Goal: Transaction & Acquisition: Purchase product/service

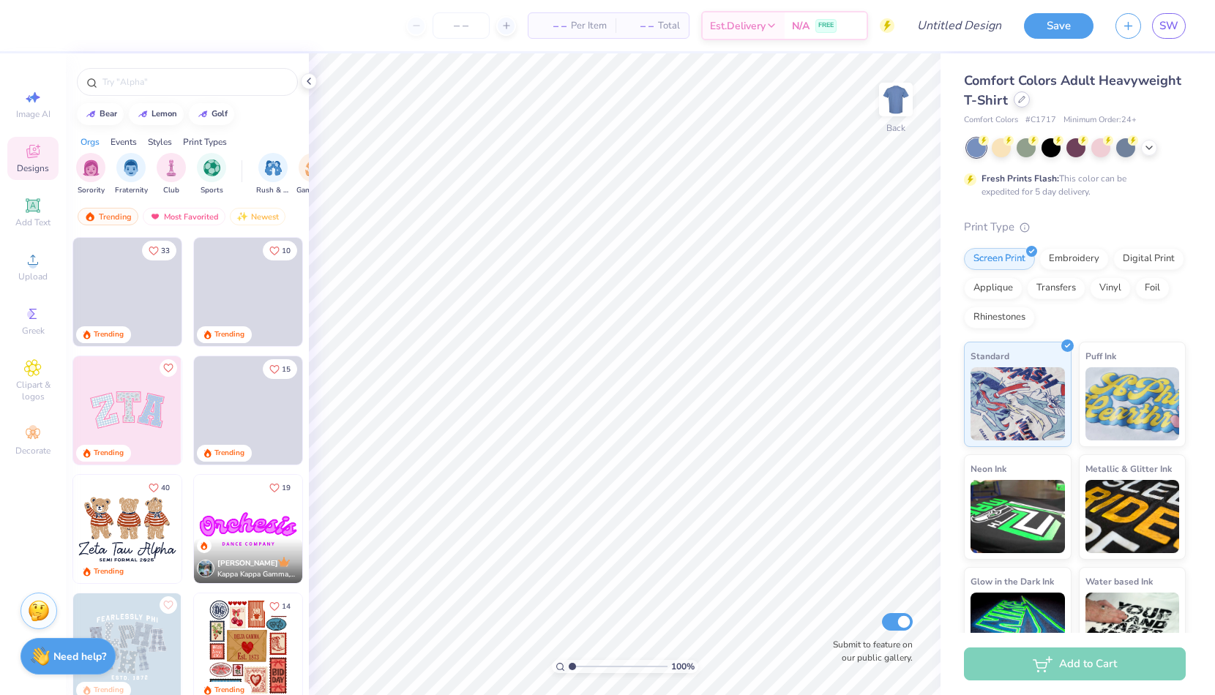
click at [1022, 102] on icon at bounding box center [1021, 99] width 7 height 7
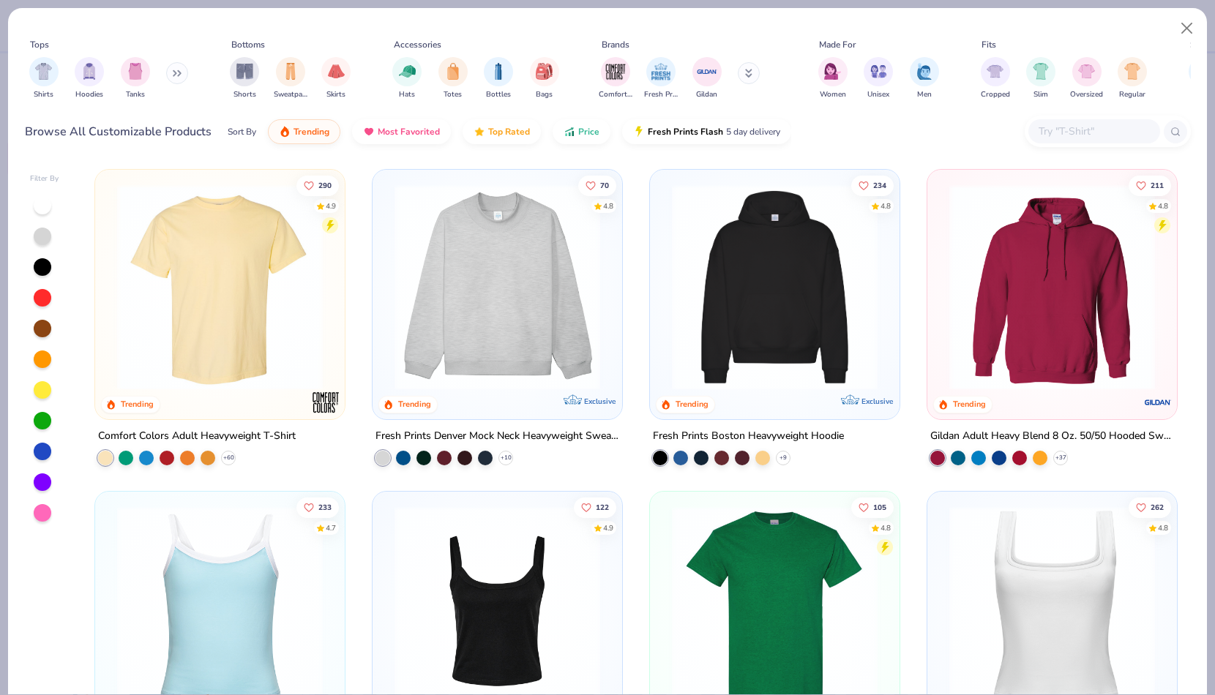
click at [177, 80] on button at bounding box center [177, 73] width 22 height 22
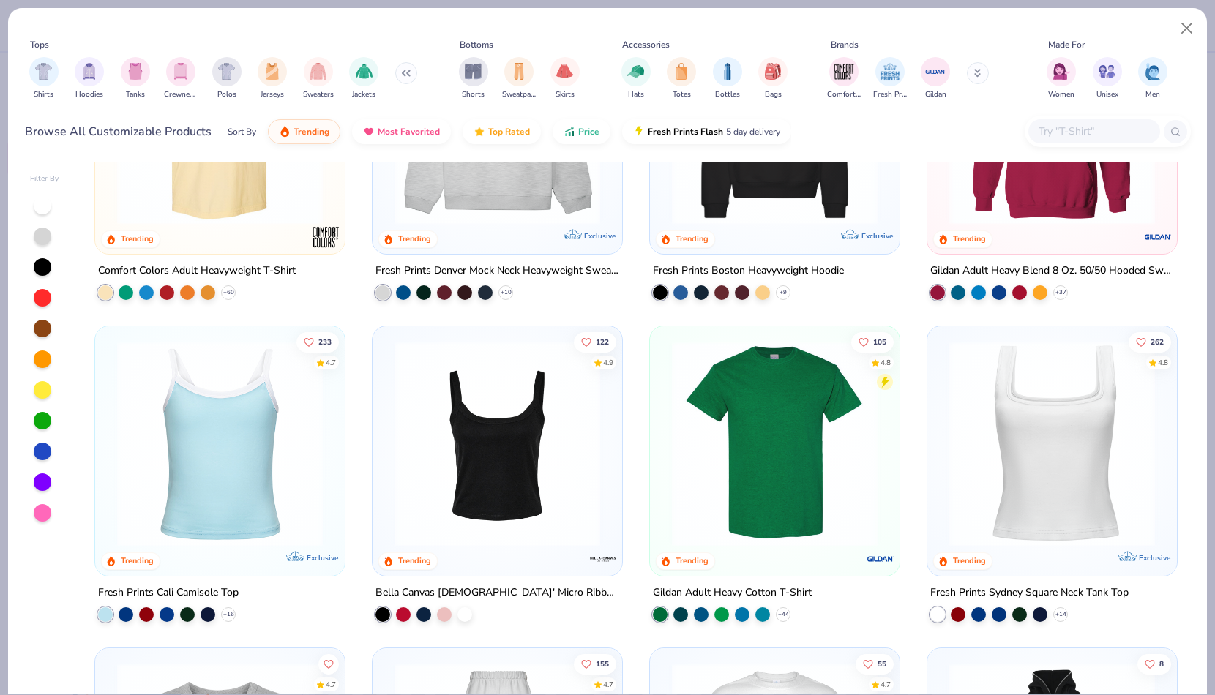
scroll to position [18, 0]
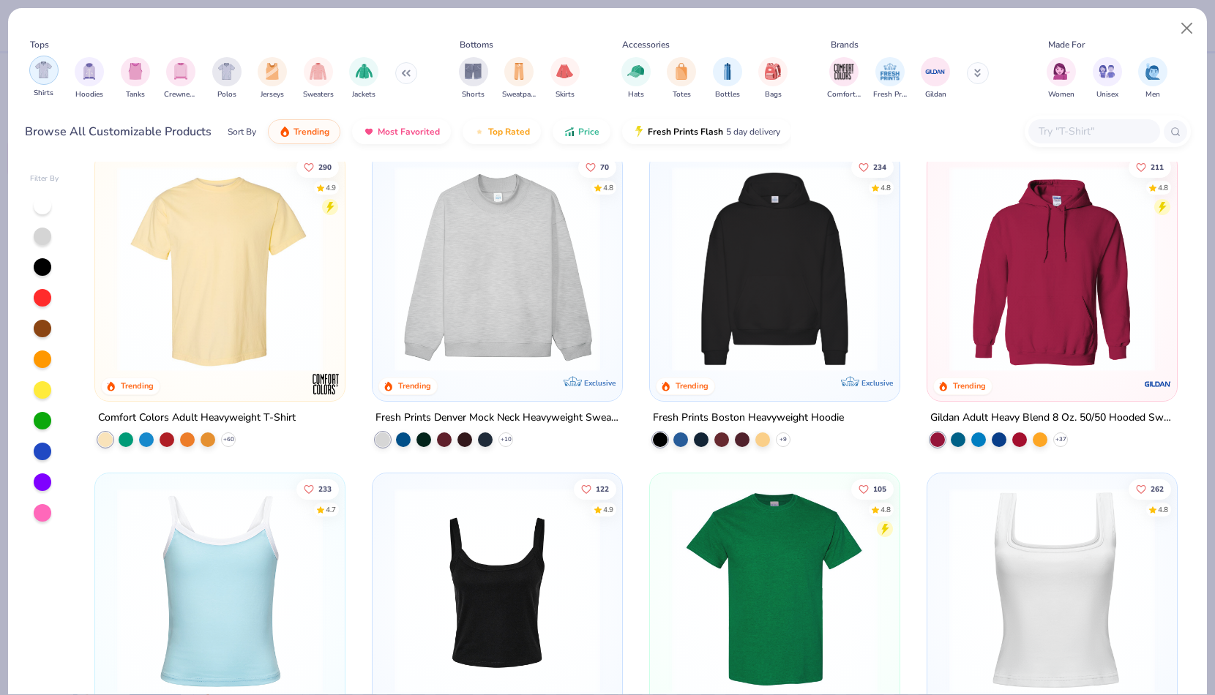
click at [42, 70] on img "filter for Shirts" at bounding box center [43, 69] width 17 height 17
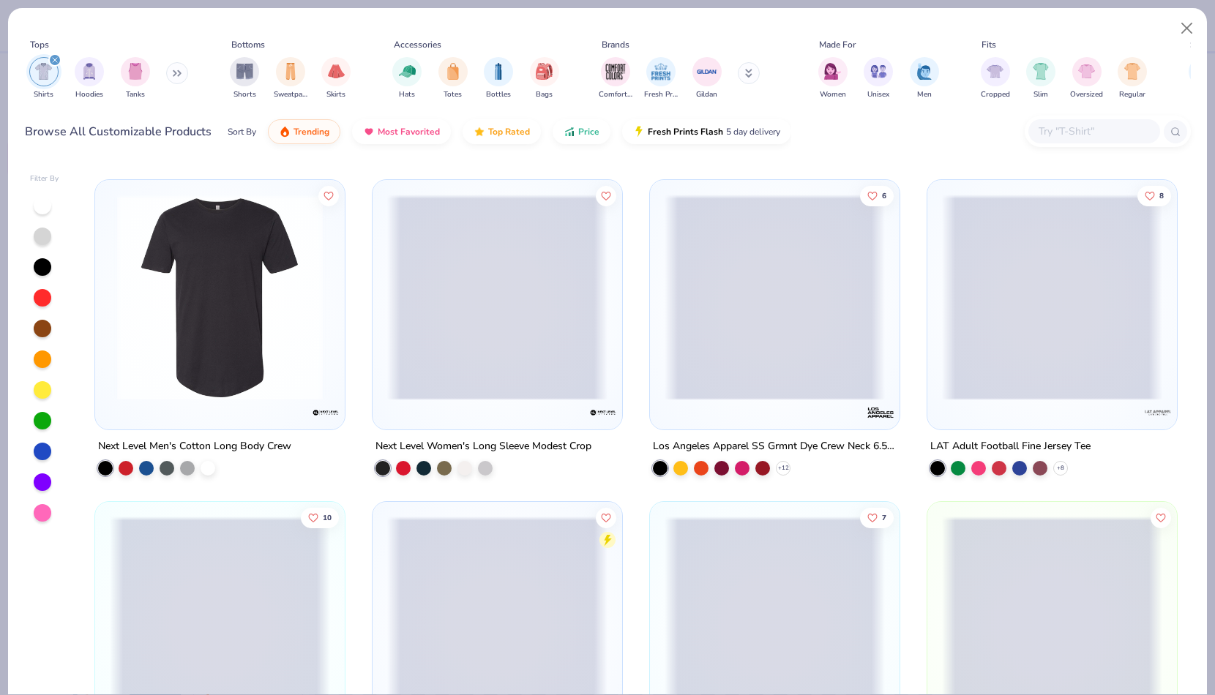
scroll to position [4170, 0]
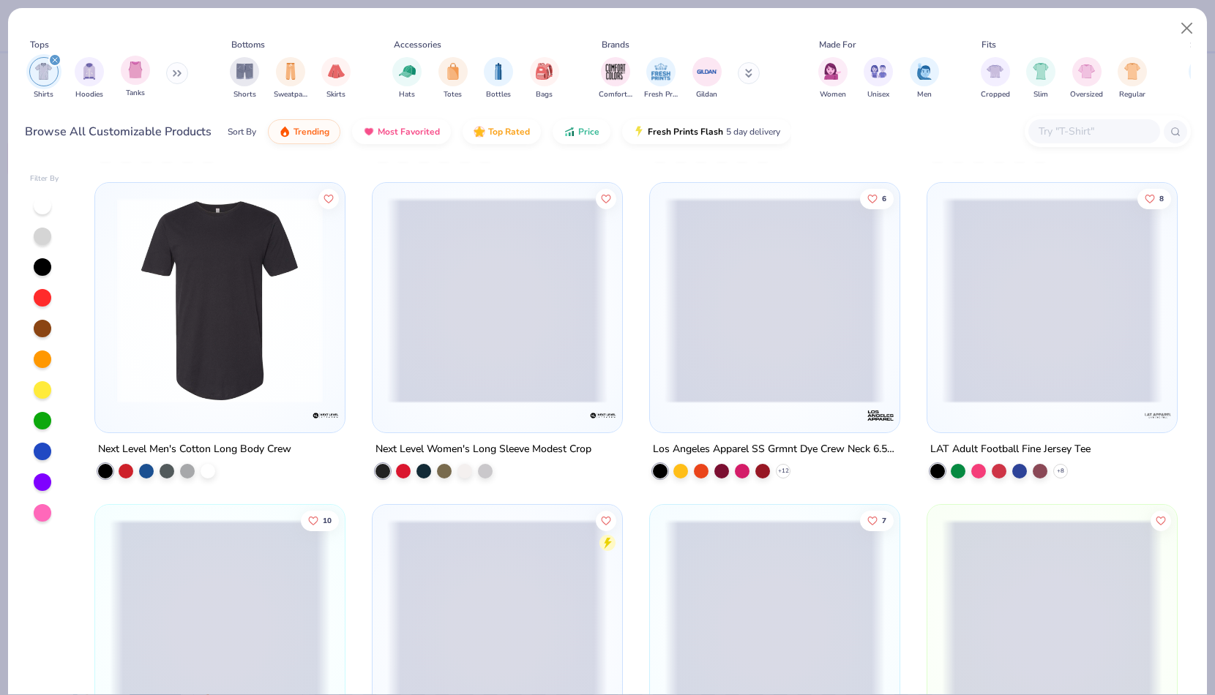
click at [135, 89] on span "Tanks" at bounding box center [135, 93] width 19 height 11
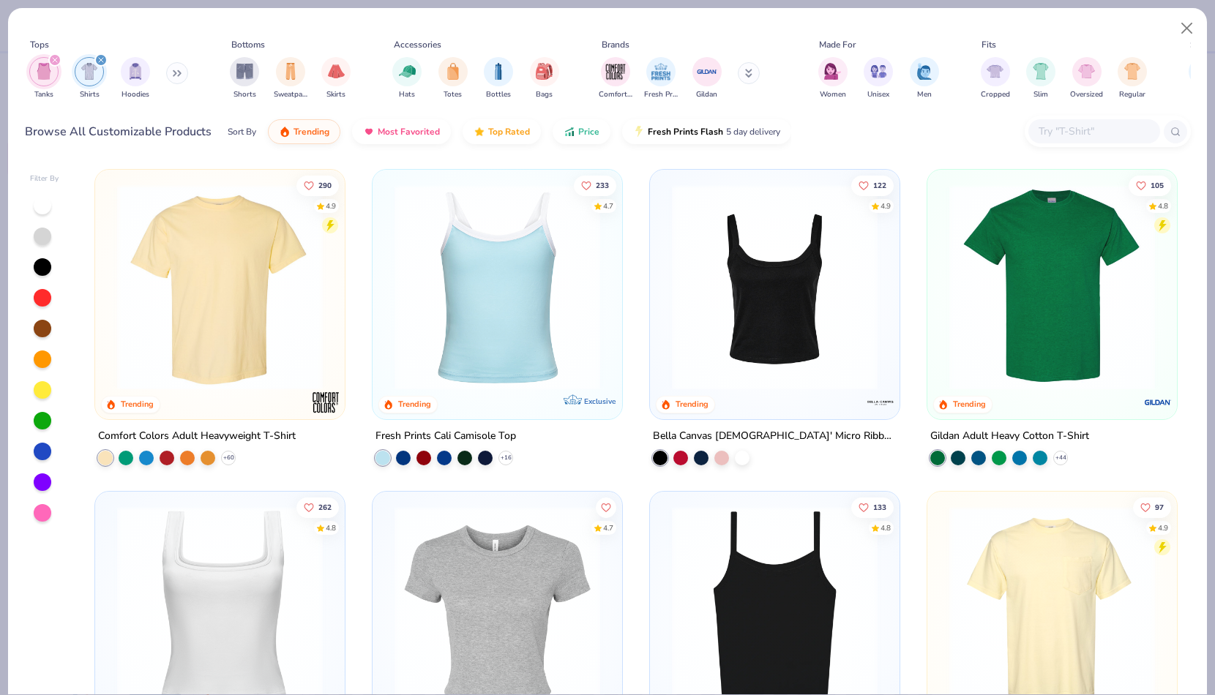
click at [99, 57] on icon "filter for Shirts" at bounding box center [101, 60] width 6 height 6
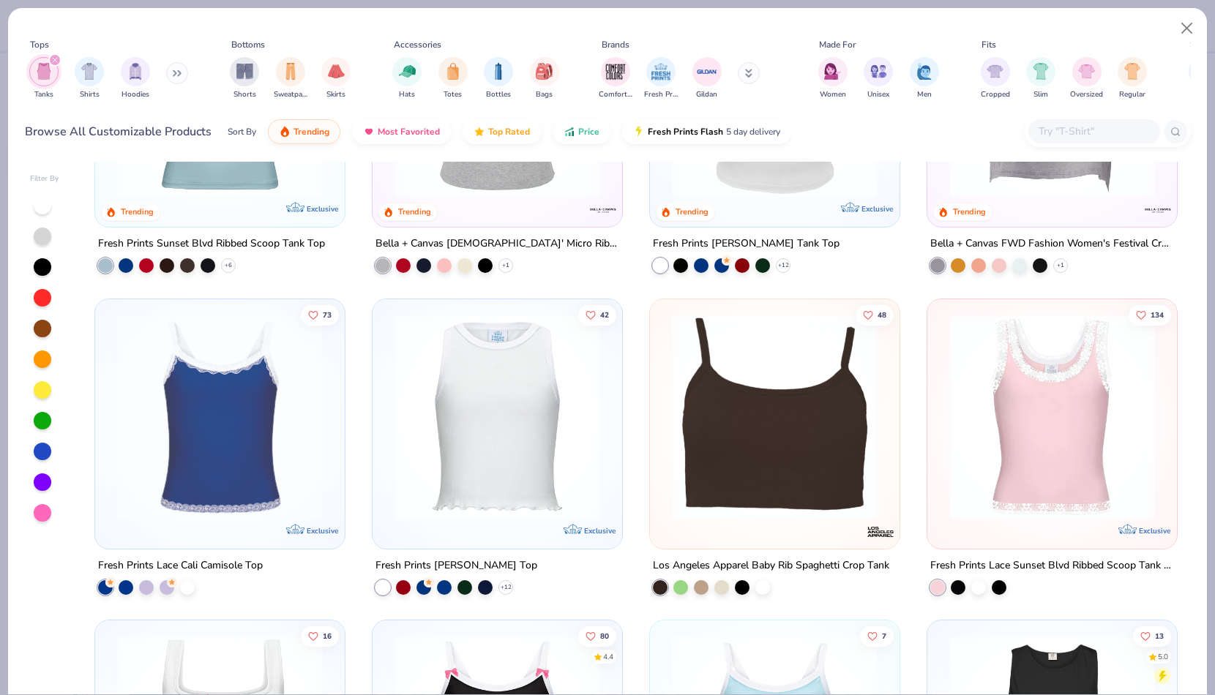
scroll to position [302, 0]
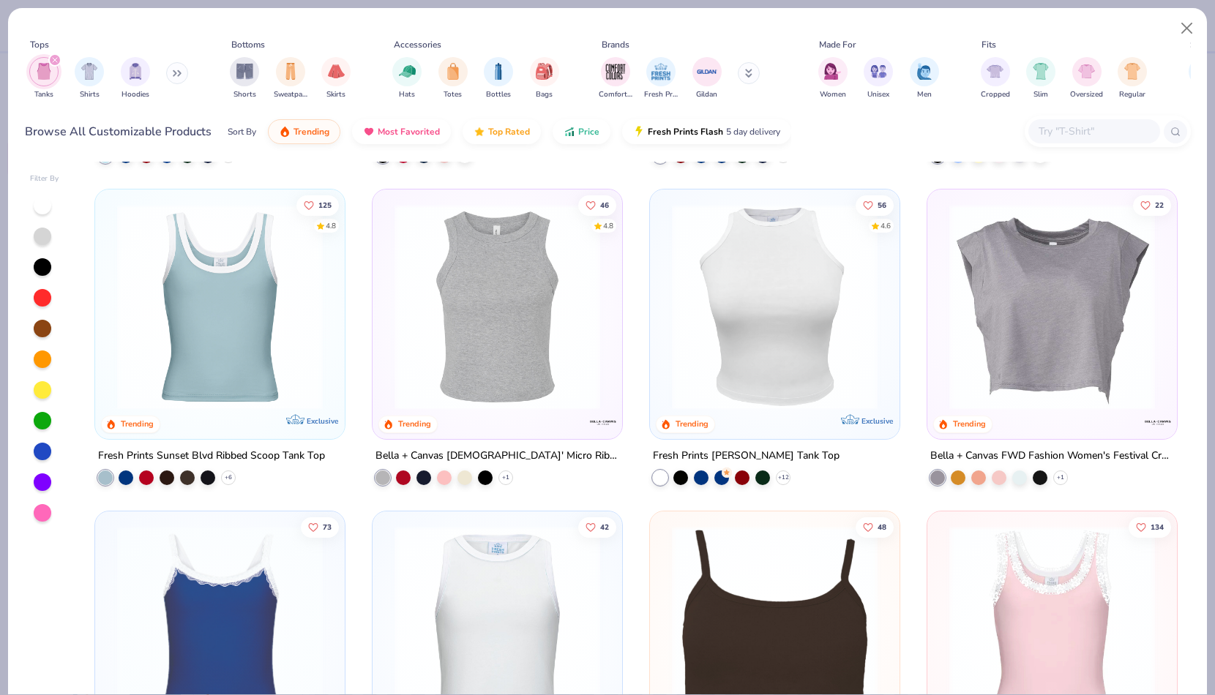
click at [58, 59] on div "filter for Tanks" at bounding box center [54, 59] width 13 height 13
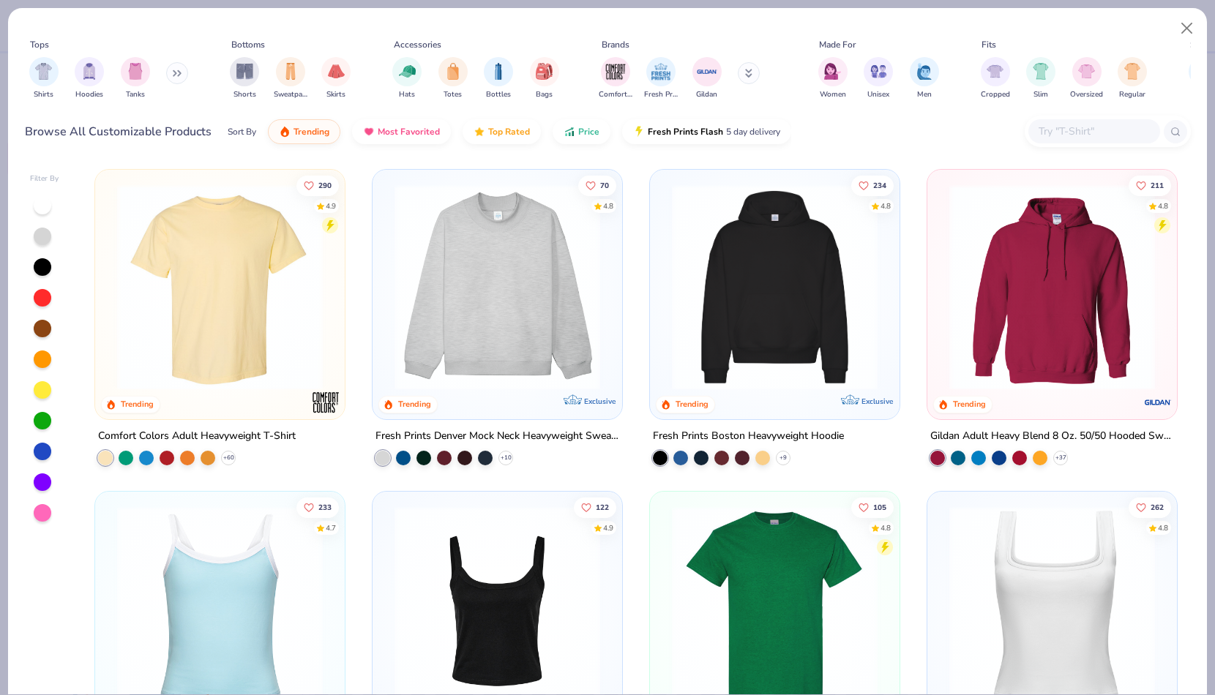
click at [179, 73] on icon at bounding box center [177, 73] width 9 height 7
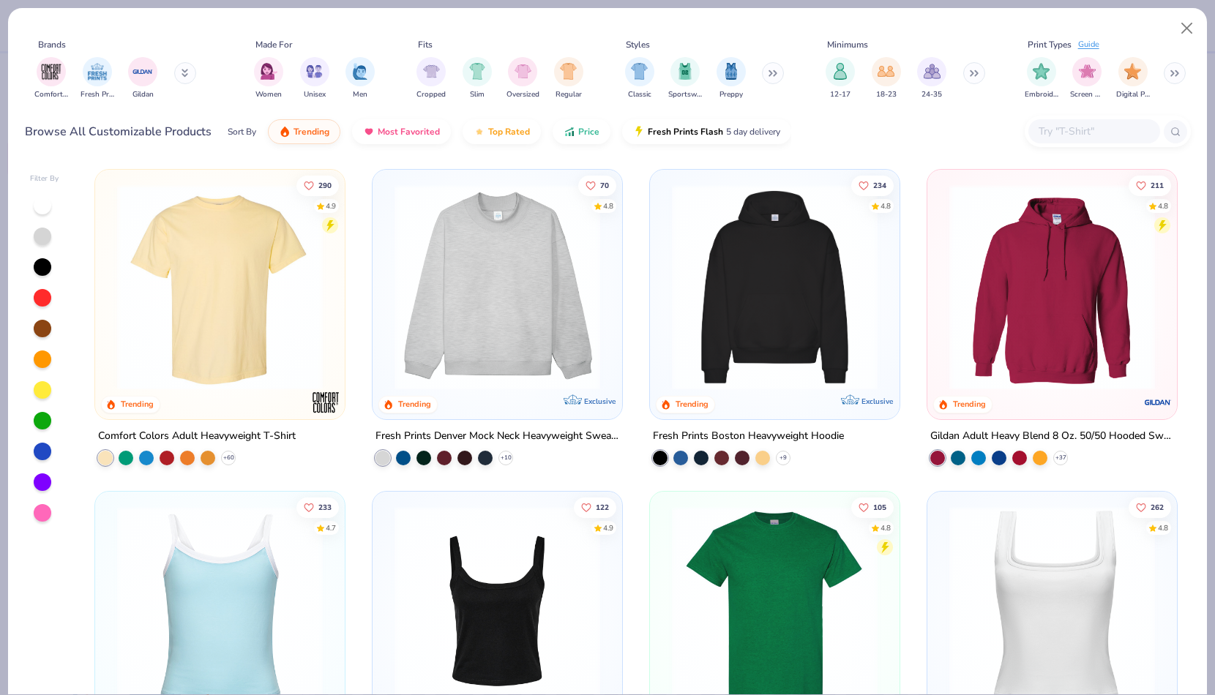
scroll to position [0, 792]
click at [781, 70] on button at bounding box center [773, 73] width 22 height 22
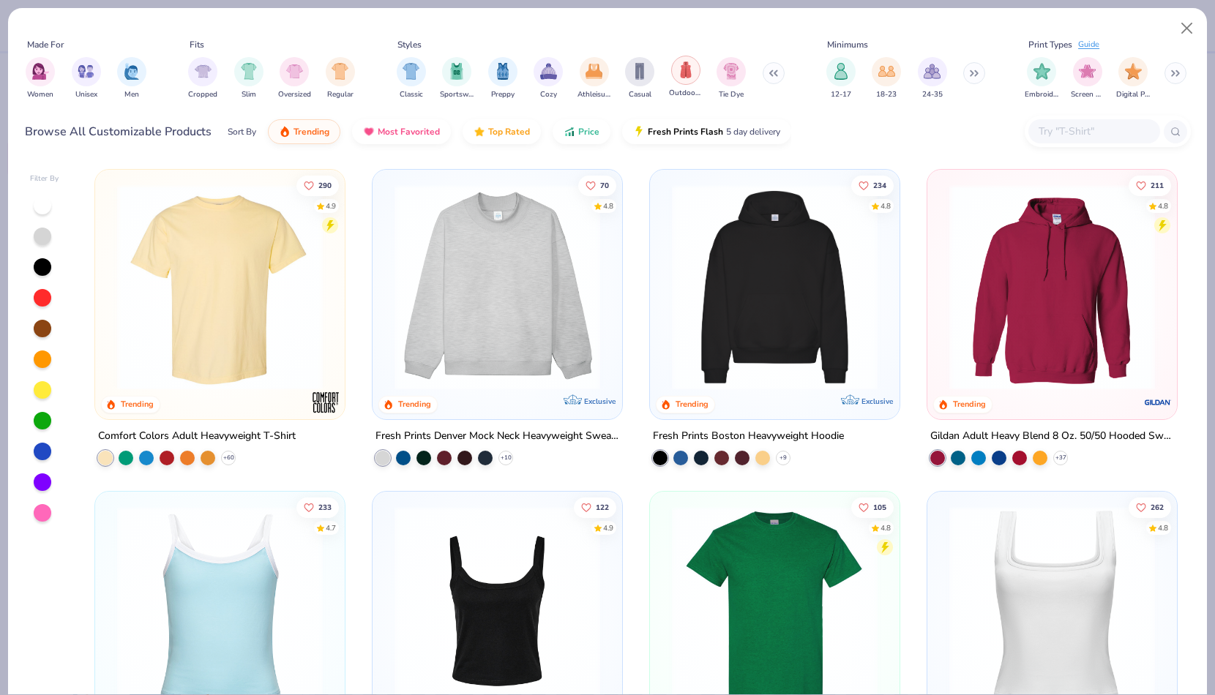
scroll to position [0, 1021]
click at [1183, 35] on button "Close" at bounding box center [1187, 29] width 28 height 28
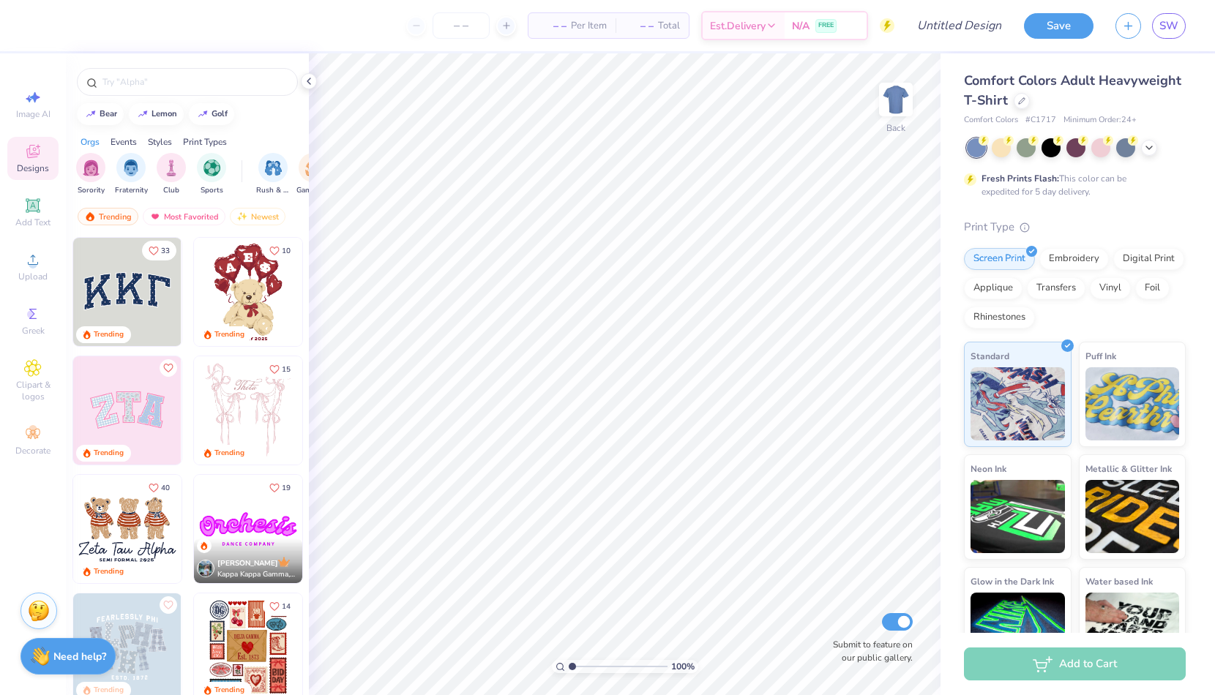
click at [1030, 107] on div "Comfort Colors Adult Heavyweight T-Shirt" at bounding box center [1075, 91] width 222 height 40
click at [1023, 107] on div at bounding box center [1021, 99] width 16 height 16
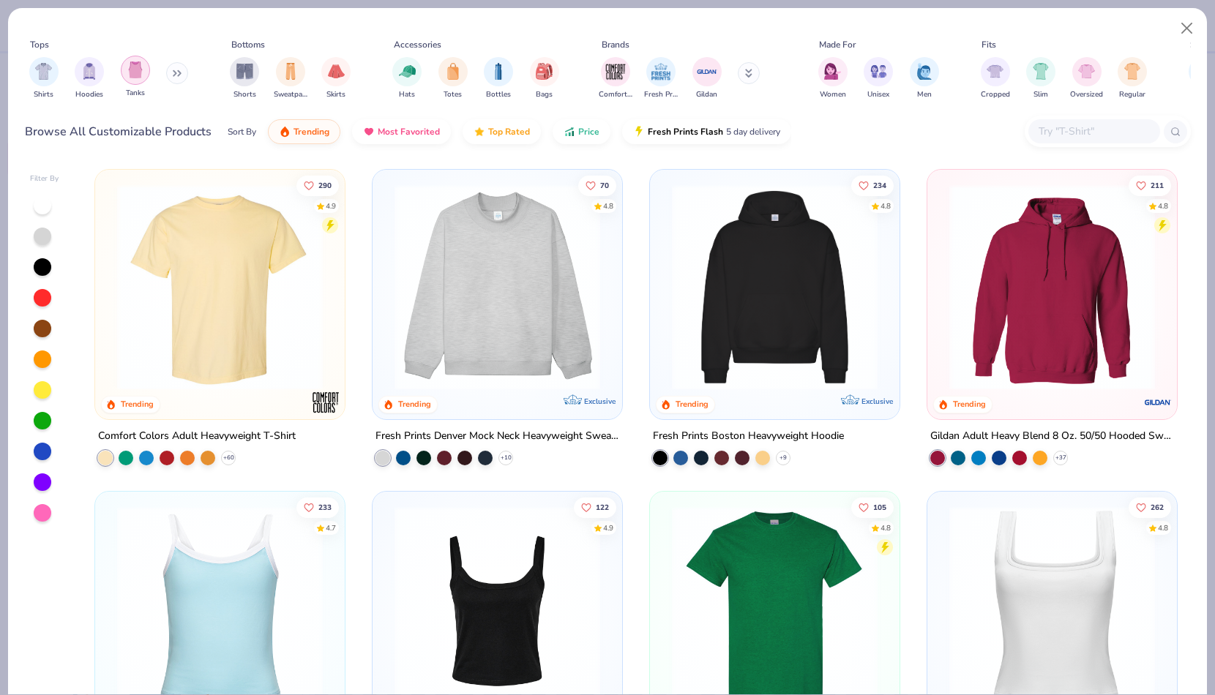
click at [132, 72] on img "filter for Tanks" at bounding box center [135, 69] width 16 height 17
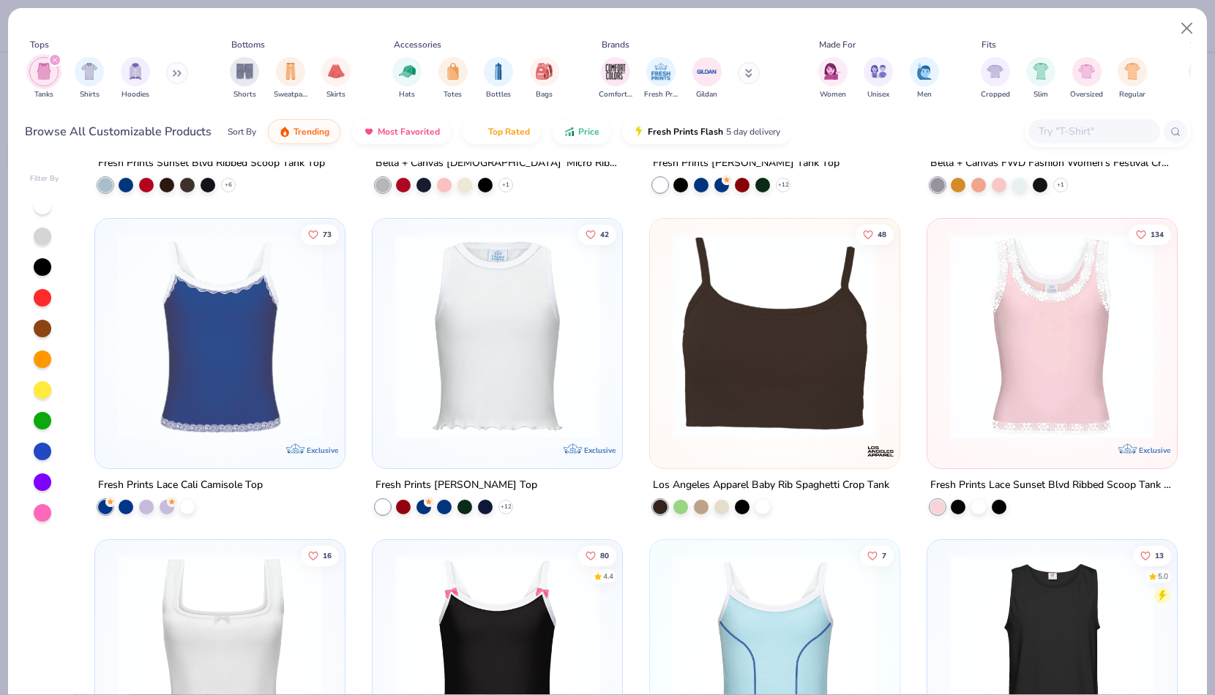
scroll to position [593, 0]
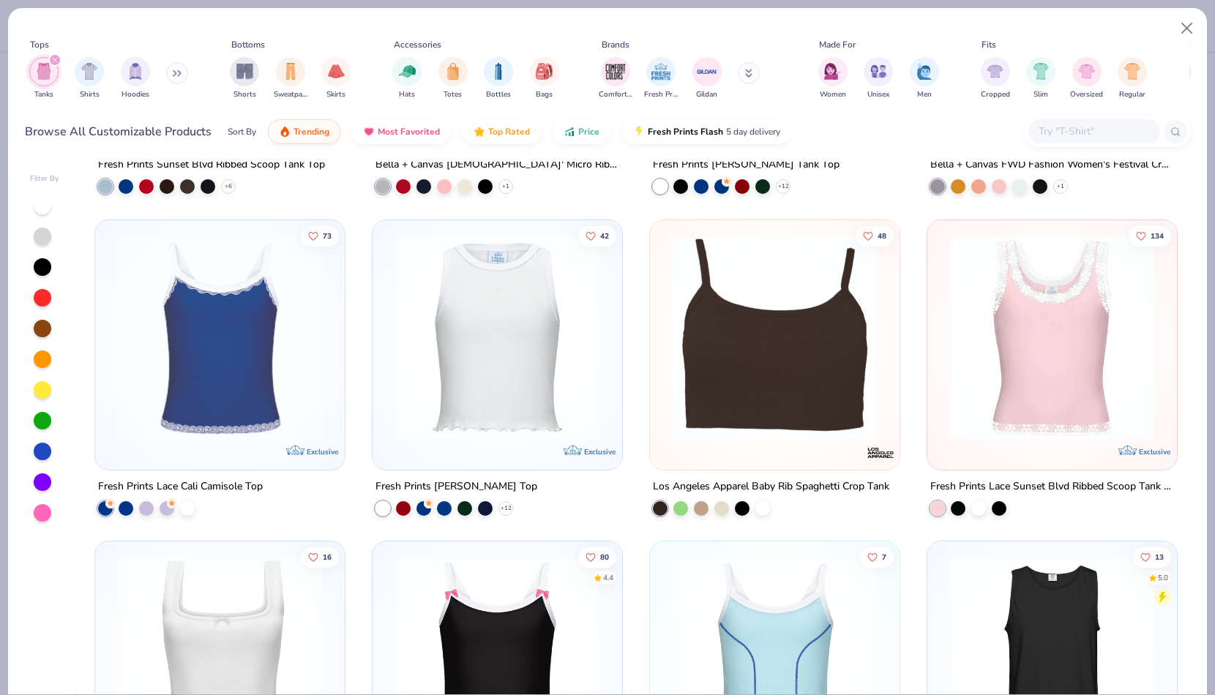
click at [195, 364] on img at bounding box center [220, 337] width 220 height 206
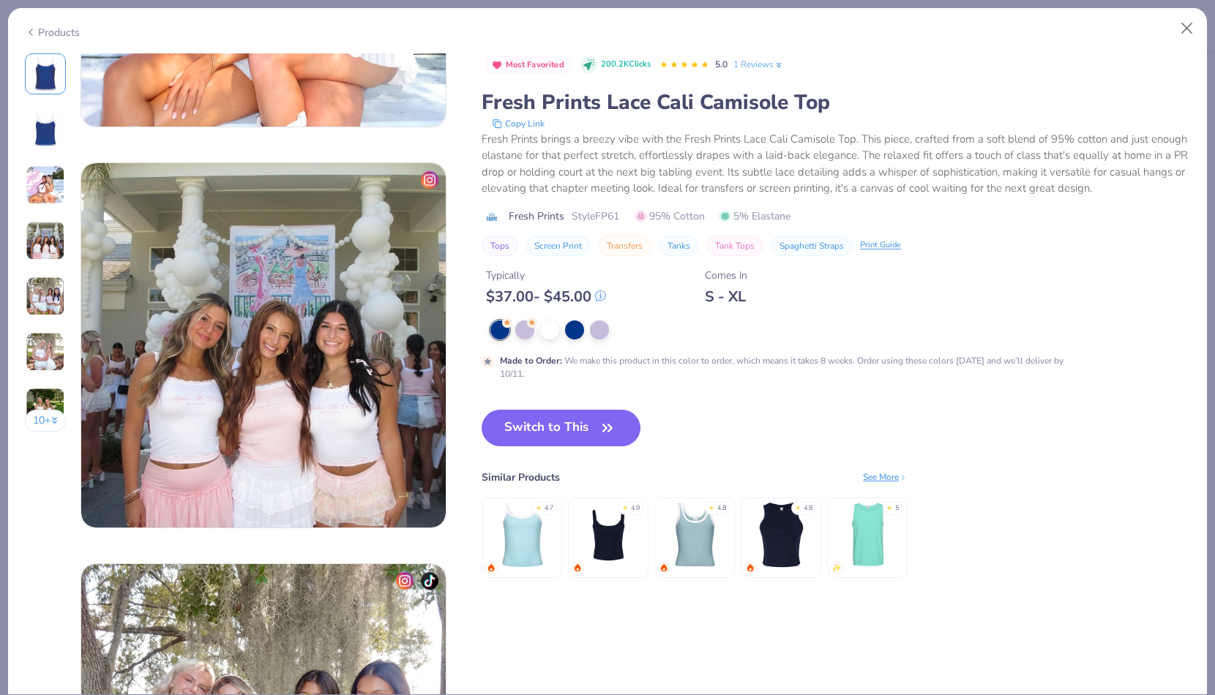
scroll to position [1342, 0]
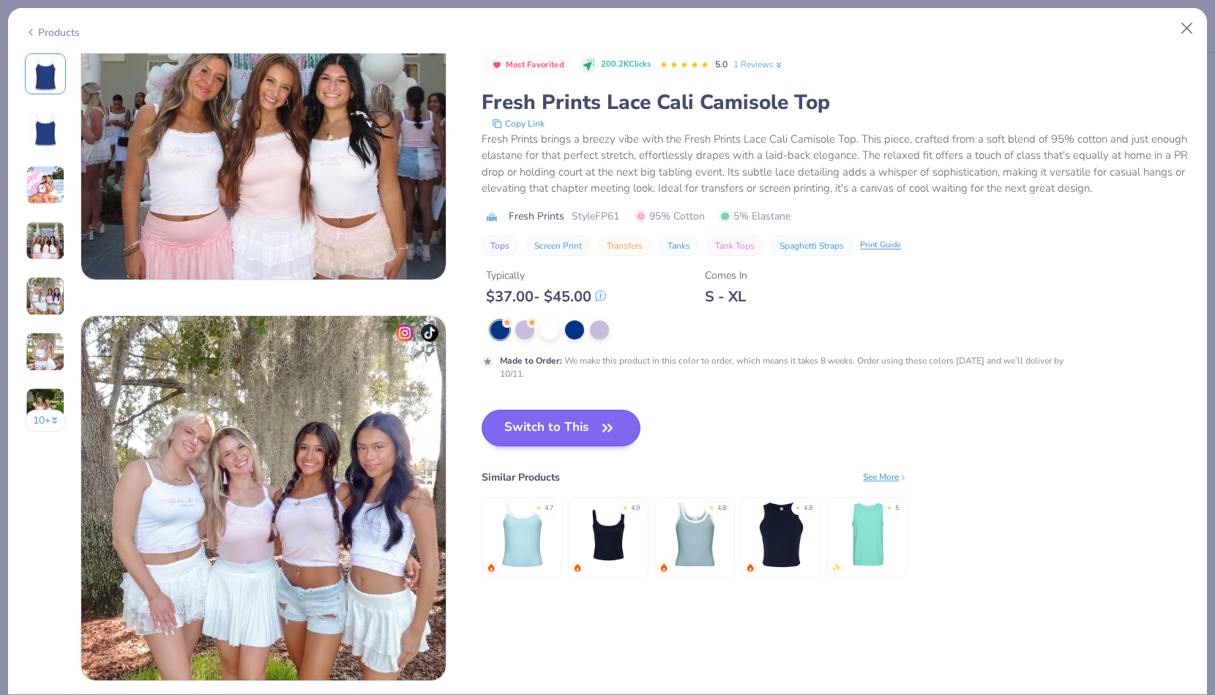
click at [517, 421] on button "Switch to This" at bounding box center [560, 428] width 159 height 37
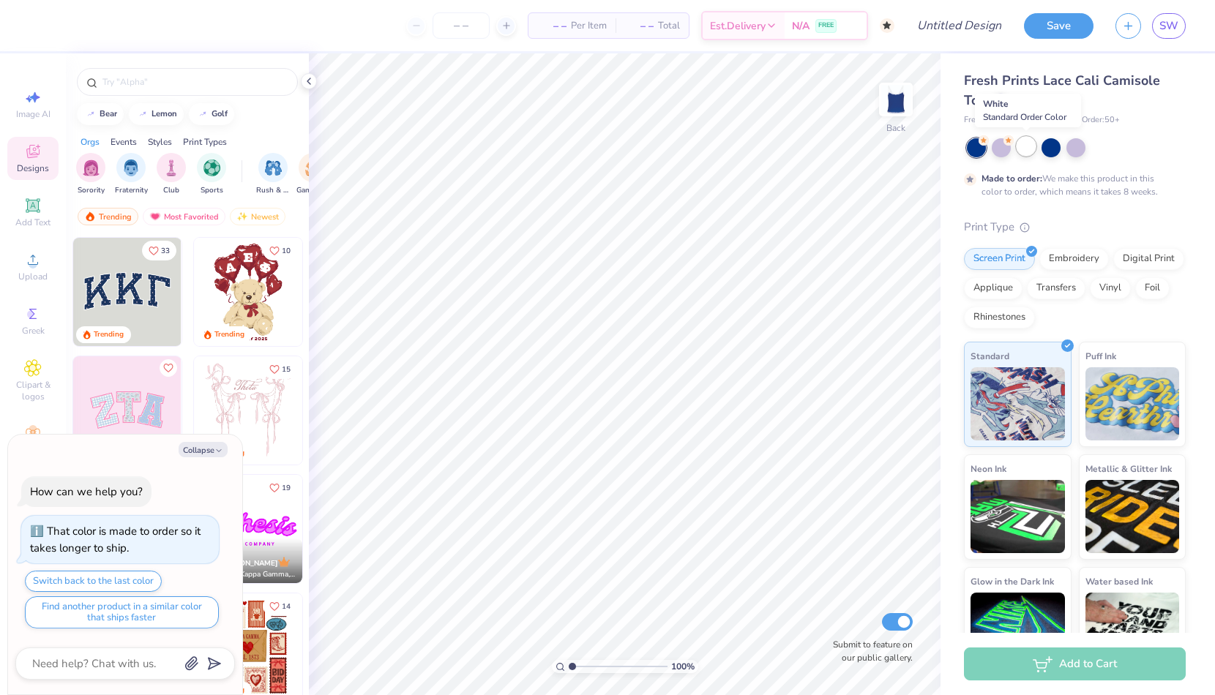
click at [1035, 146] on div at bounding box center [1025, 146] width 19 height 19
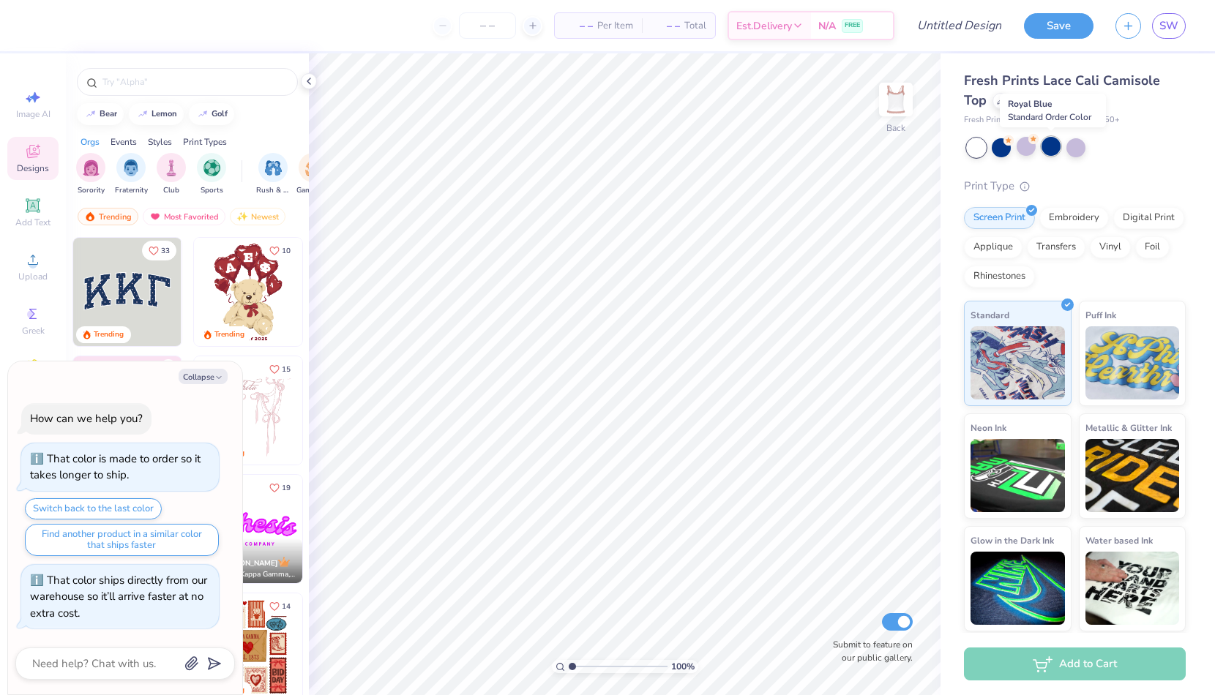
click at [1051, 145] on div at bounding box center [1050, 146] width 19 height 19
click at [1079, 146] on div at bounding box center [1075, 146] width 19 height 19
click at [983, 152] on div at bounding box center [976, 147] width 19 height 19
click at [1002, 149] on div at bounding box center [1000, 146] width 19 height 19
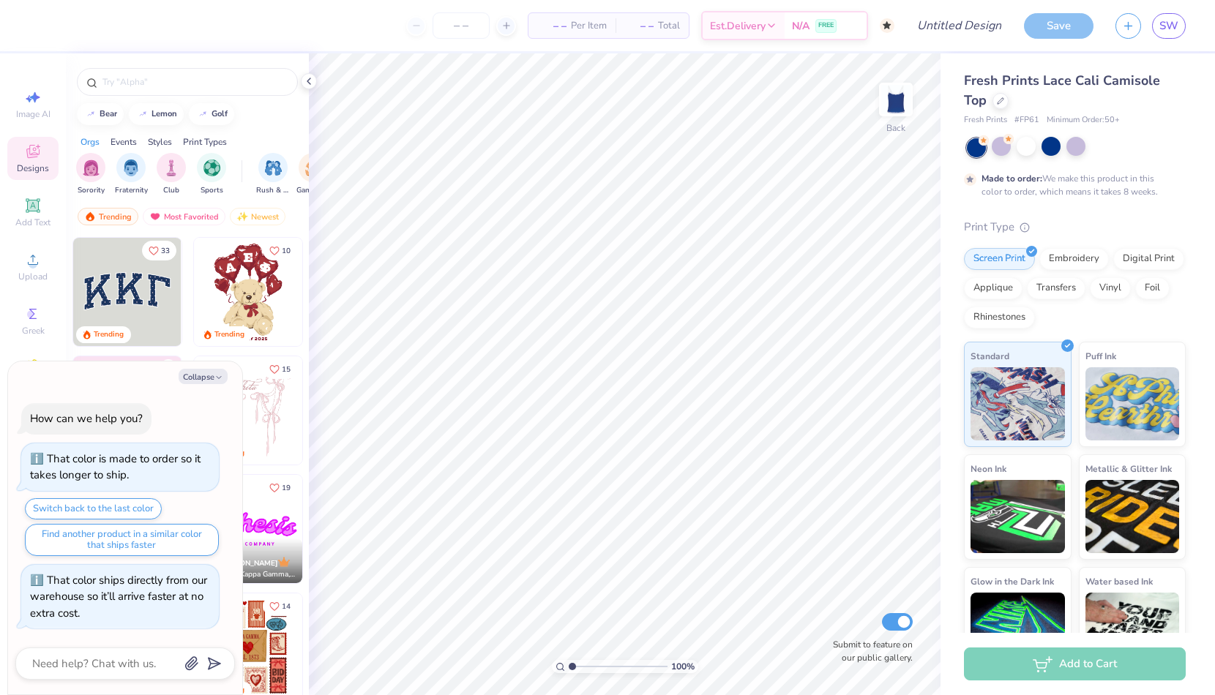
scroll to position [12, 0]
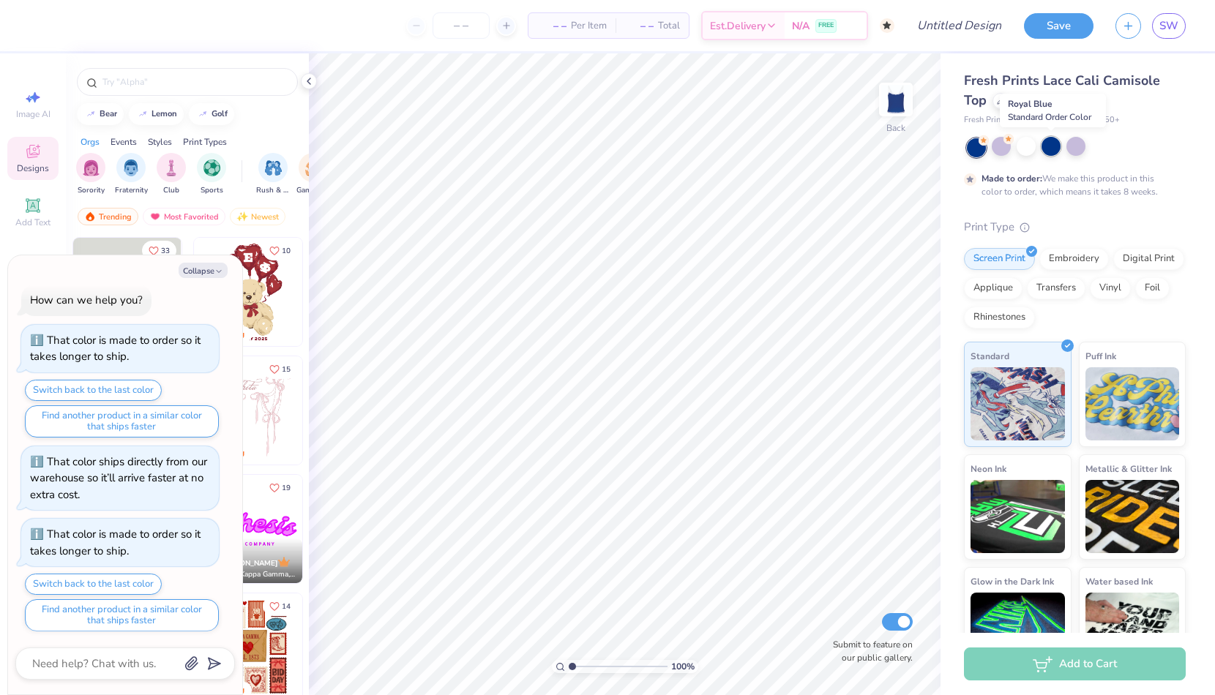
click at [1048, 152] on div at bounding box center [1050, 146] width 19 height 19
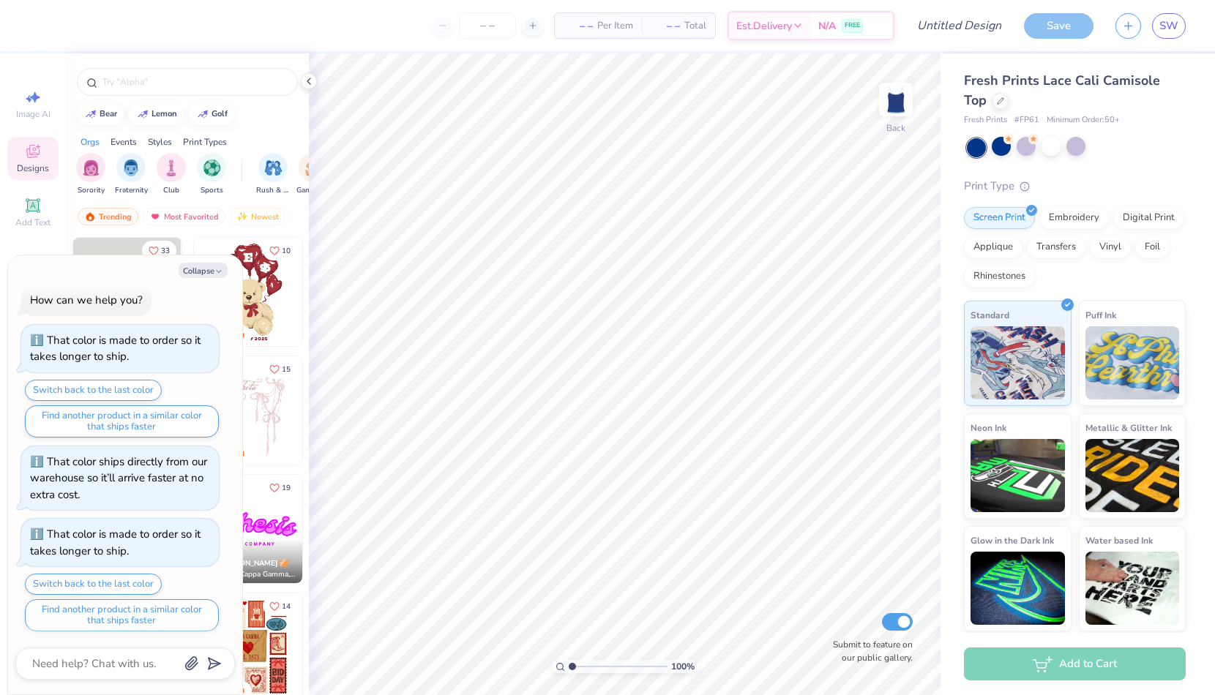
scroll to position [84, 0]
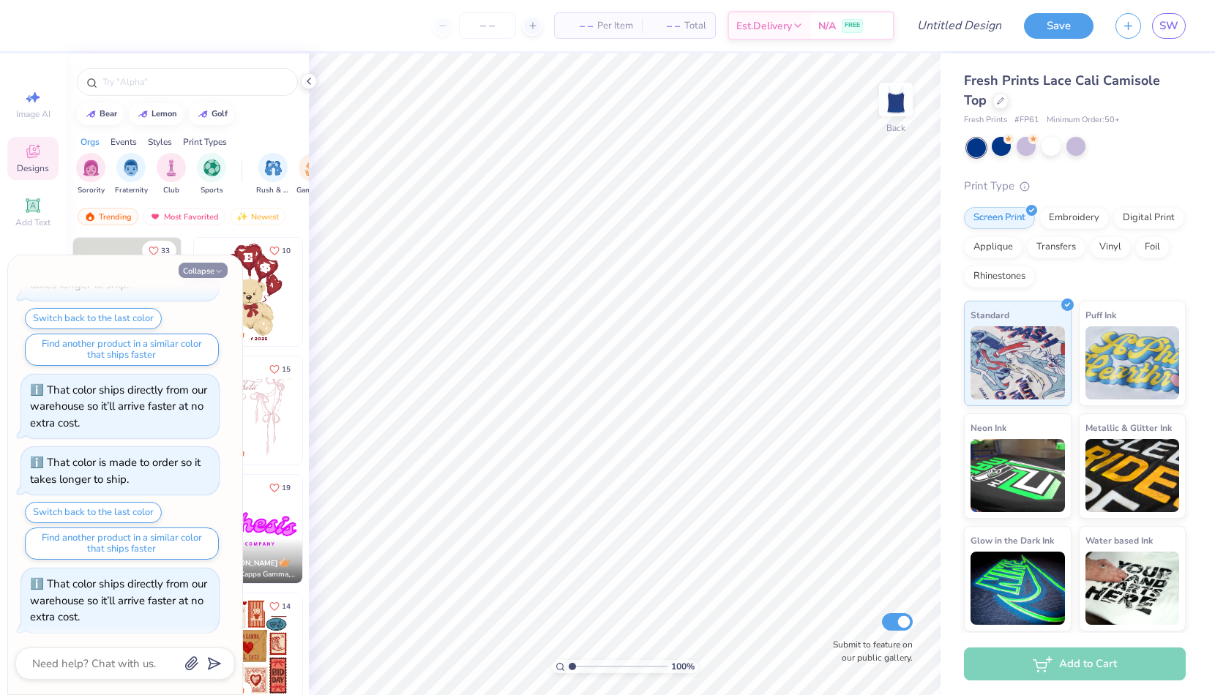
click at [203, 269] on button "Collapse" at bounding box center [203, 270] width 49 height 15
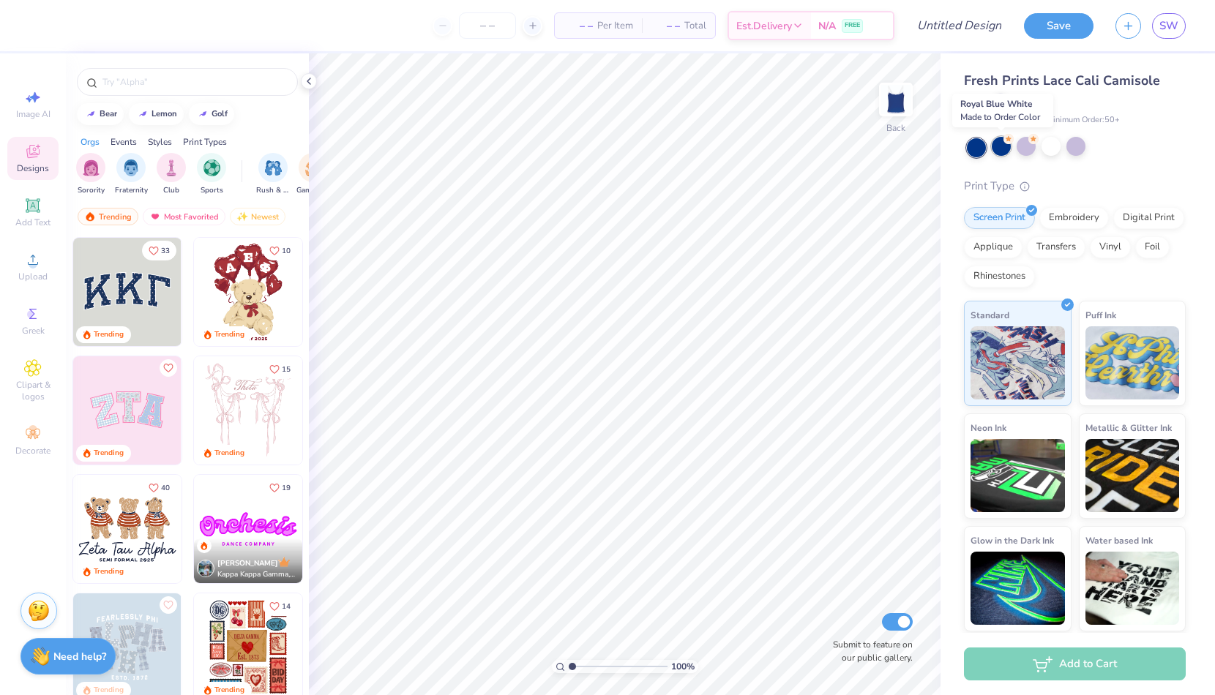
click at [995, 152] on div at bounding box center [1000, 146] width 19 height 19
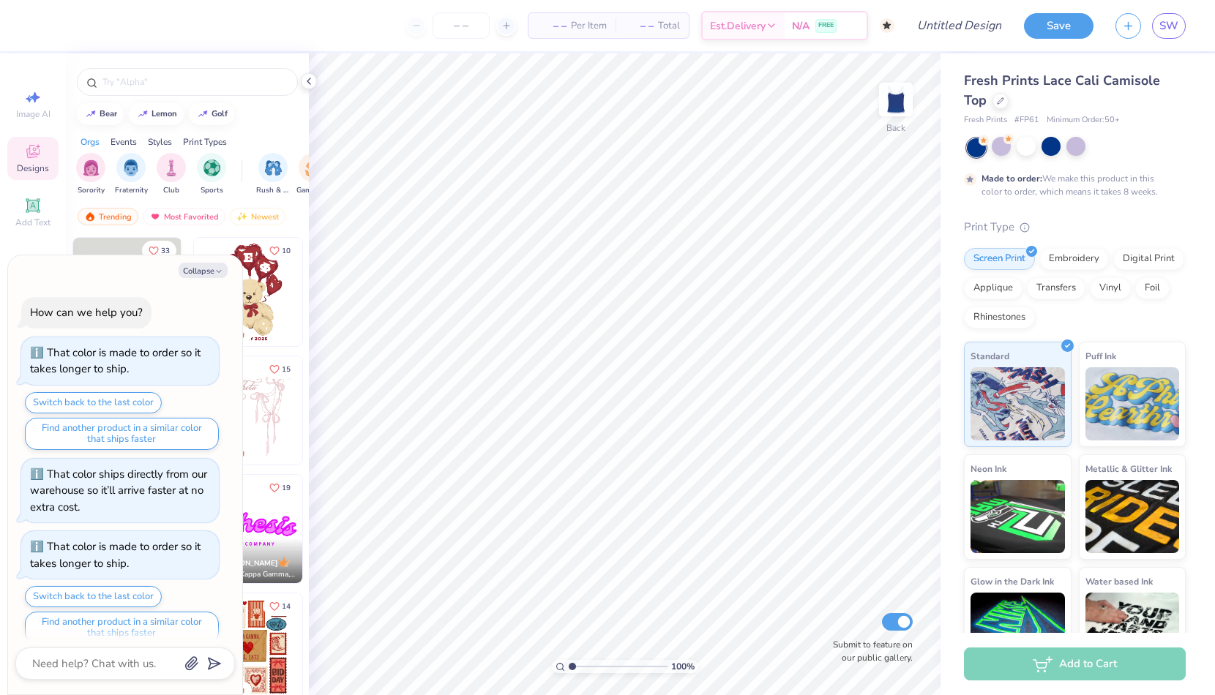
scroll to position [205, 0]
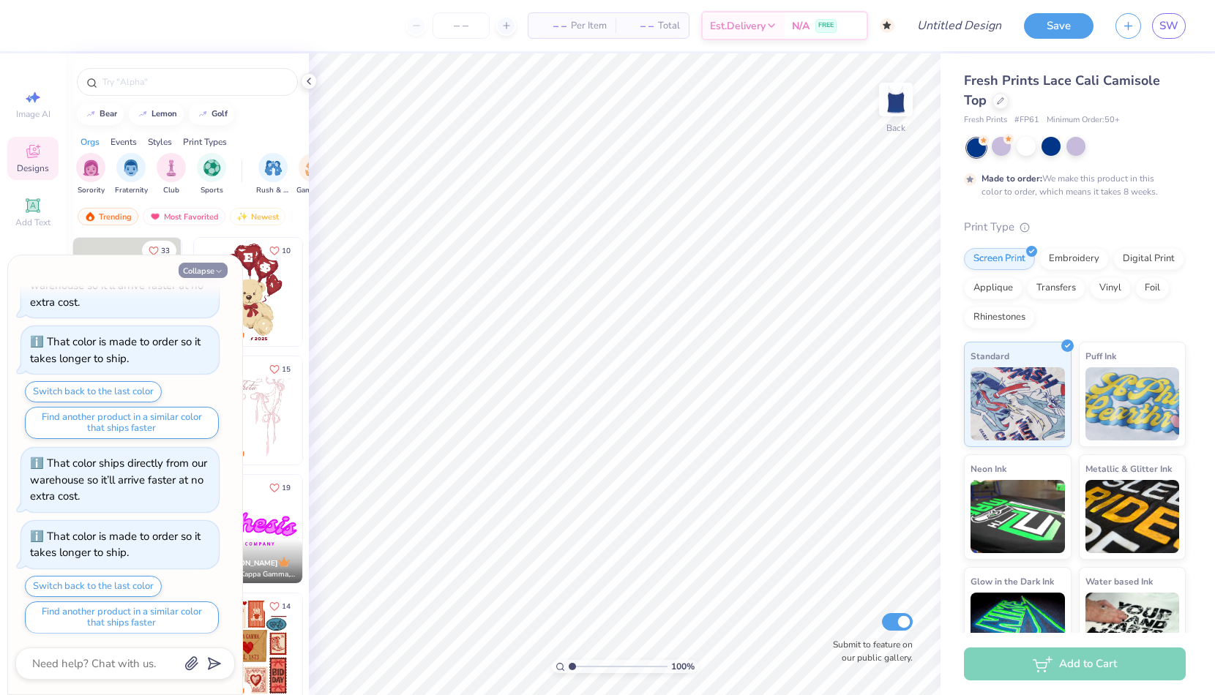
click at [207, 273] on button "Collapse" at bounding box center [203, 270] width 49 height 15
type textarea "x"
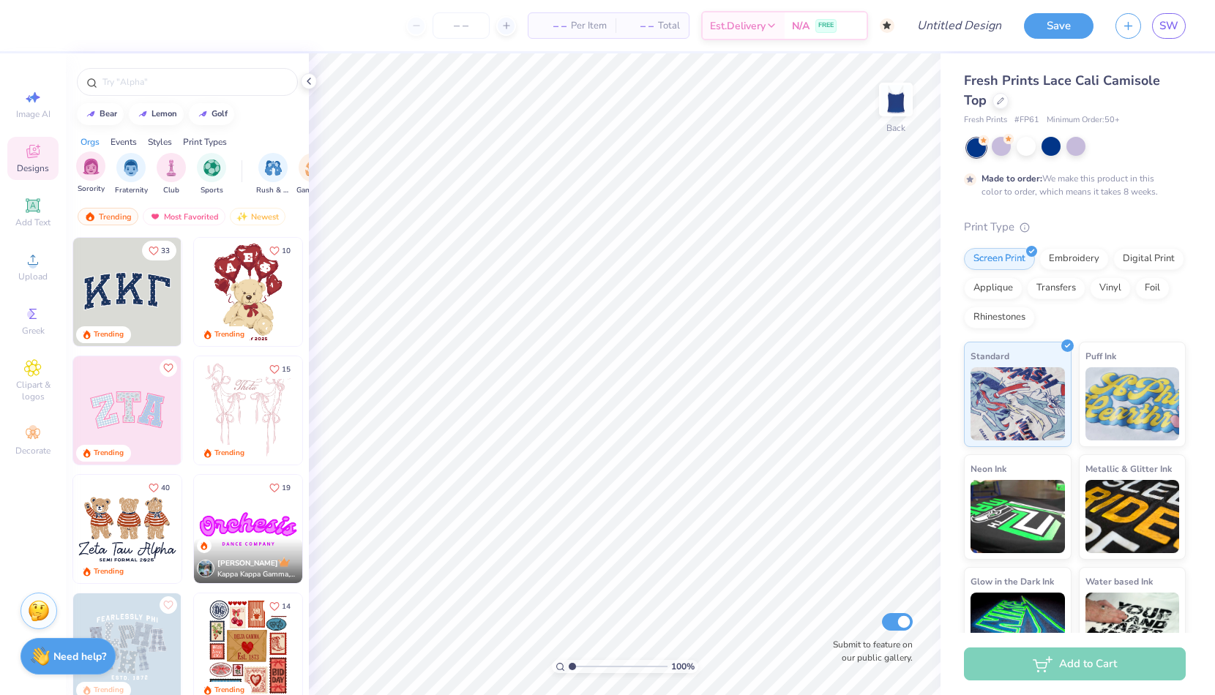
scroll to position [0, 0]
click at [154, 87] on input "text" at bounding box center [194, 82] width 187 height 15
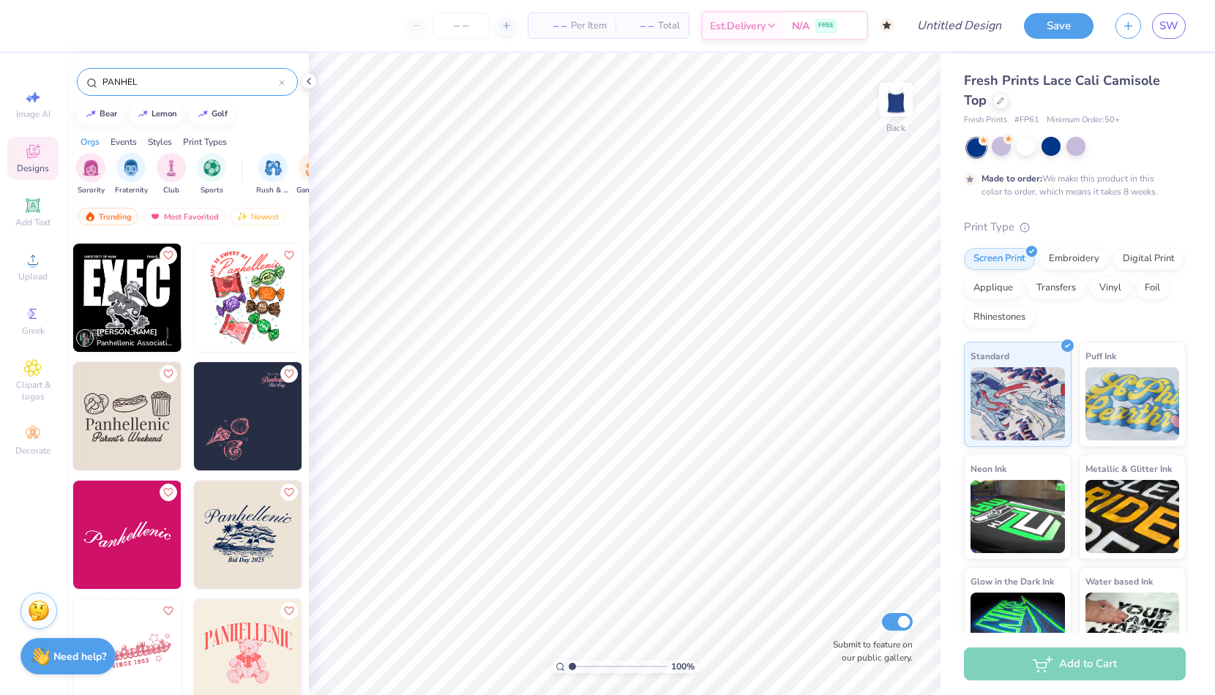
scroll to position [209, 0]
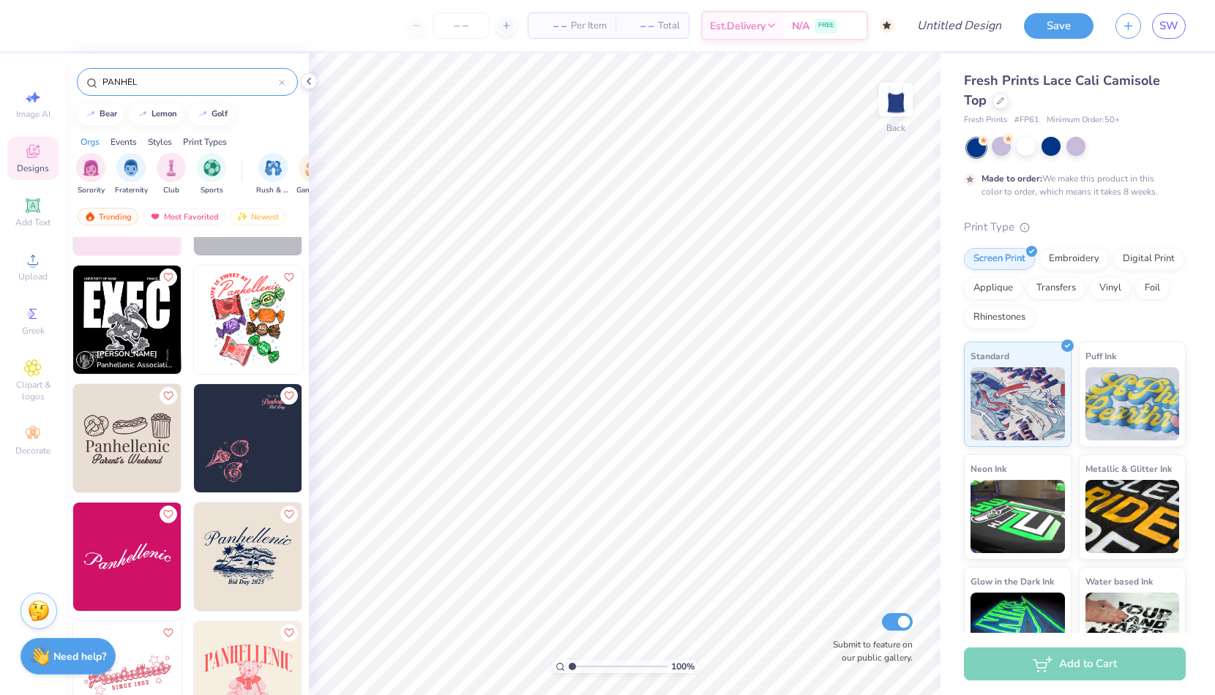
type input "PANHEL"
click at [215, 301] on img at bounding box center [248, 320] width 108 height 108
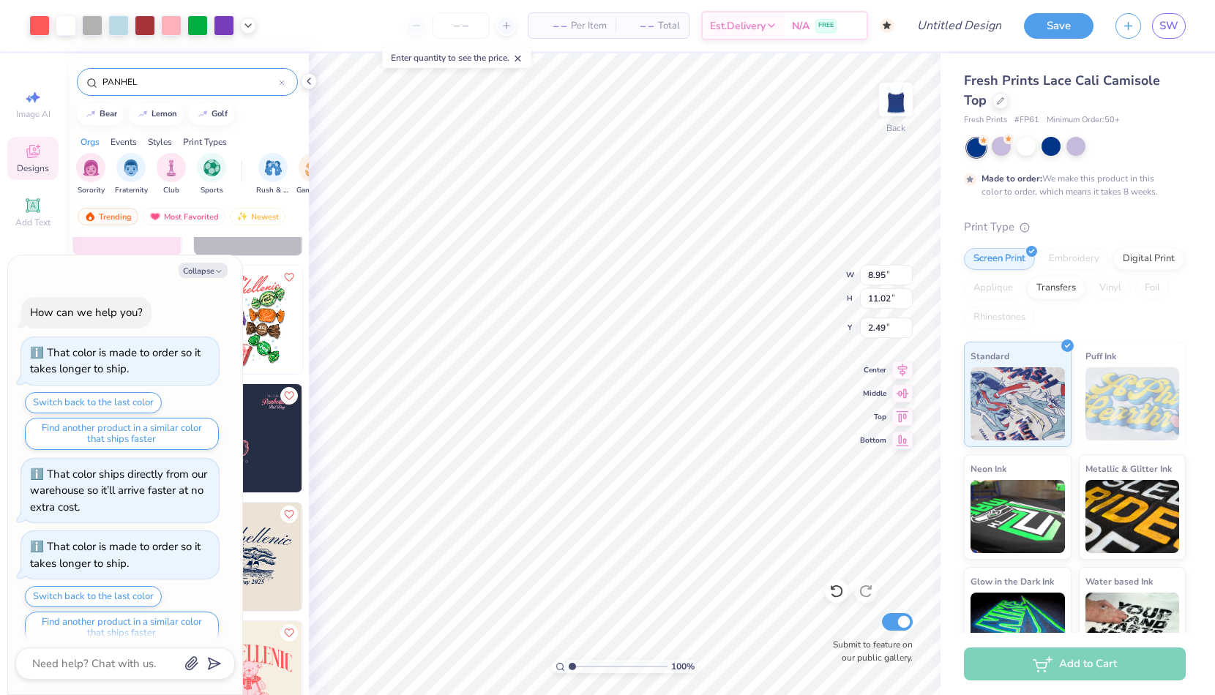
scroll to position [348, 0]
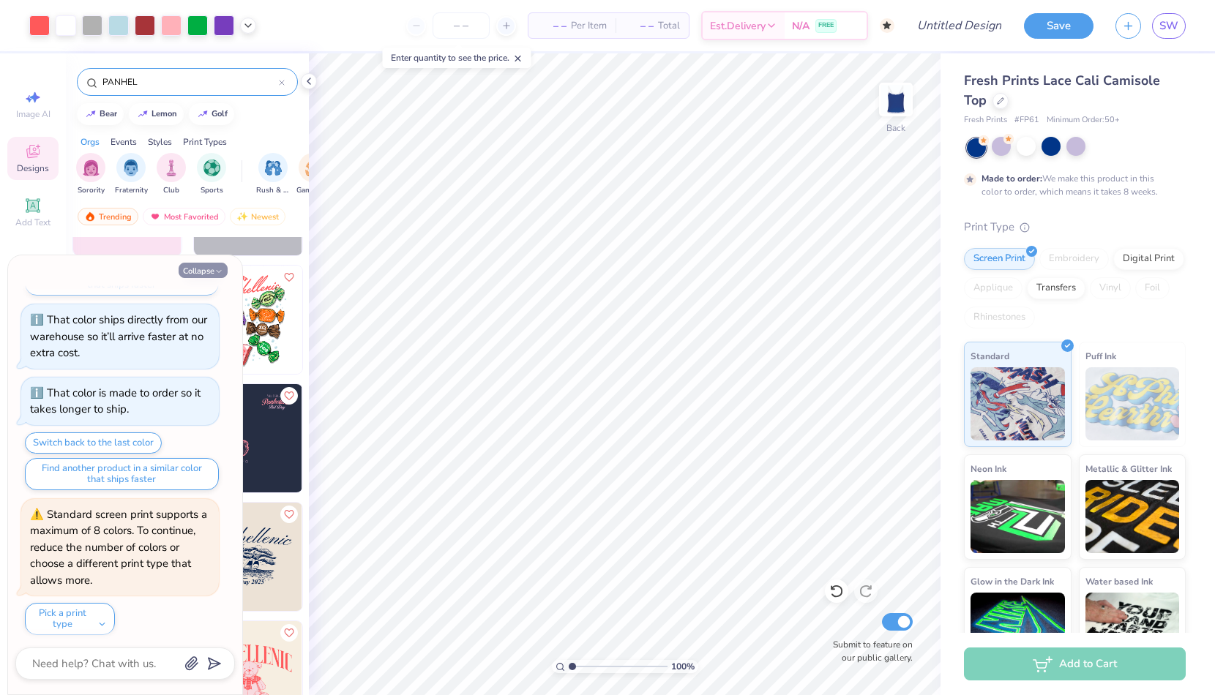
click at [219, 273] on icon "button" at bounding box center [218, 271] width 9 height 9
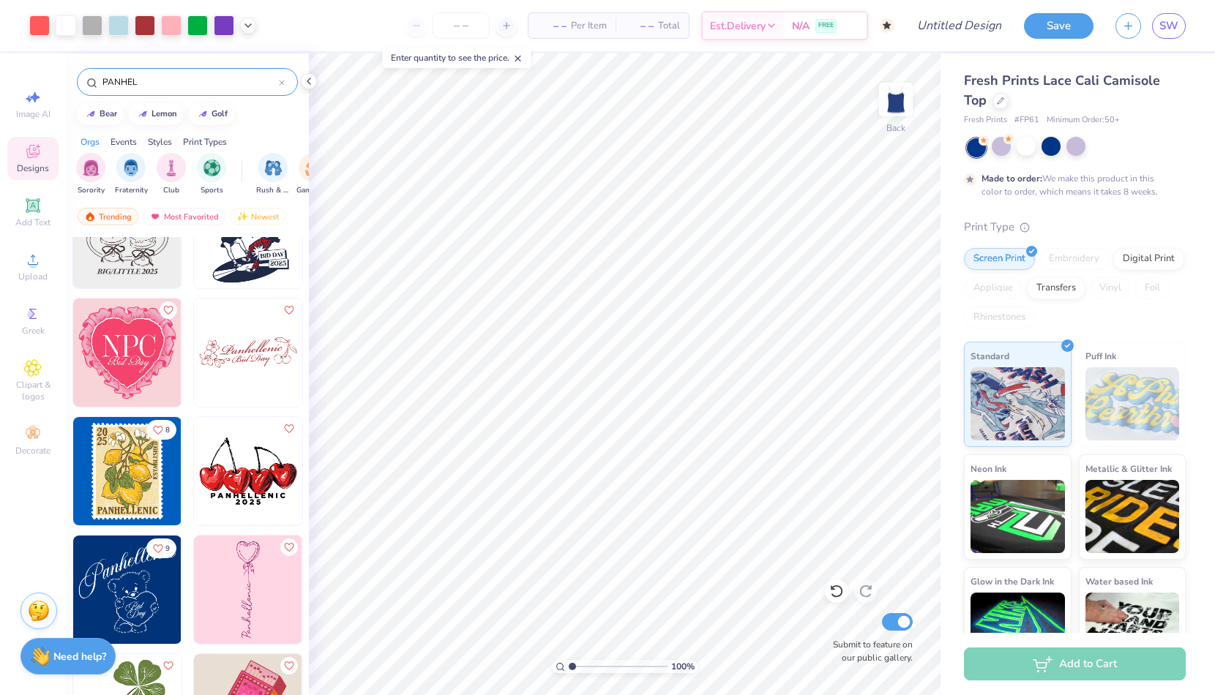
scroll to position [1837, 0]
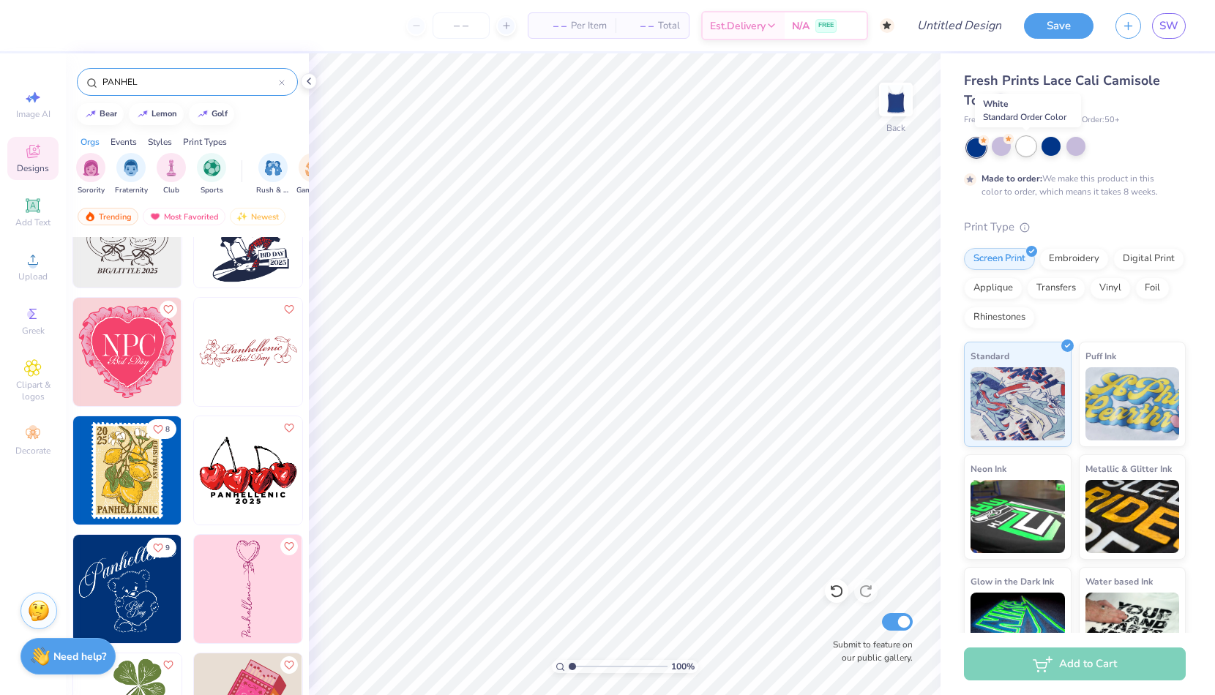
click at [1034, 149] on div at bounding box center [1025, 146] width 19 height 19
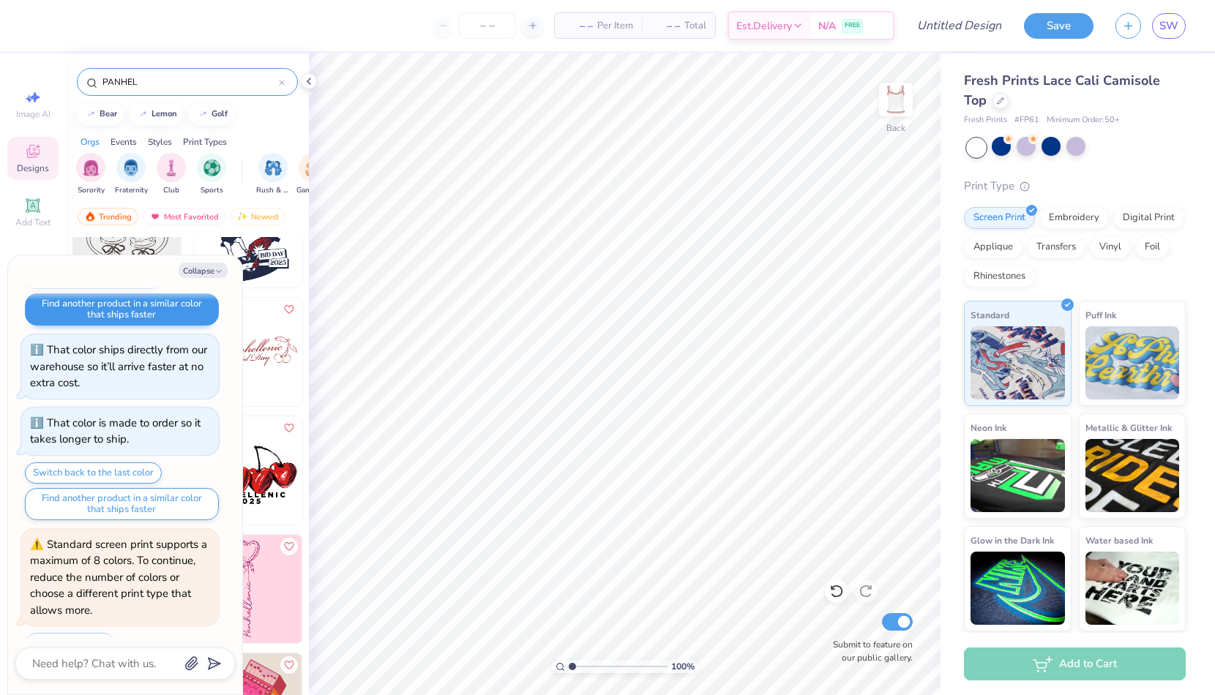
scroll to position [315, 0]
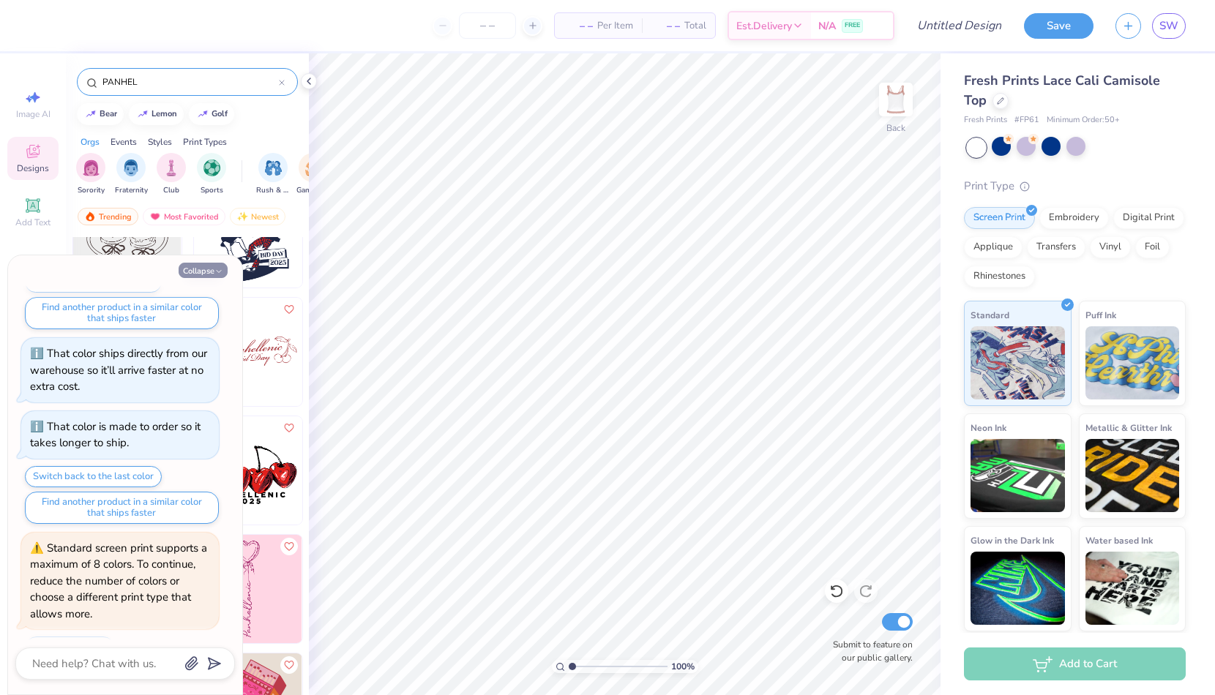
click at [213, 271] on button "Collapse" at bounding box center [203, 270] width 49 height 15
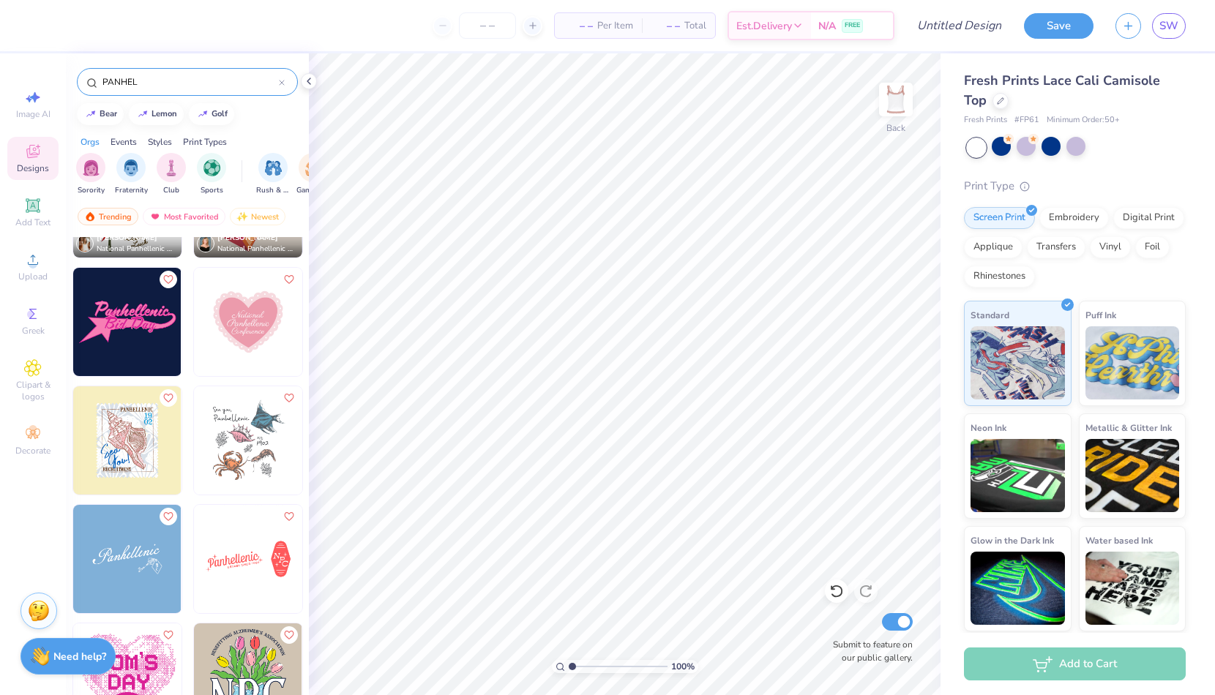
scroll to position [2340, 0]
click at [1001, 154] on div at bounding box center [1000, 146] width 19 height 19
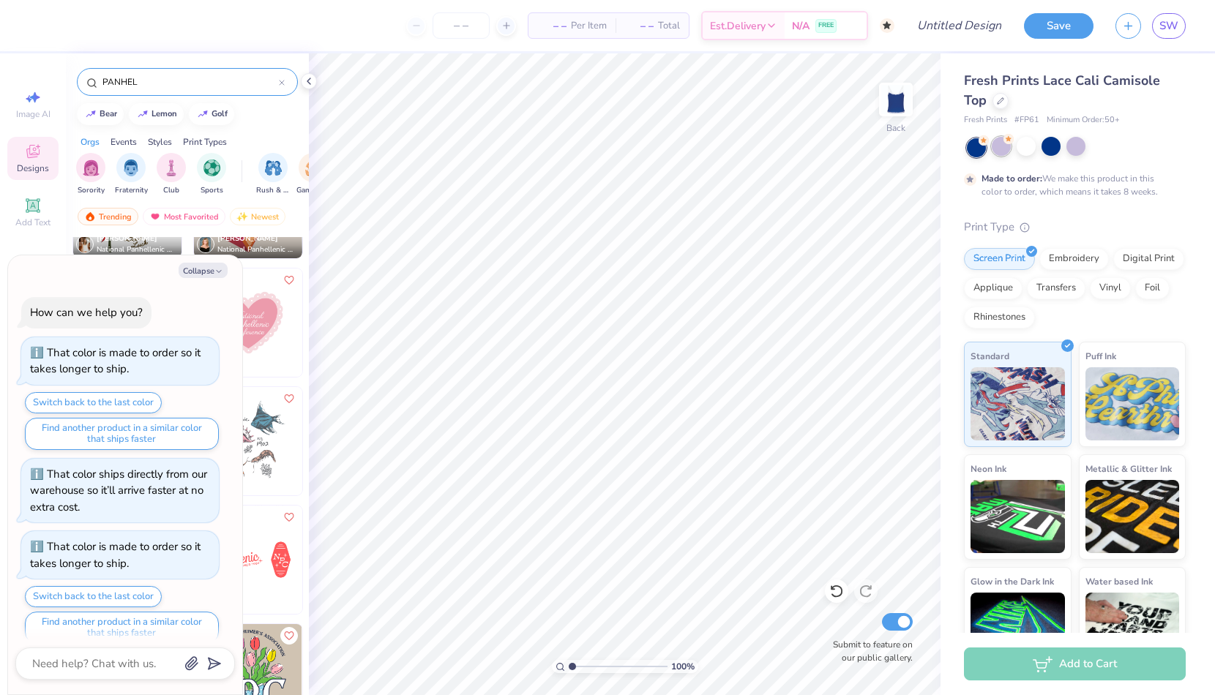
scroll to position [541, 0]
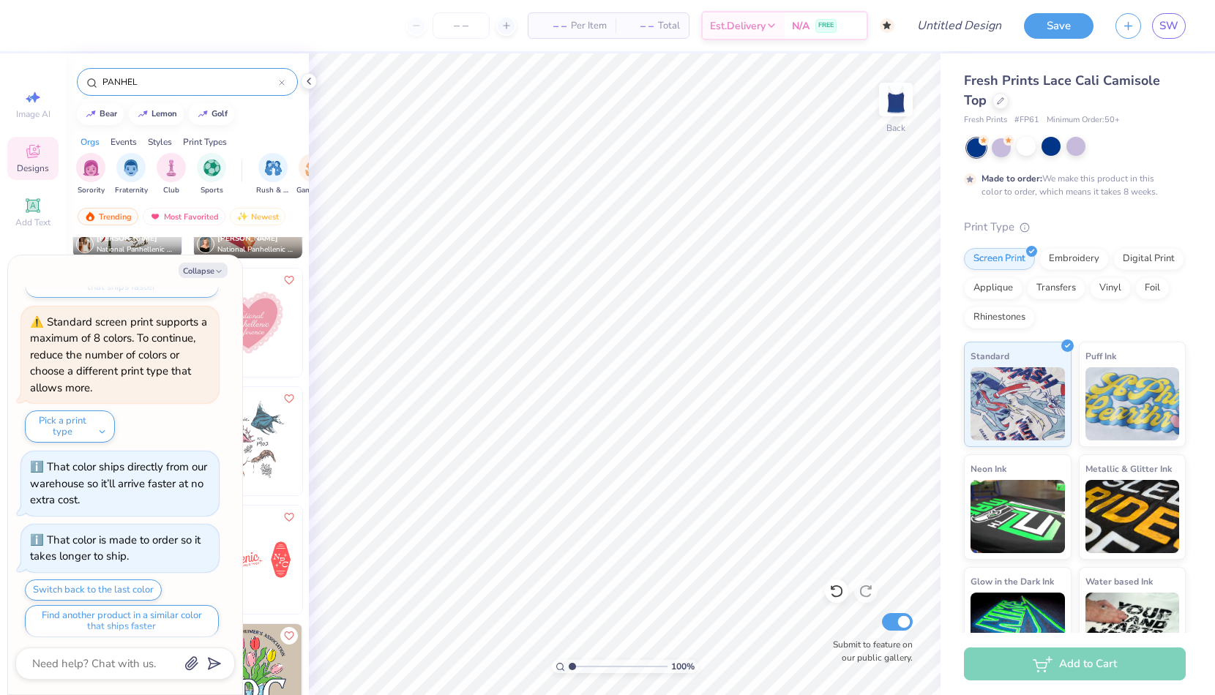
click at [202, 262] on div "Collapse How can we help you? That color is made to order so it takes longer to…" at bounding box center [125, 474] width 234 height 439
click at [202, 271] on button "Collapse" at bounding box center [203, 270] width 49 height 15
type textarea "x"
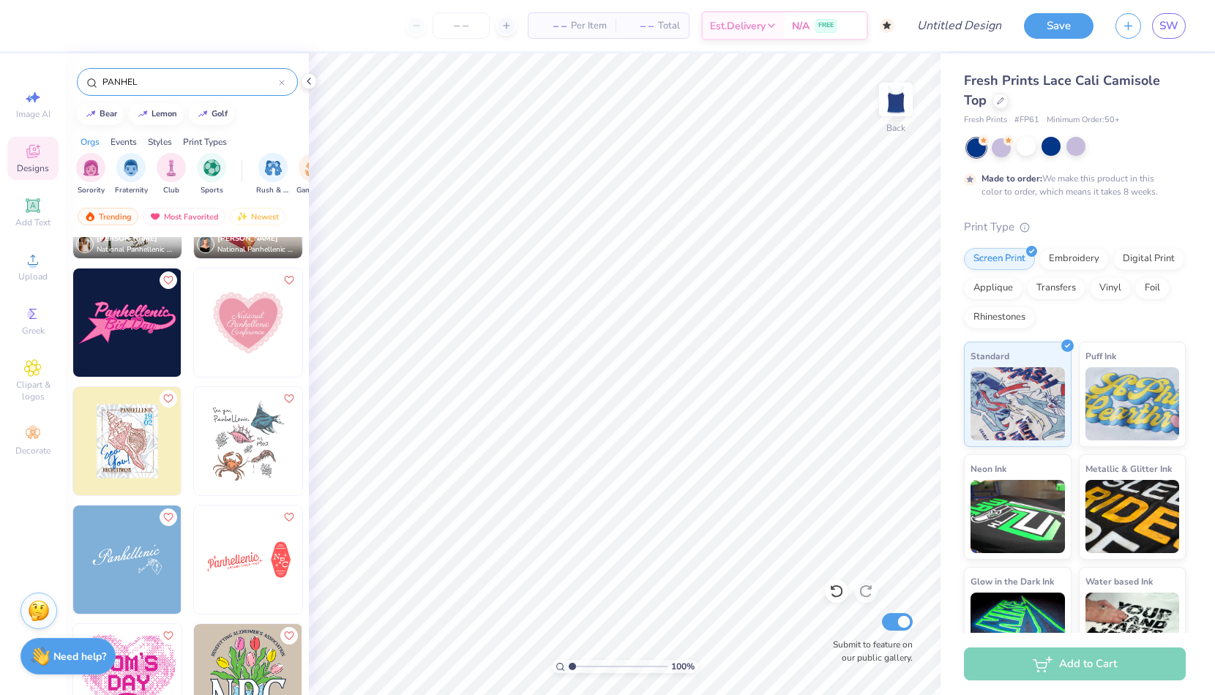
click at [144, 439] on img at bounding box center [127, 441] width 108 height 108
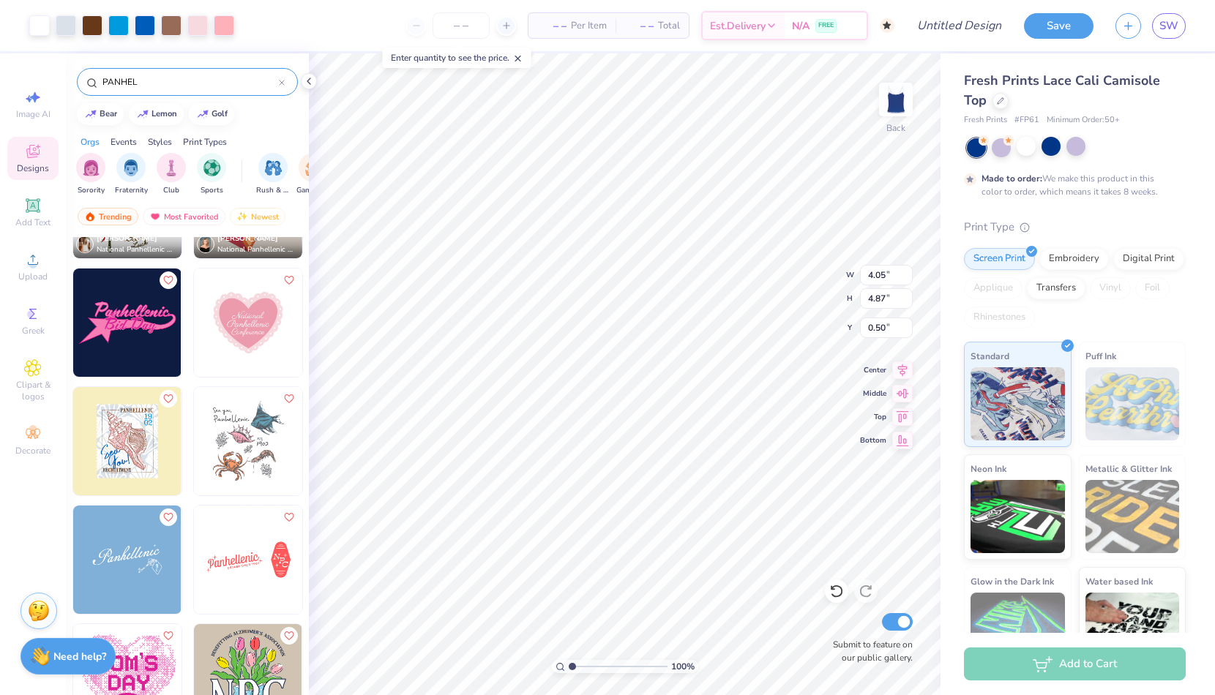
type input "1.19"
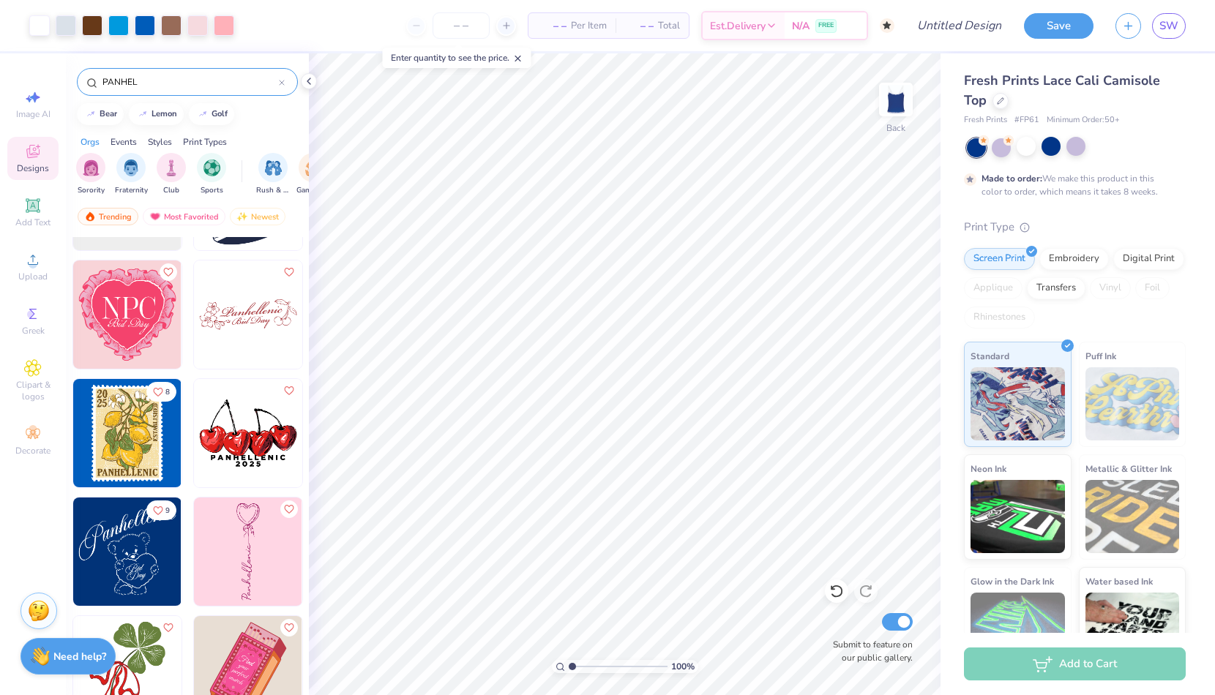
scroll to position [1758, 0]
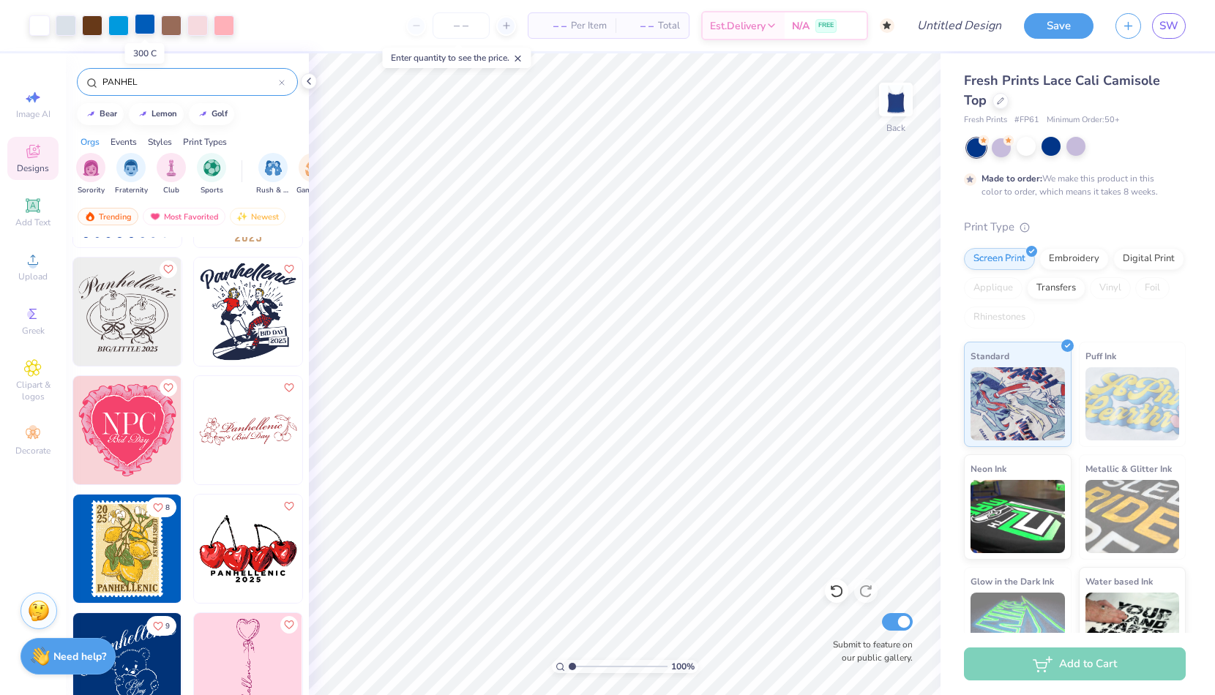
click at [141, 24] on div at bounding box center [145, 24] width 20 height 20
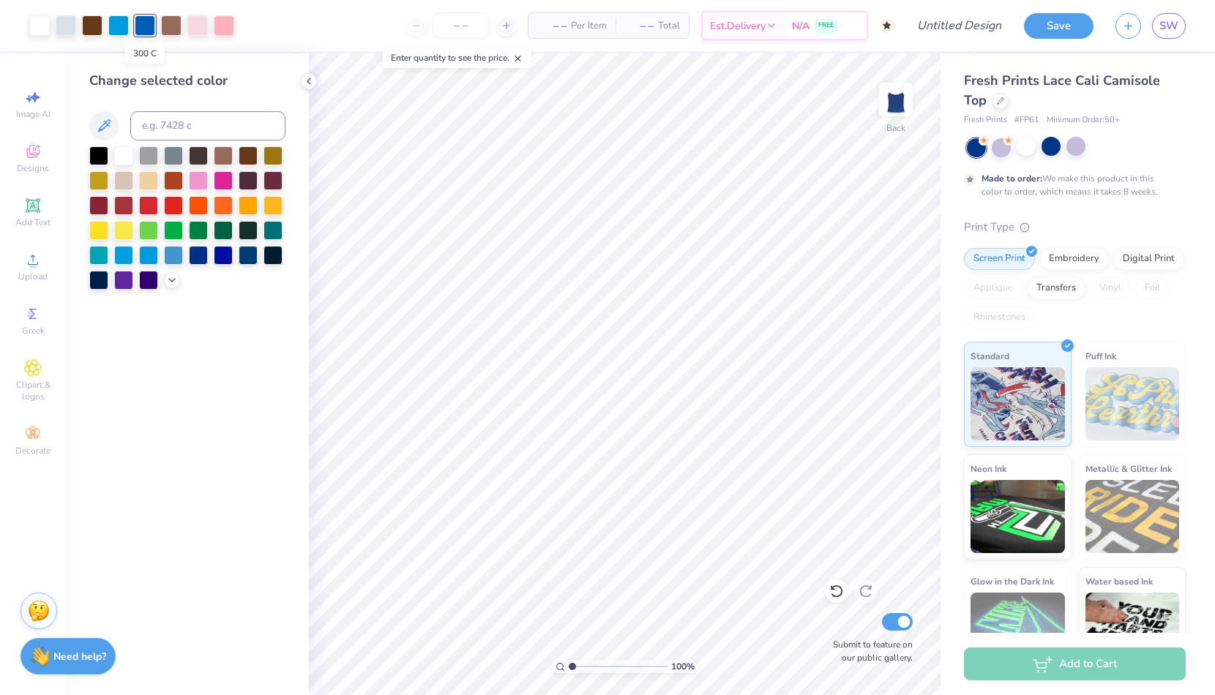
click at [142, 24] on div at bounding box center [145, 25] width 20 height 20
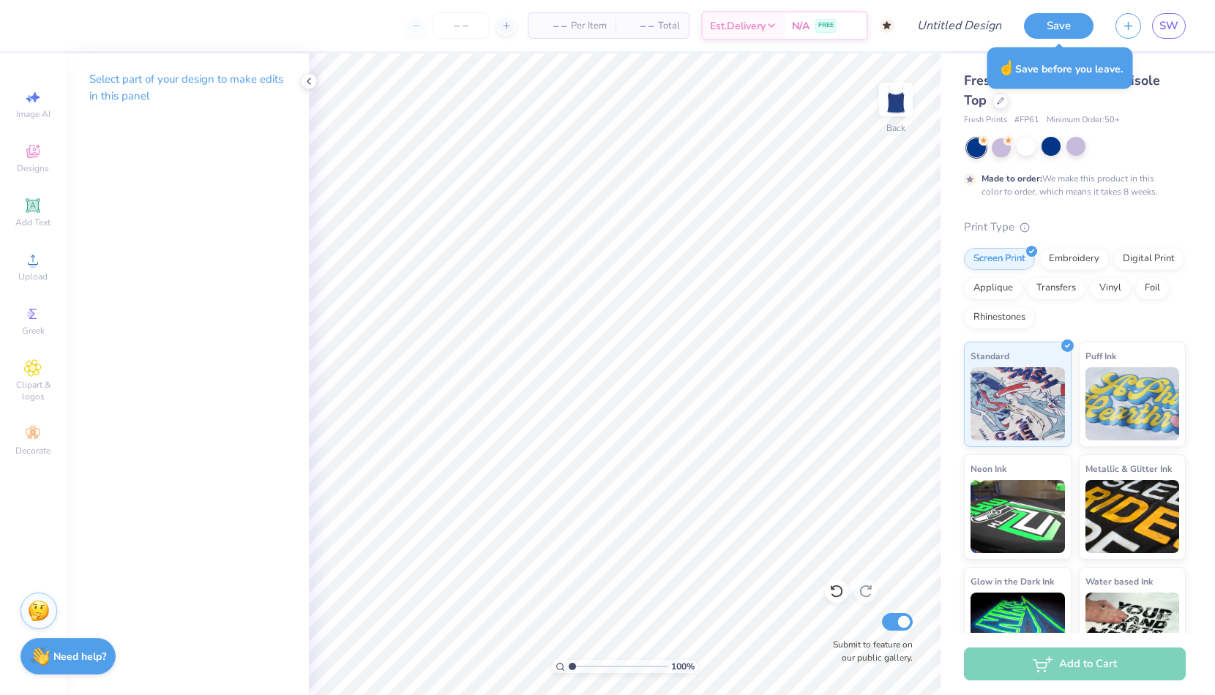
click at [1002, 109] on div "Fresh Prints Lace Cali Camisole Top" at bounding box center [1075, 91] width 222 height 40
click at [1000, 107] on div at bounding box center [1000, 99] width 16 height 16
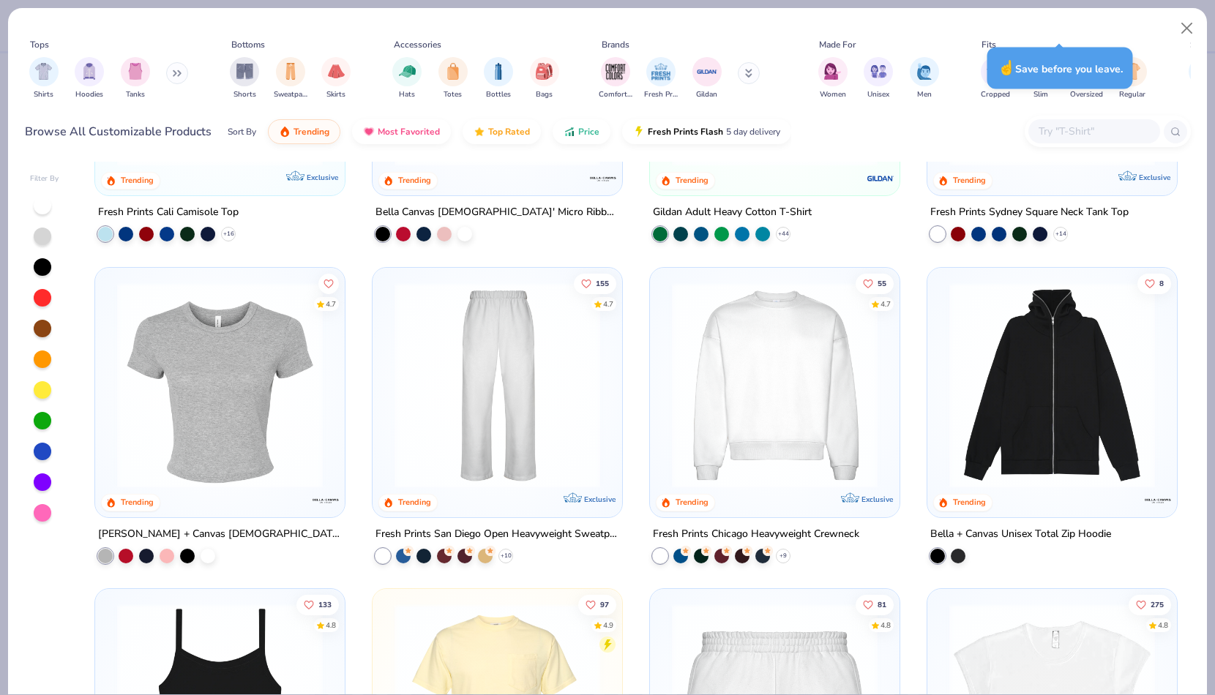
scroll to position [290, 0]
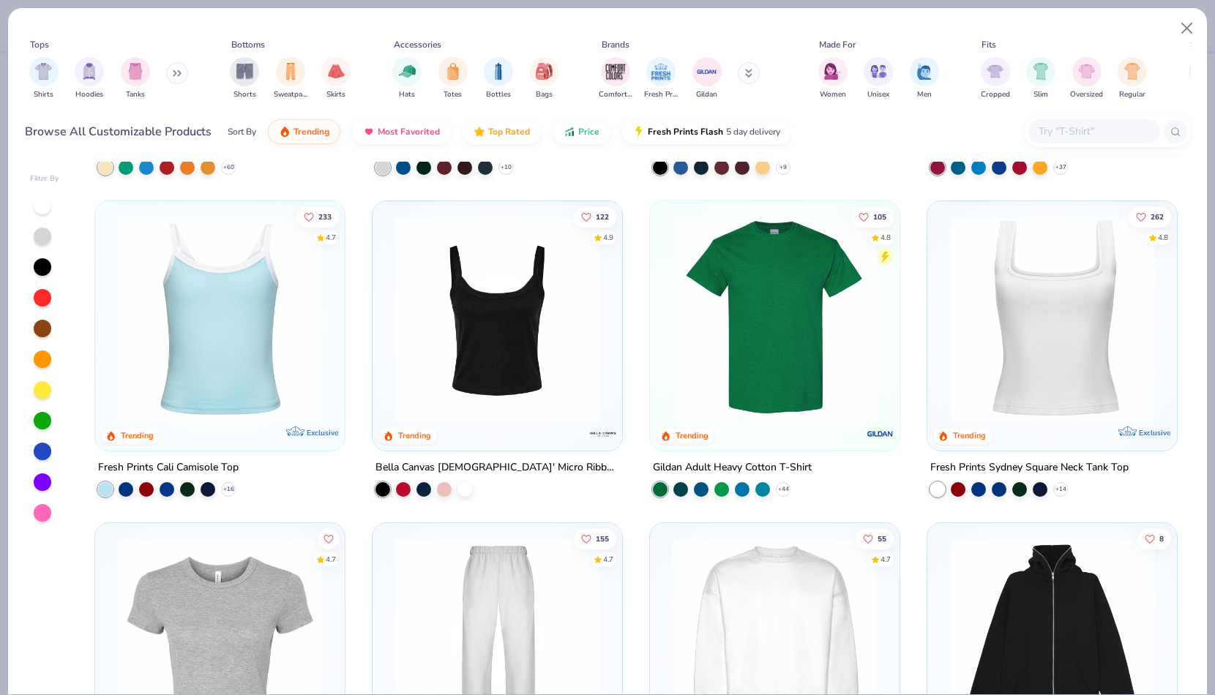
click at [451, 330] on img at bounding box center [497, 319] width 220 height 206
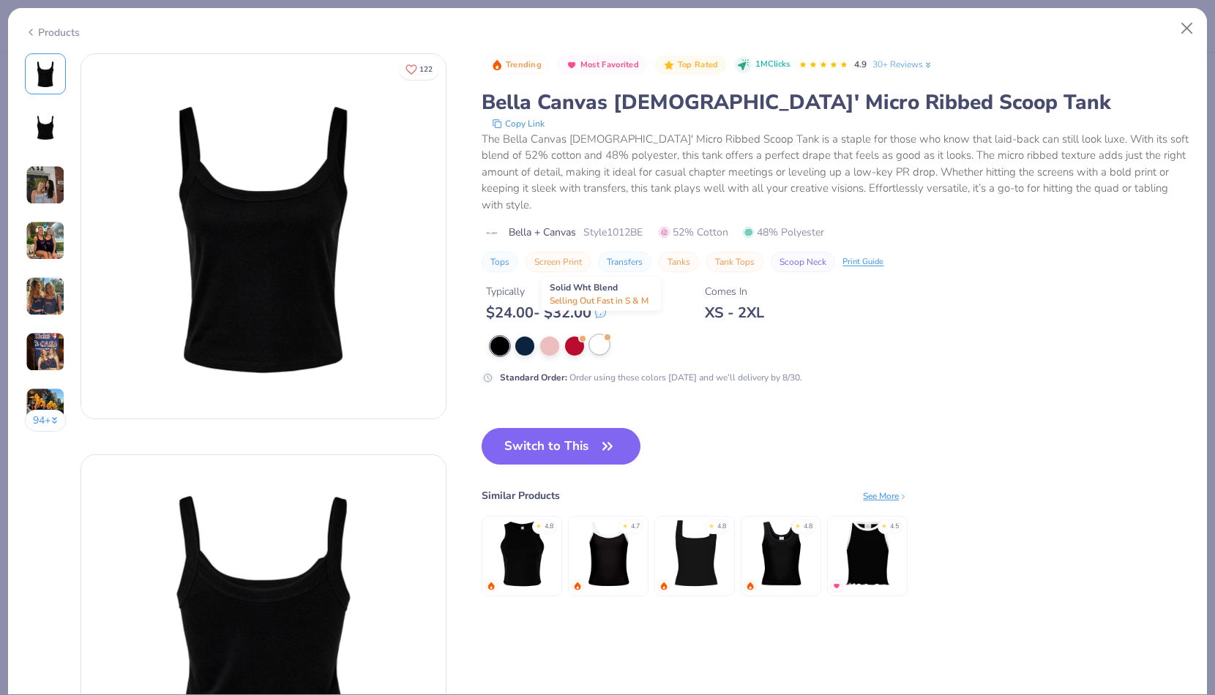
click at [599, 335] on div at bounding box center [599, 344] width 19 height 19
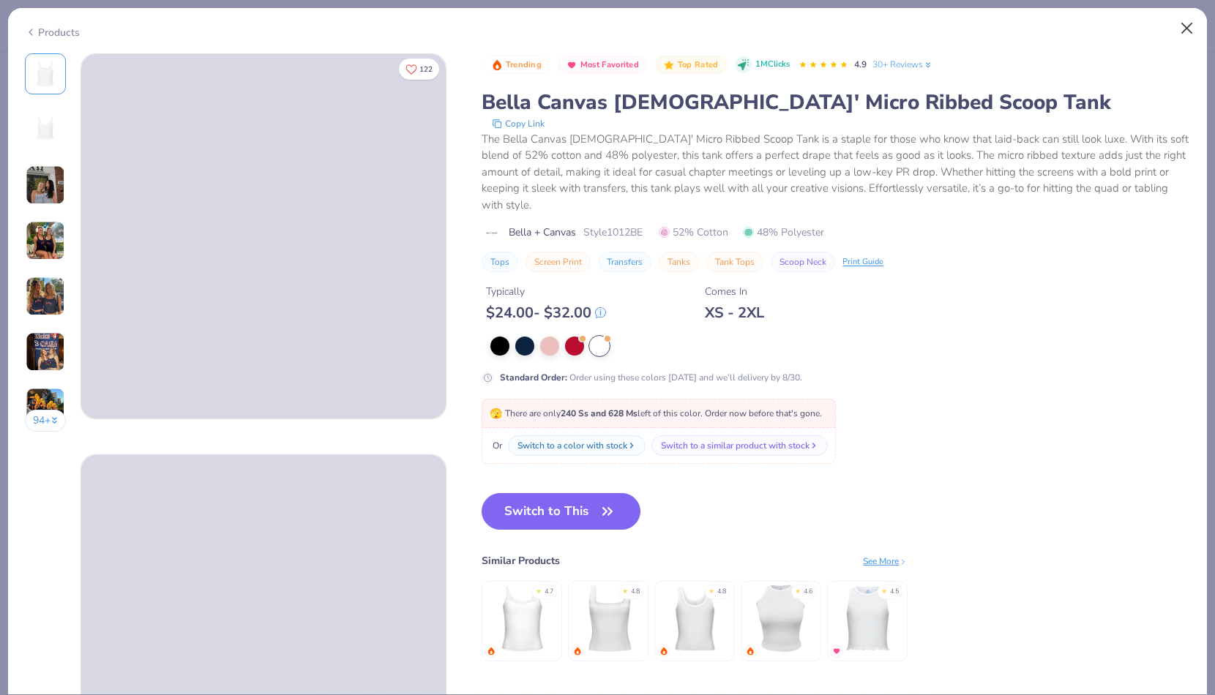
click at [1176, 34] on button "Close" at bounding box center [1187, 29] width 28 height 28
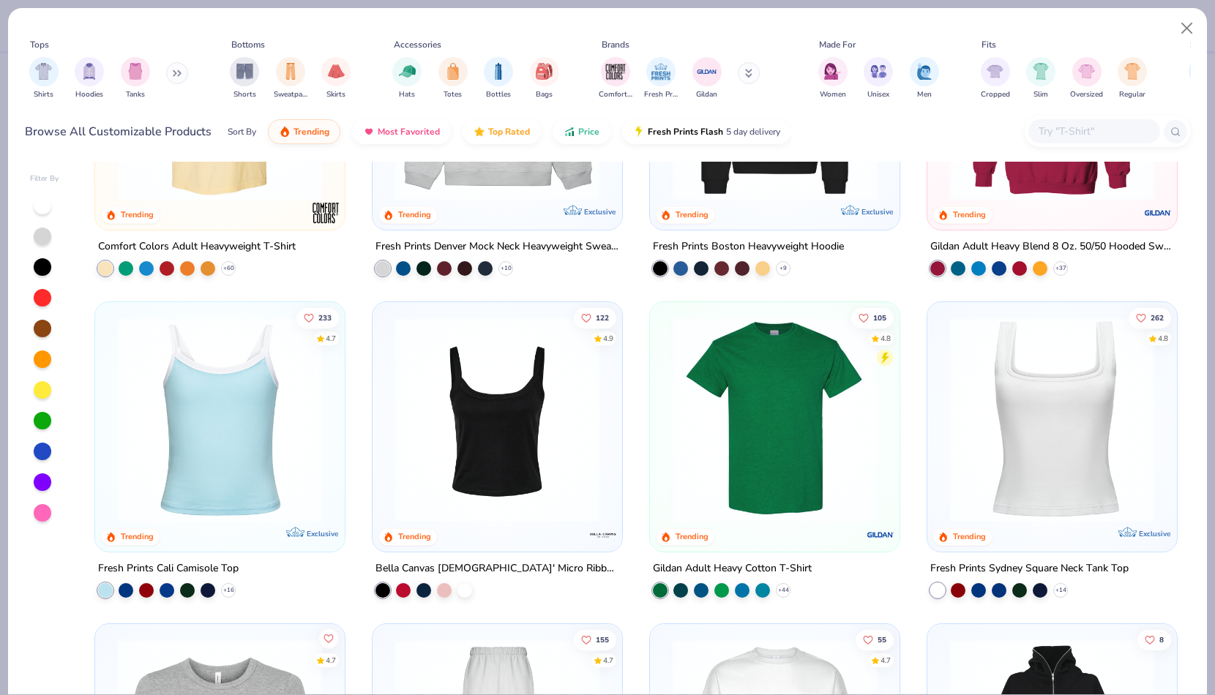
scroll to position [223, 0]
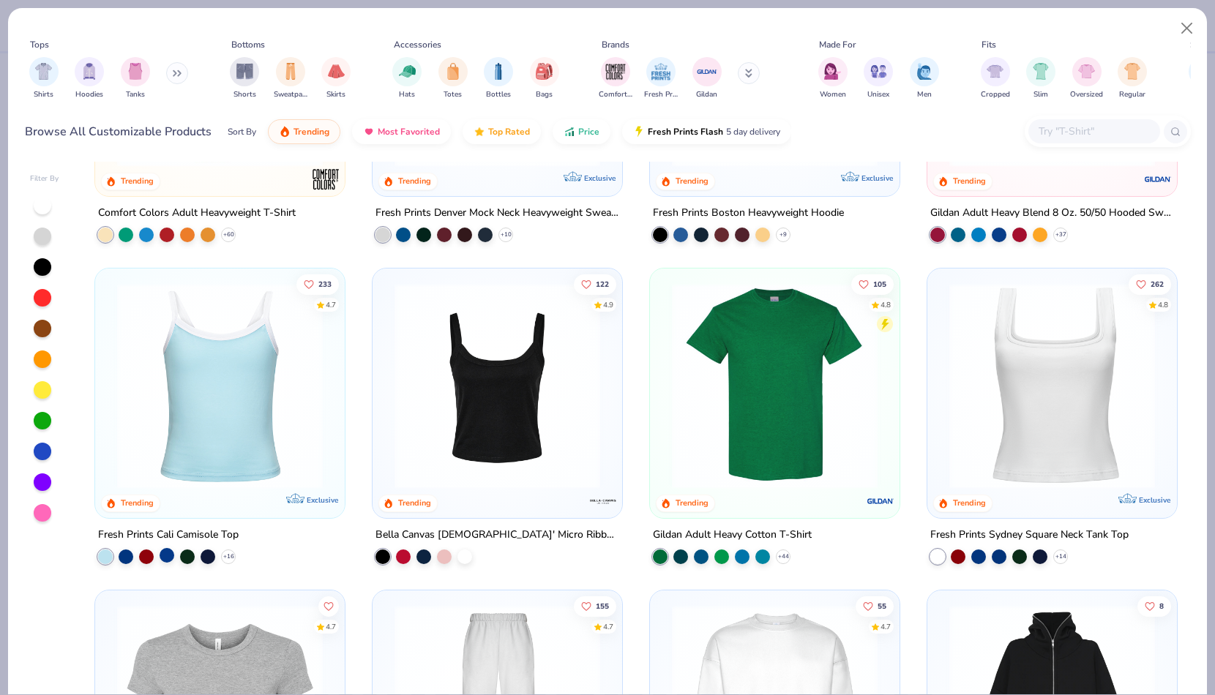
click at [166, 555] on div at bounding box center [167, 554] width 15 height 15
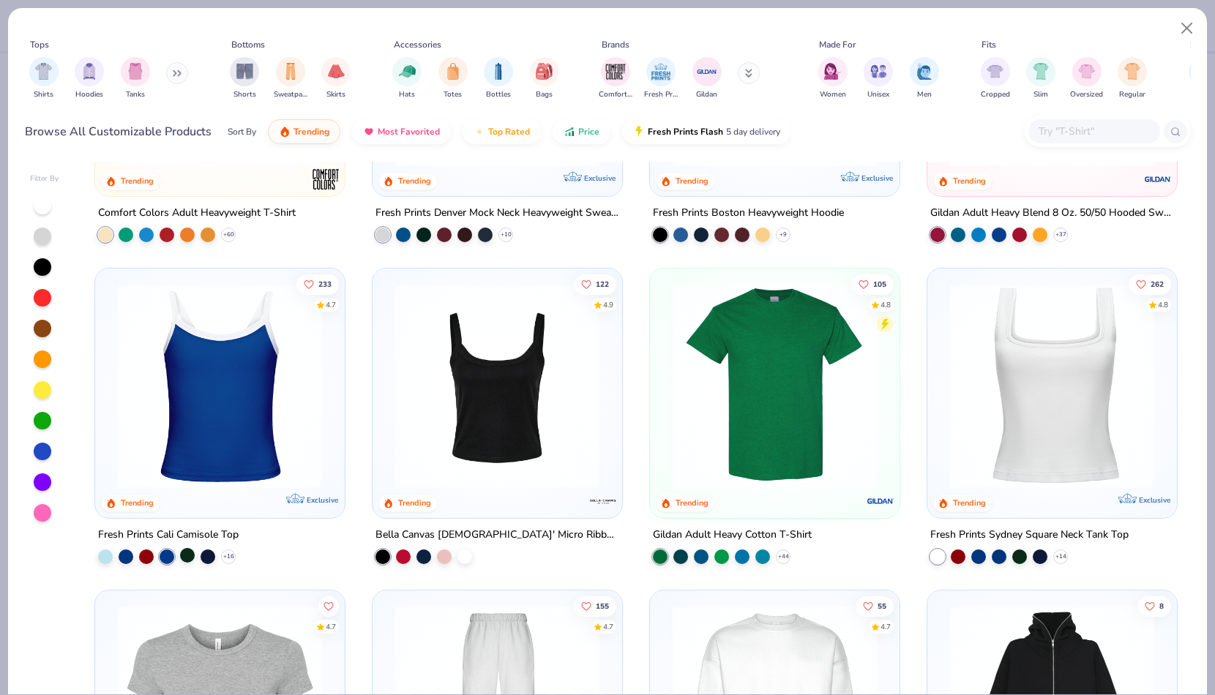
click at [187, 552] on div at bounding box center [187, 554] width 15 height 15
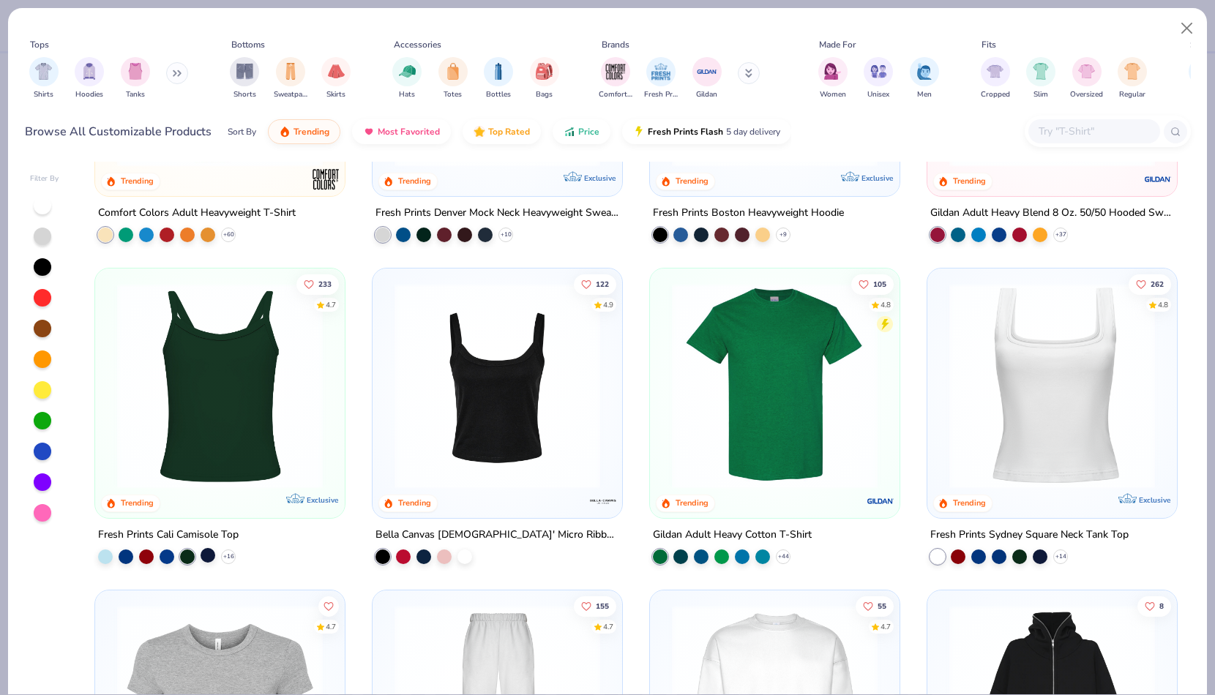
click at [211, 552] on div at bounding box center [207, 554] width 15 height 15
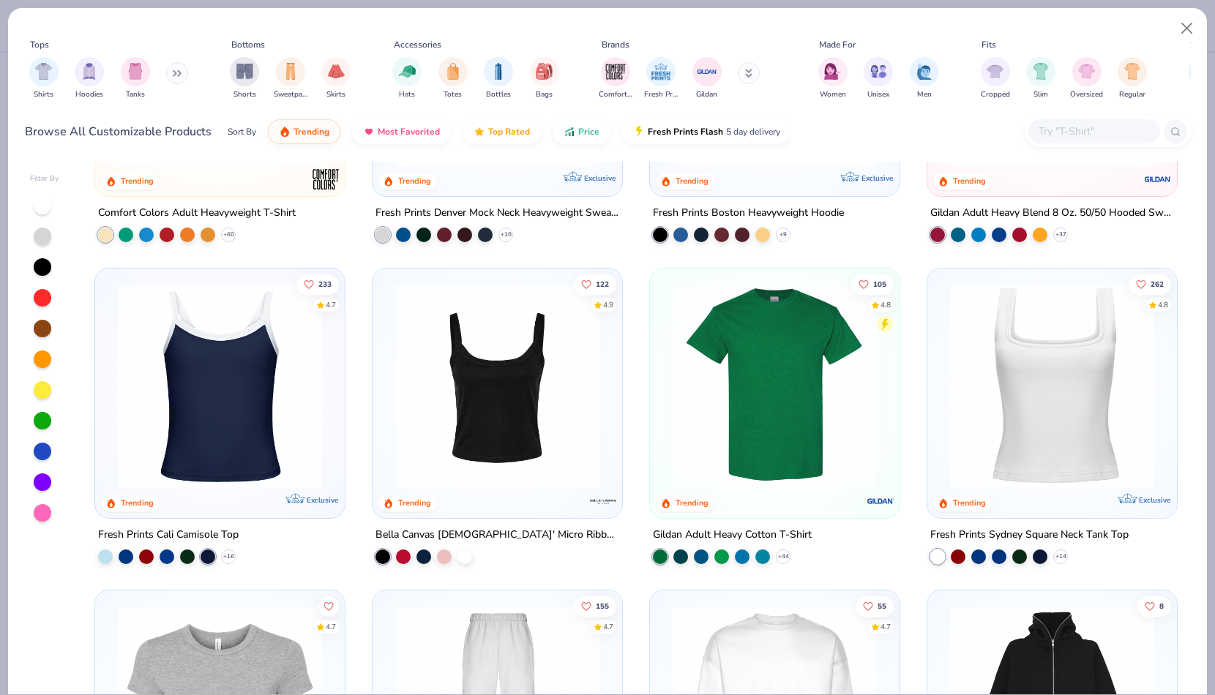
click at [253, 507] on div "233 4.7 Trending Exclusive" at bounding box center [220, 394] width 250 height 250
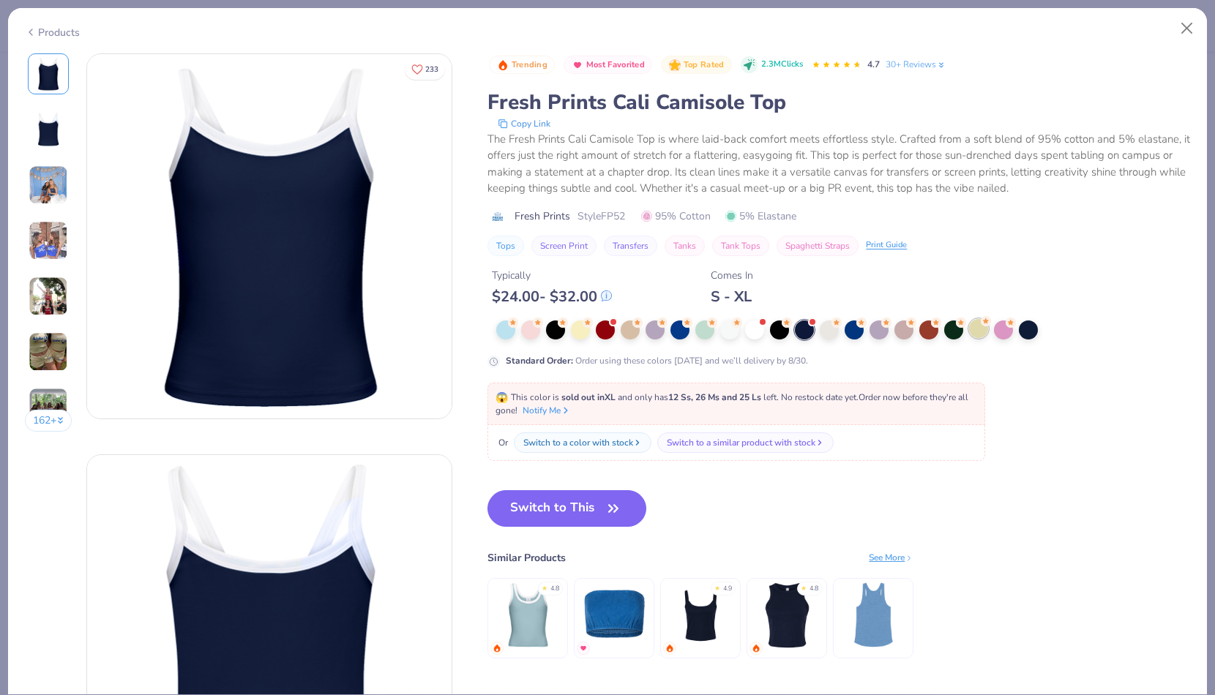
click at [982, 331] on div at bounding box center [978, 328] width 19 height 19
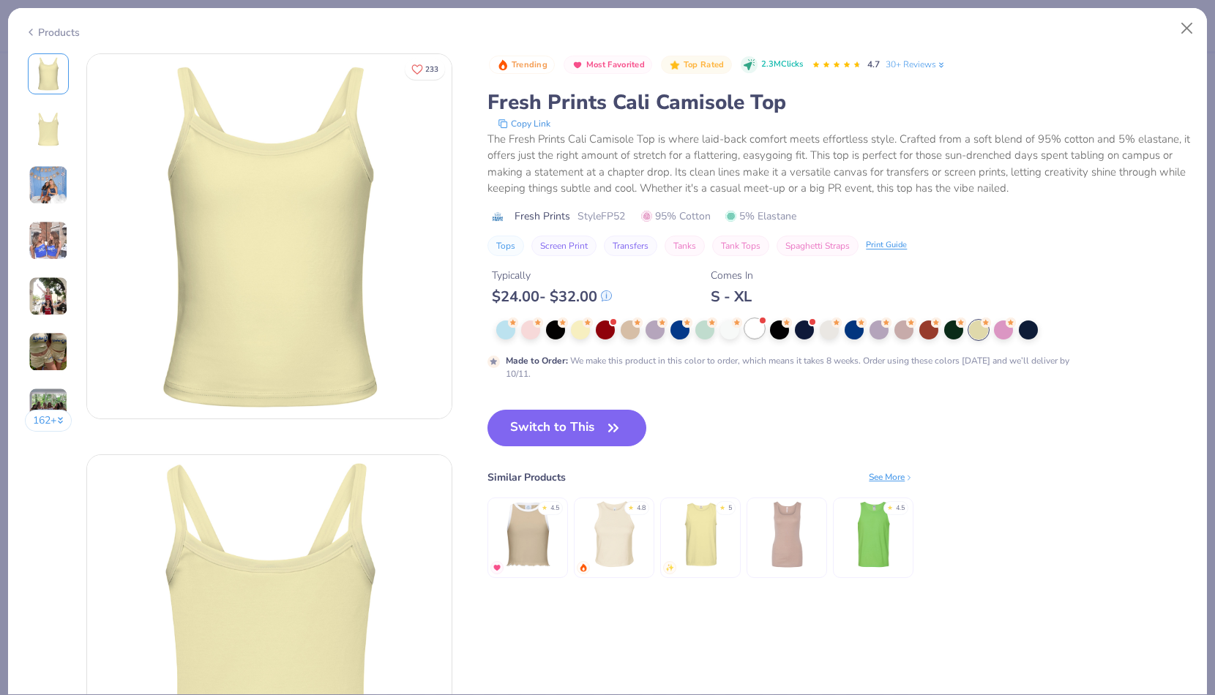
click at [758, 338] on div at bounding box center [754, 328] width 19 height 19
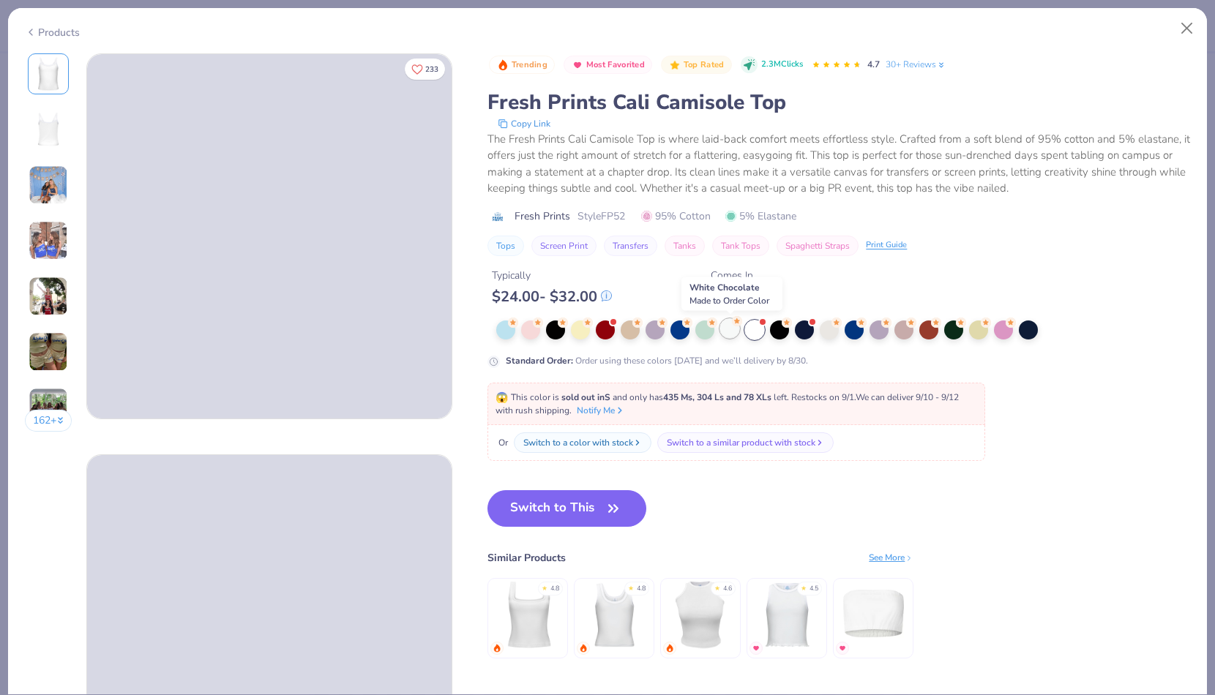
click at [734, 334] on div at bounding box center [729, 328] width 19 height 19
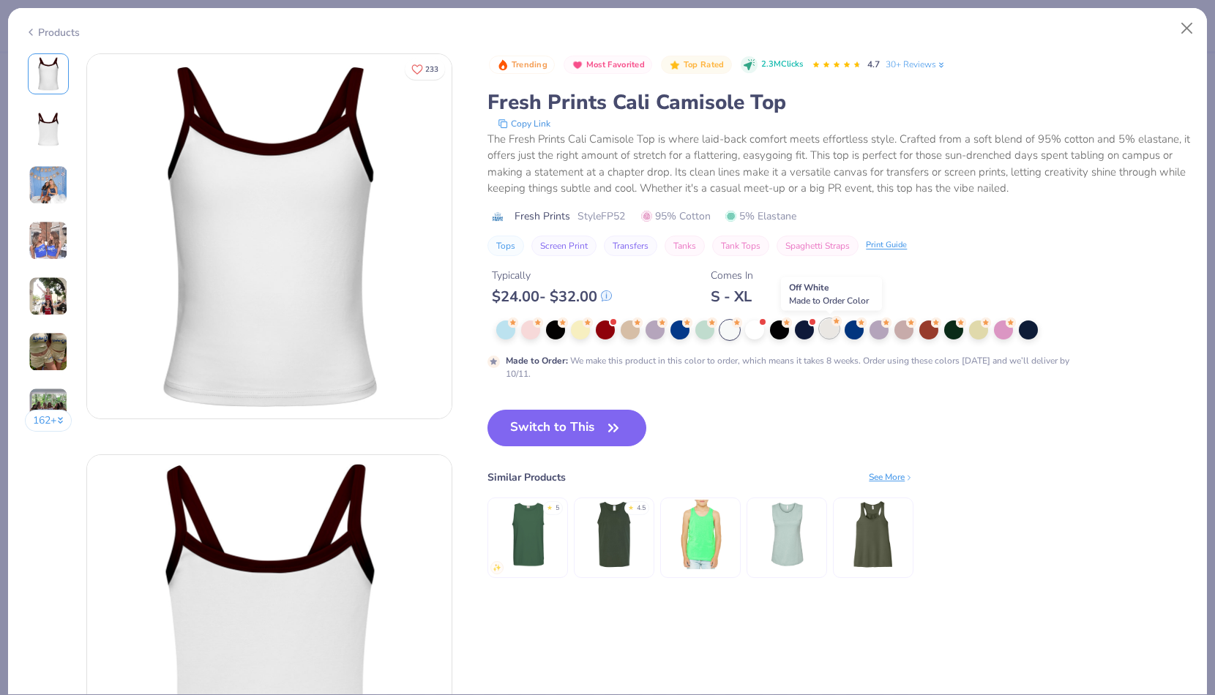
click at [518, 326] on circle at bounding box center [513, 323] width 10 height 10
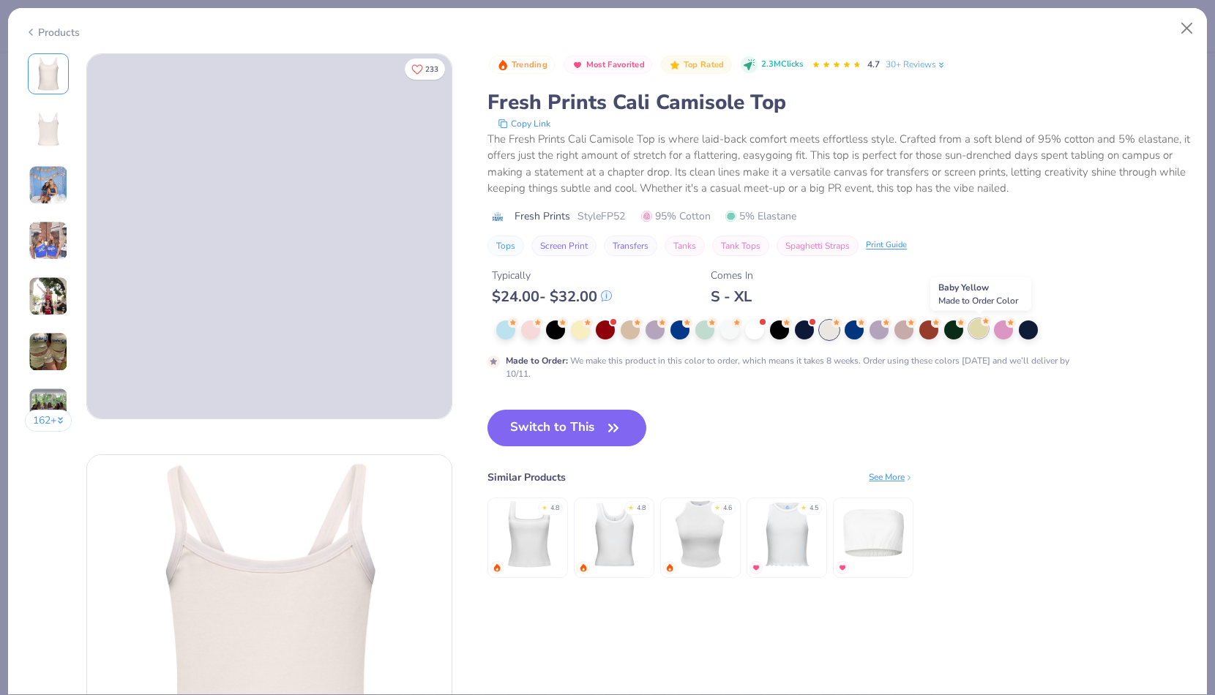
click at [982, 326] on icon at bounding box center [985, 321] width 10 height 10
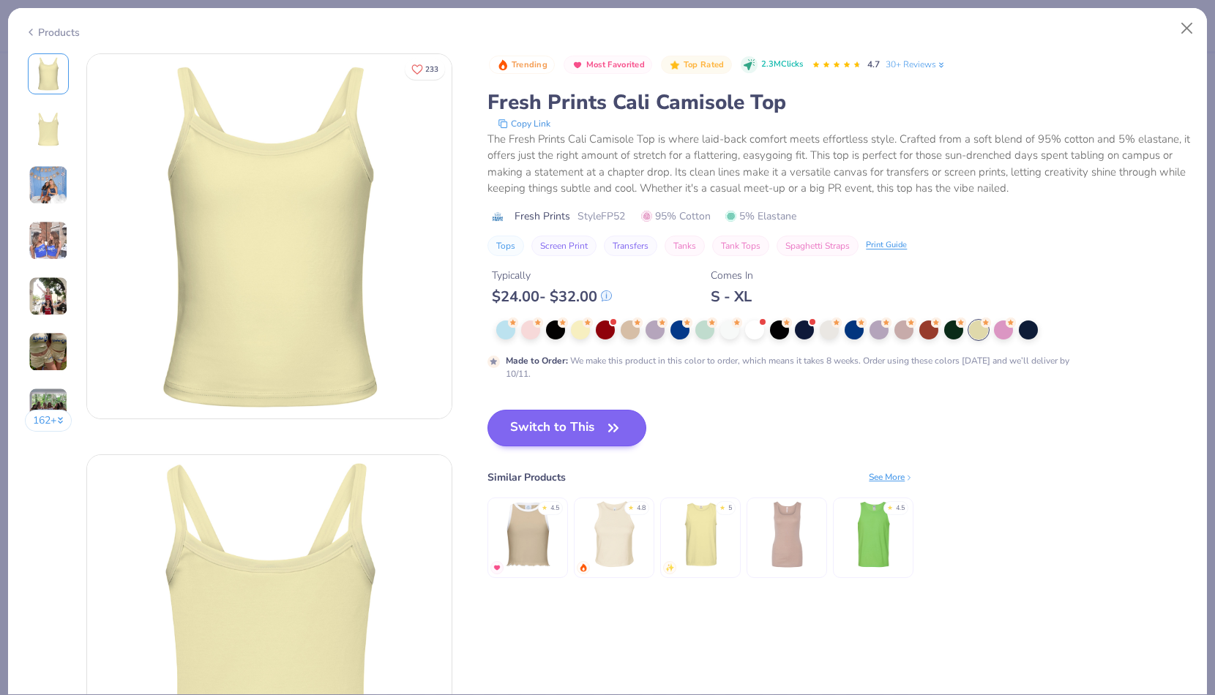
click at [533, 443] on button "Switch to This" at bounding box center [566, 428] width 159 height 37
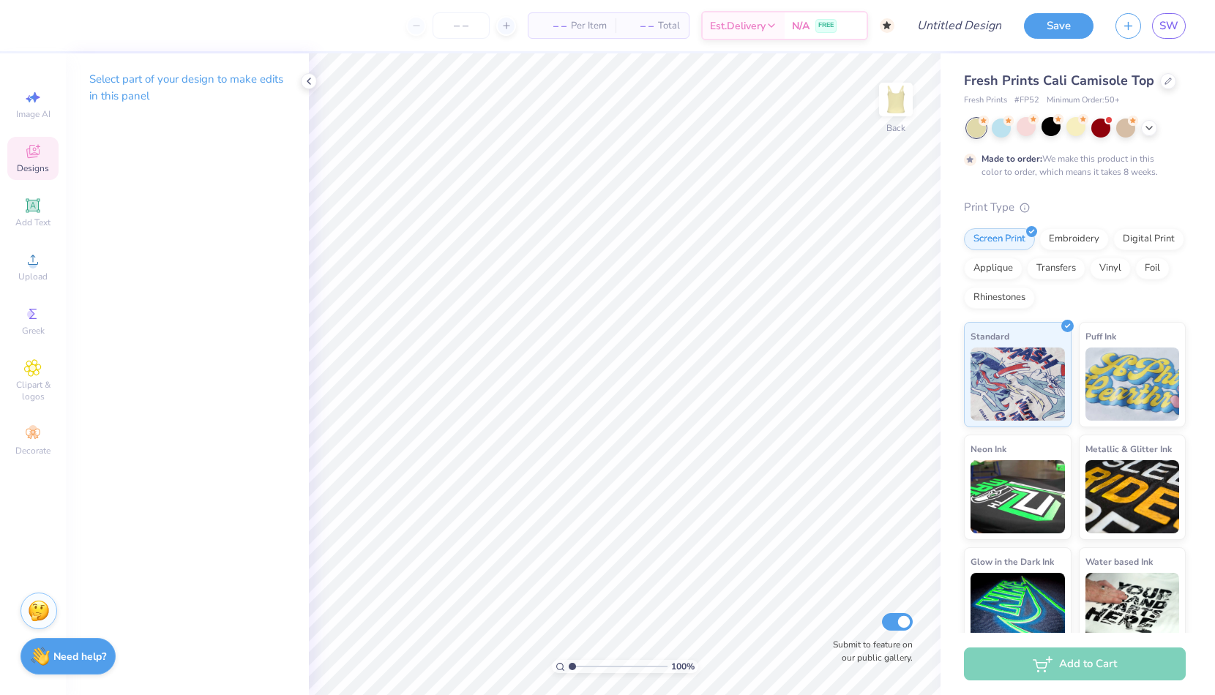
click at [31, 153] on icon at bounding box center [33, 152] width 18 height 18
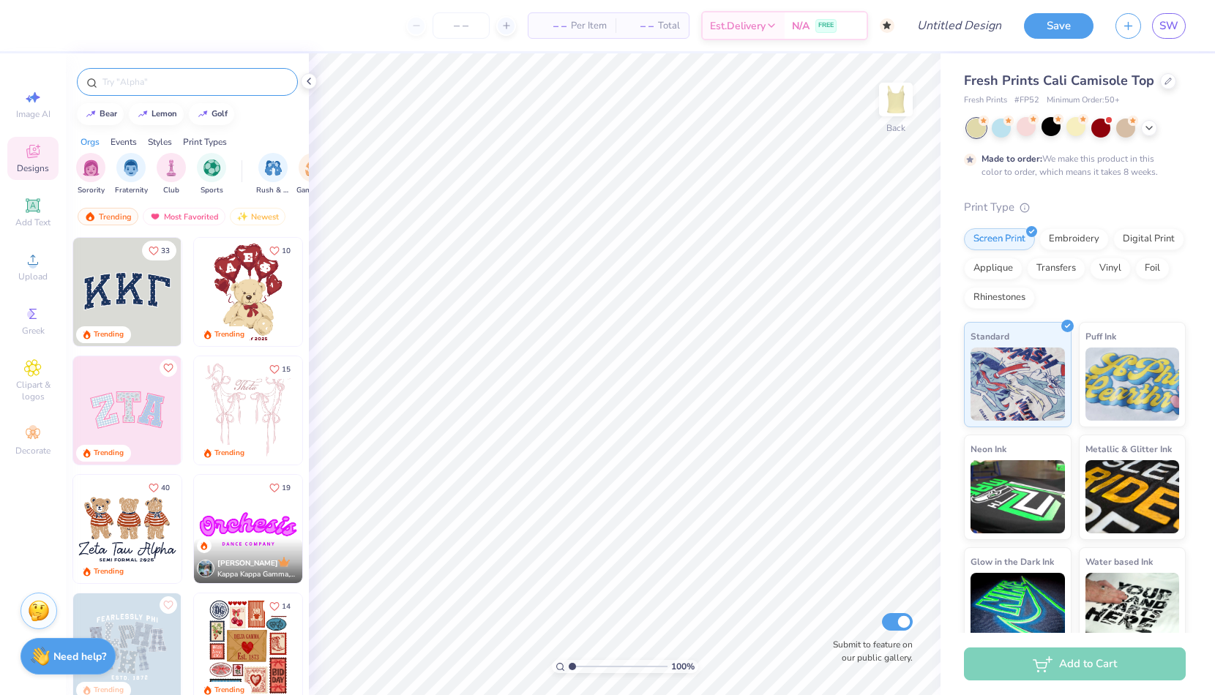
click at [140, 91] on div at bounding box center [187, 82] width 221 height 28
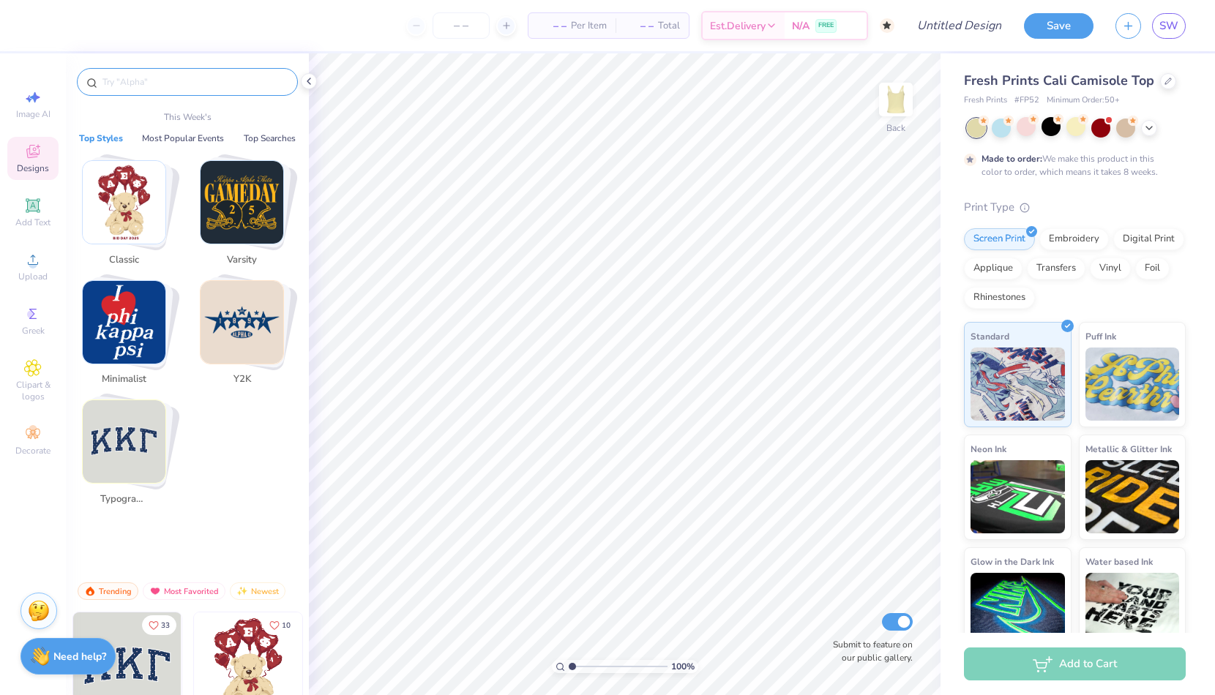
click at [138, 83] on input "text" at bounding box center [194, 82] width 187 height 15
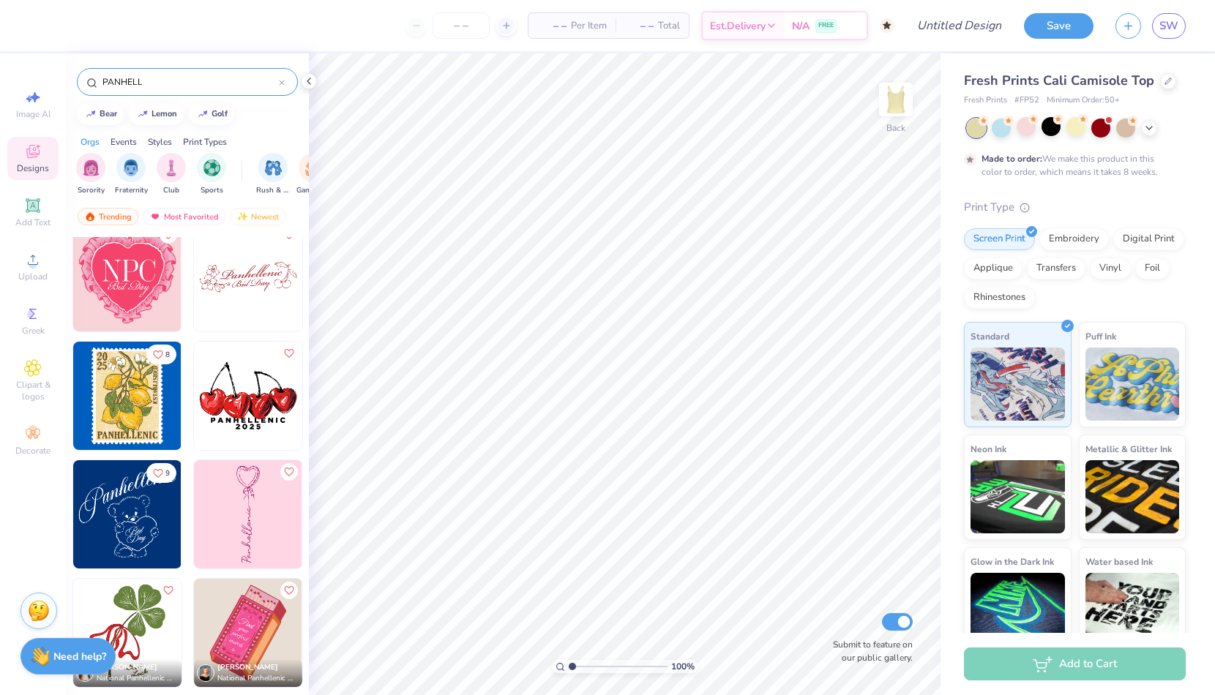
scroll to position [1909, 0]
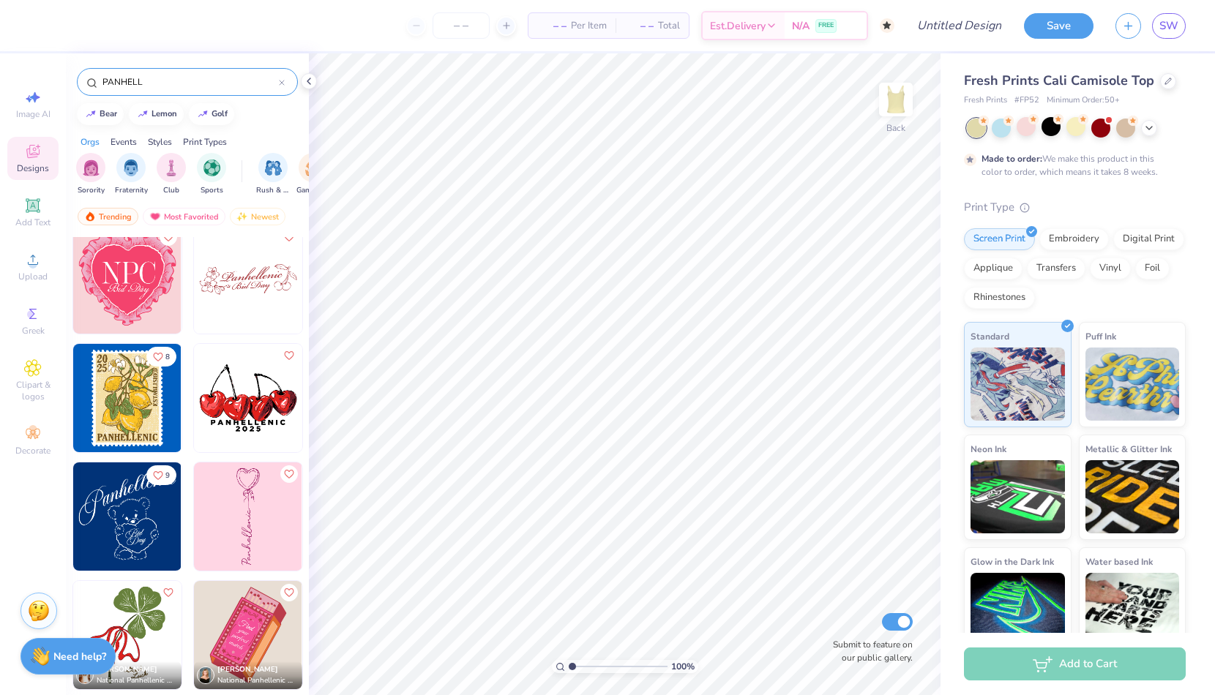
type input "PANHELL"
click at [141, 402] on img at bounding box center [127, 398] width 108 height 108
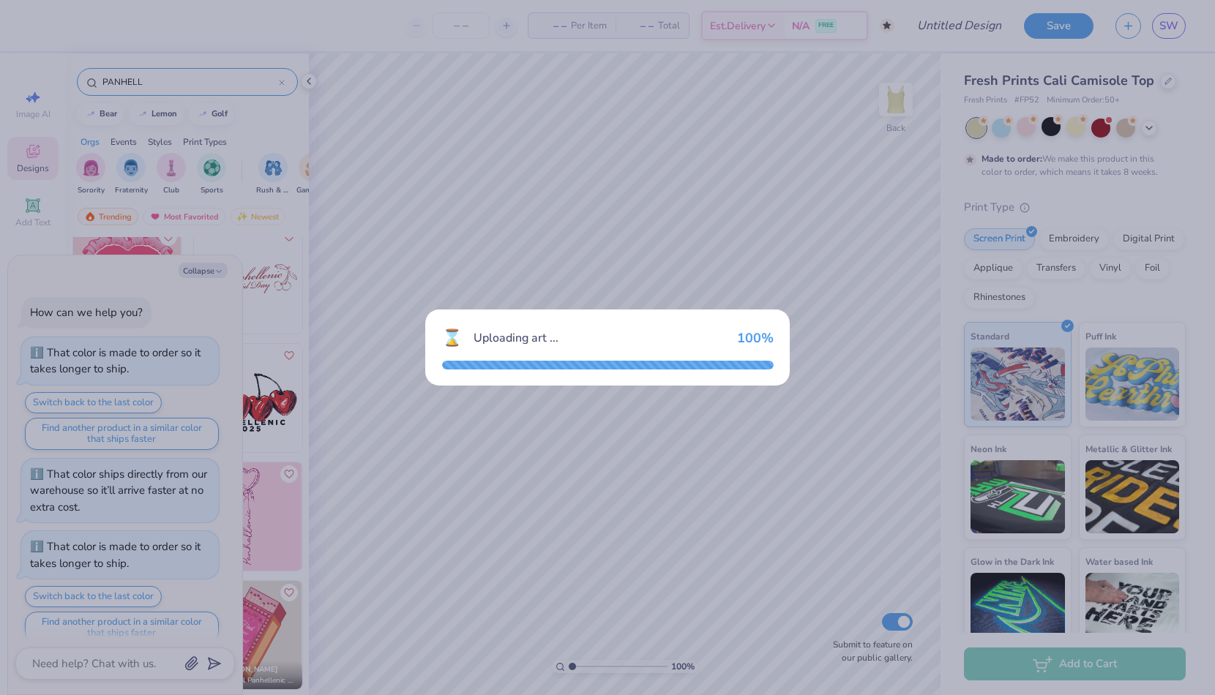
scroll to position [612, 0]
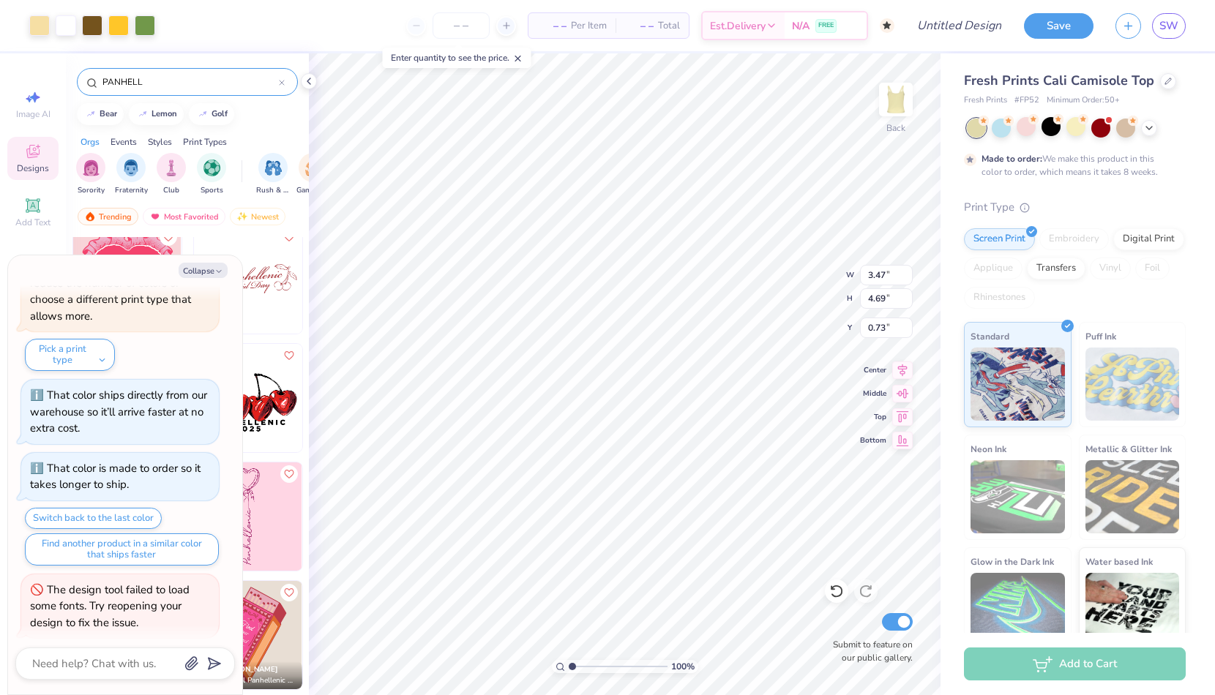
type textarea "x"
type input "5.69"
type input "7.68"
type textarea "x"
type input "0.58"
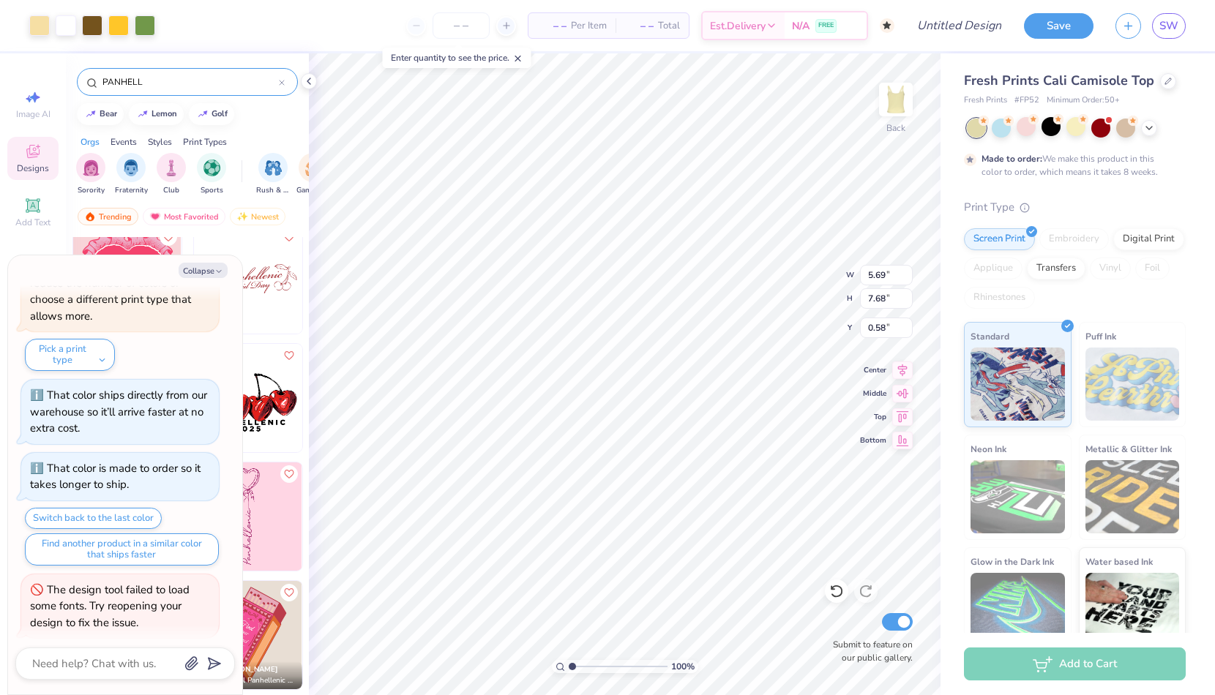
type textarea "x"
type input "0.61"
type textarea "x"
type input "0.78"
click at [1152, 131] on icon at bounding box center [1149, 127] width 12 height 12
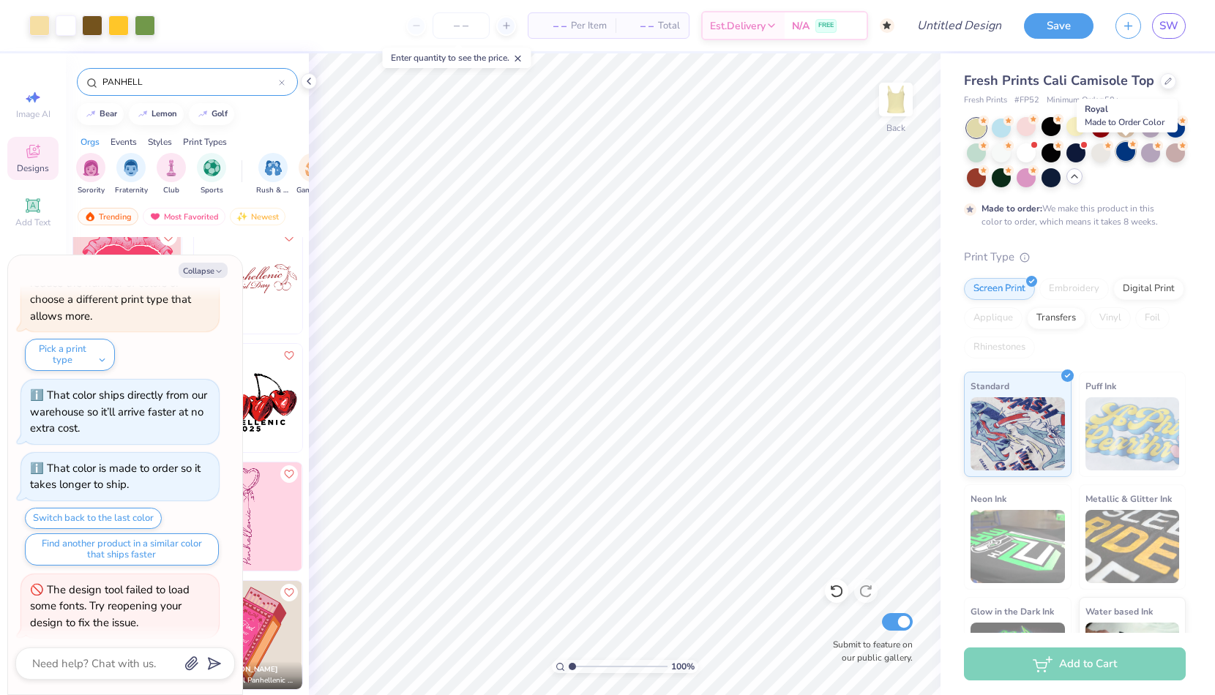
click at [1123, 150] on div at bounding box center [1125, 151] width 19 height 19
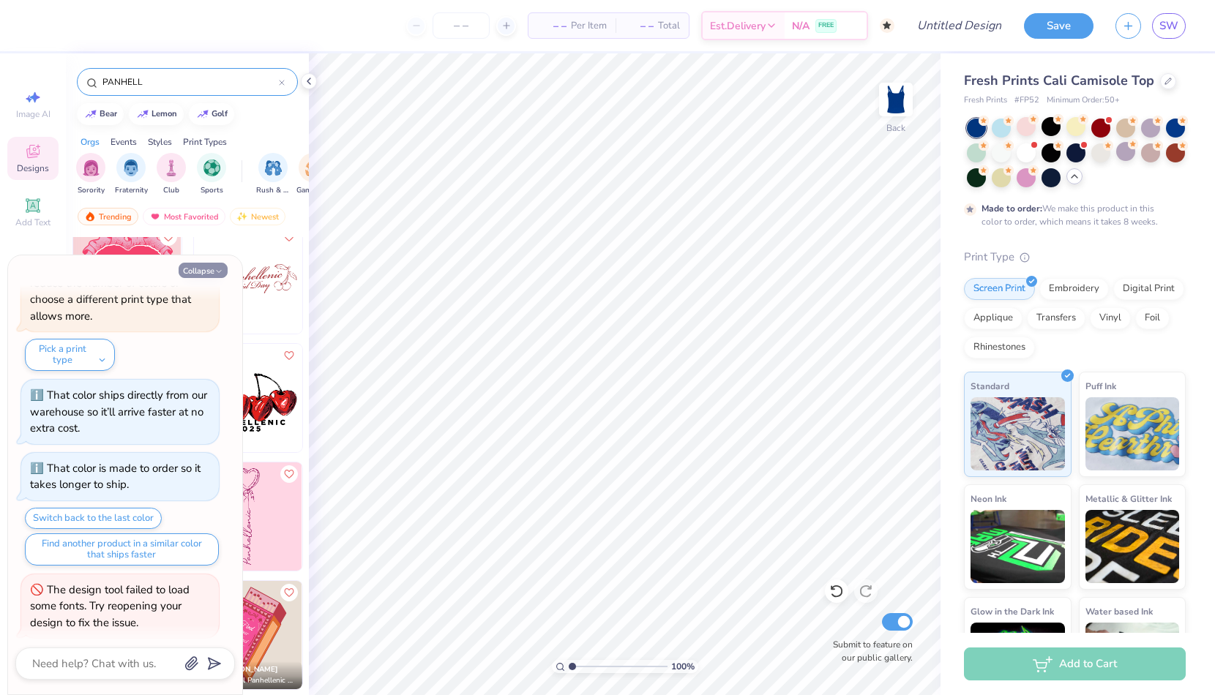
click at [198, 273] on button "Collapse" at bounding box center [203, 270] width 49 height 15
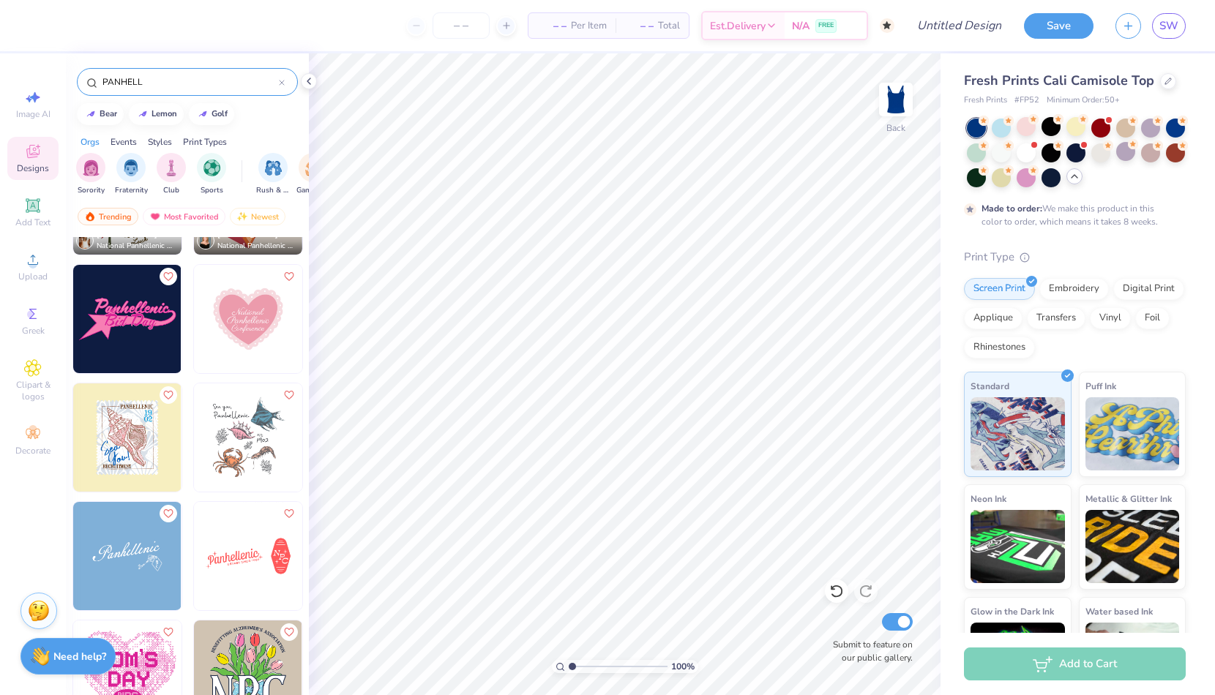
scroll to position [2355, 0]
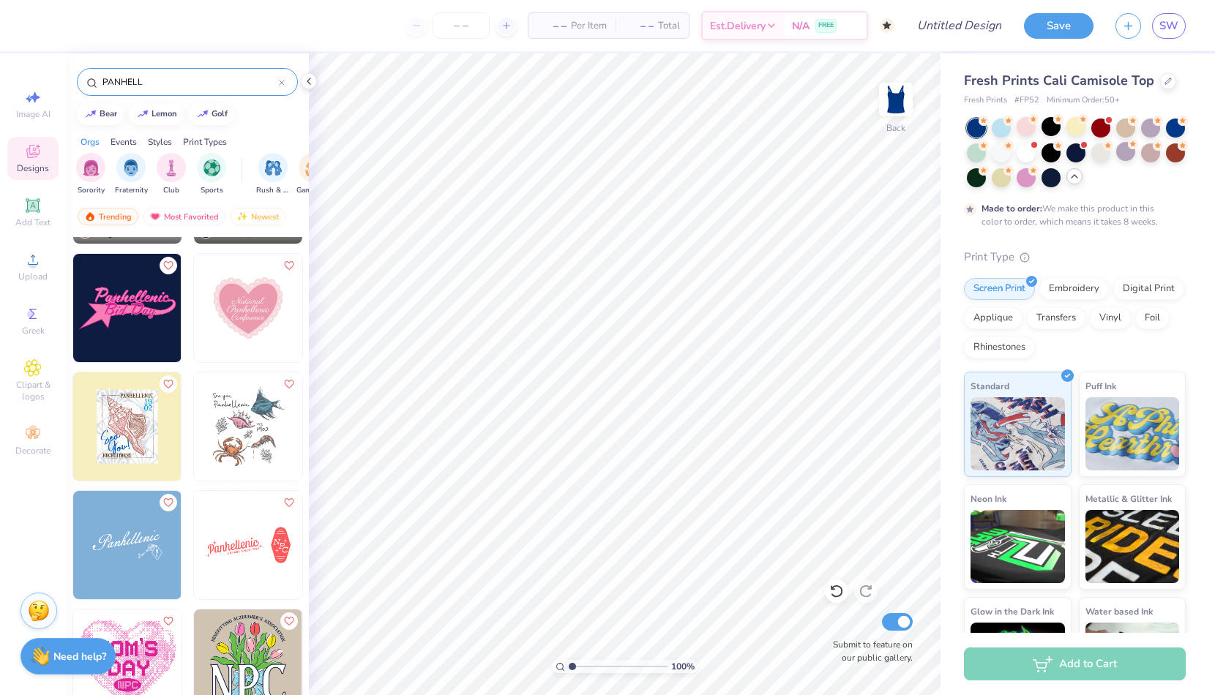
click at [236, 402] on img at bounding box center [248, 426] width 108 height 108
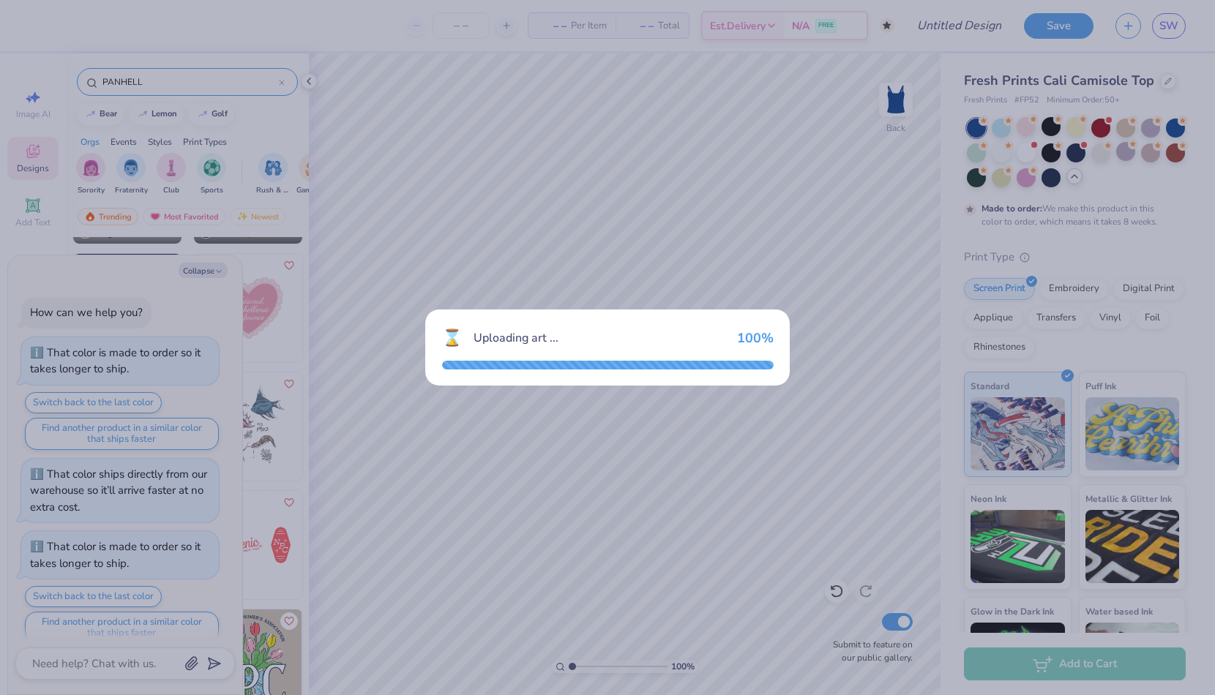
scroll to position [684, 0]
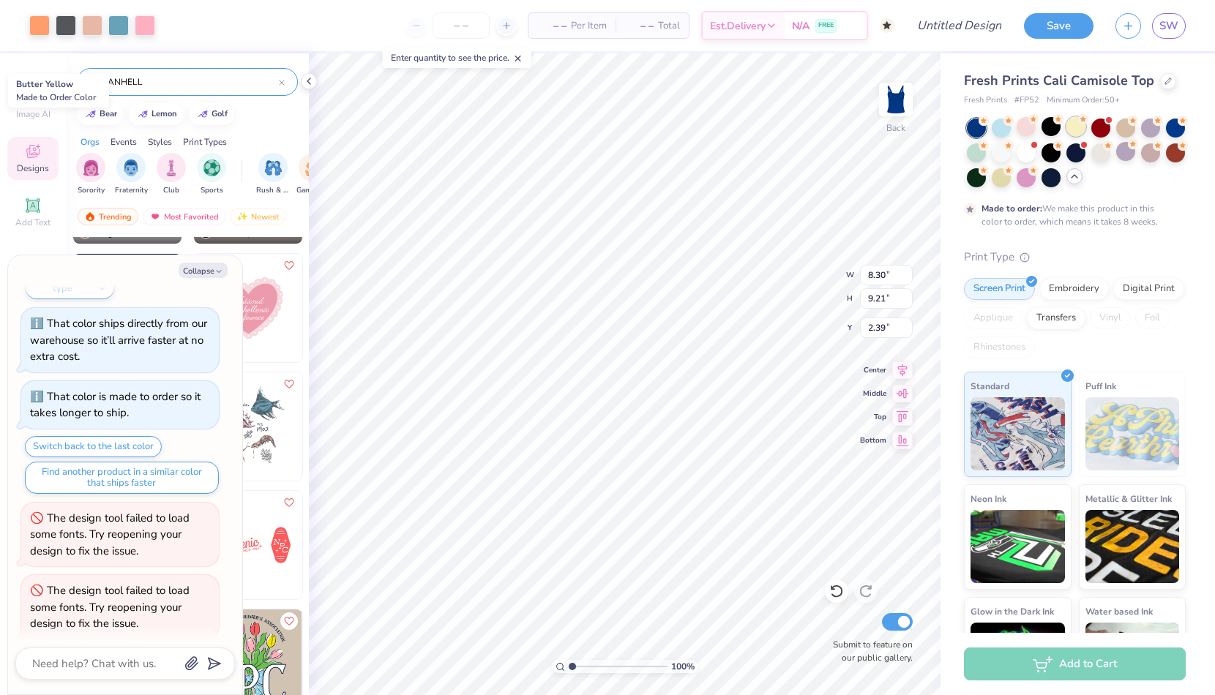
click at [1073, 130] on div at bounding box center [1075, 126] width 19 height 19
type textarea "x"
type input "0.70"
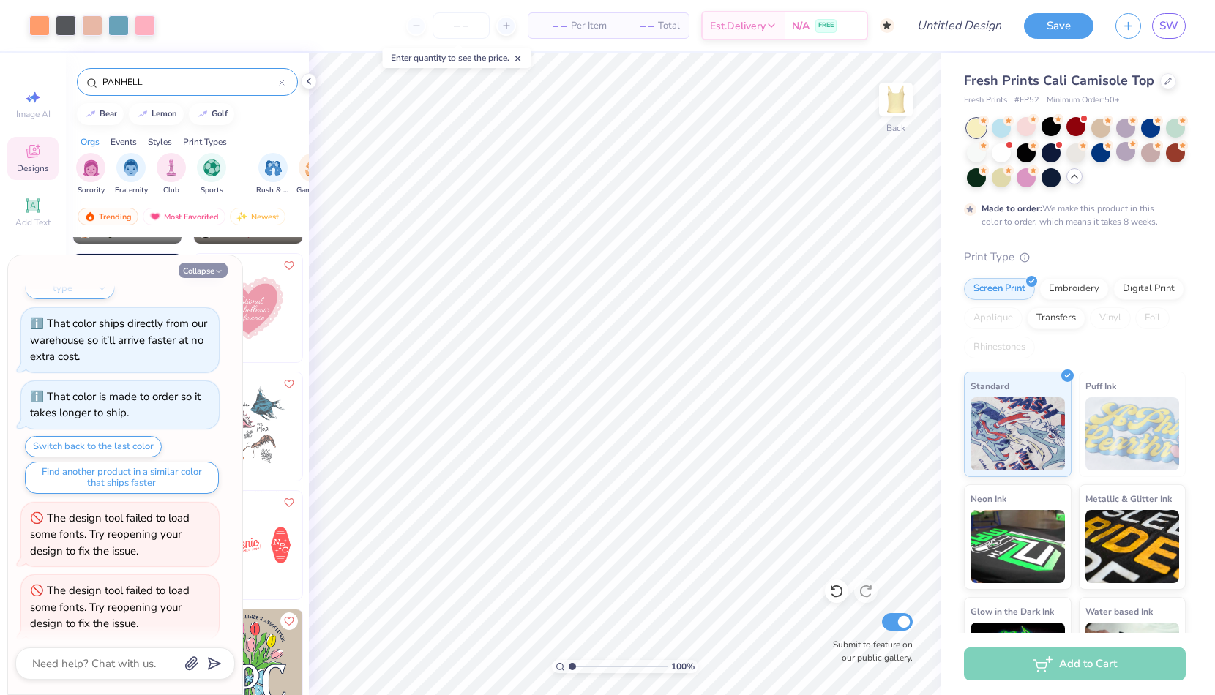
click at [200, 271] on button "Collapse" at bounding box center [203, 270] width 49 height 15
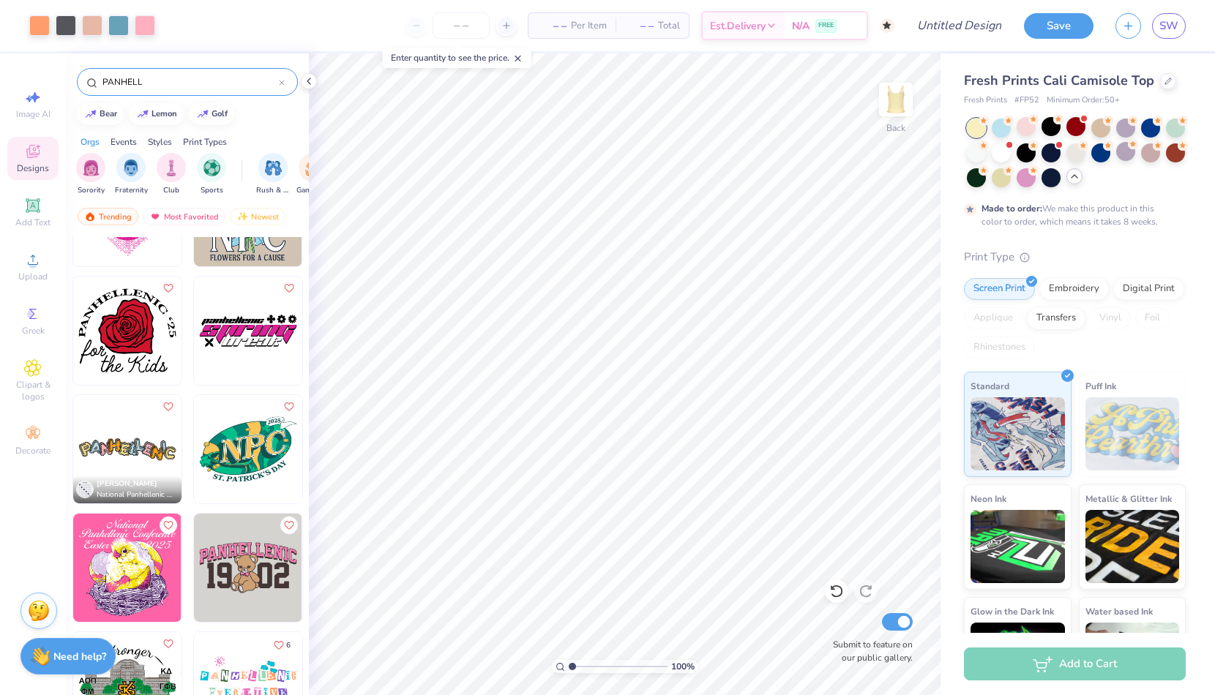
scroll to position [2806, 0]
click at [308, 81] on icon at bounding box center [309, 81] width 12 height 12
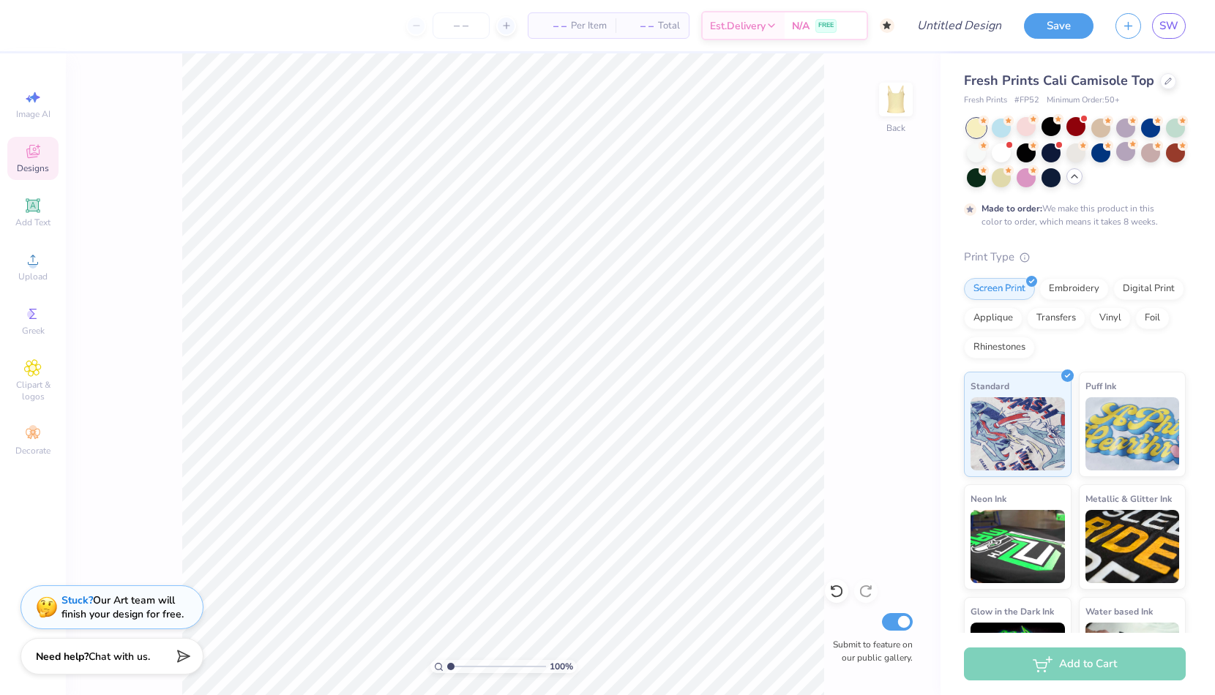
click at [34, 153] on icon at bounding box center [32, 151] width 13 height 13
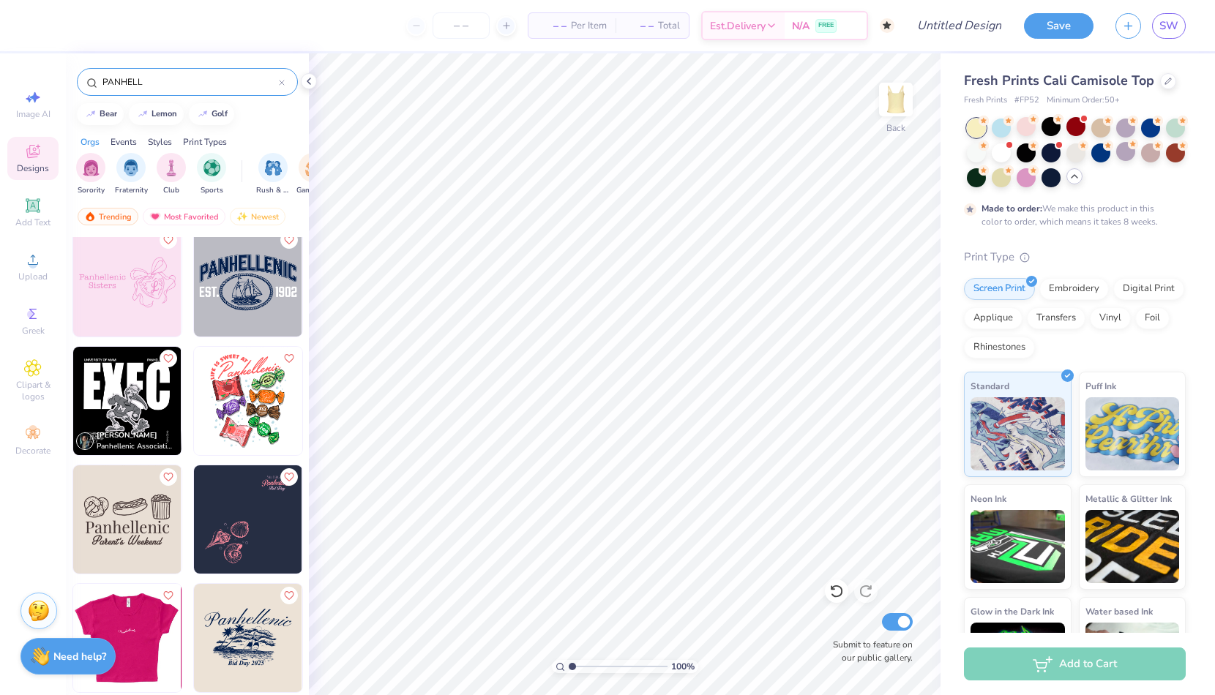
scroll to position [144, 0]
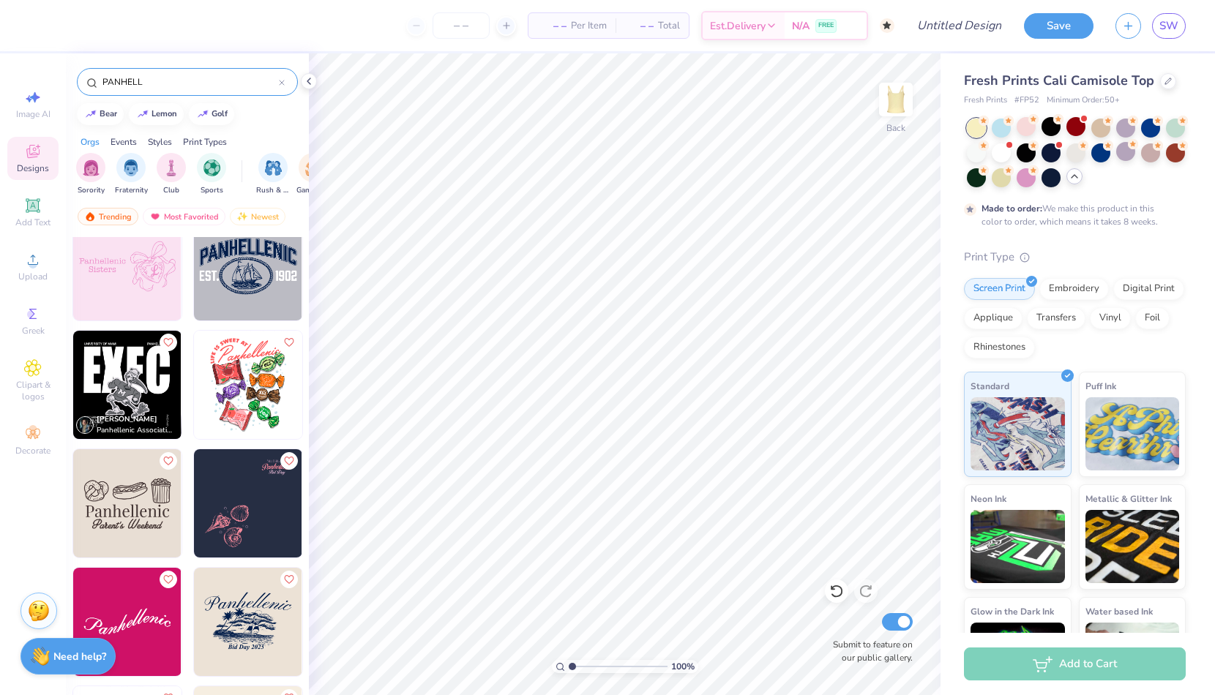
click at [245, 372] on img at bounding box center [248, 385] width 108 height 108
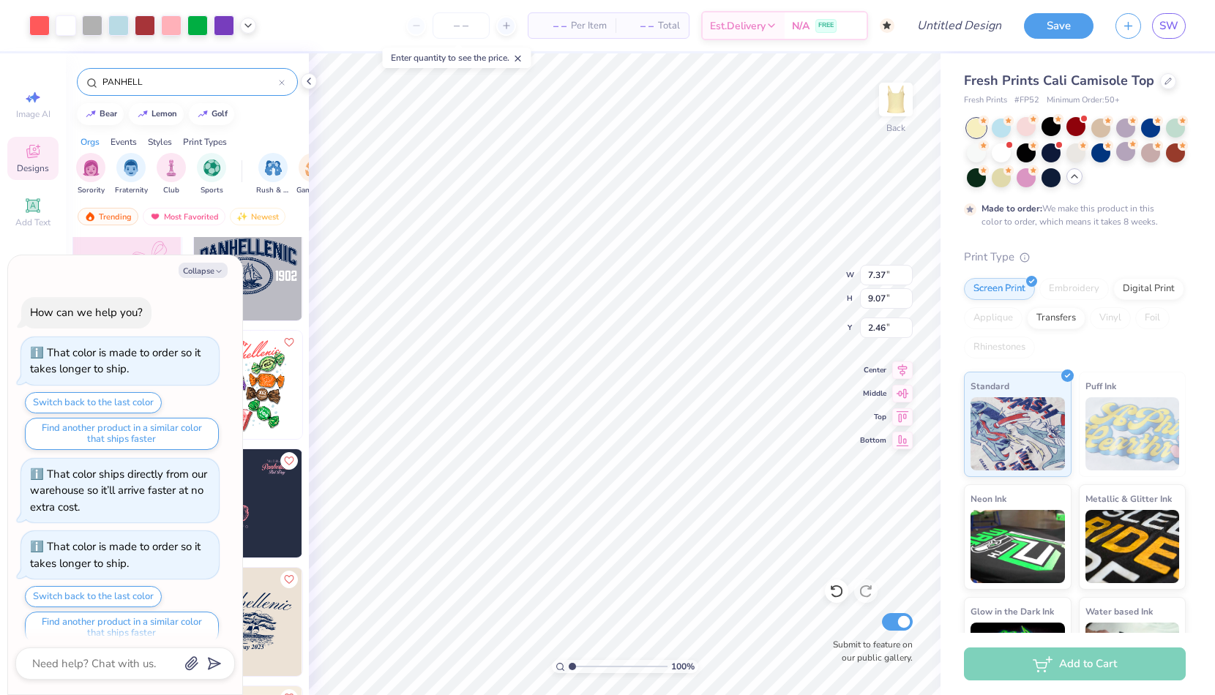
scroll to position [828, 0]
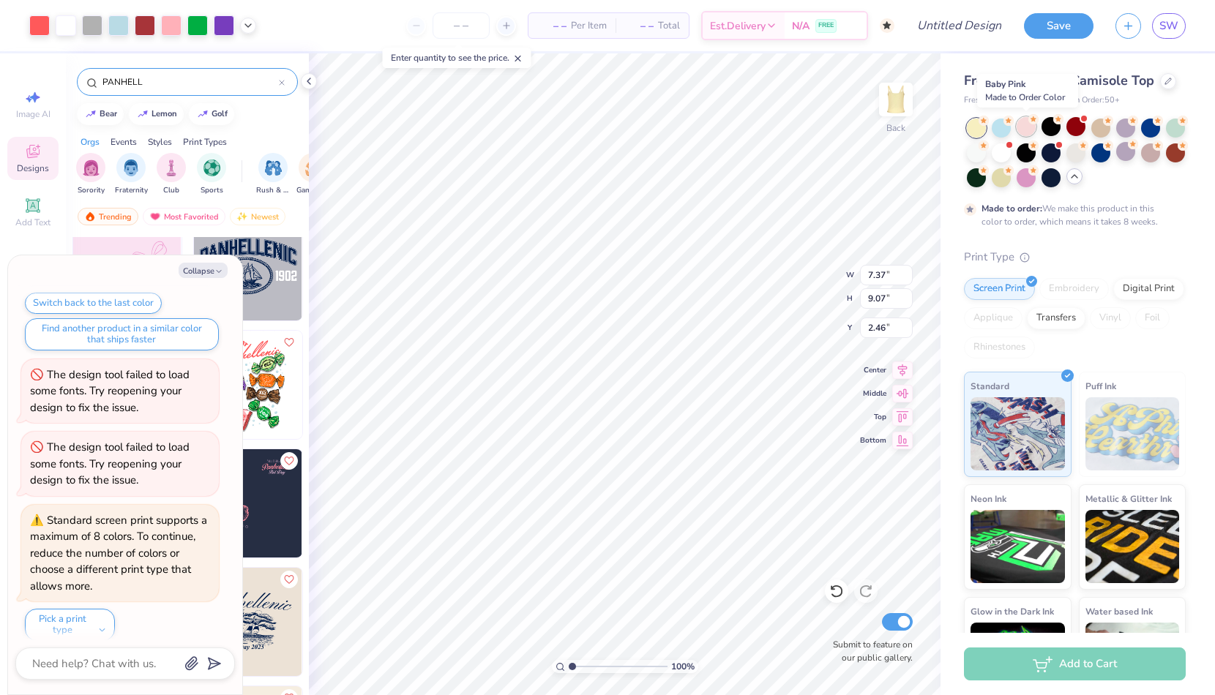
click at [1025, 125] on div at bounding box center [1025, 126] width 19 height 19
type textarea "x"
type input "1.14"
click at [309, 82] on icon at bounding box center [309, 81] width 12 height 12
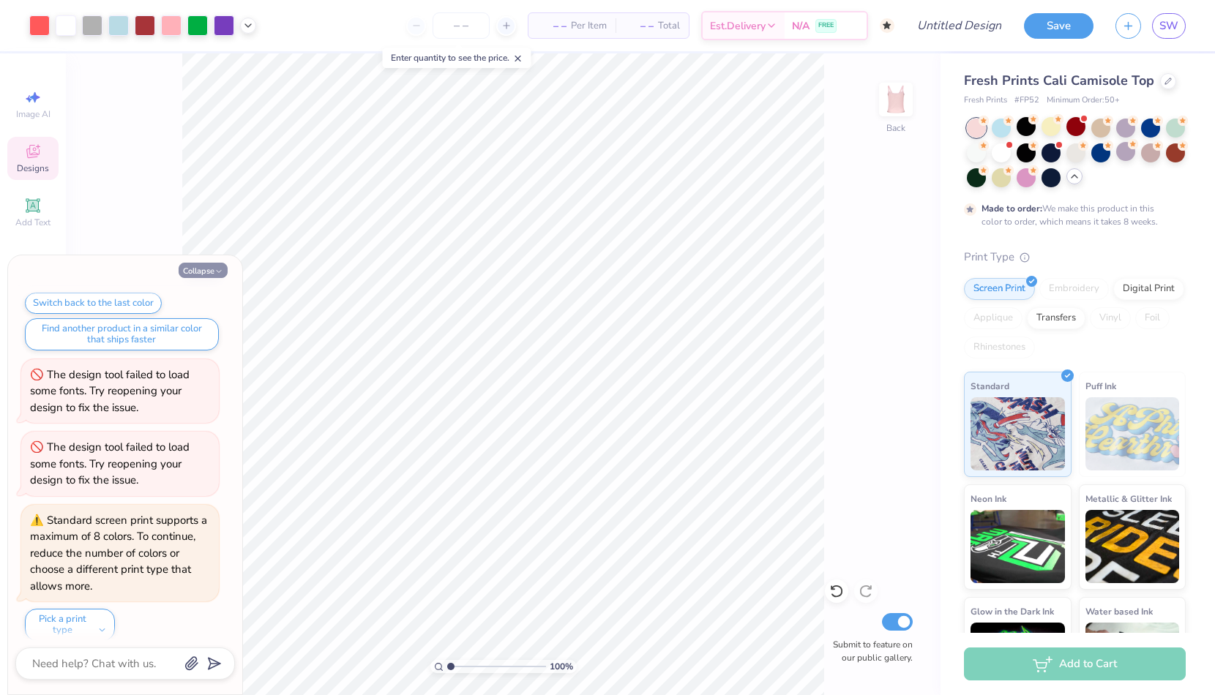
click at [195, 267] on button "Collapse" at bounding box center [203, 270] width 49 height 15
type textarea "x"
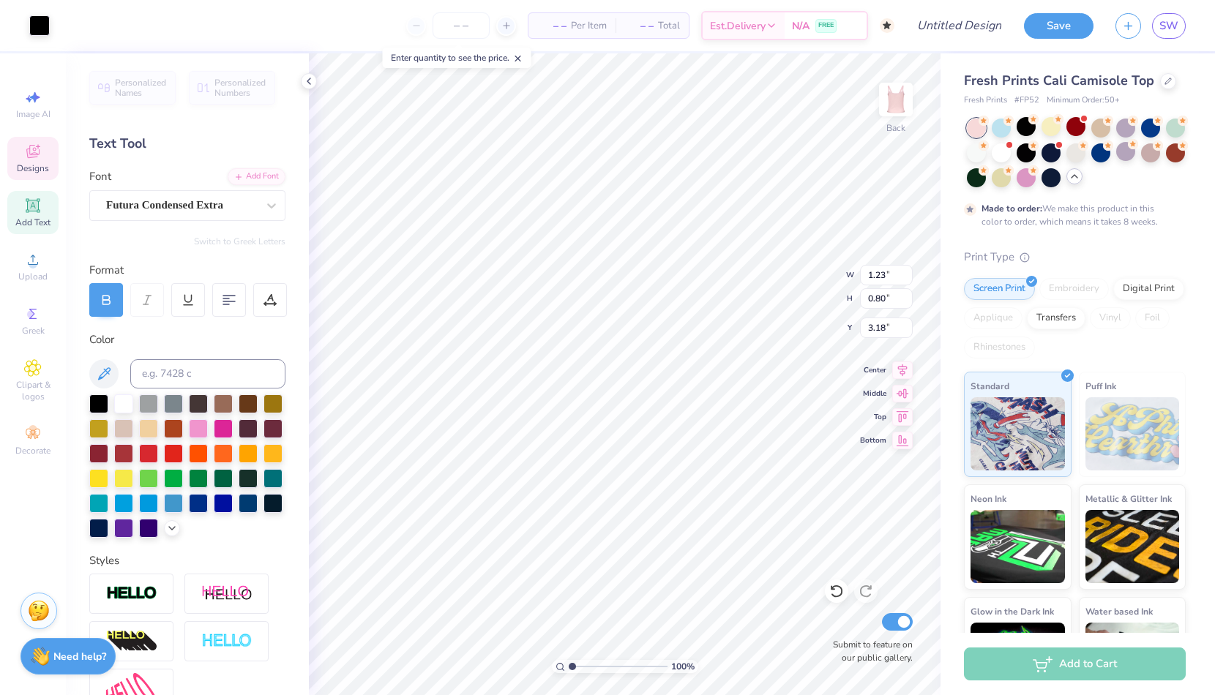
type input "1.23"
type input "0.80"
type input "3.18"
type input "3.38"
type input "1.45"
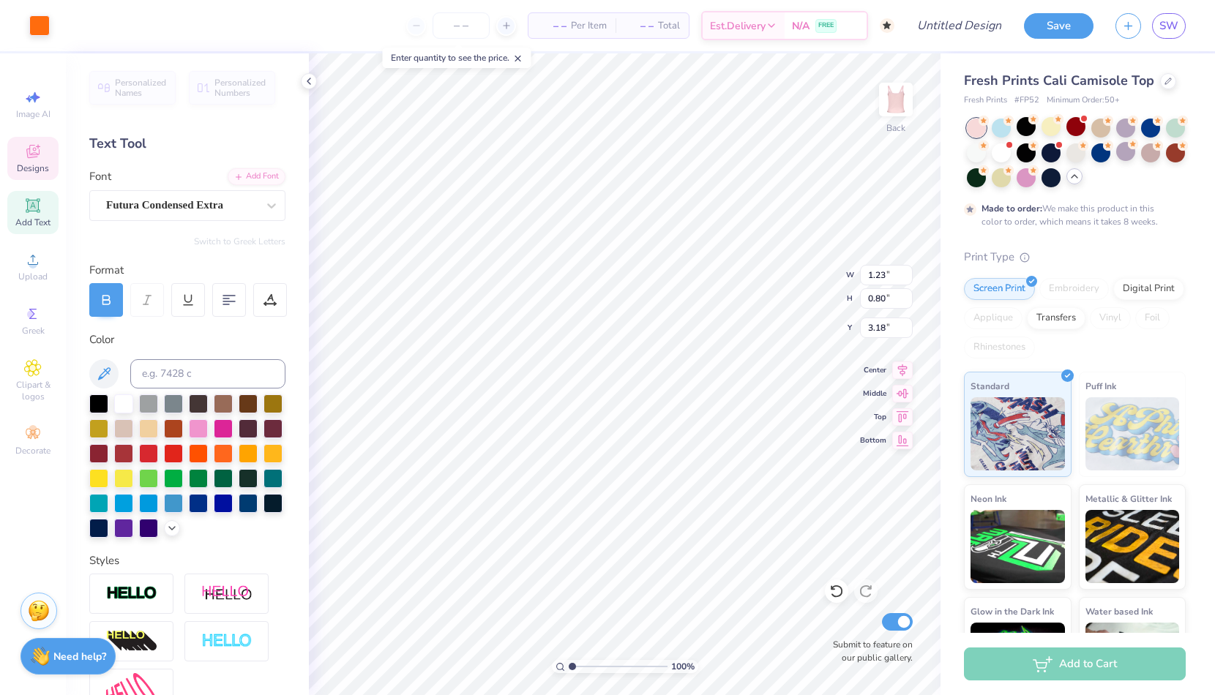
type input "4.55"
click at [307, 80] on icon at bounding box center [309, 81] width 12 height 12
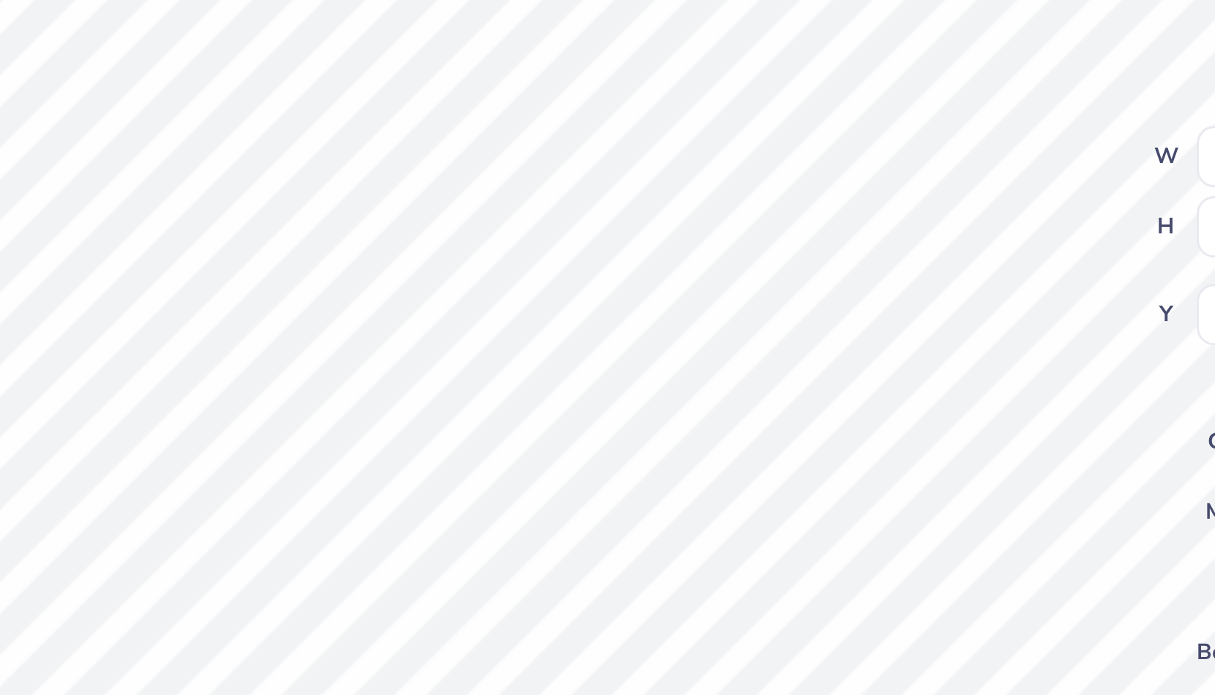
scroll to position [0, 4]
type textarea "A"
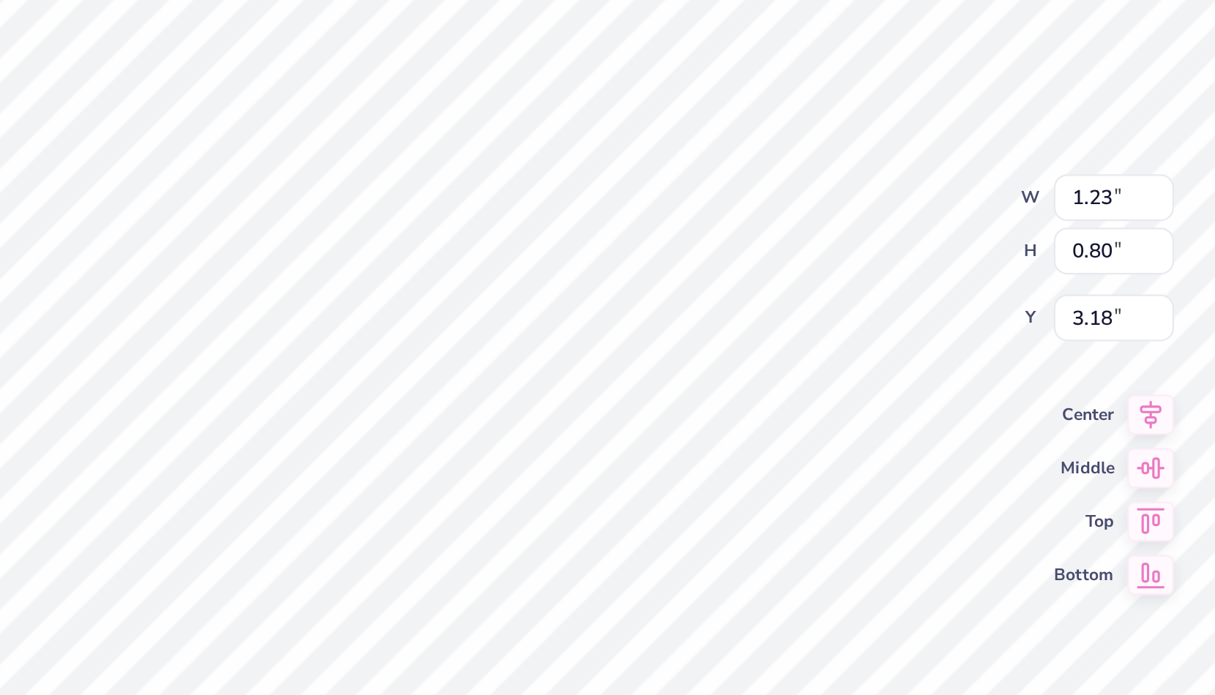
type textarea "H"
type textarea "S"
type textarea "SIGMA DELTA TAU"
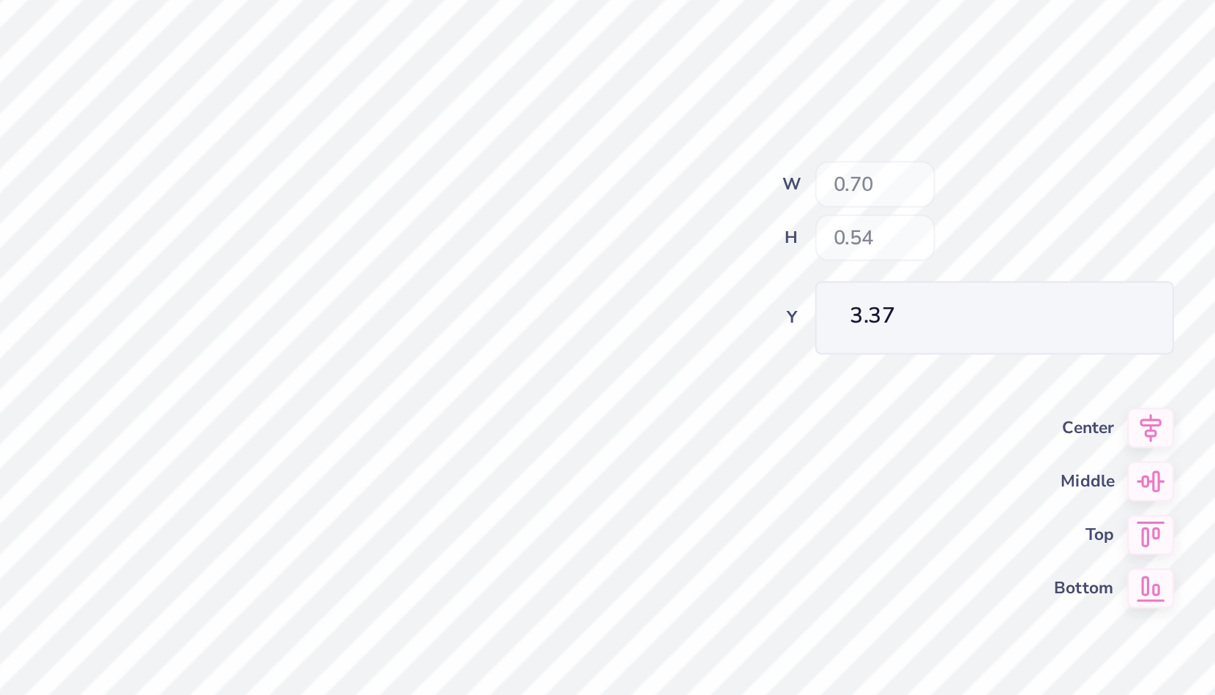
click at [379, 113] on div "100 % Back W 0.70 H 0.54 Y 3.37 Center Middle Top Bottom Submit to feature on o…" at bounding box center [624, 374] width 631 height 642
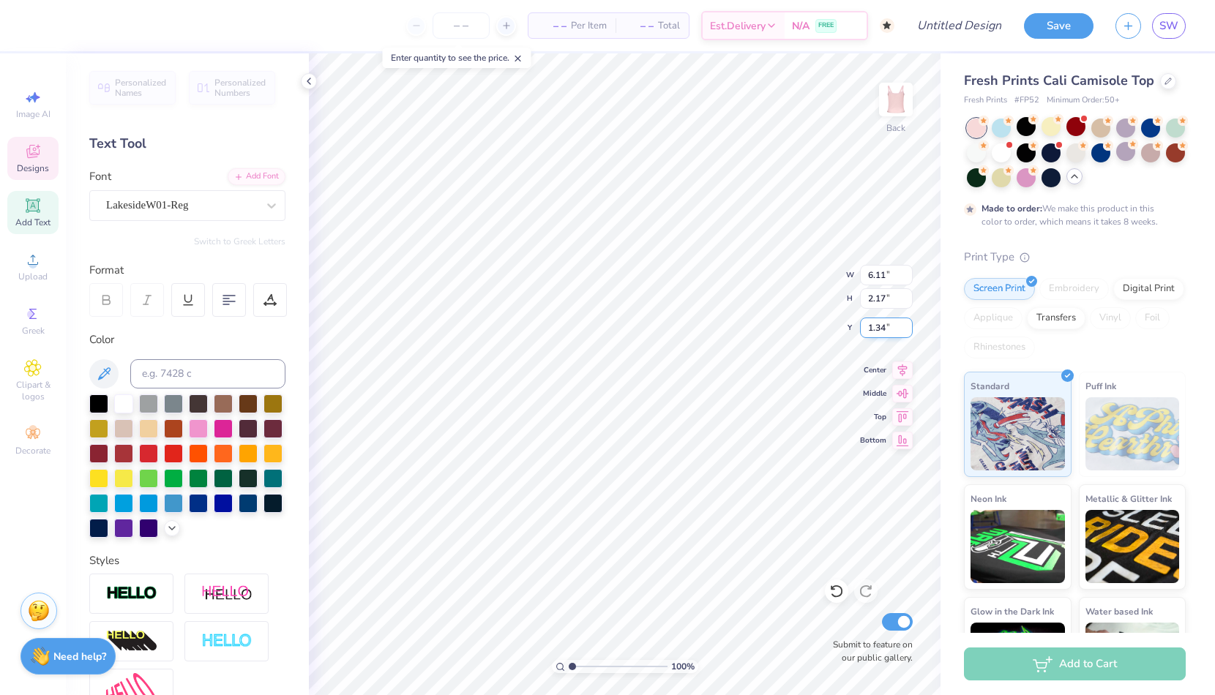
type input "6.11"
type input "2.17"
type input "1.34"
drag, startPoint x: 901, startPoint y: 326, endPoint x: 217, endPoint y: 110, distance: 717.6
click at [860, 318] on input "1.34" at bounding box center [886, 328] width 53 height 20
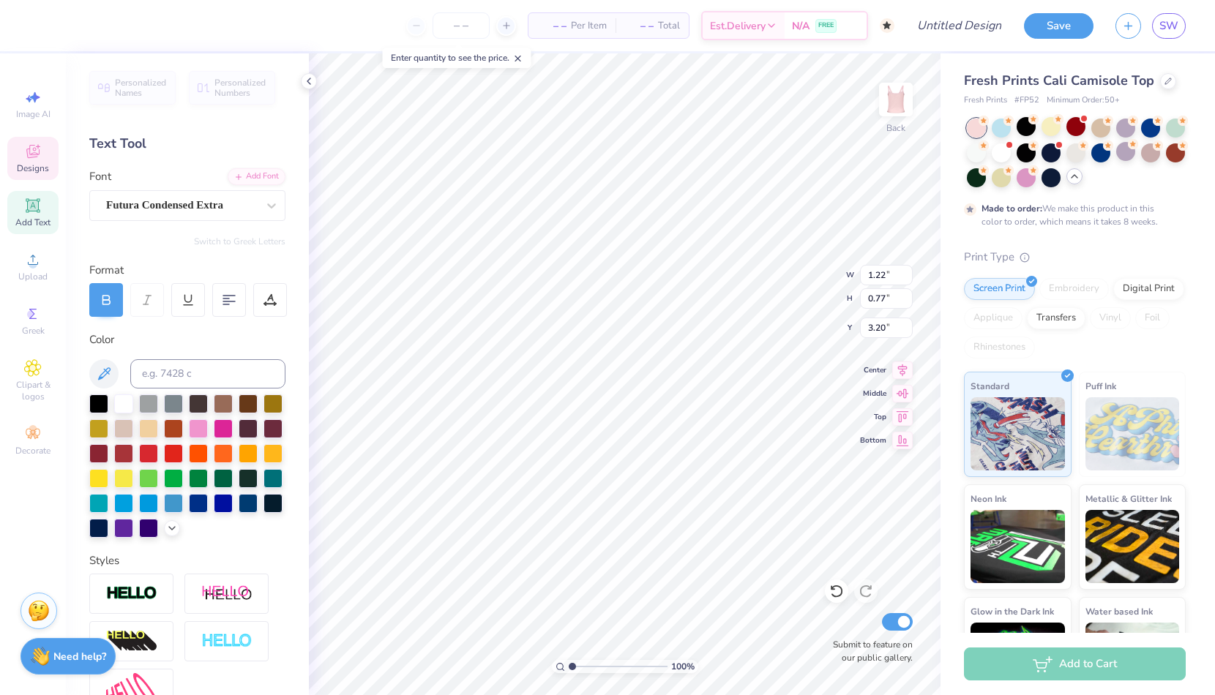
scroll to position [0, 3]
type textarea "SIGMA DELTA TAU"
click at [306, 83] on icon at bounding box center [309, 81] width 12 height 12
type input "7.29"
type input "7.73"
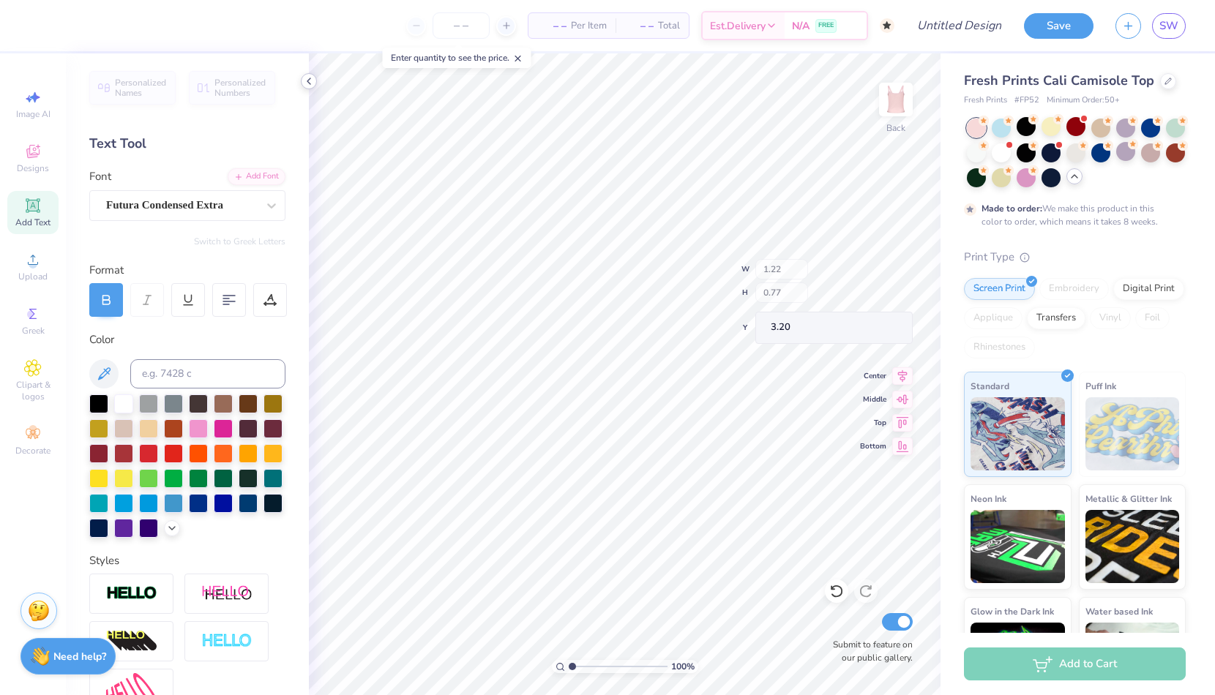
type input "2.48"
click at [300, 90] on div "Personalized Names Personalized Numbers Text Tool Add Font Font Futura Condense…" at bounding box center [187, 374] width 243 height 642
click at [311, 78] on icon at bounding box center [309, 81] width 12 height 12
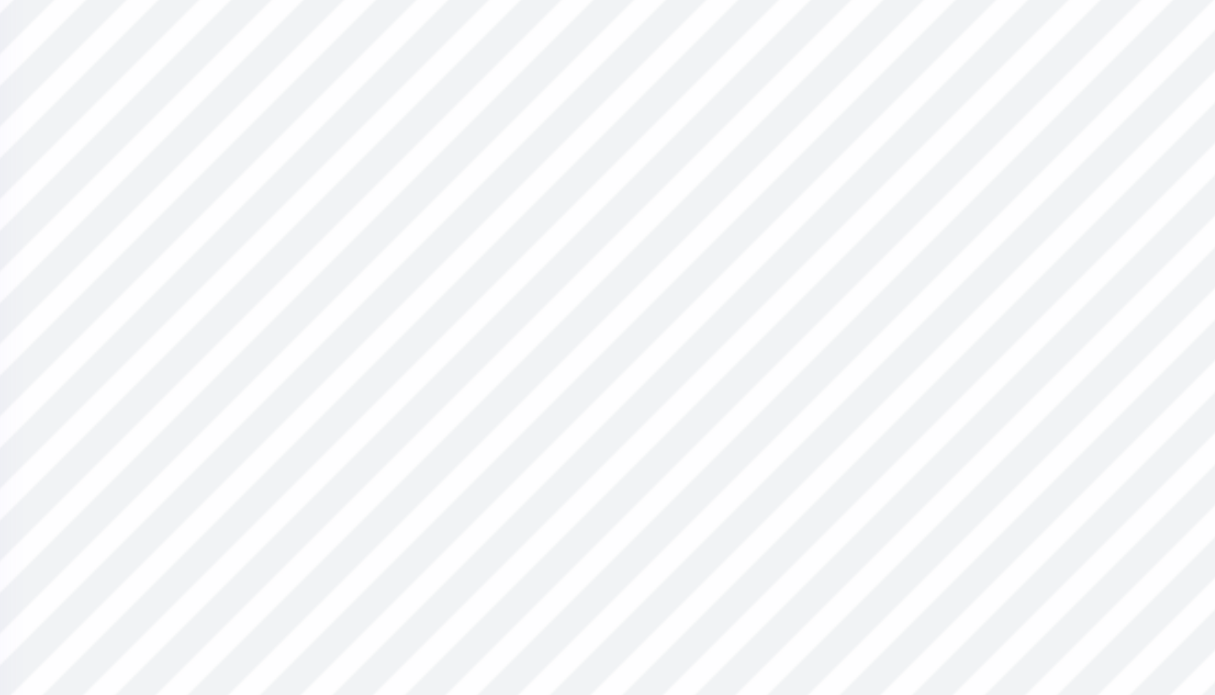
type input "0.90"
type input "0.49"
type input "8.40"
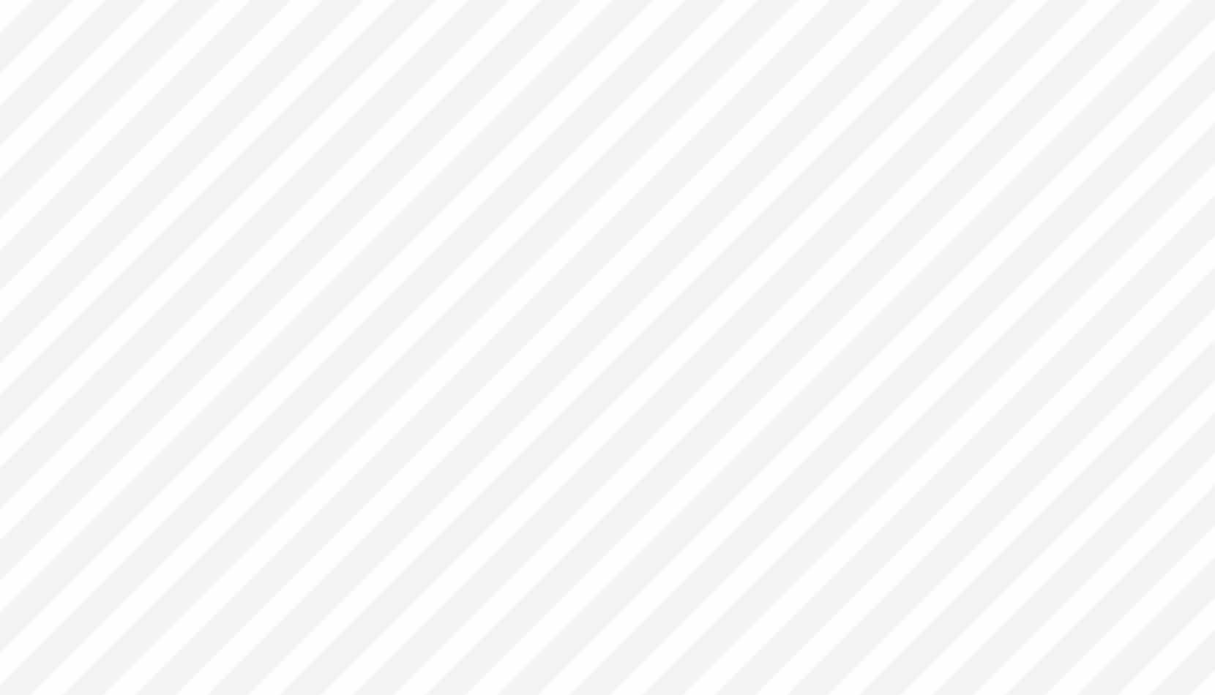
type input "7.29"
type input "6.62"
type input "3.49"
type input "0.90"
type input "0.49"
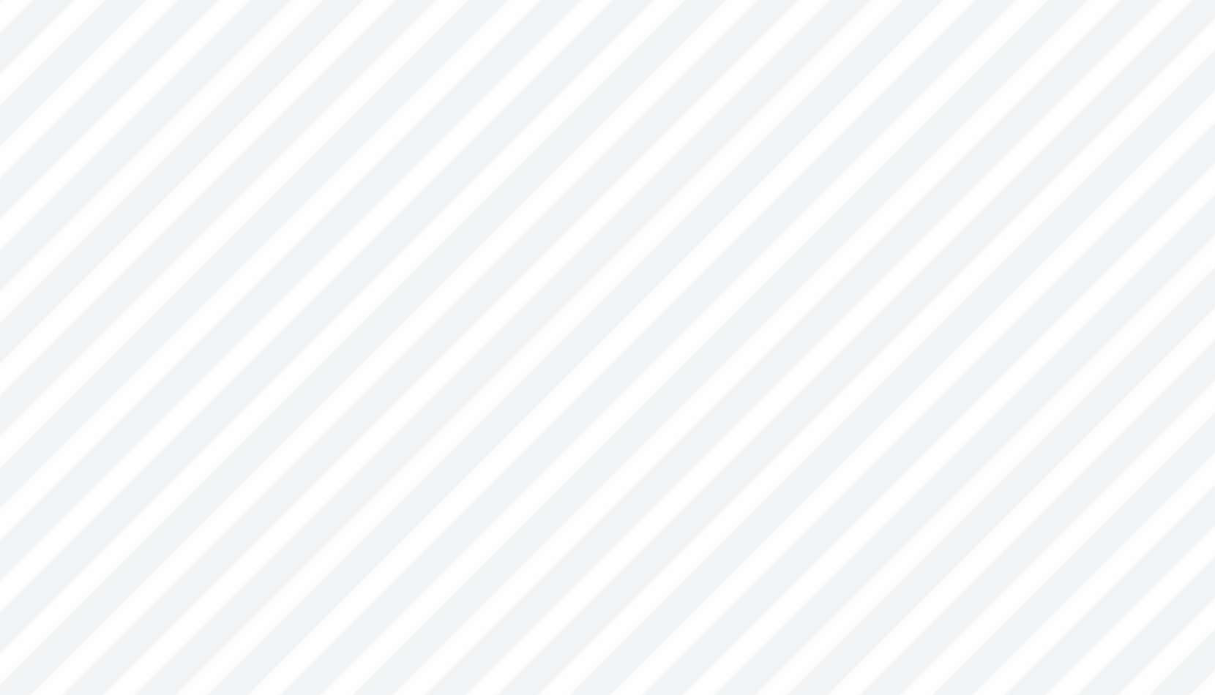
type input "8.40"
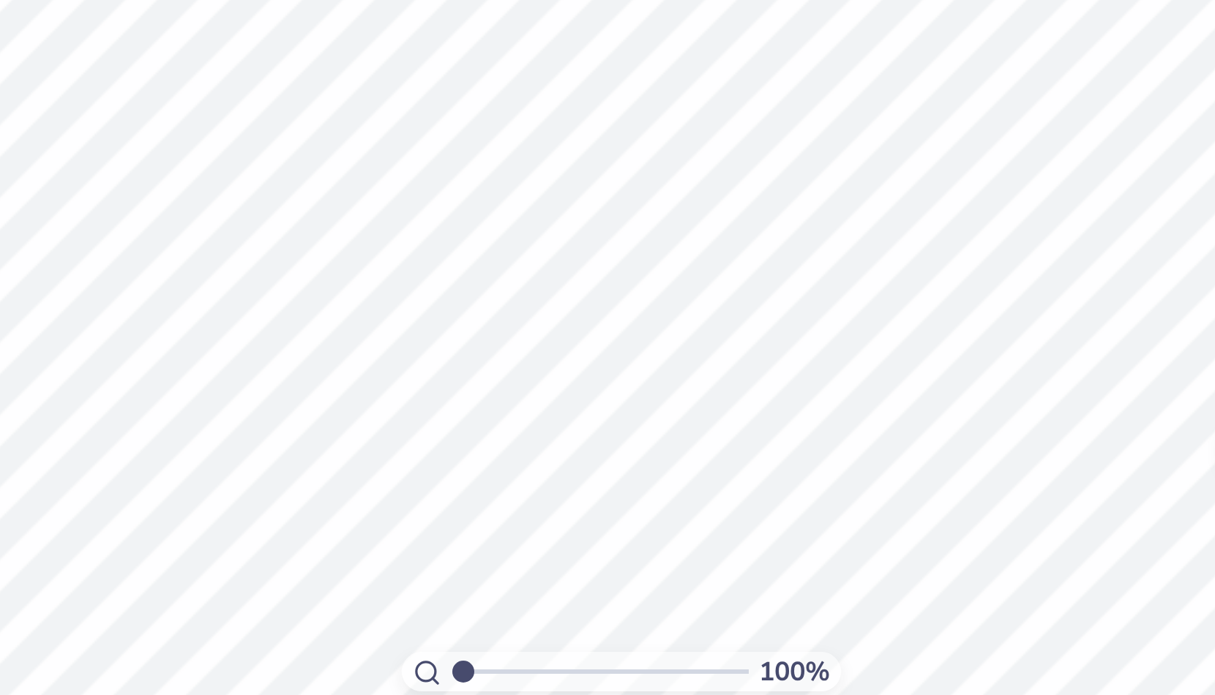
type textarea "DELTA"
type input "0.89"
type input "0.48"
type input "8.73"
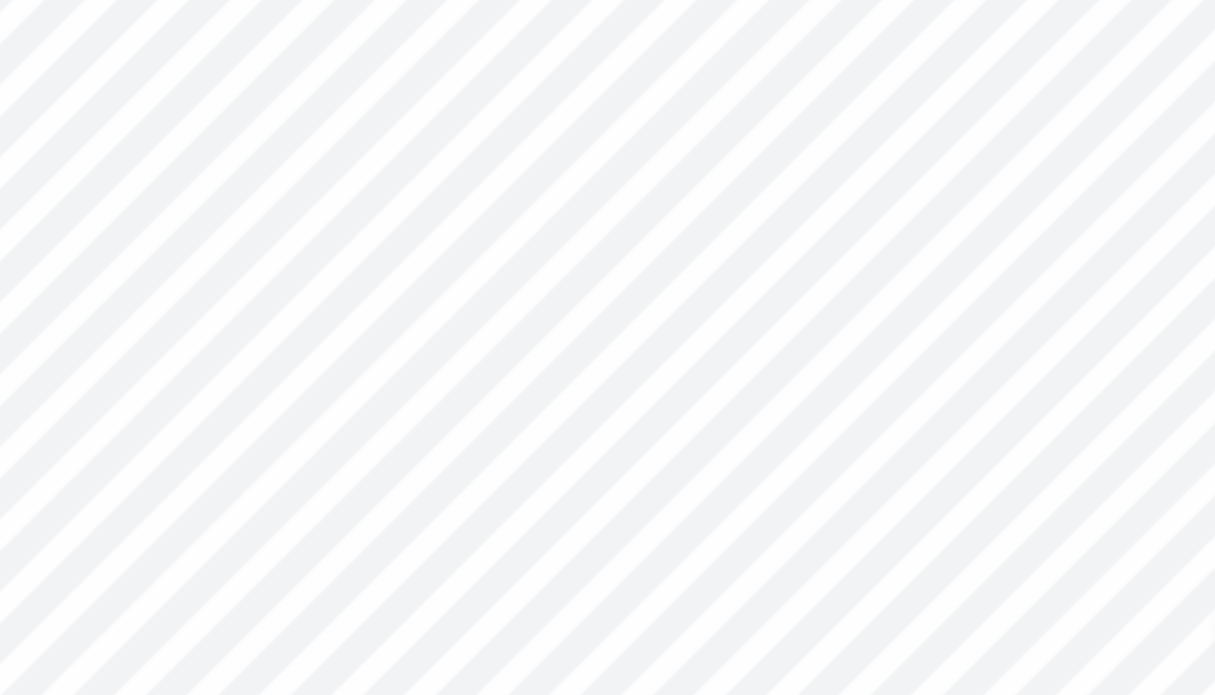
type textarea "S"
type textarea "ZETA"
type input "3.62"
type input "6.72"
type input "3.35"
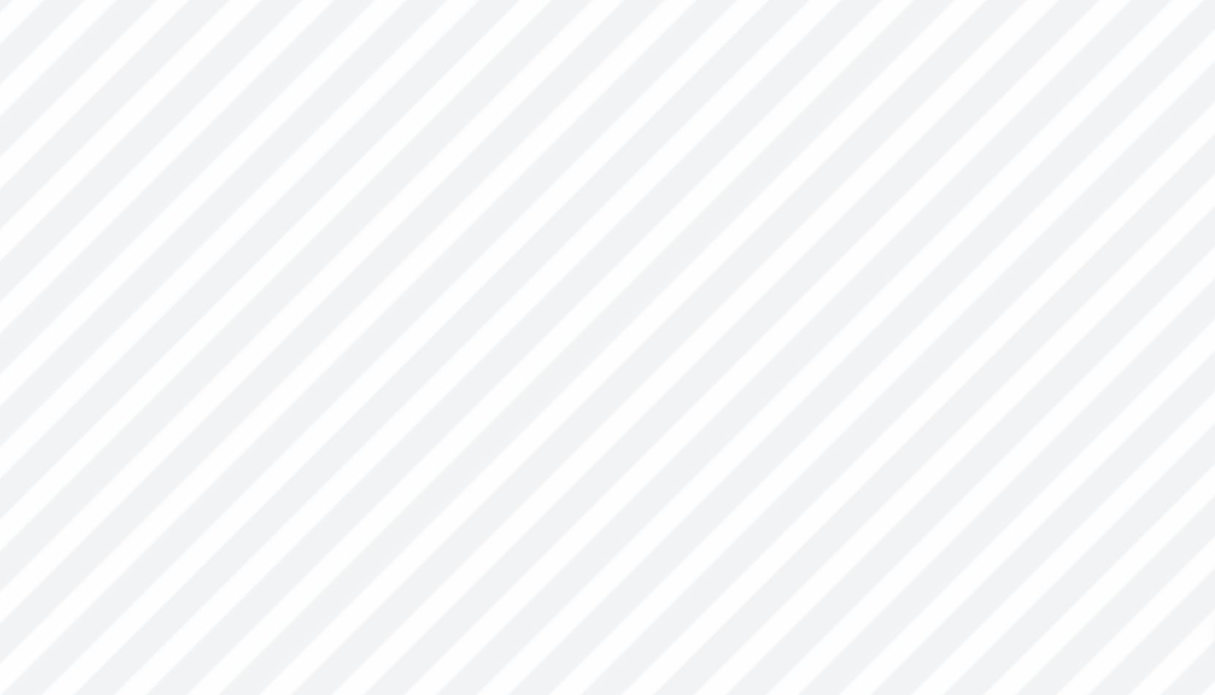
type input "7.03"
type input "7.61"
type input "2.48"
type input "3.62"
type input "6.72"
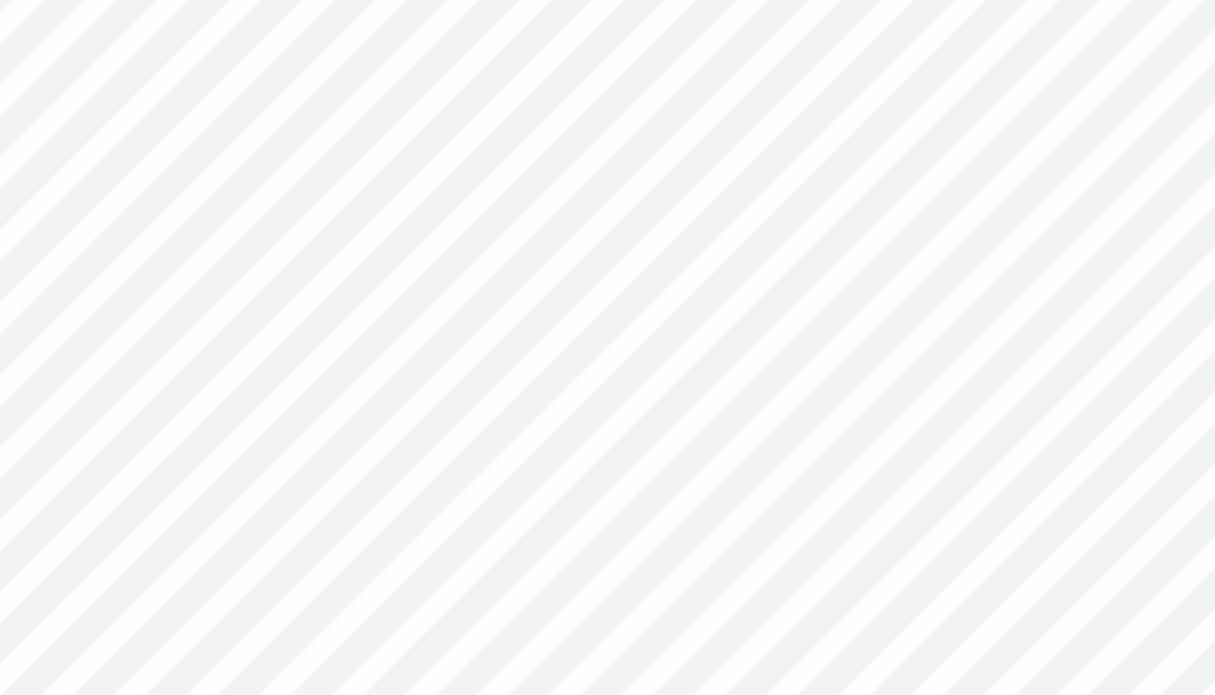
type input "3.35"
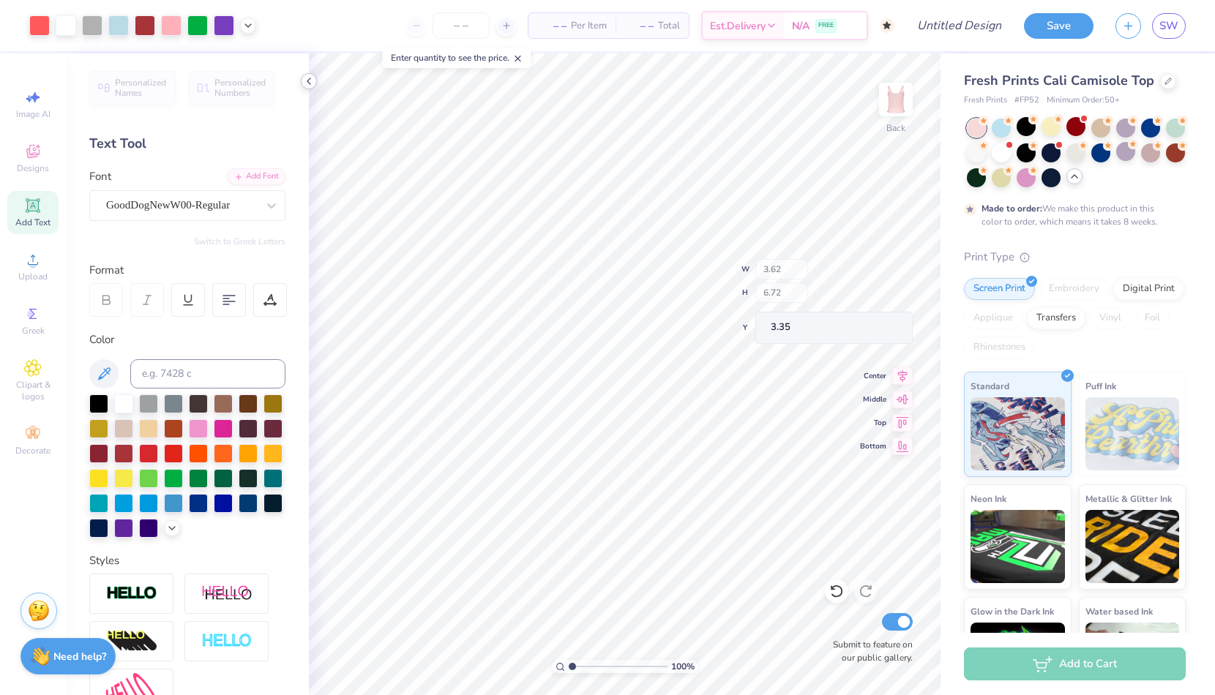
type input "7.29"
type input "7.73"
type input "2.48"
type input "3.67"
type input "2.45"
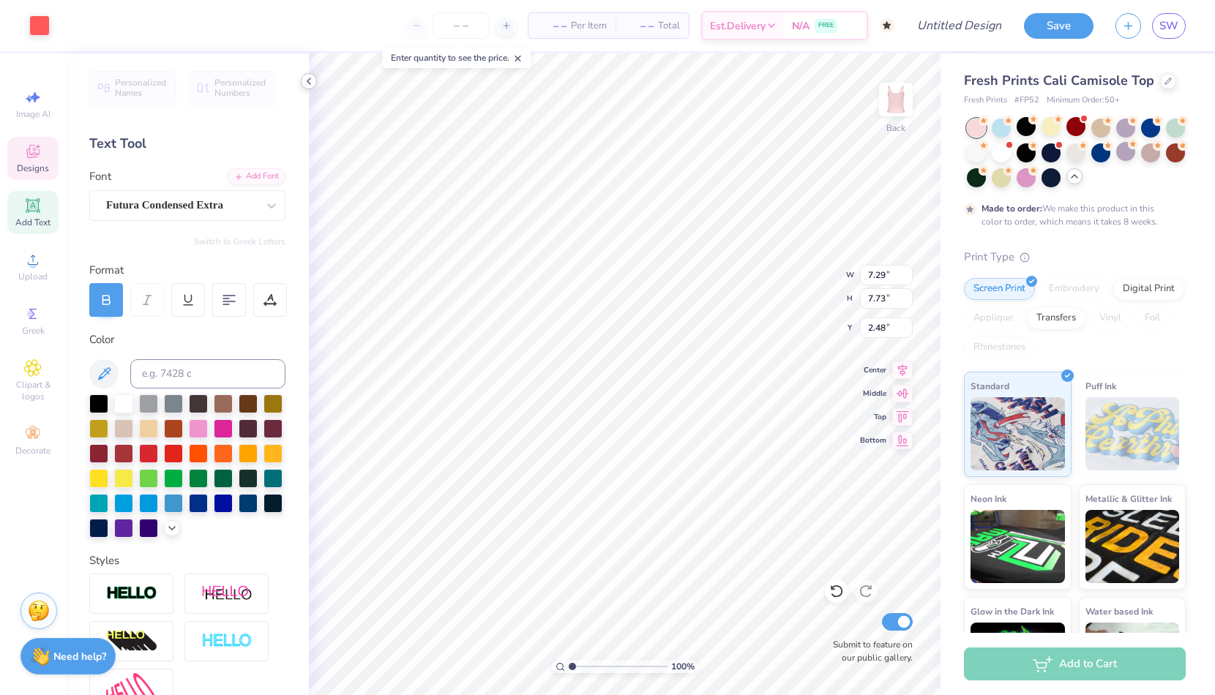
type input "1.14"
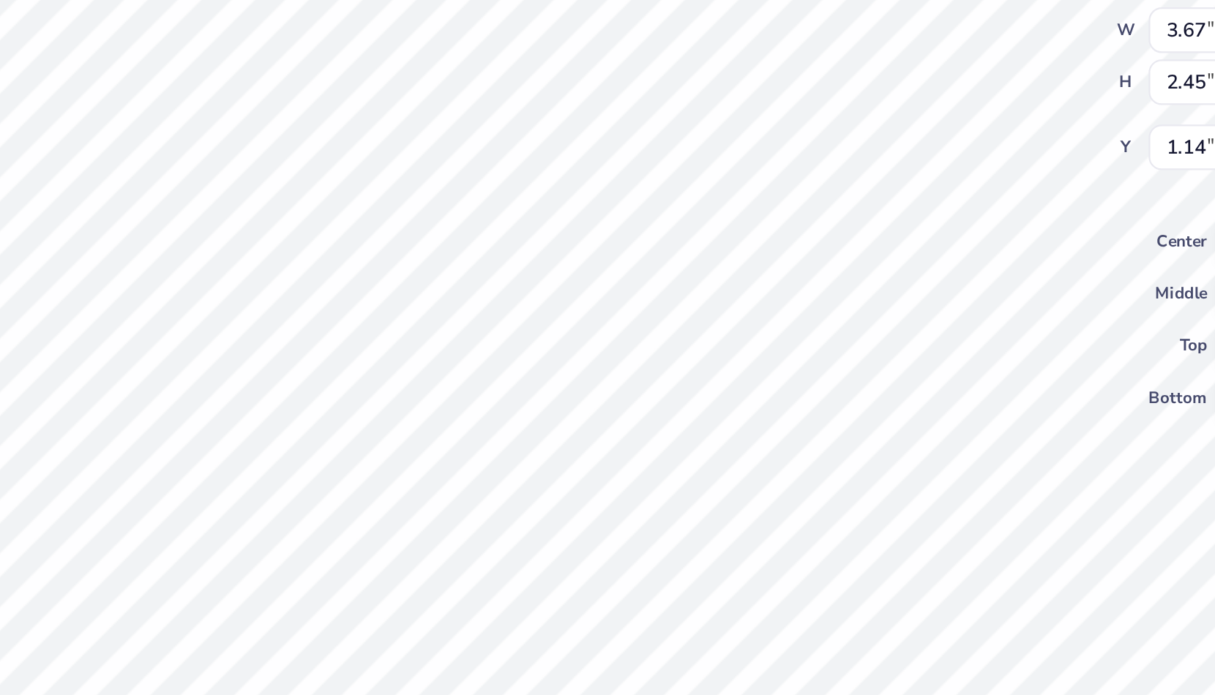
type input "3.62"
type input "6.72"
type input "3.35"
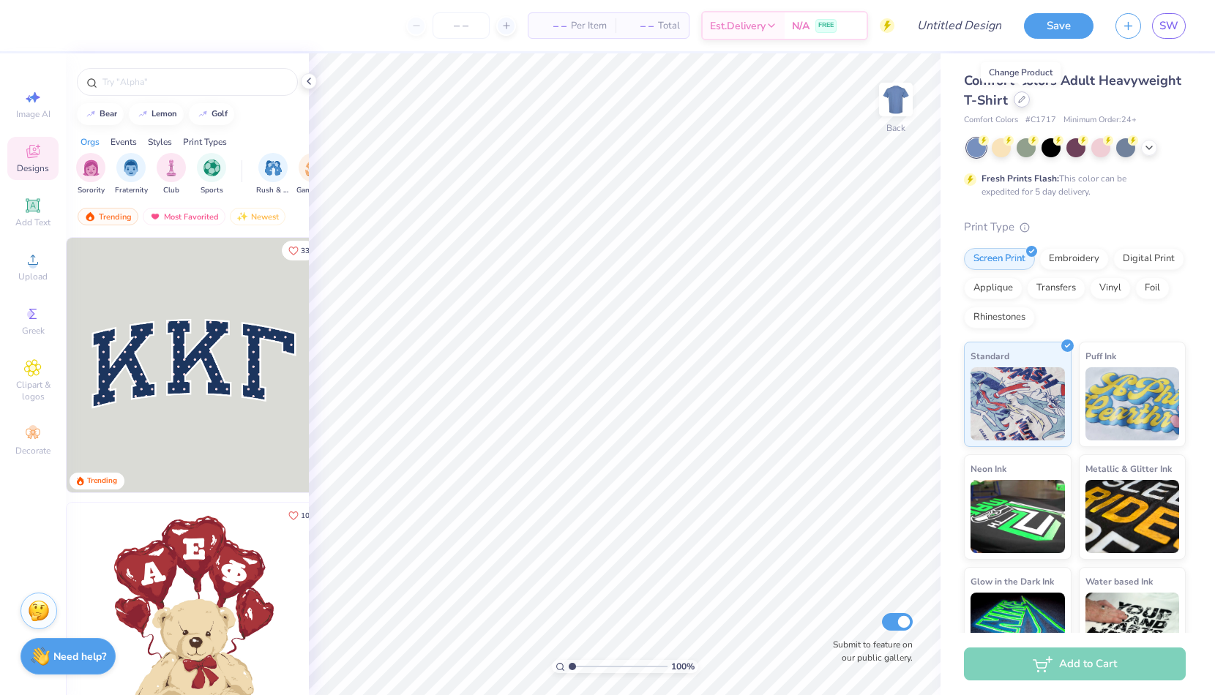
click at [1021, 105] on div at bounding box center [1021, 99] width 16 height 16
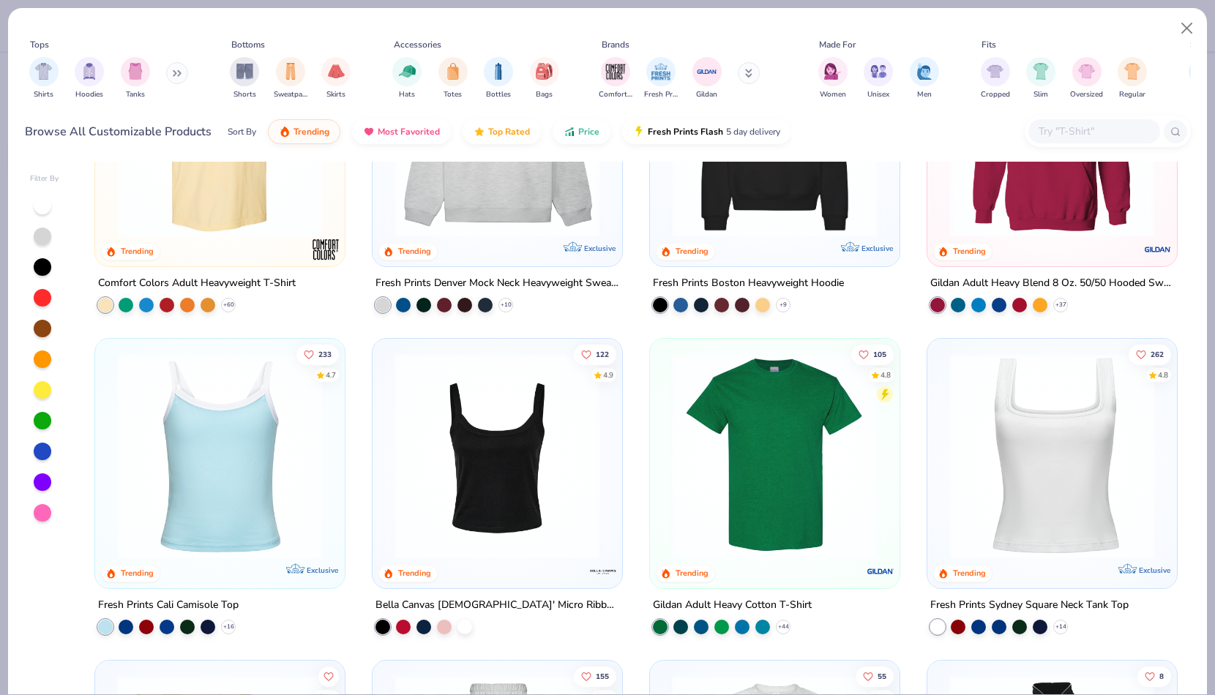
scroll to position [151, 0]
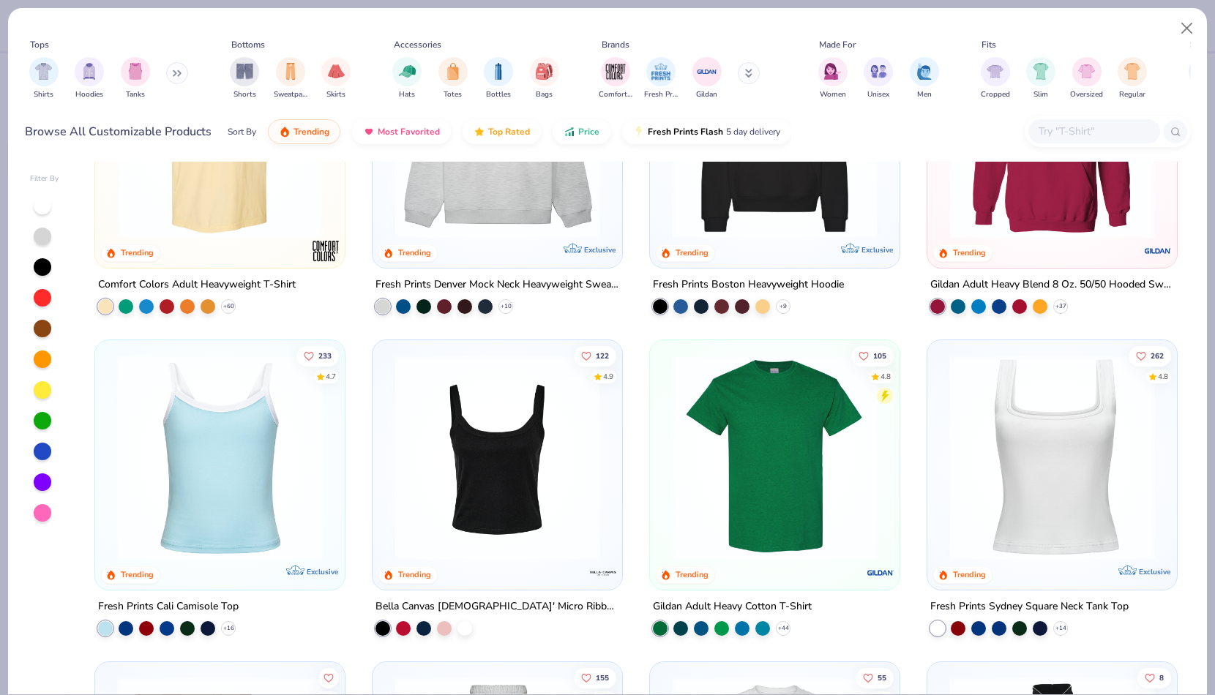
click at [394, 440] on img at bounding box center [497, 458] width 220 height 206
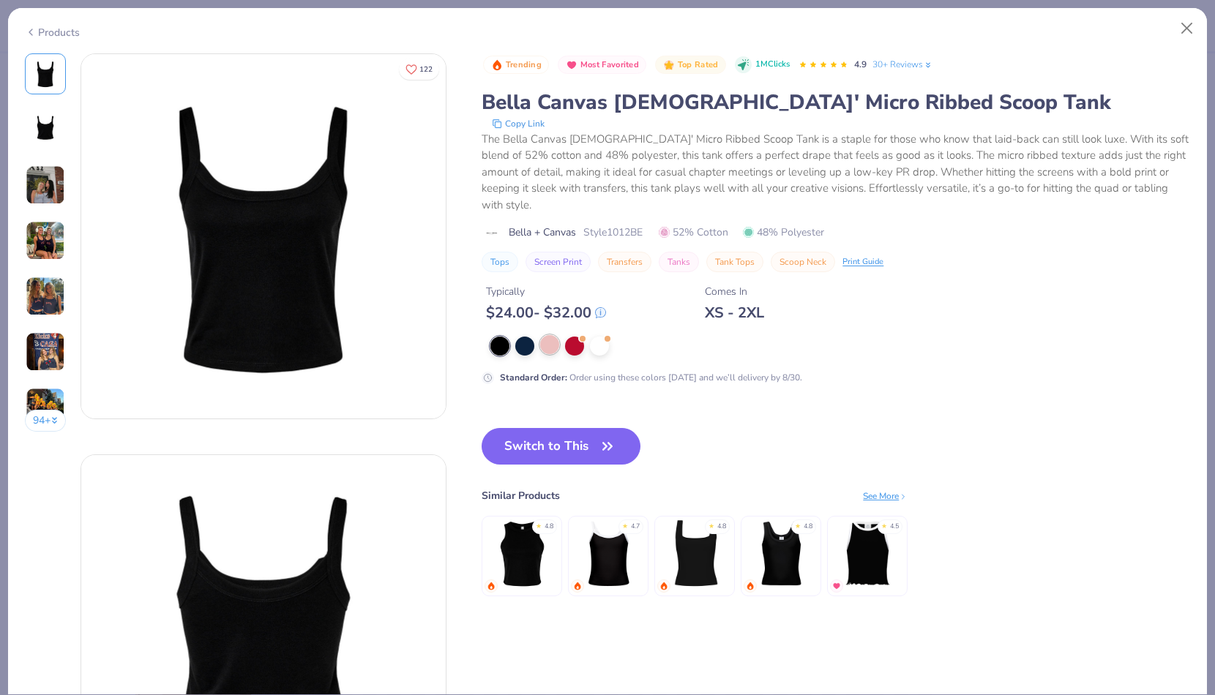
click at [549, 335] on div at bounding box center [549, 344] width 19 height 19
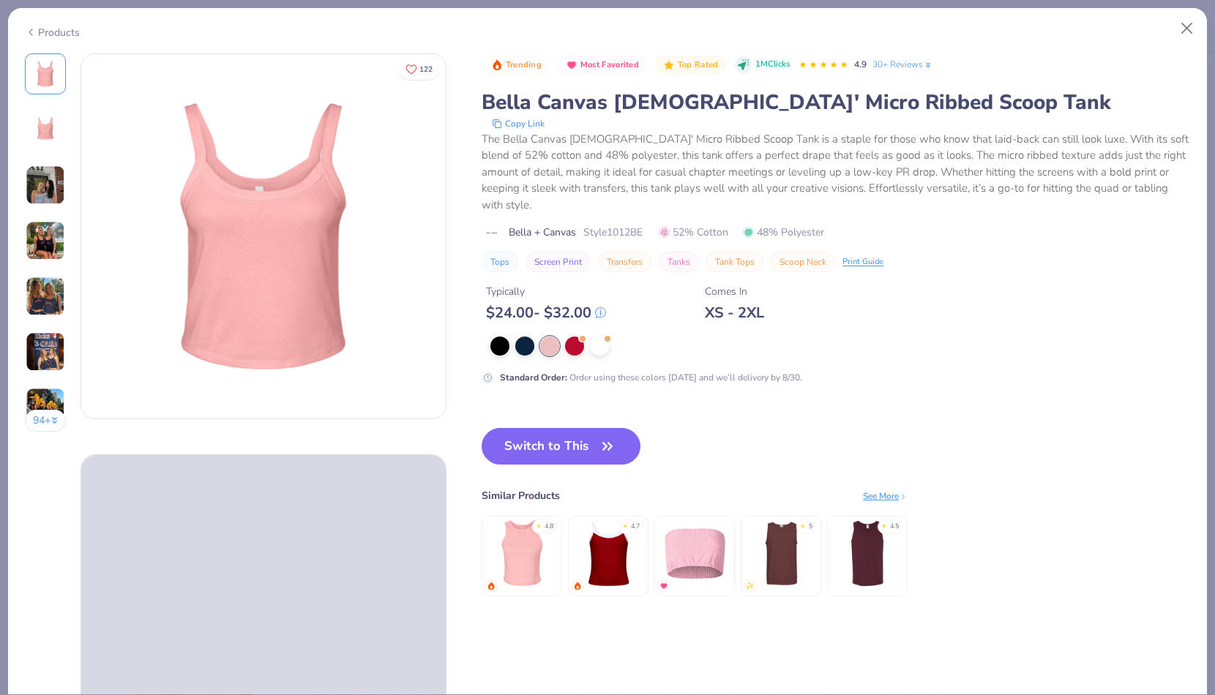
click at [58, 30] on div "Products" at bounding box center [52, 32] width 55 height 15
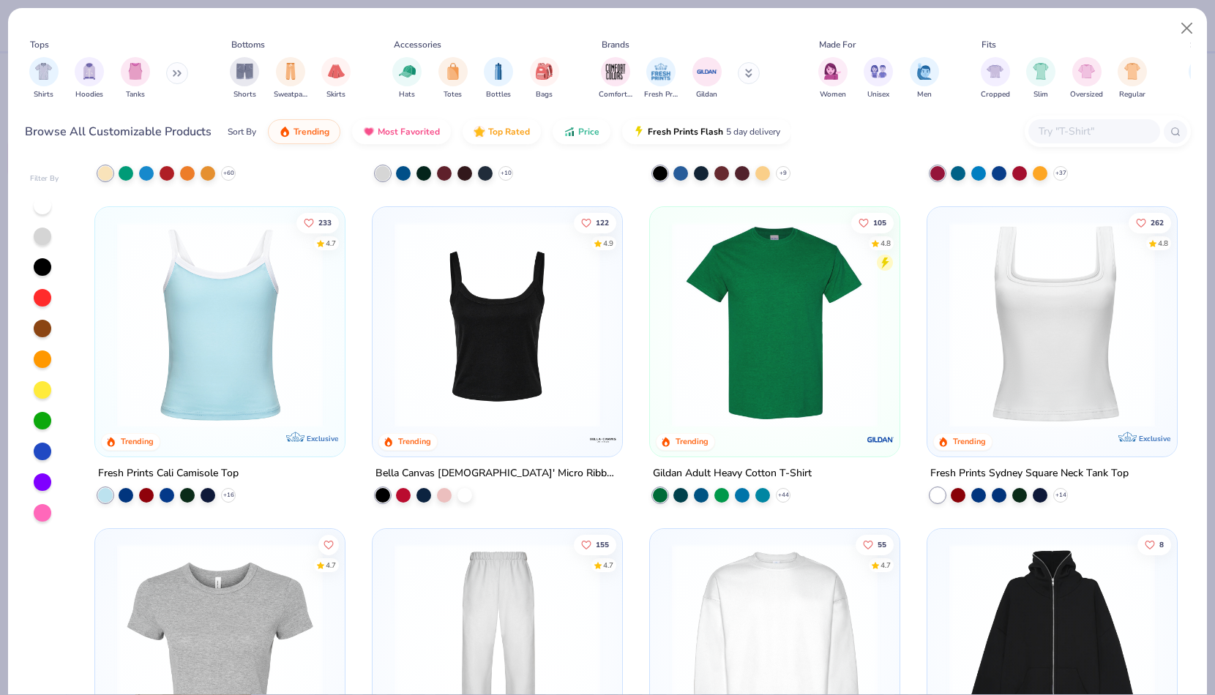
scroll to position [314, 0]
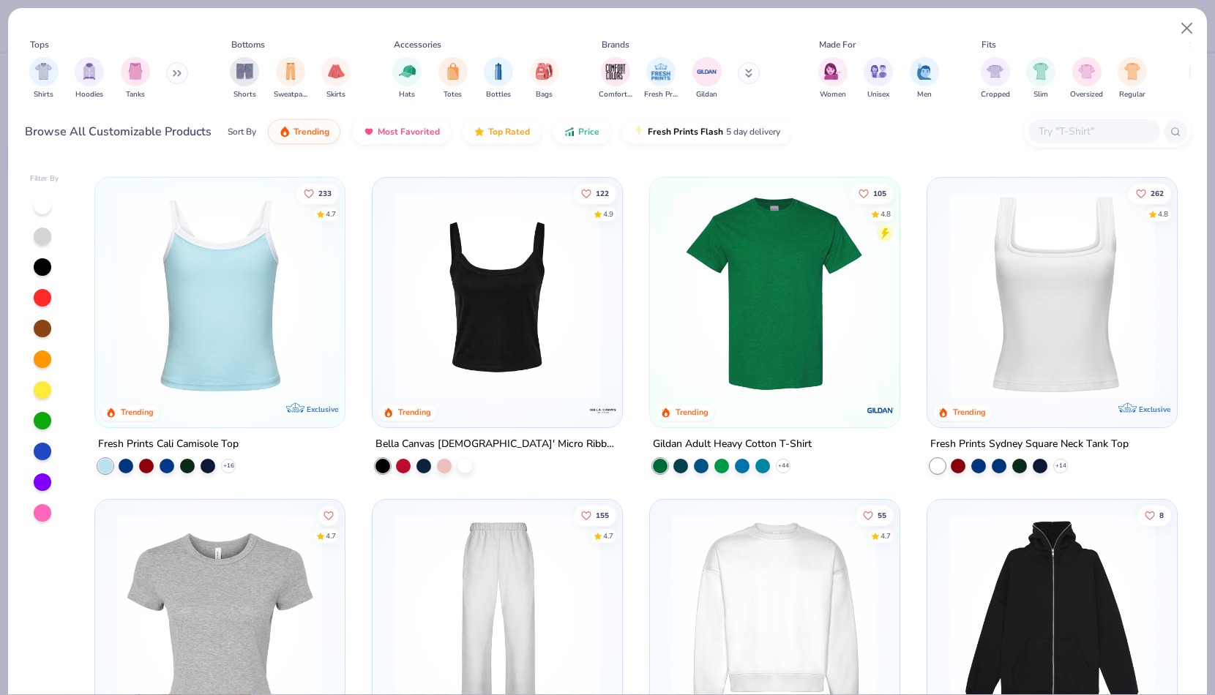
click at [228, 292] on img at bounding box center [220, 295] width 220 height 206
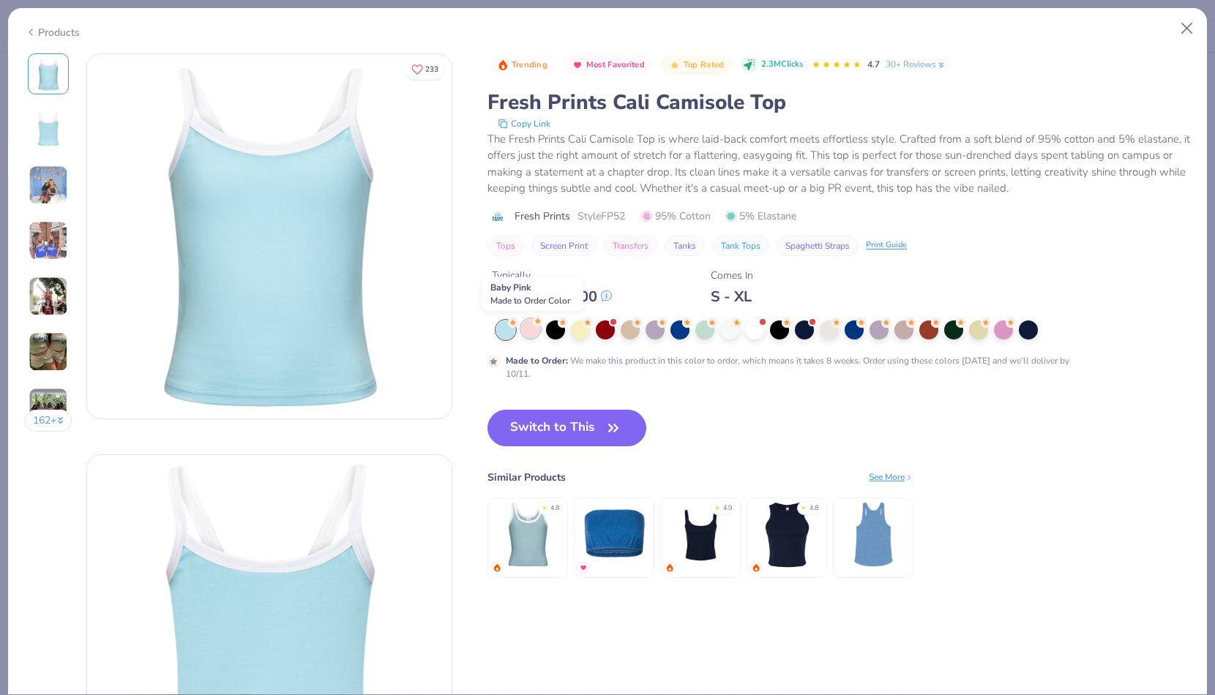
click at [537, 329] on div at bounding box center [530, 328] width 19 height 19
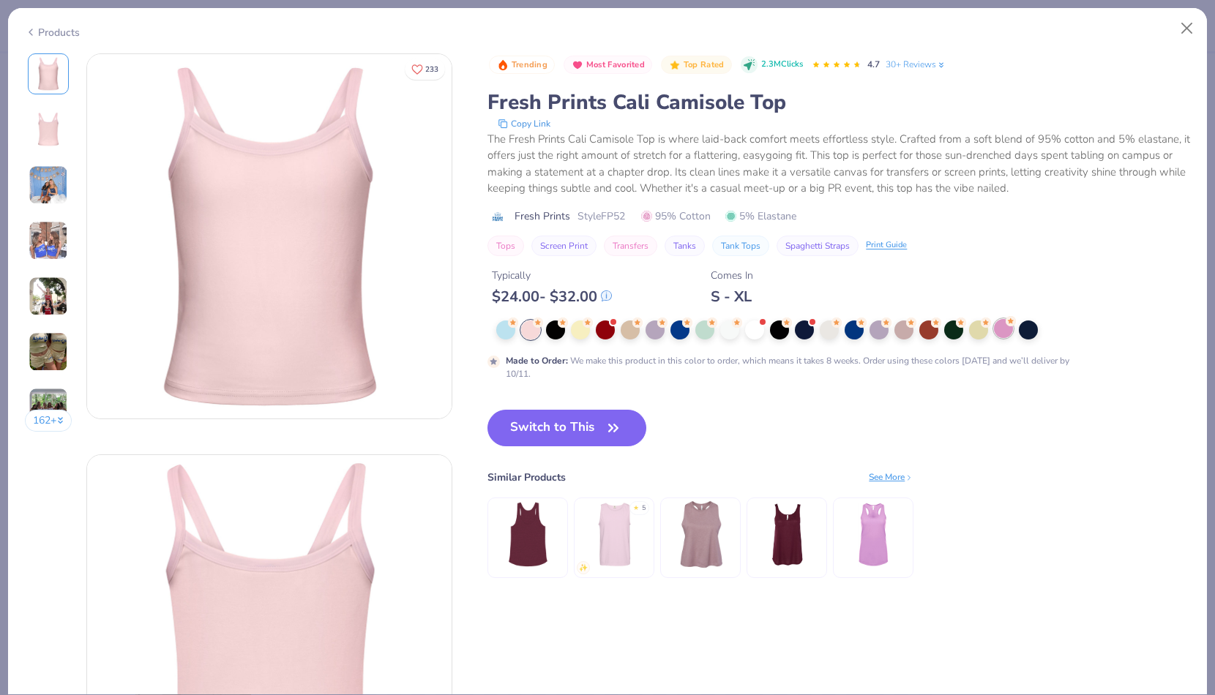
click at [1006, 329] on div at bounding box center [1003, 328] width 19 height 19
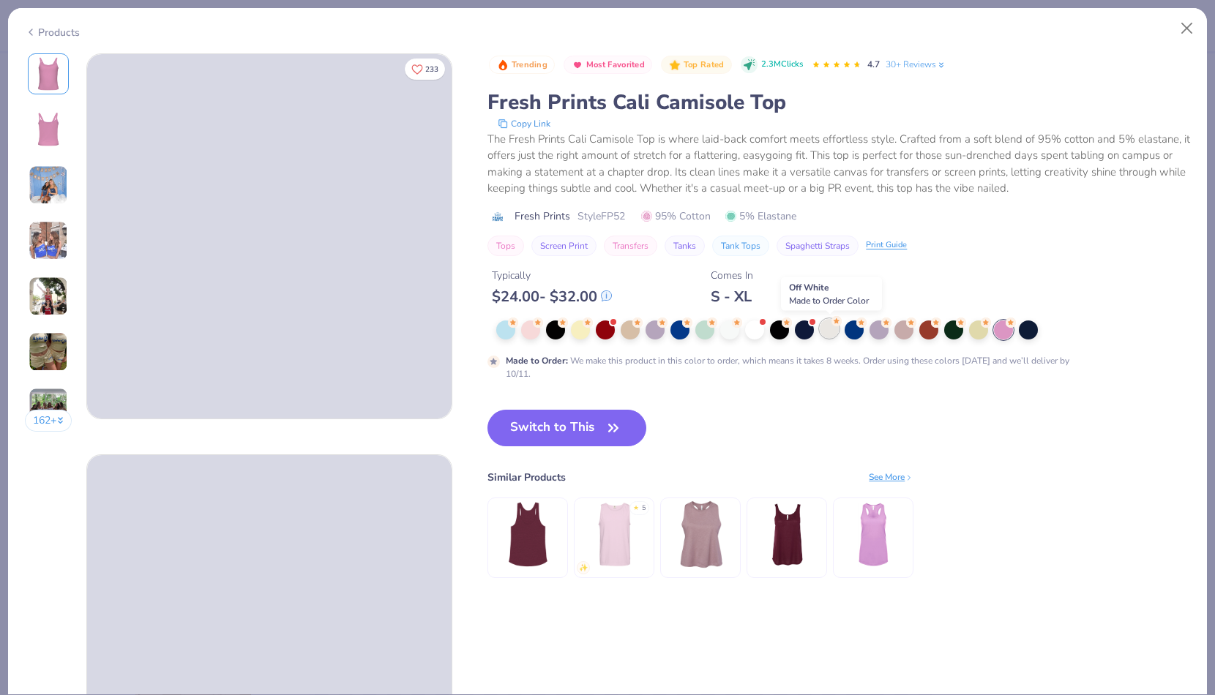
click at [823, 334] on div at bounding box center [829, 328] width 19 height 19
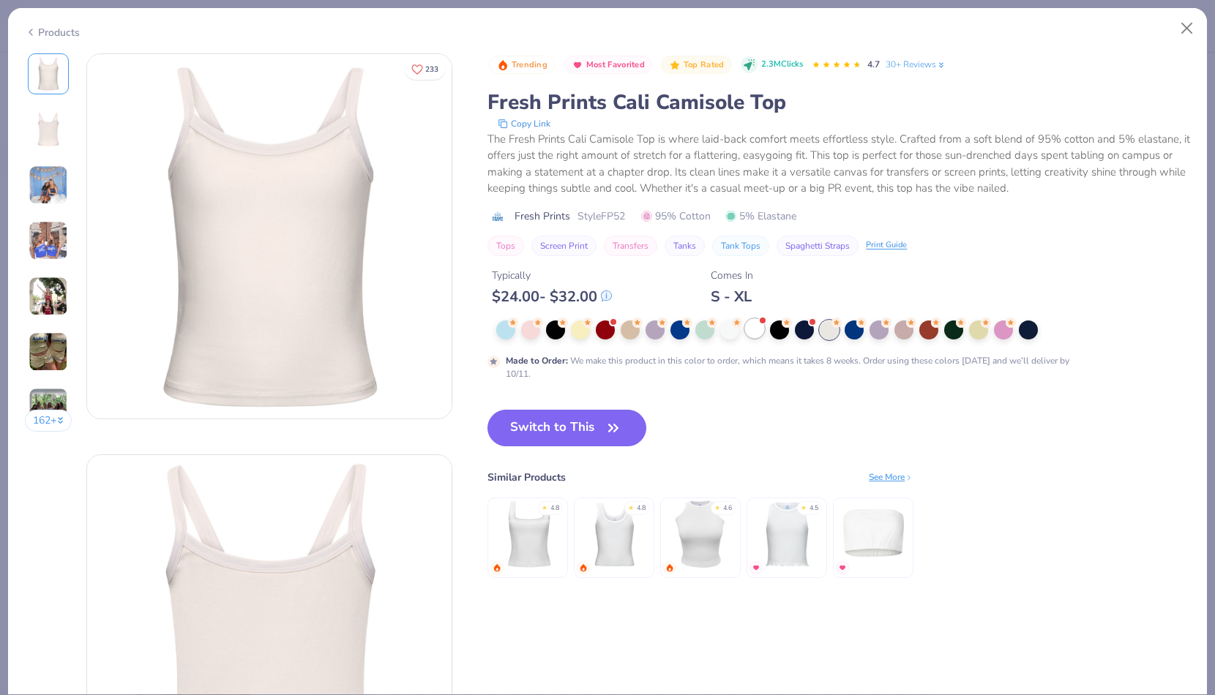
click at [751, 326] on div at bounding box center [754, 328] width 19 height 19
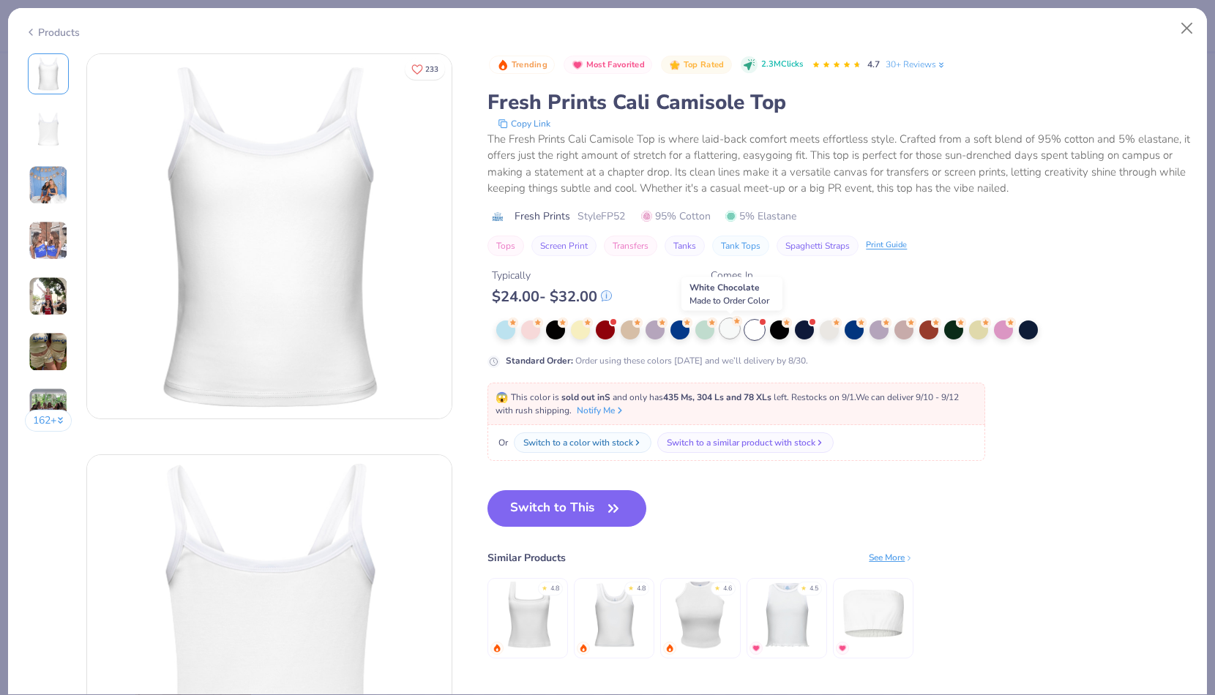
click at [736, 327] on div at bounding box center [729, 328] width 19 height 19
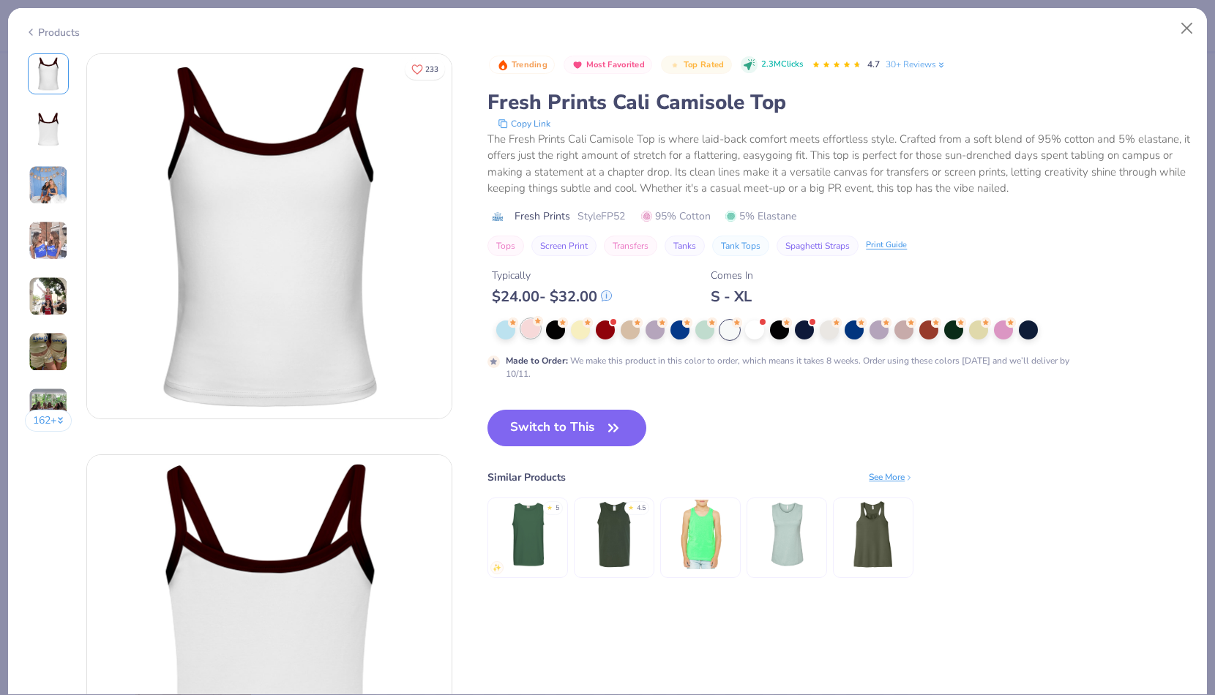
click at [535, 328] on div at bounding box center [530, 328] width 19 height 19
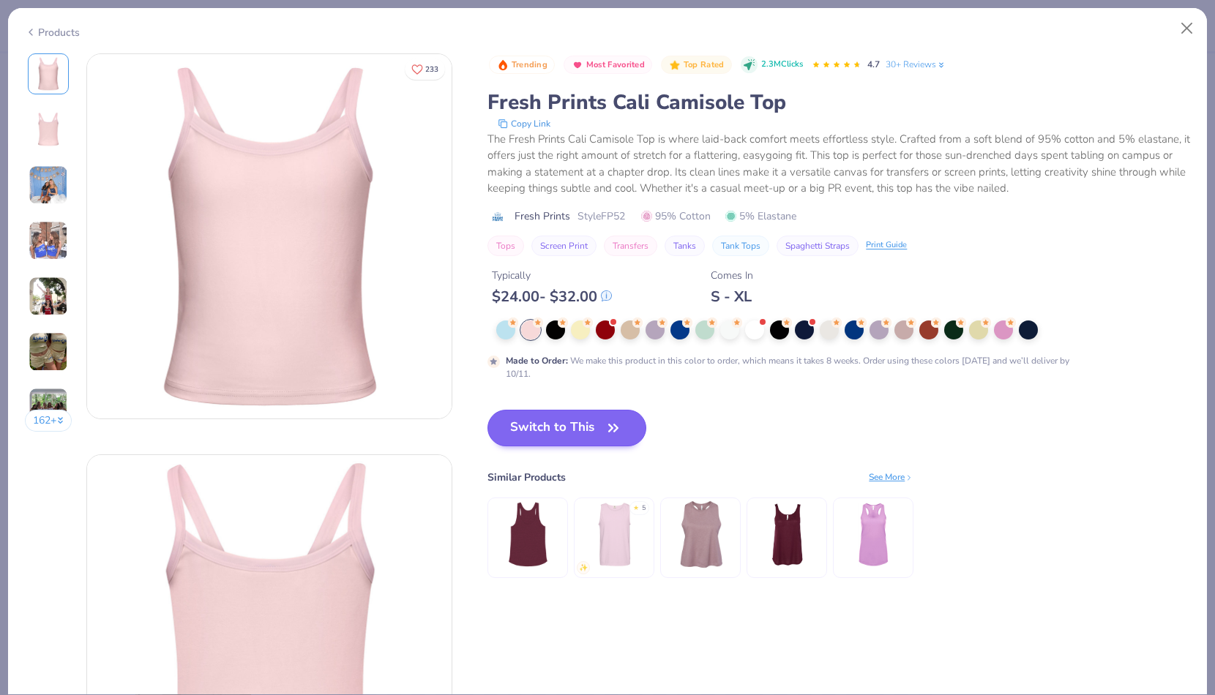
click at [569, 430] on button "Switch to This" at bounding box center [566, 428] width 159 height 37
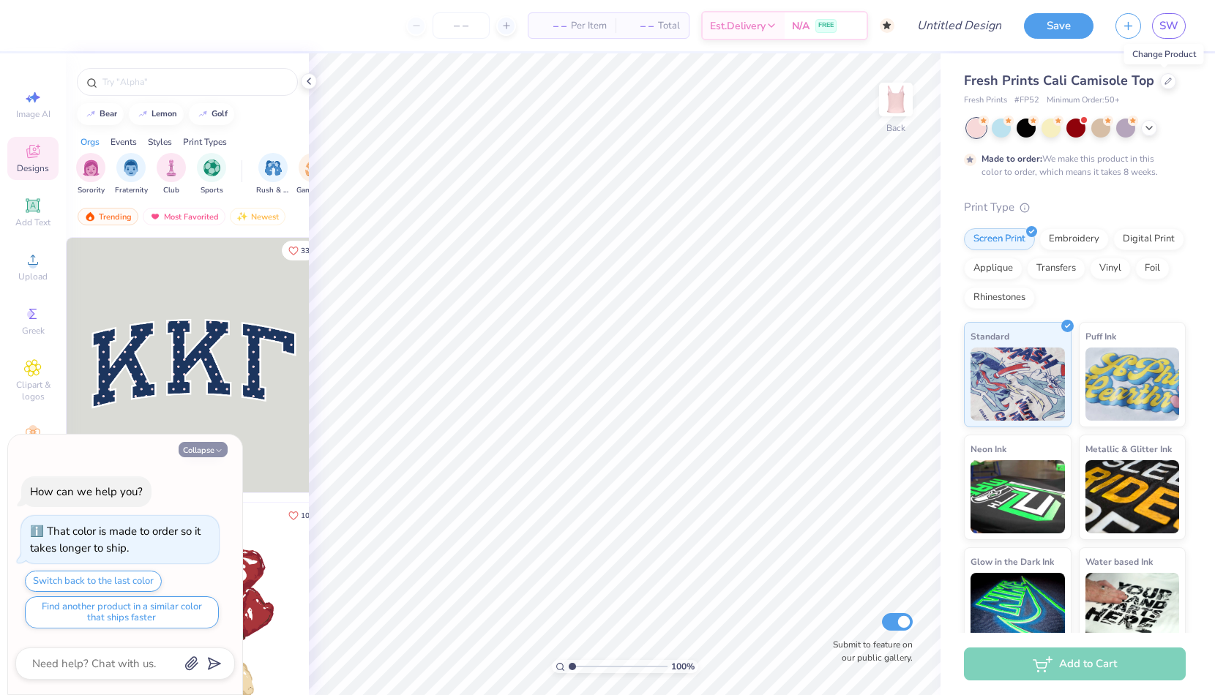
click at [200, 452] on button "Collapse" at bounding box center [203, 449] width 49 height 15
type textarea "x"
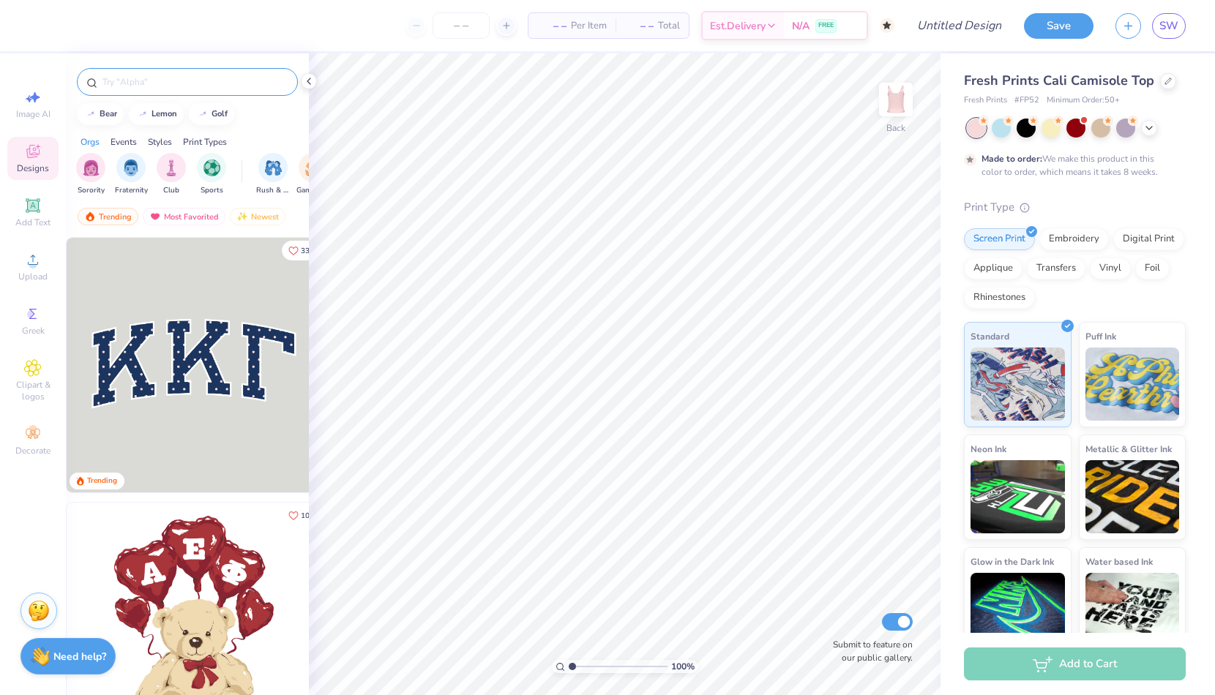
click at [244, 82] on input "text" at bounding box center [194, 82] width 187 height 15
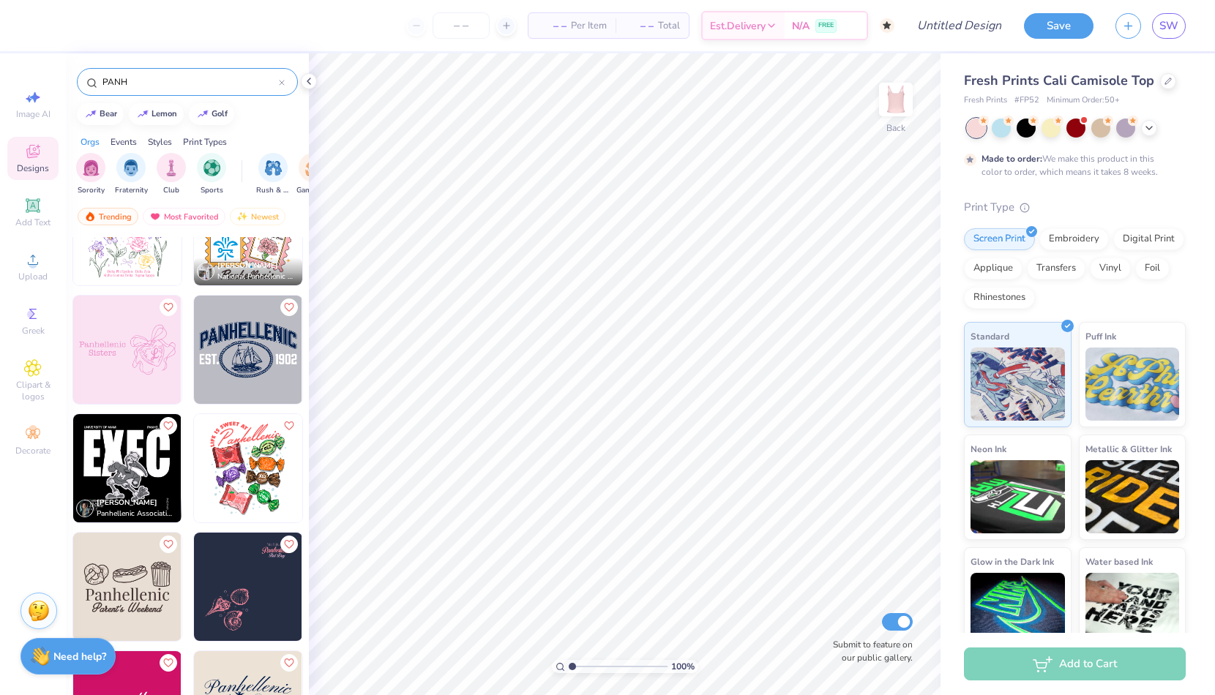
scroll to position [88, 0]
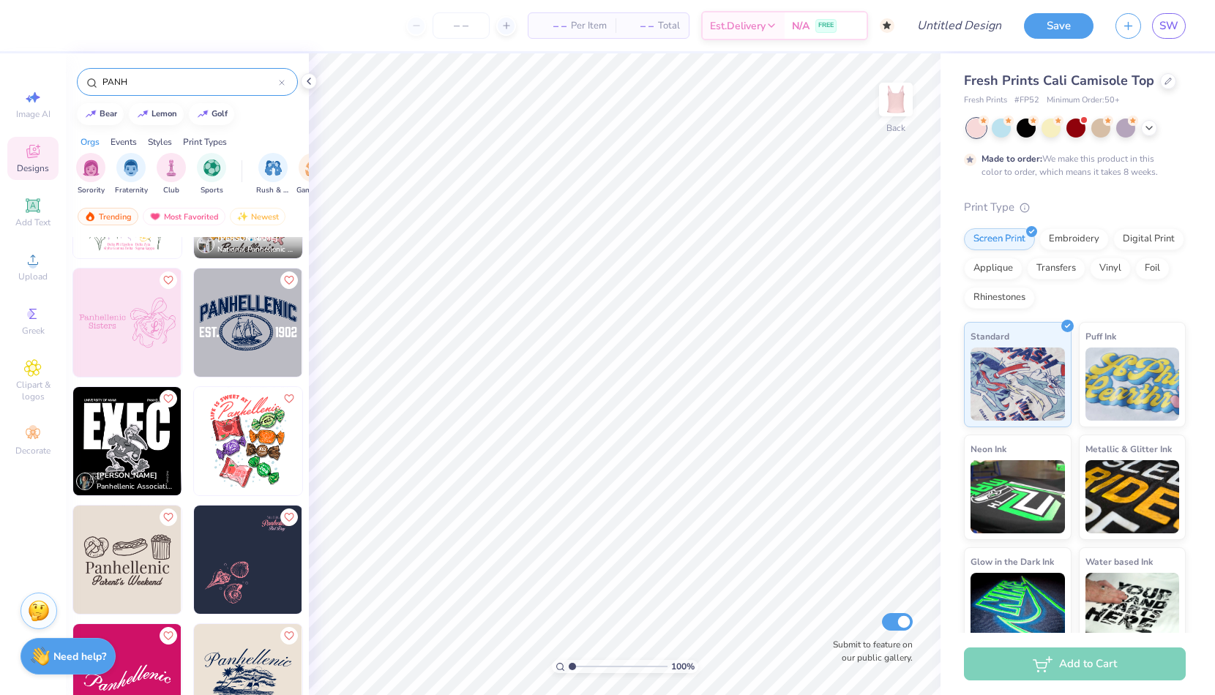
type input "PANH"
click at [243, 420] on img at bounding box center [248, 441] width 108 height 108
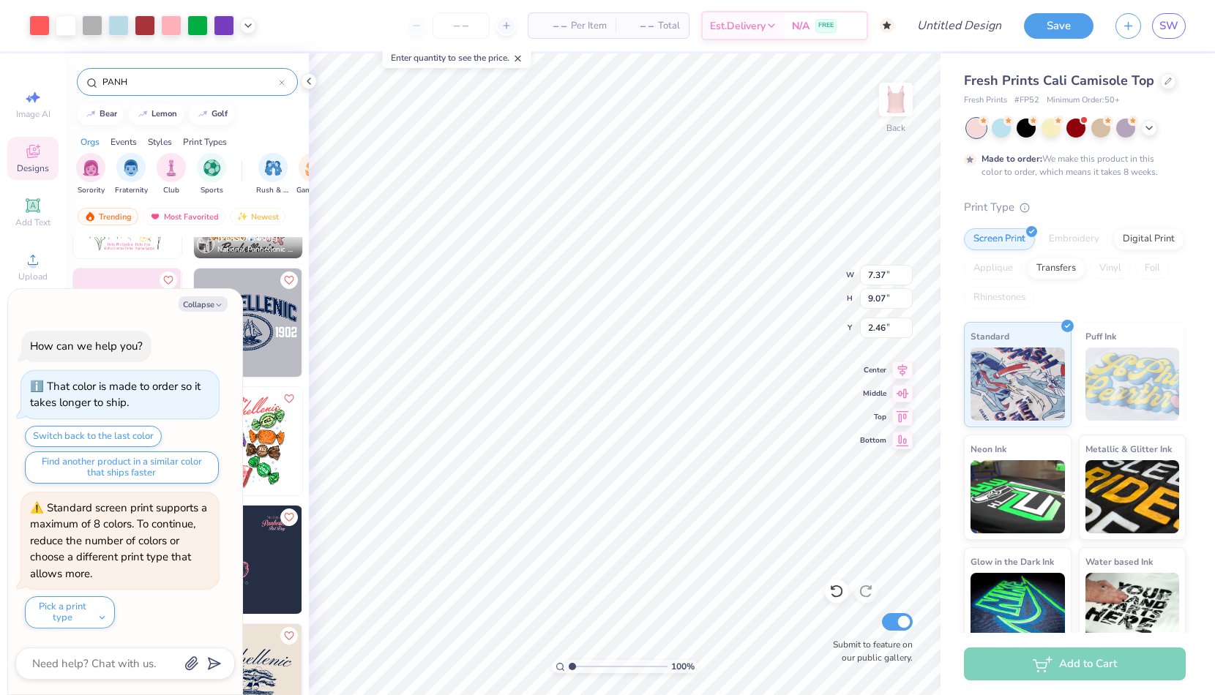
type textarea "x"
type input "1.26"
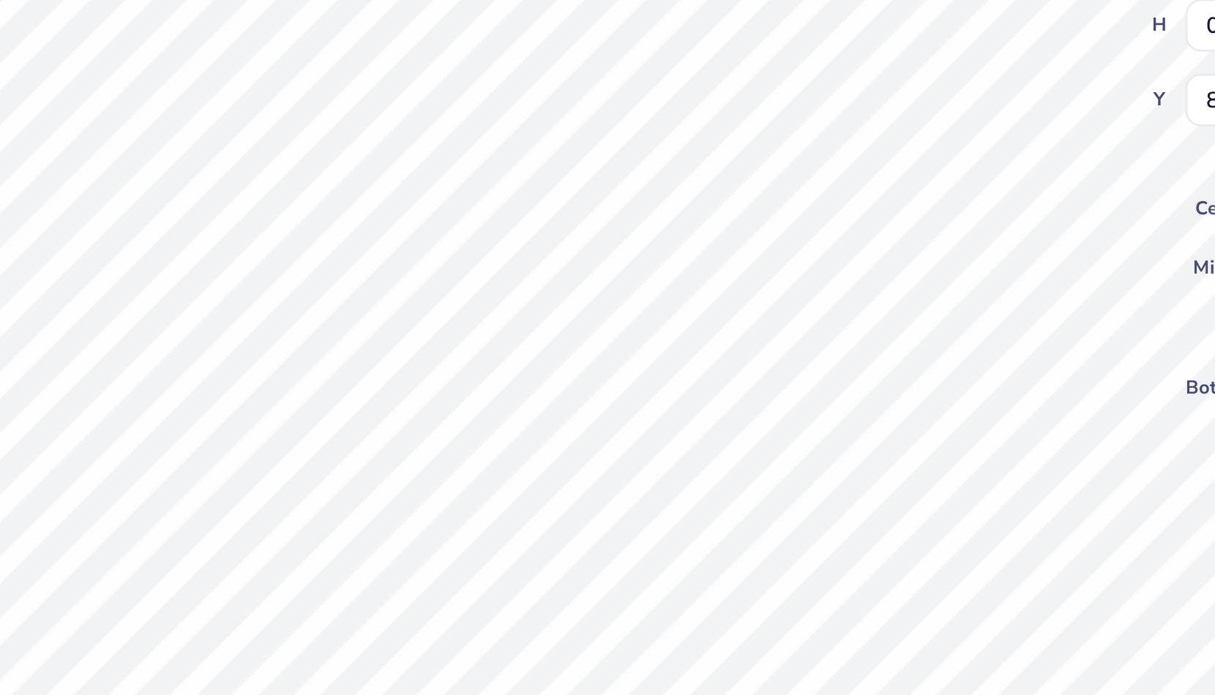
type textarea "x"
type textarea "D"
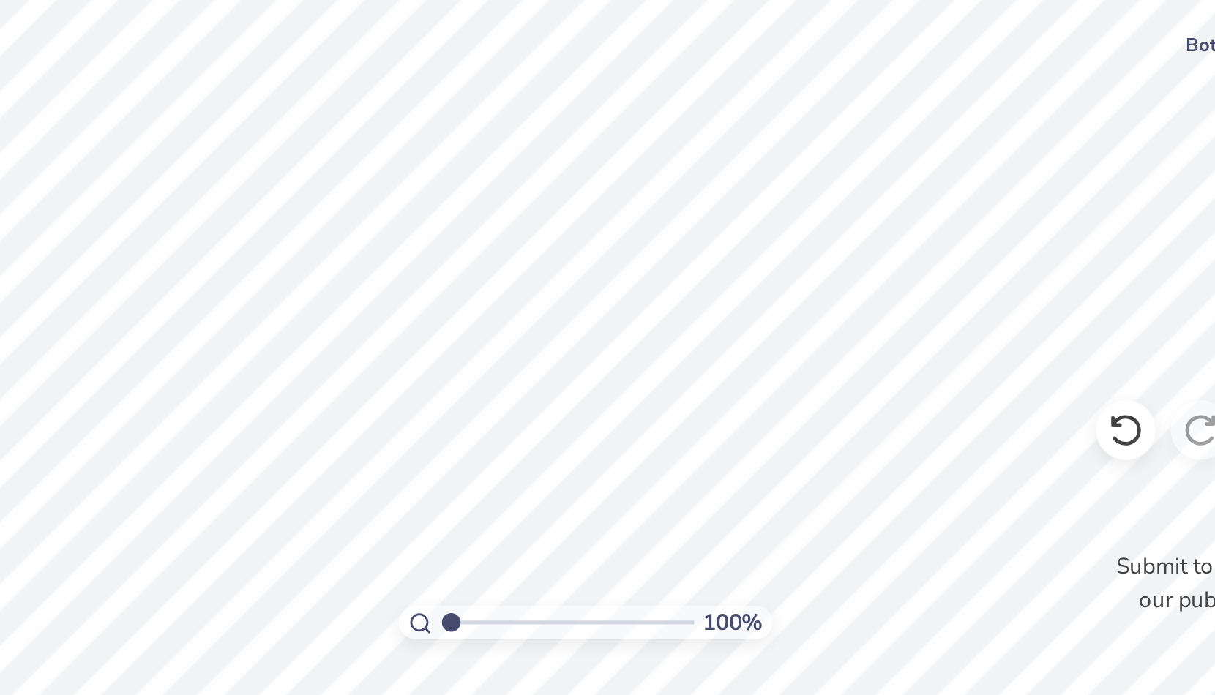
type textarea "x"
type textarea "DE"
type textarea "x"
type textarea "DEL"
type textarea "x"
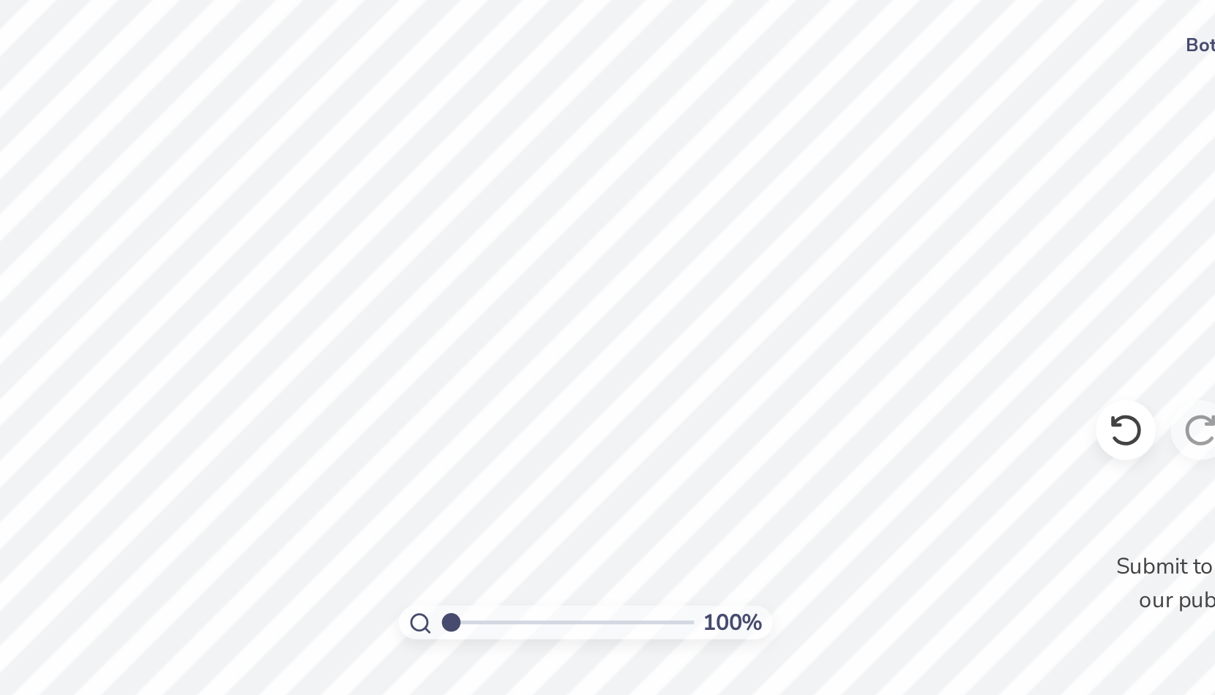
type textarea "DELA"
type textarea "x"
type textarea "DEL"
type textarea "x"
type textarea "DELT"
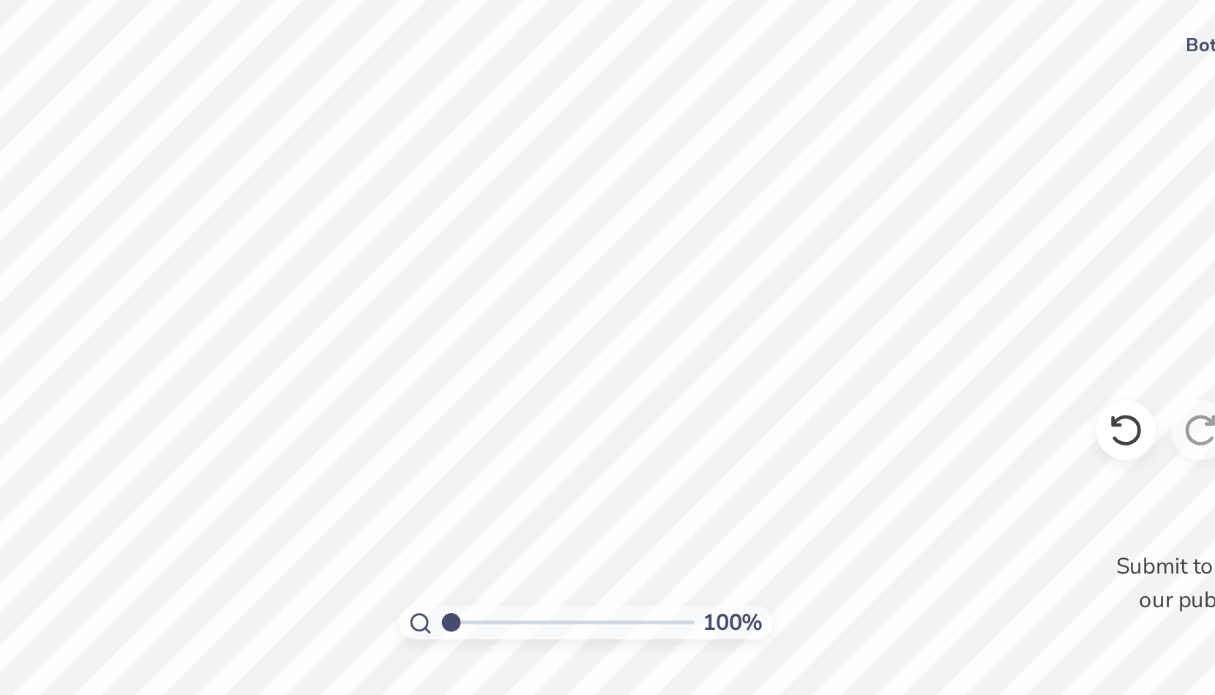
type textarea "x"
type textarea "DELTA"
type textarea "x"
type input "0.89"
type input "0.48"
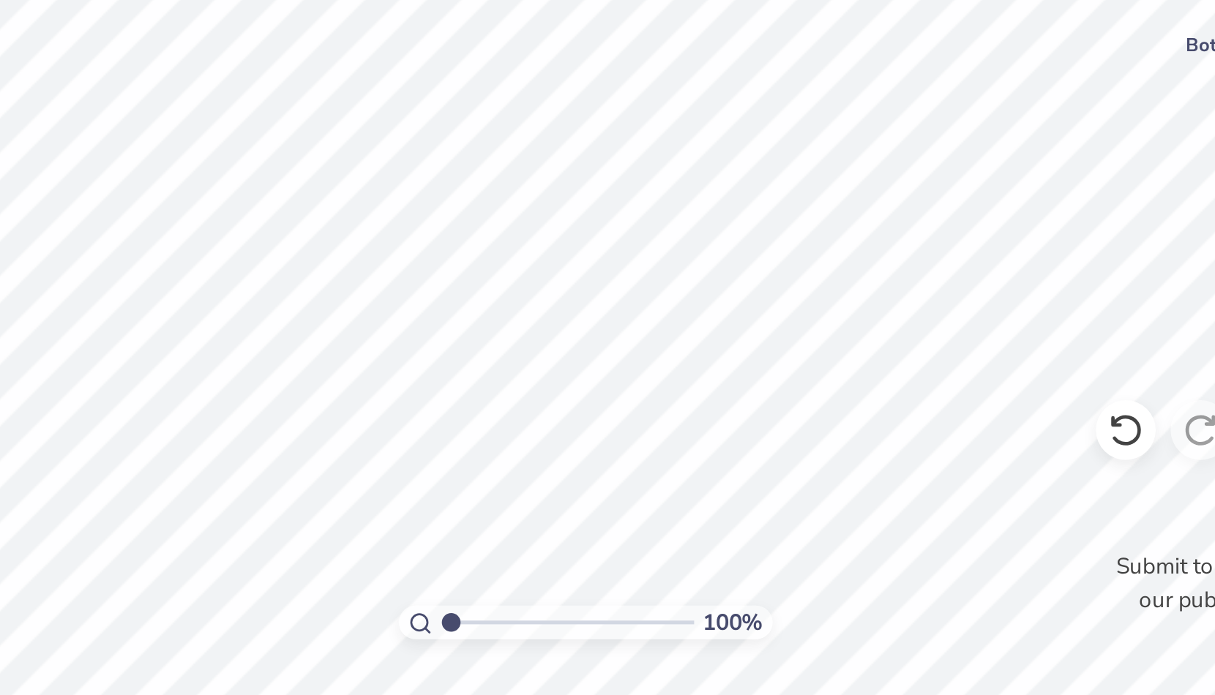
type input "8.85"
type textarea "x"
type textarea "Z"
type textarea "x"
type textarea "ZE"
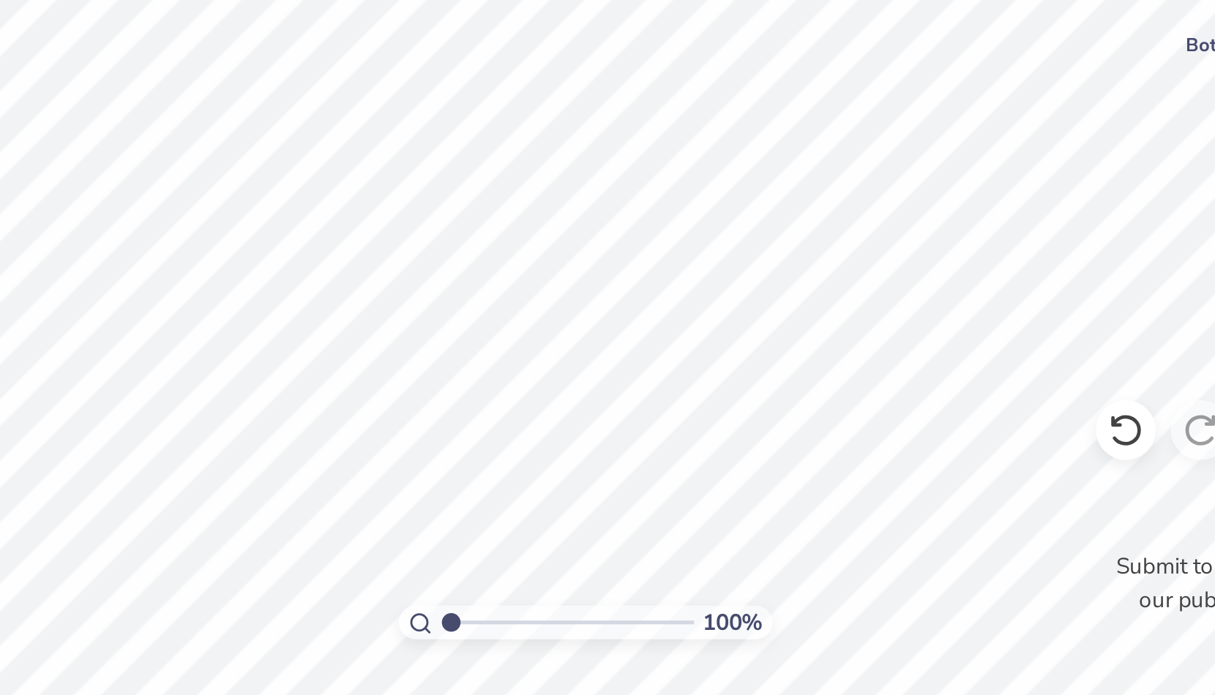
type textarea "x"
type textarea "ZET"
type textarea "x"
type textarea "ZETA"
type textarea "x"
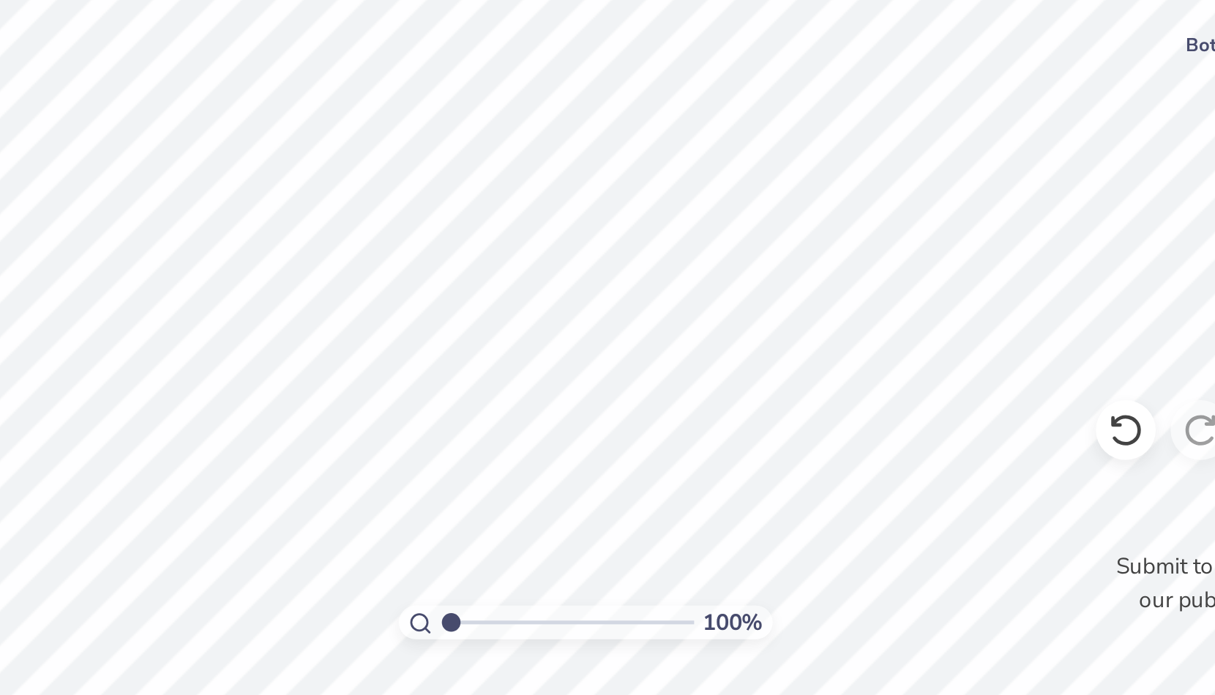
type input "0.87"
type input "0.49"
type input "8.52"
type textarea "x"
type input "0.92"
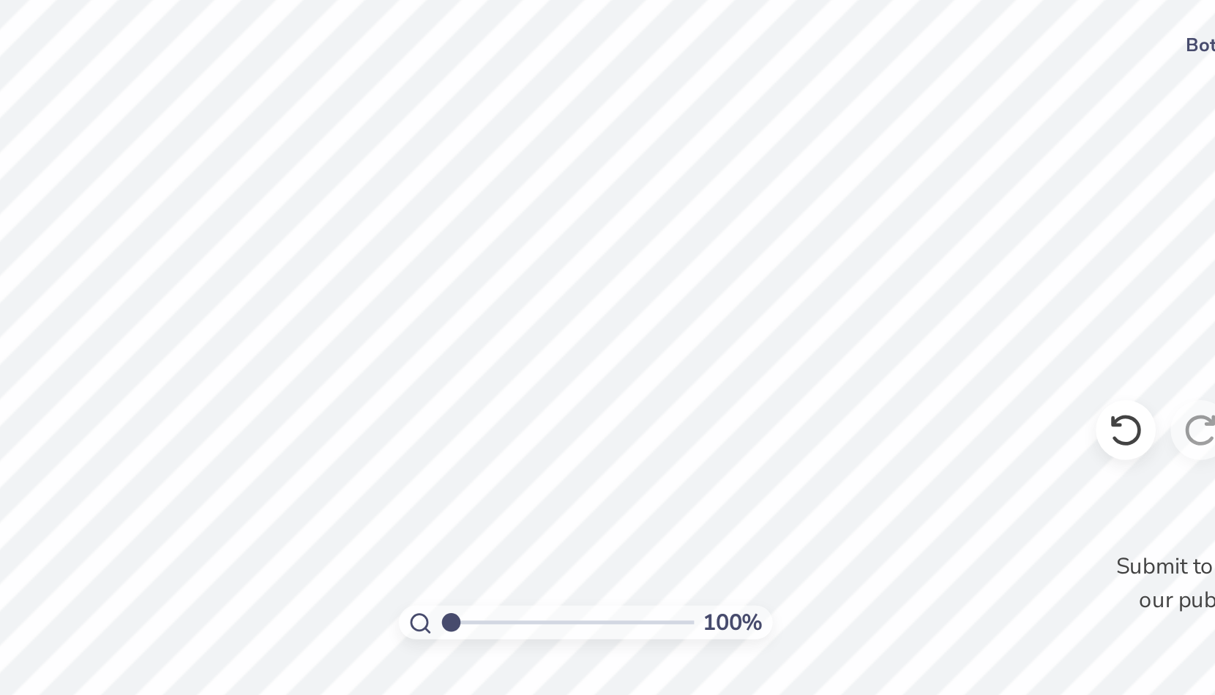
type input "0.80"
type textarea "x"
type input "0.92"
type input "0.80"
type textarea "x"
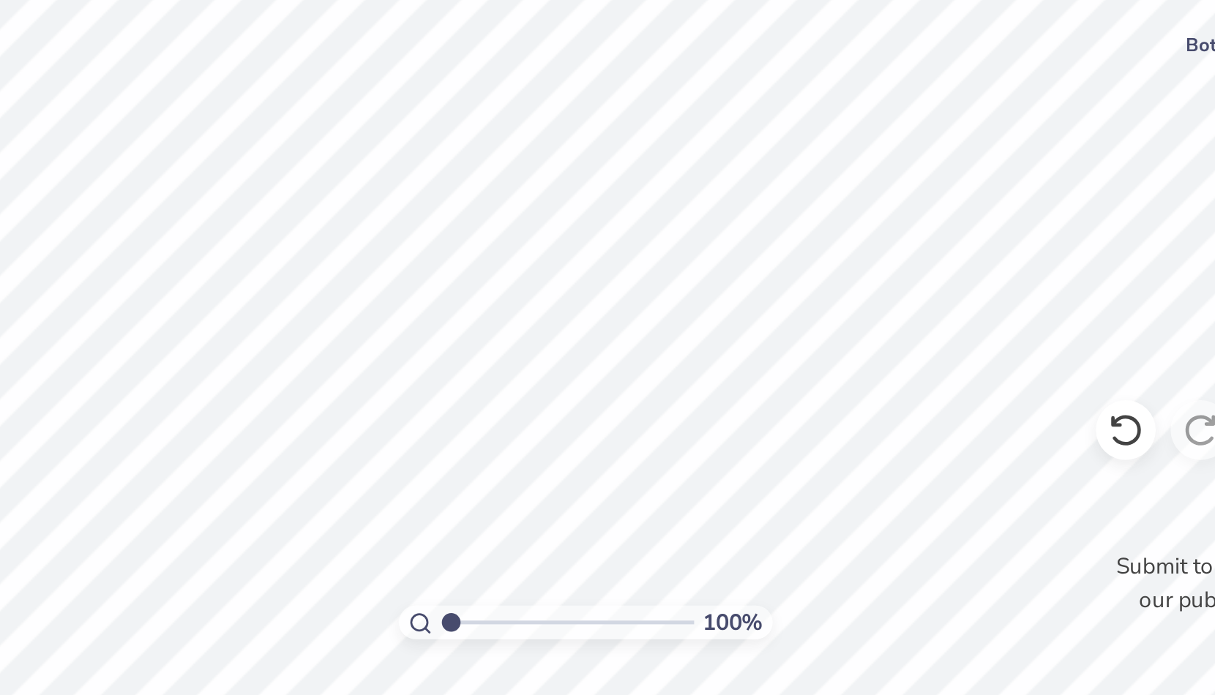
type input "0.87"
type input "0.49"
type input "8.13"
type textarea "x"
type input "8.52"
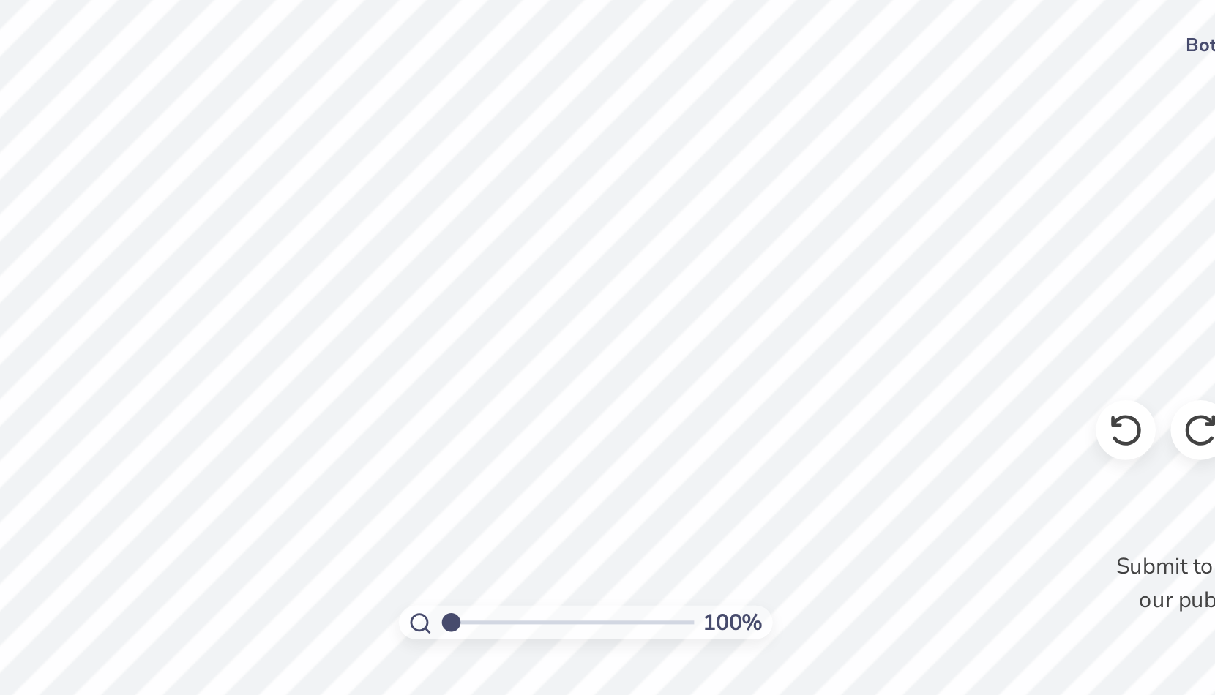
type textarea "x"
type textarea "NU"
type textarea "x"
type textarea "NU"
type textarea "x"
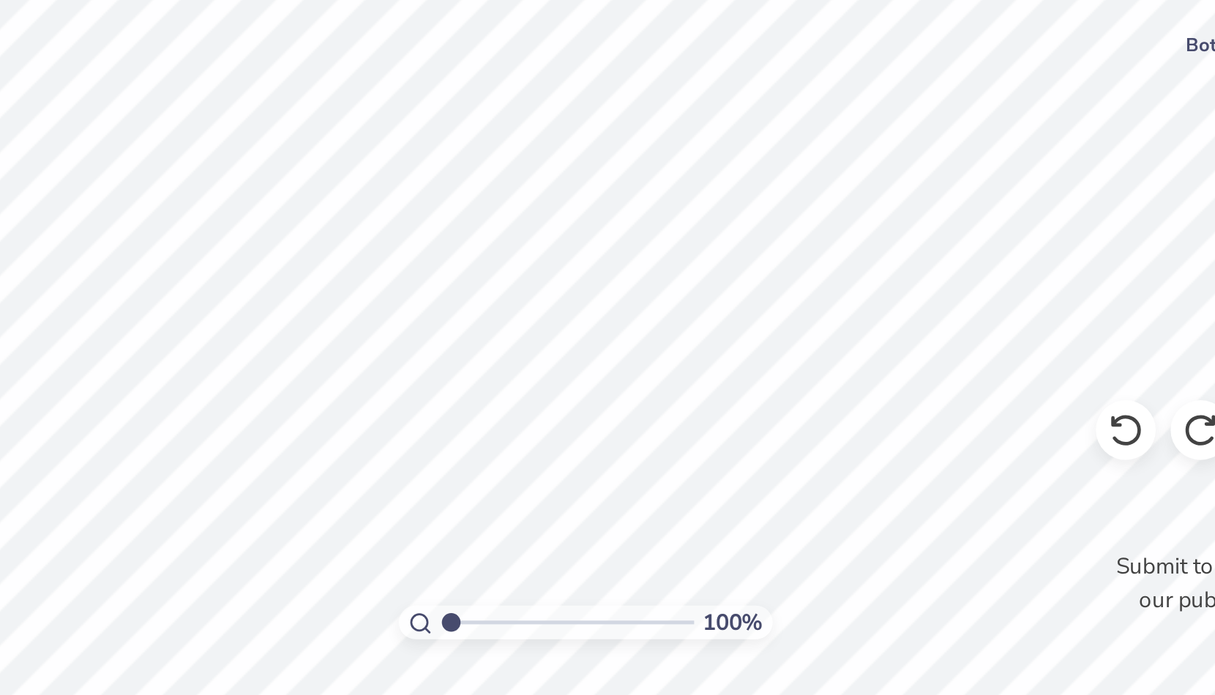
type textarea "N"
type textarea "x"
type textarea "Z"
type textarea "x"
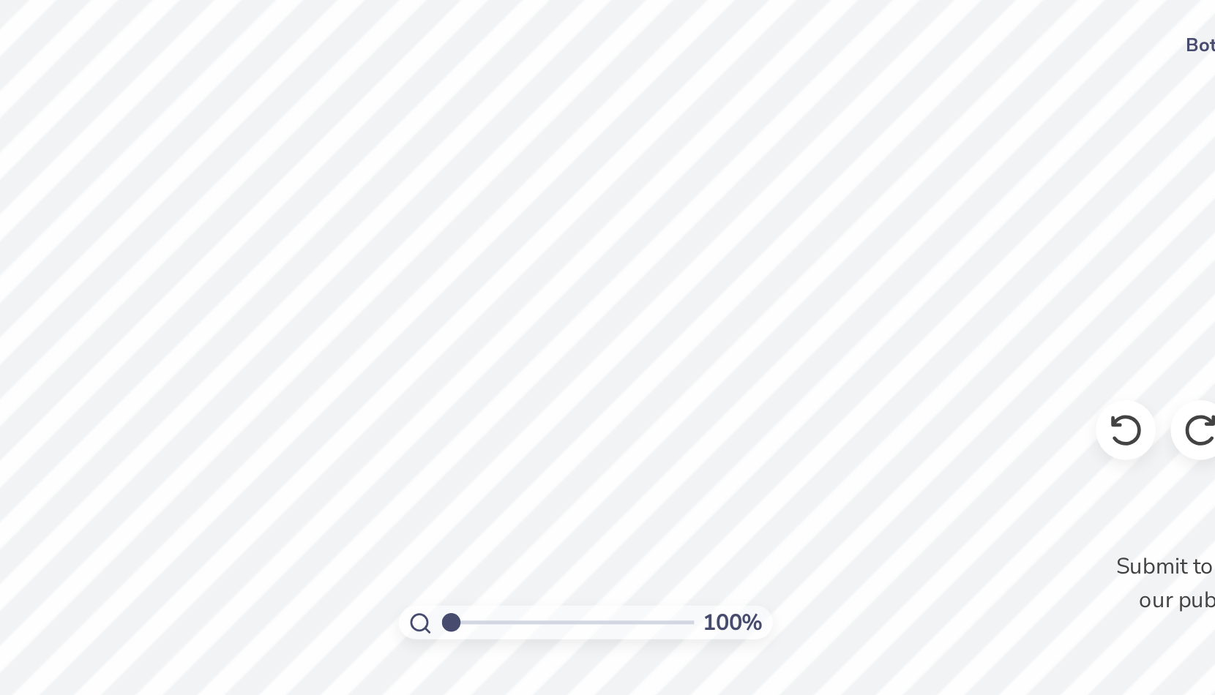
type textarea "ZE"
type textarea "x"
type textarea "ZEY"
type textarea "x"
type textarea "ZE"
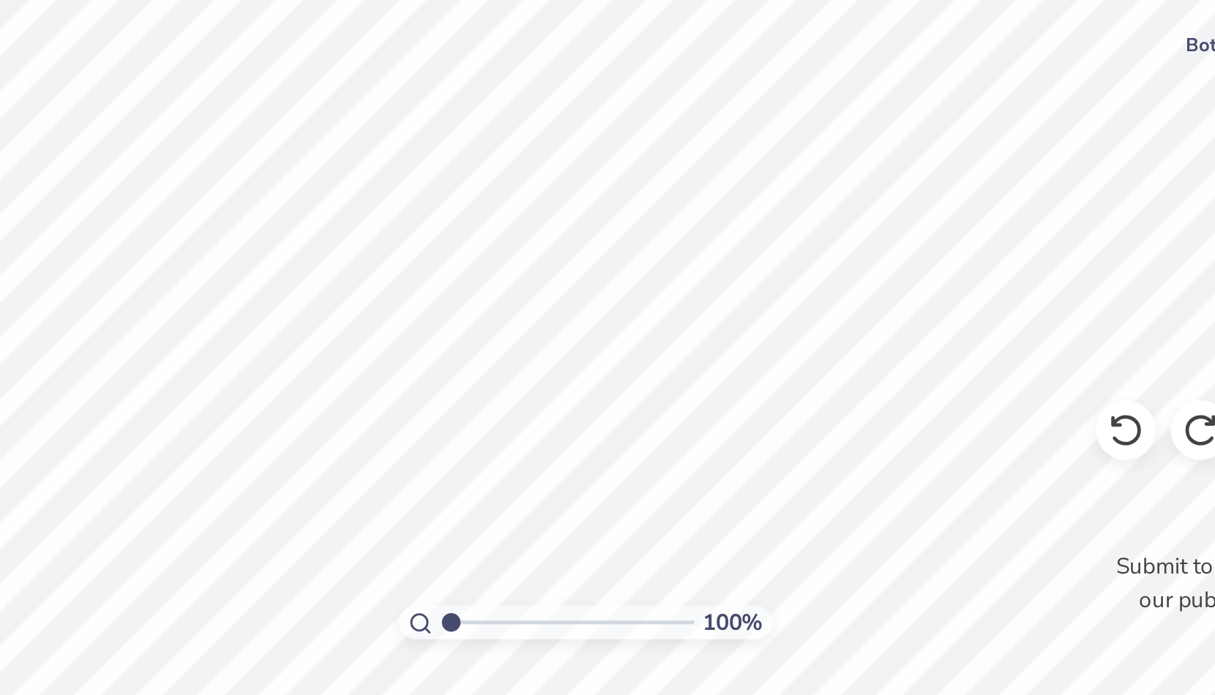
type textarea "x"
type textarea "ZET"
type textarea "x"
type textarea "ZETA"
type textarea "x"
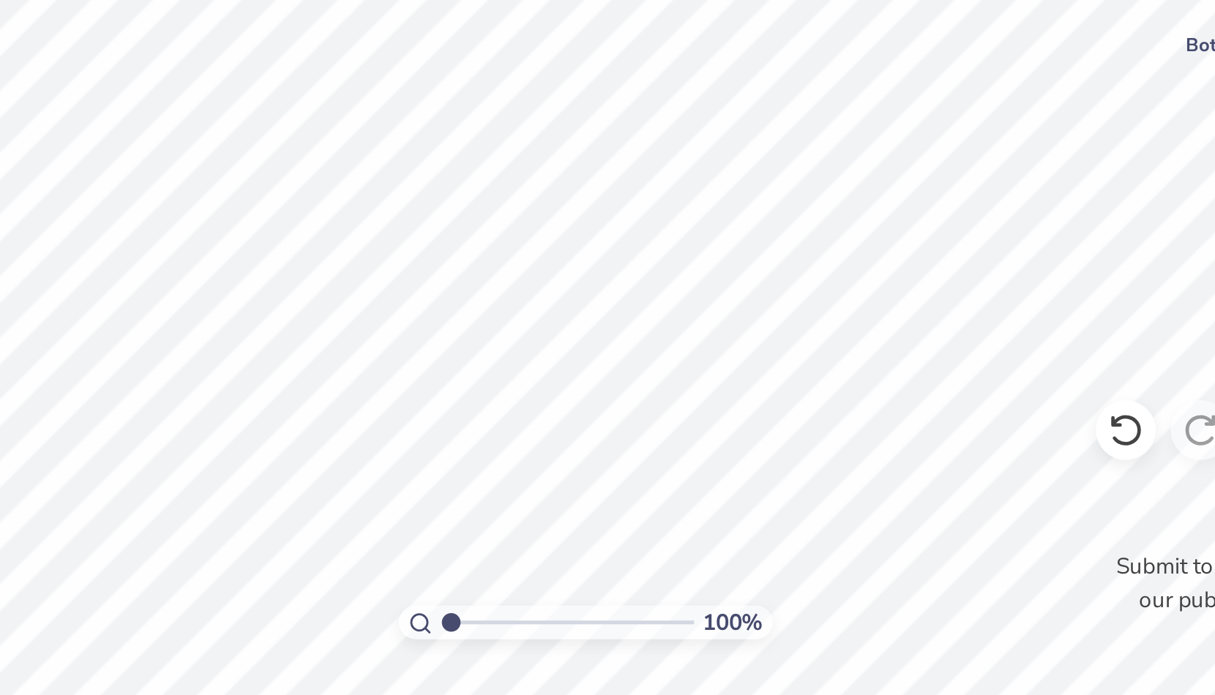
type input "0.90"
type input "0.49"
type input "8.52"
type textarea "x"
type textarea "Z"
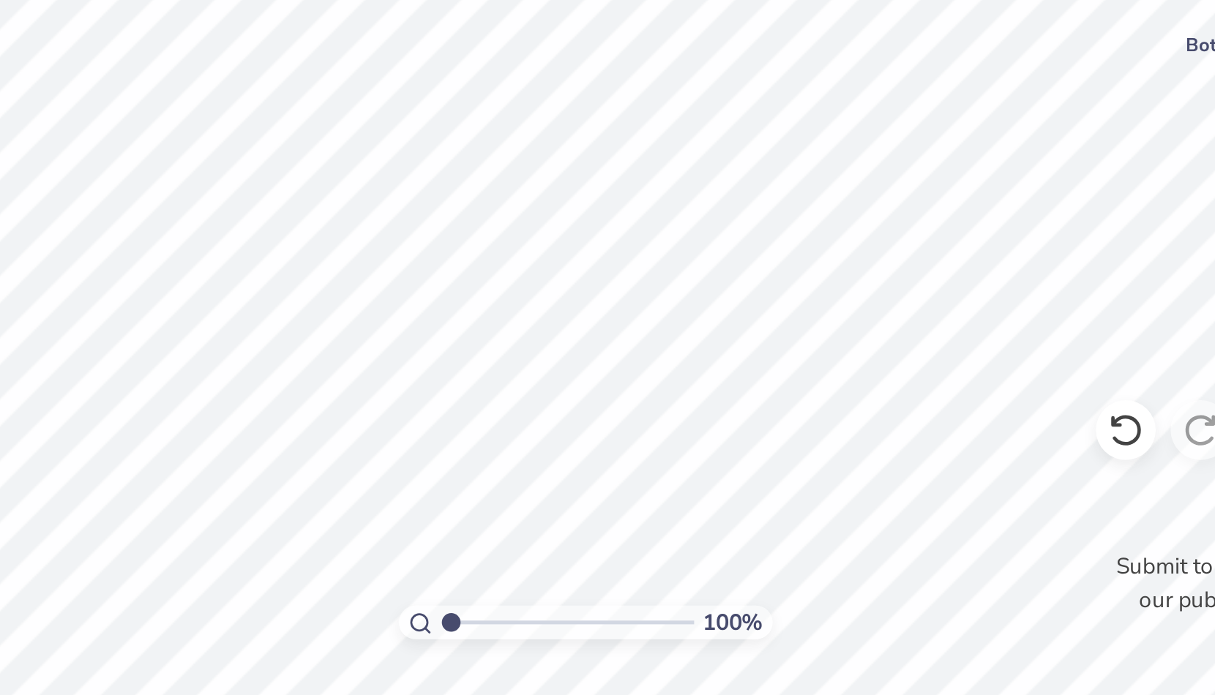
type textarea "x"
type textarea "ZE"
type textarea "x"
type textarea "ZET"
type textarea "x"
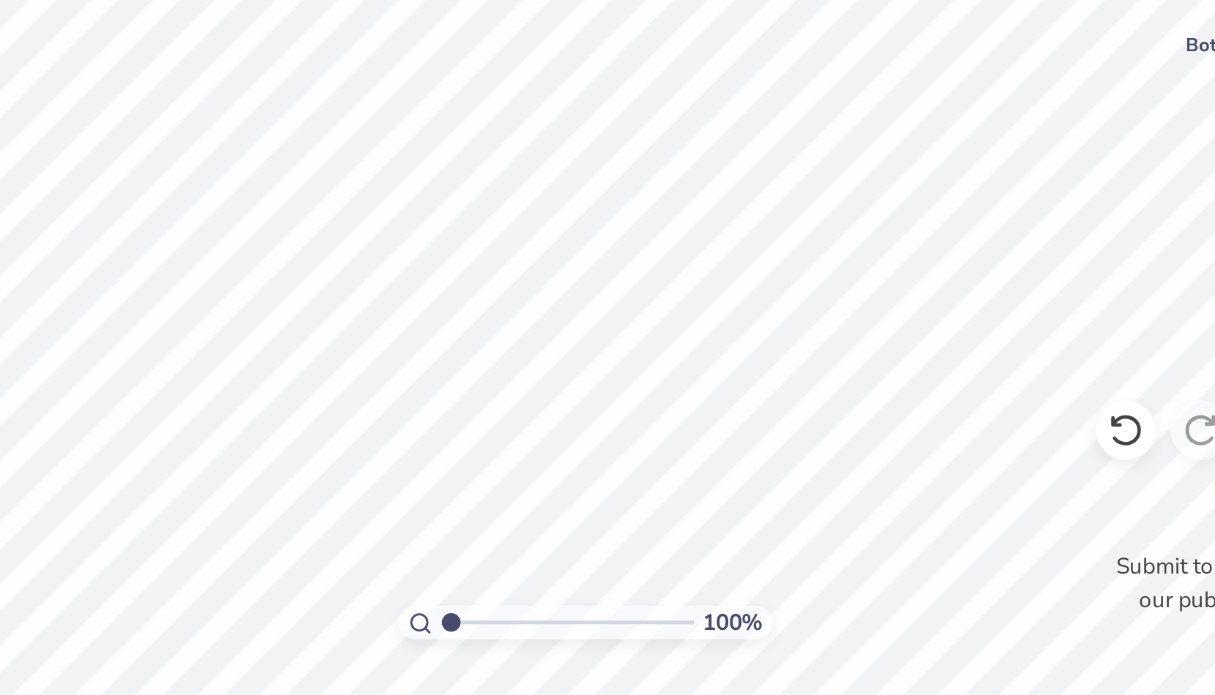
type textarea "ZE"
type textarea "x"
type textarea "Z"
type textarea "x"
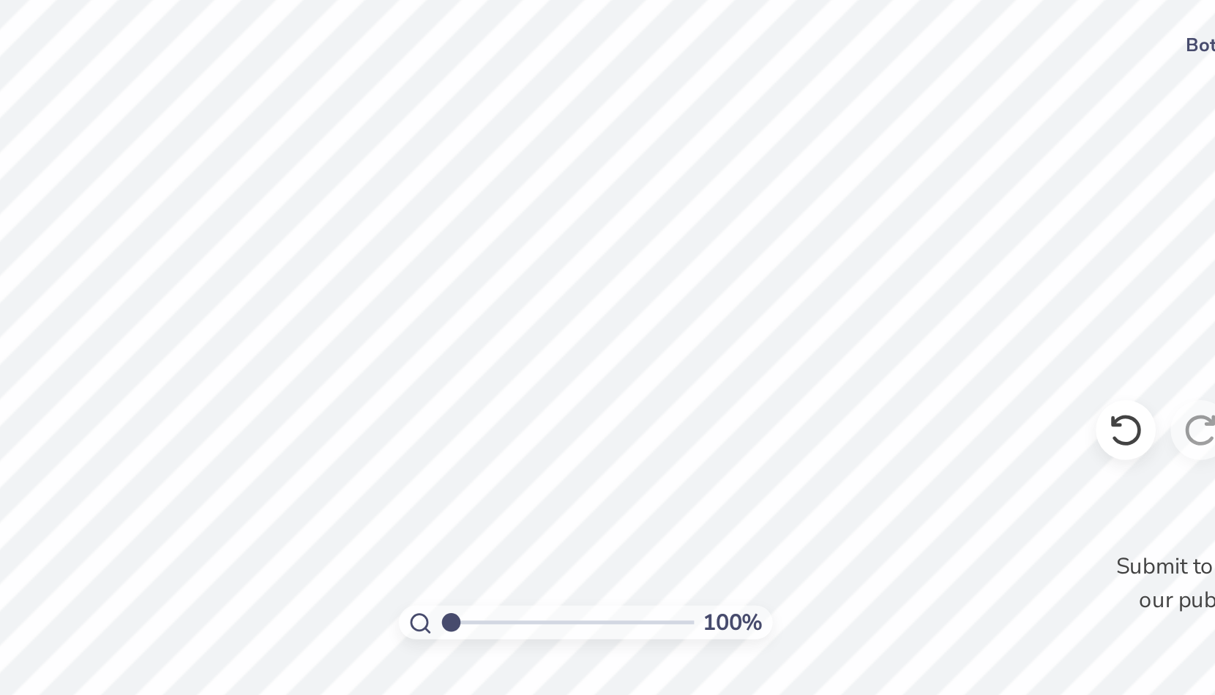
type textarea "D"
type textarea "x"
type textarea "DE"
type textarea "x"
type textarea "DEL"
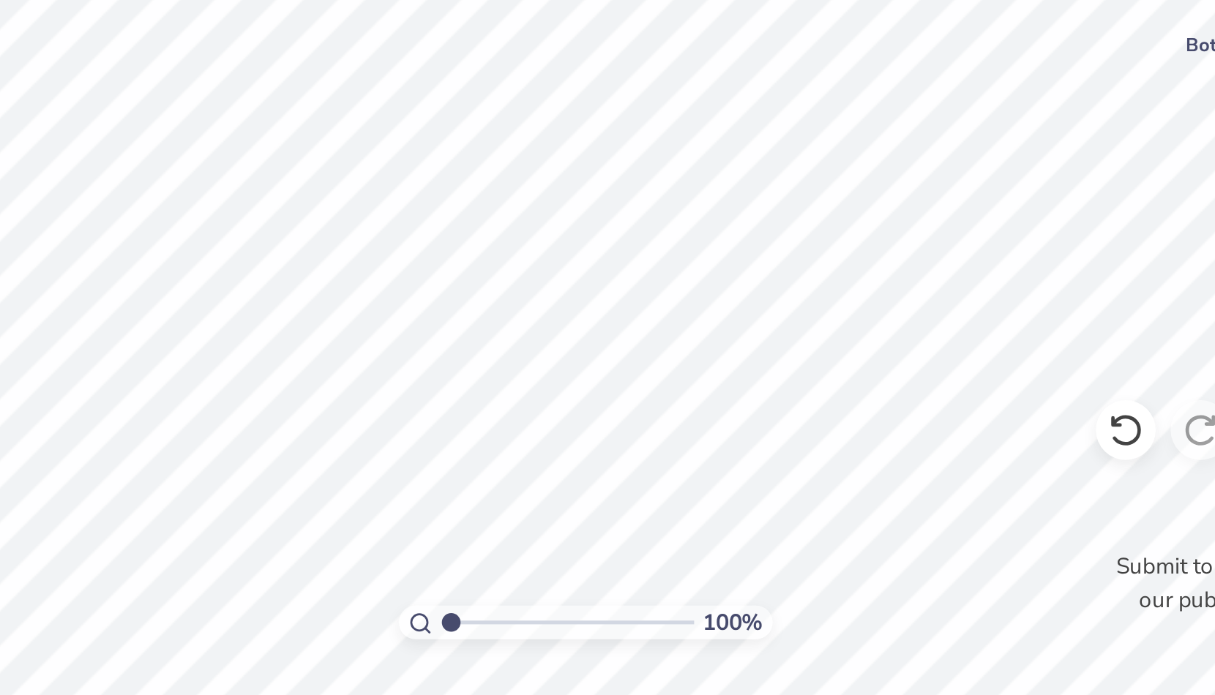
type textarea "x"
type textarea "DELT"
type textarea "x"
type textarea "DELTA"
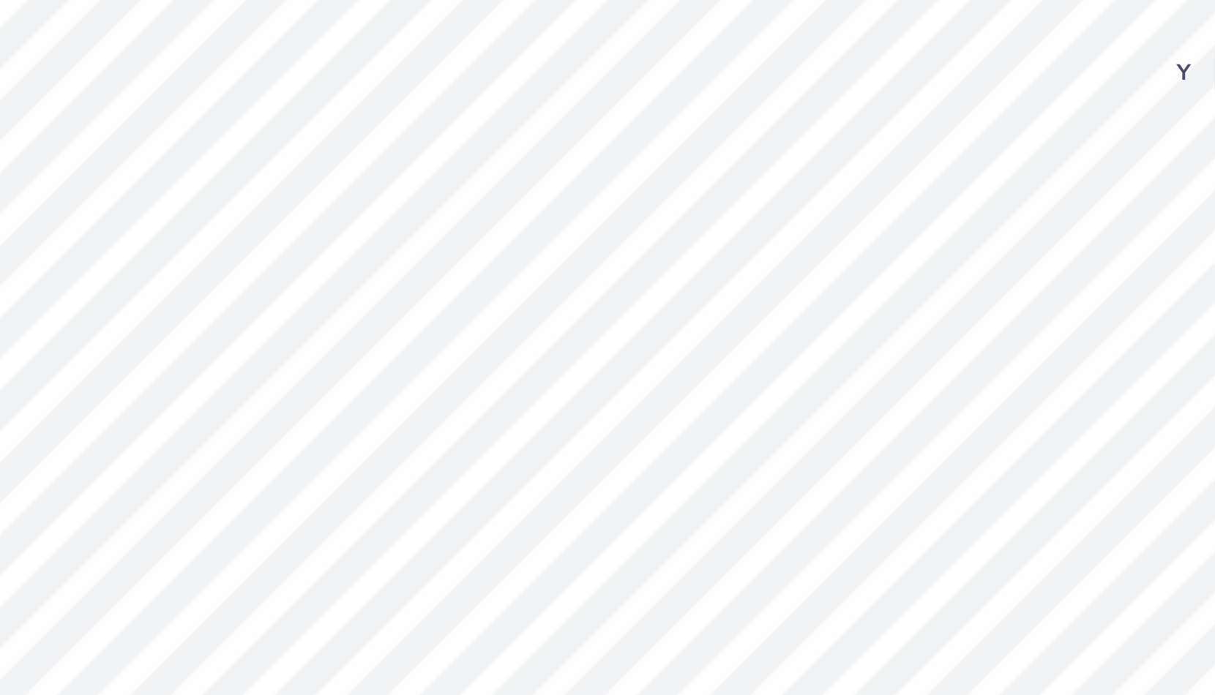
type textarea "x"
type input "4.35"
type textarea "x"
type input "1.23"
type input "0.80"
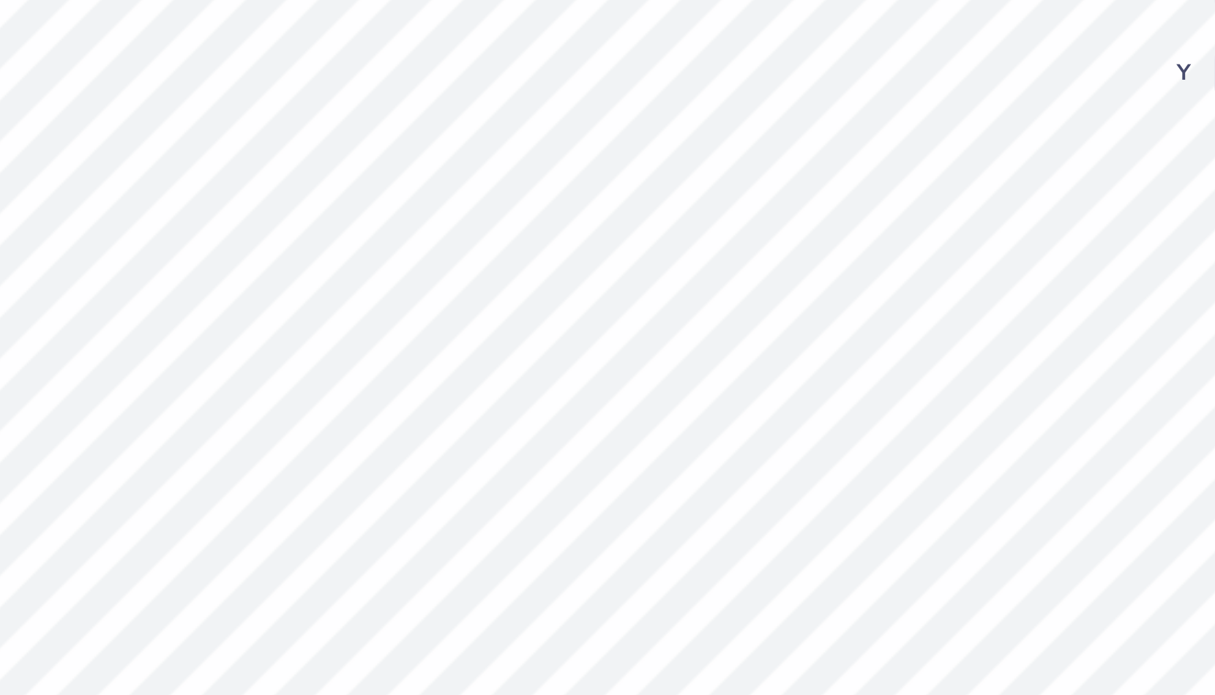
type input "3.31"
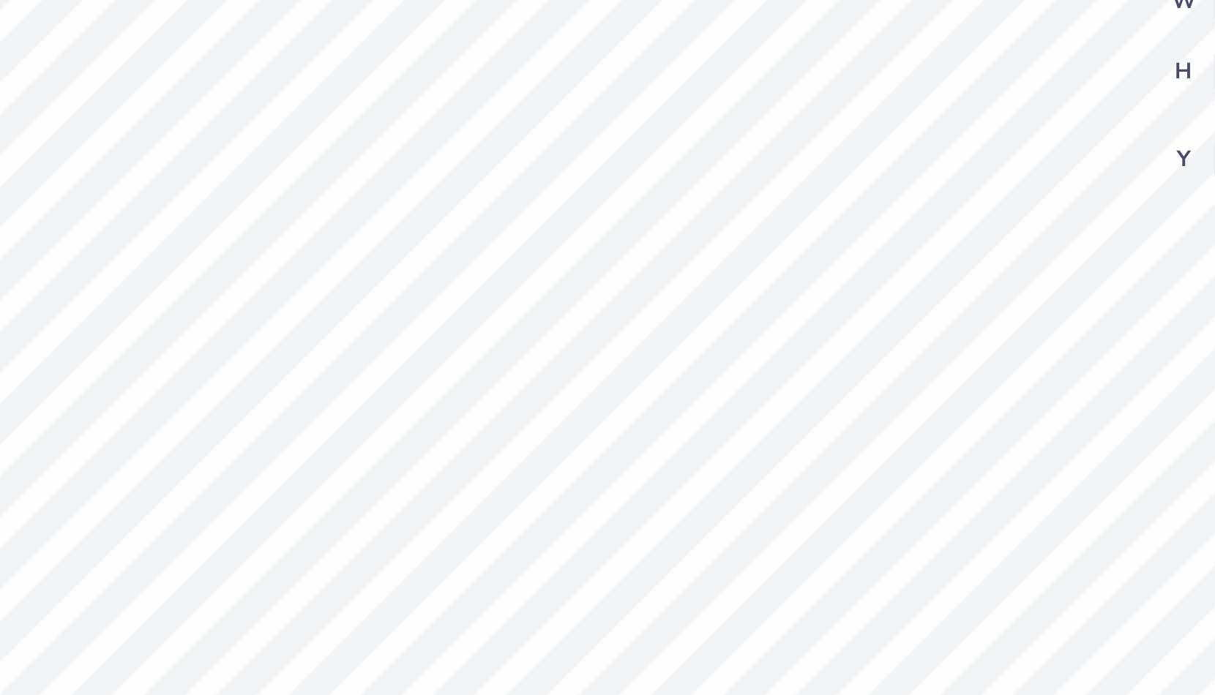
scroll to position [0, 3]
type textarea "x"
type textarea "SIGMA SIGMA"
type textarea "x"
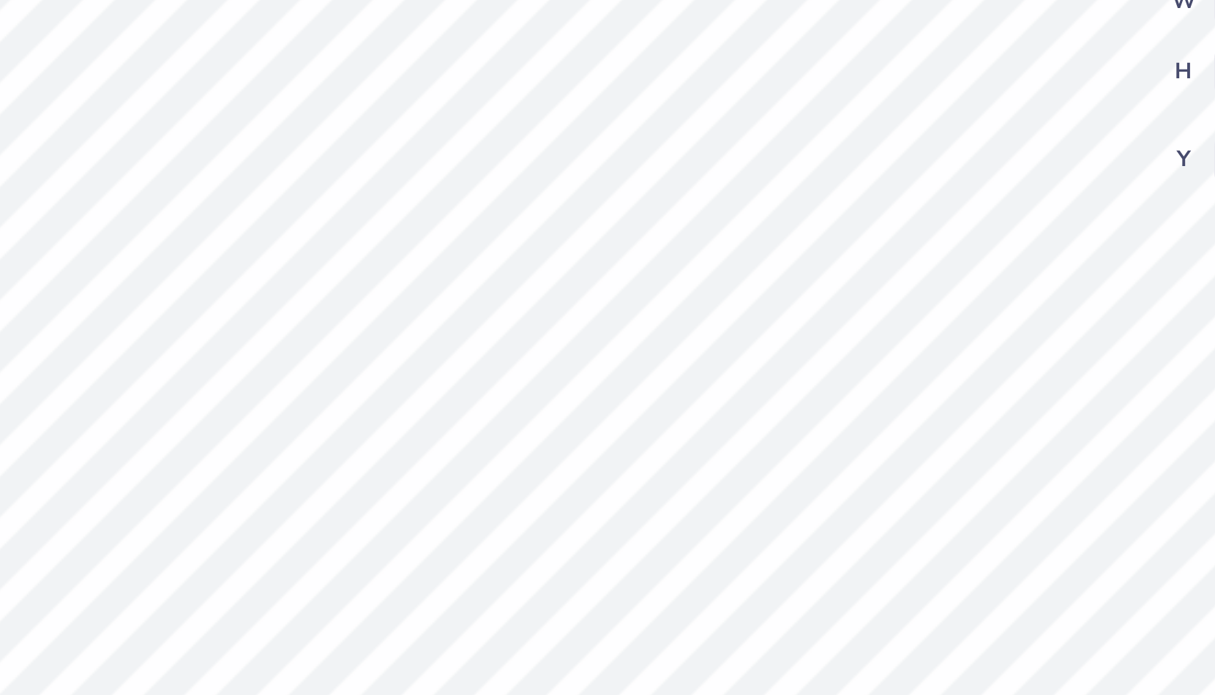
type textarea "S SIGMA SIGMA"
type textarea "x"
type textarea "SI SIGMA SIGMA"
type textarea "x"
type textarea "SIG SIGMA SIGMA"
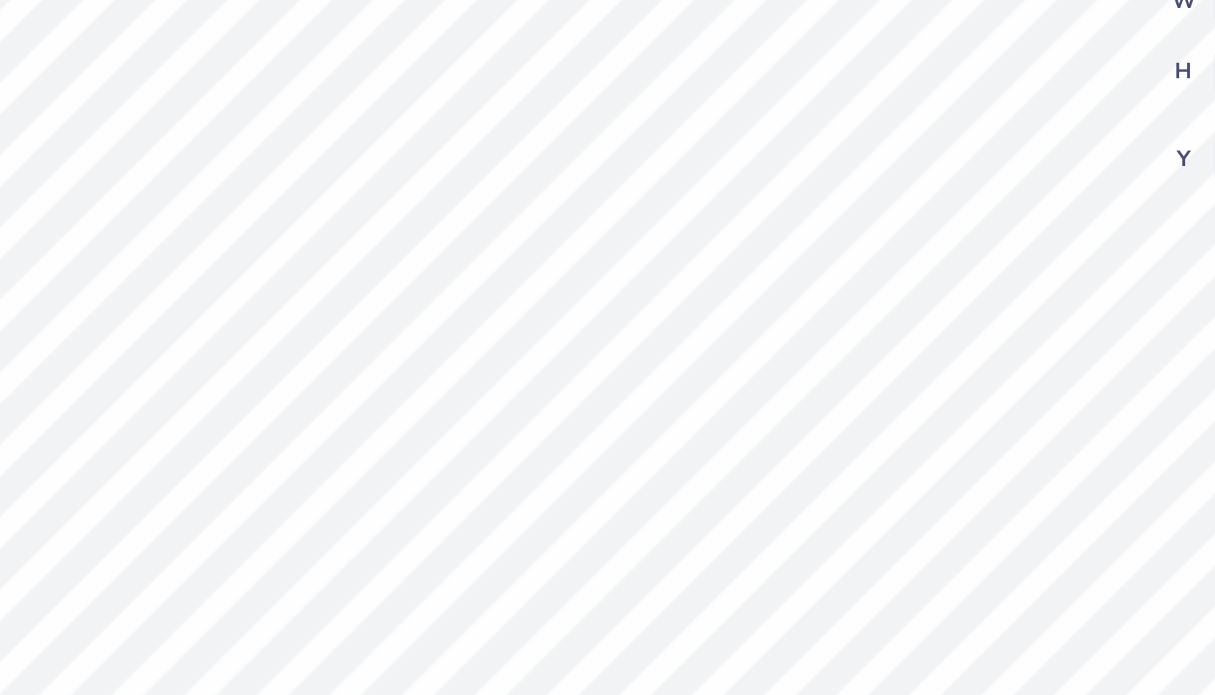
type textarea "x"
type textarea "SIGM SIGMA SIGMA"
type textarea "x"
type textarea "SIGMA SIGMA SIGMA"
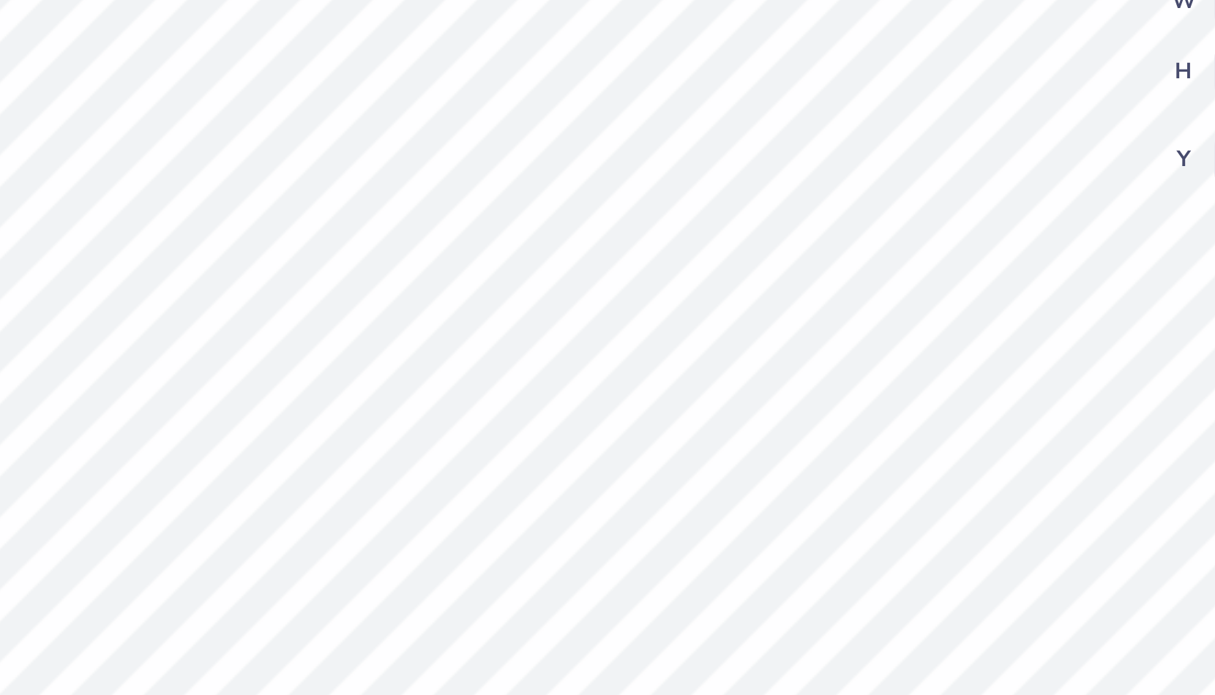
type textarea "x"
type input "1.23"
type input "0.80"
type input "3.31"
type textarea "x"
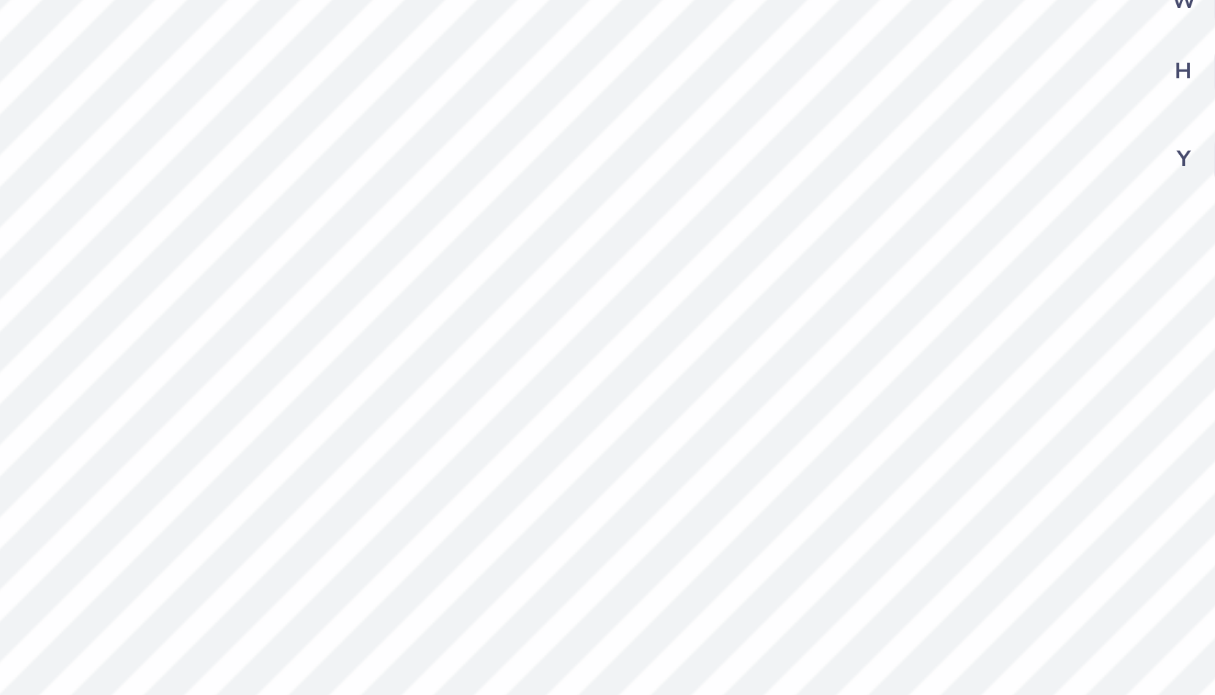
type textarea "S SIGMA SIGMA"
type textarea "x"
type textarea "SIGMA SIGMA"
type textarea "x"
type textarea "SIGMA SIGMA"
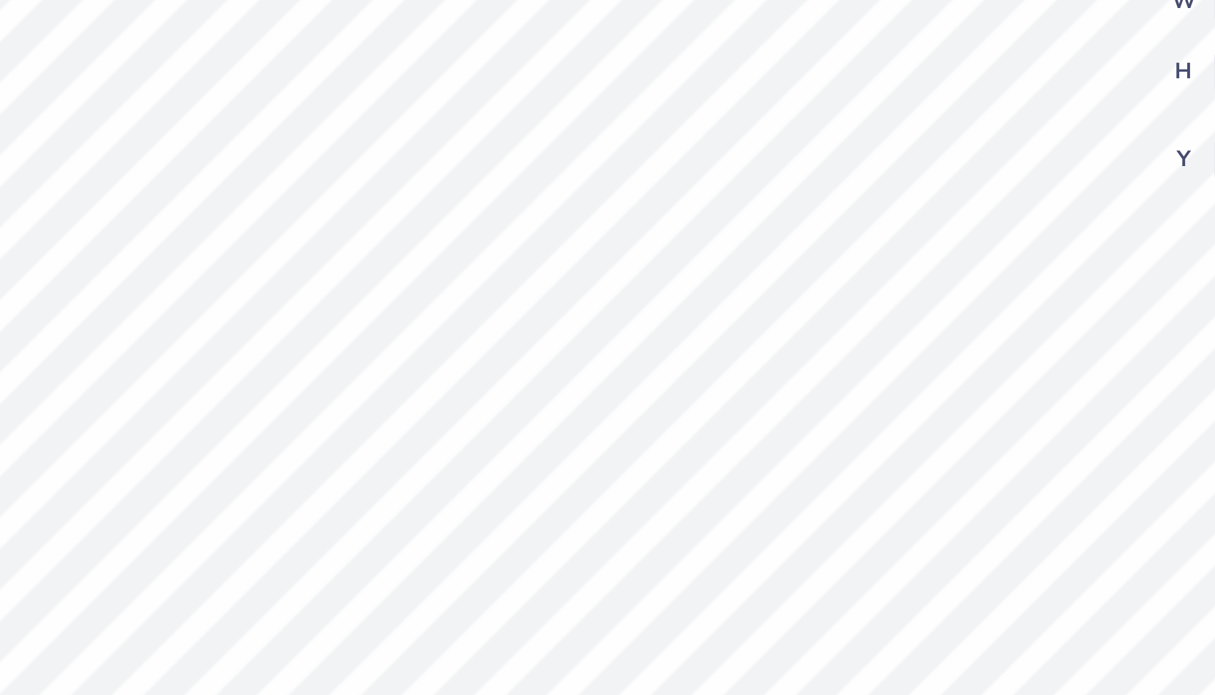
type textarea "x"
type textarea "SIGMA SIGM"
type textarea "x"
type textarea "SIGMA SIG"
type textarea "x"
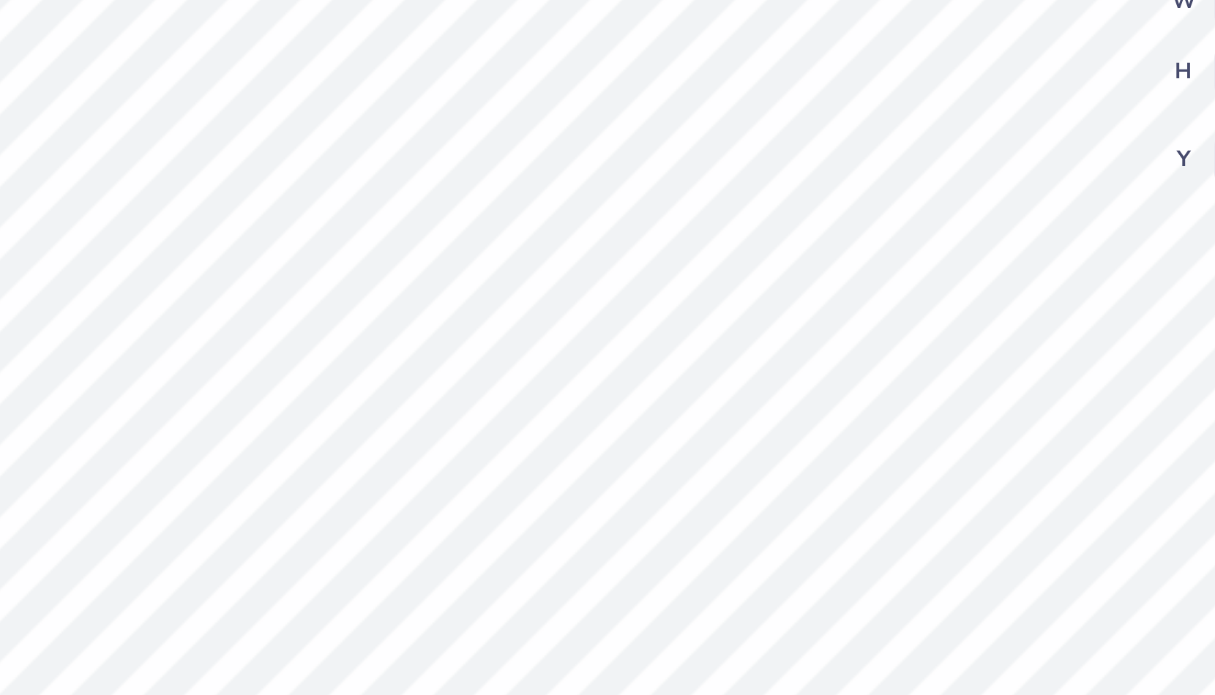
type textarea "SIGMA SI"
type textarea "x"
type textarea "SIGMA S"
type textarea "x"
type textarea "SIGMA"
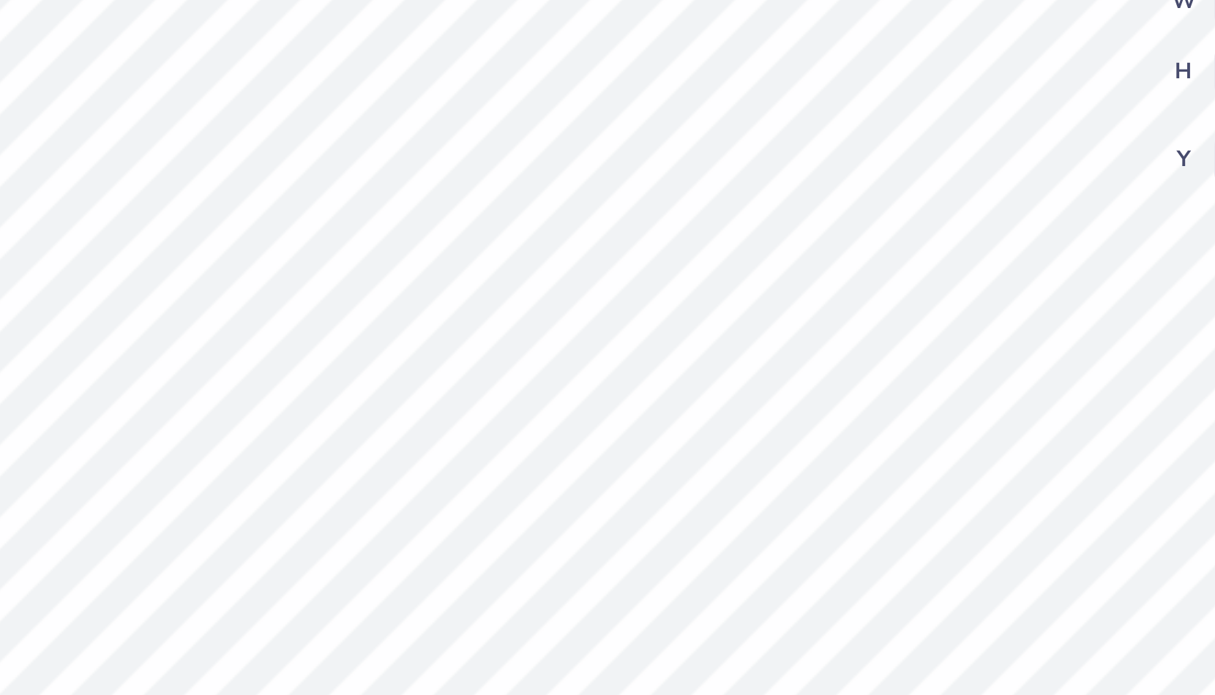
type textarea "x"
type textarea "SIGMA D"
type textarea "x"
type textarea "SIGMA DE"
type textarea "x"
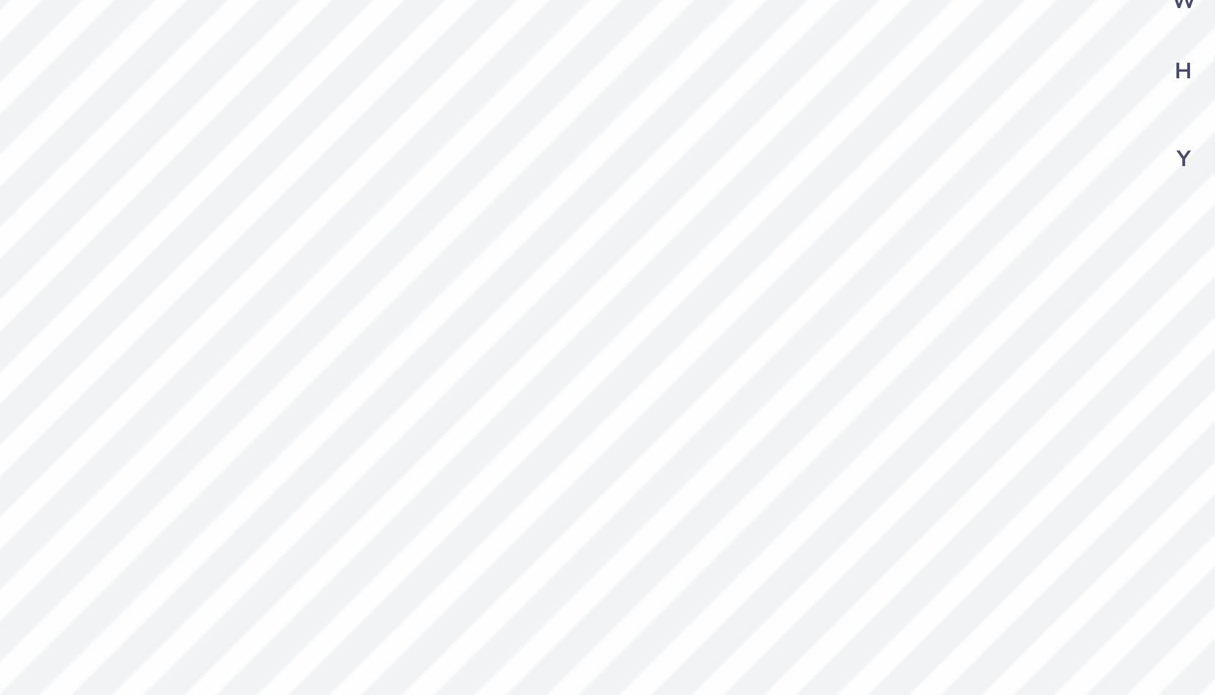
type textarea "SIGMA DEL"
type textarea "x"
type textarea "SIGMA DELT"
type textarea "x"
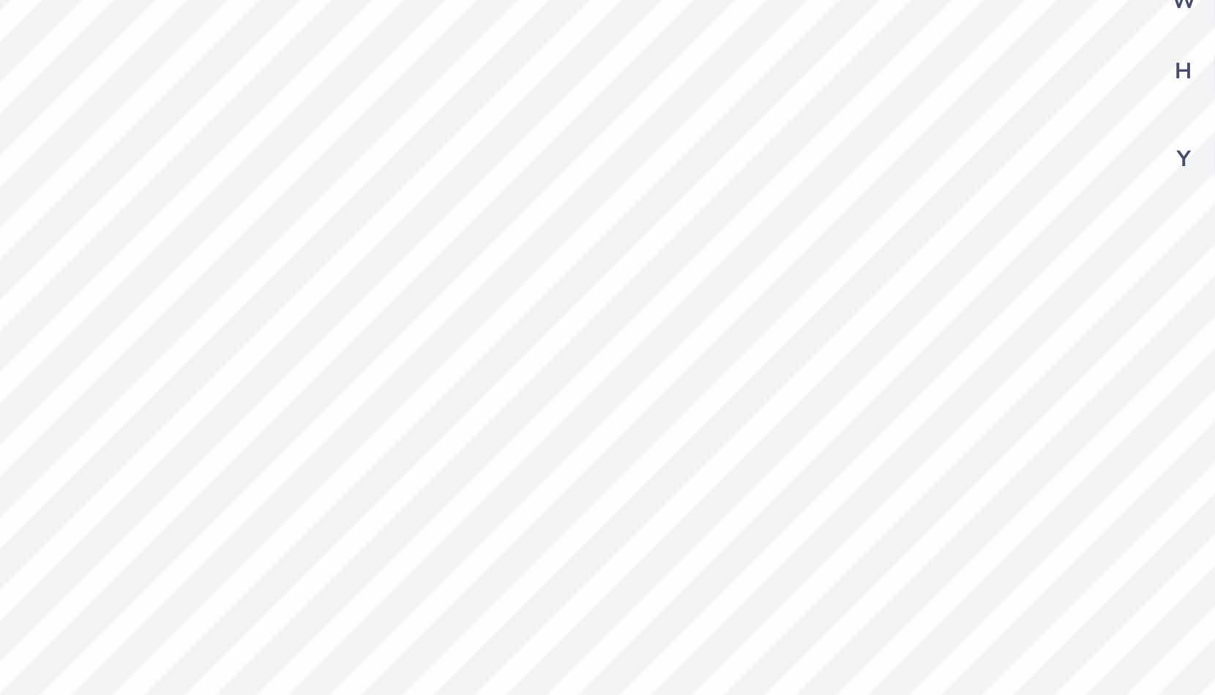
type textarea "SIGMA DELTA"
type textarea "x"
type textarea "SIGMA DELTA"
type textarea "x"
type textarea "SIGMA DELTA T"
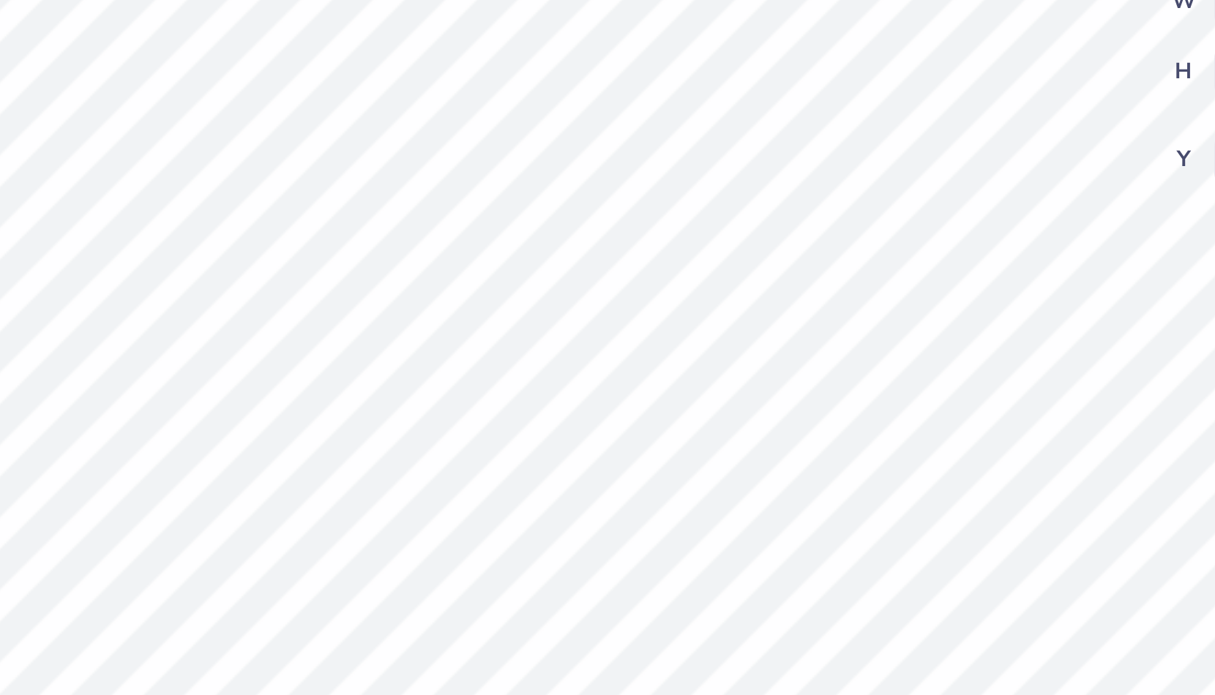
type textarea "x"
type textarea "SIGMA DELTA TA"
type textarea "x"
type textarea "SIGMA DELTA TAU"
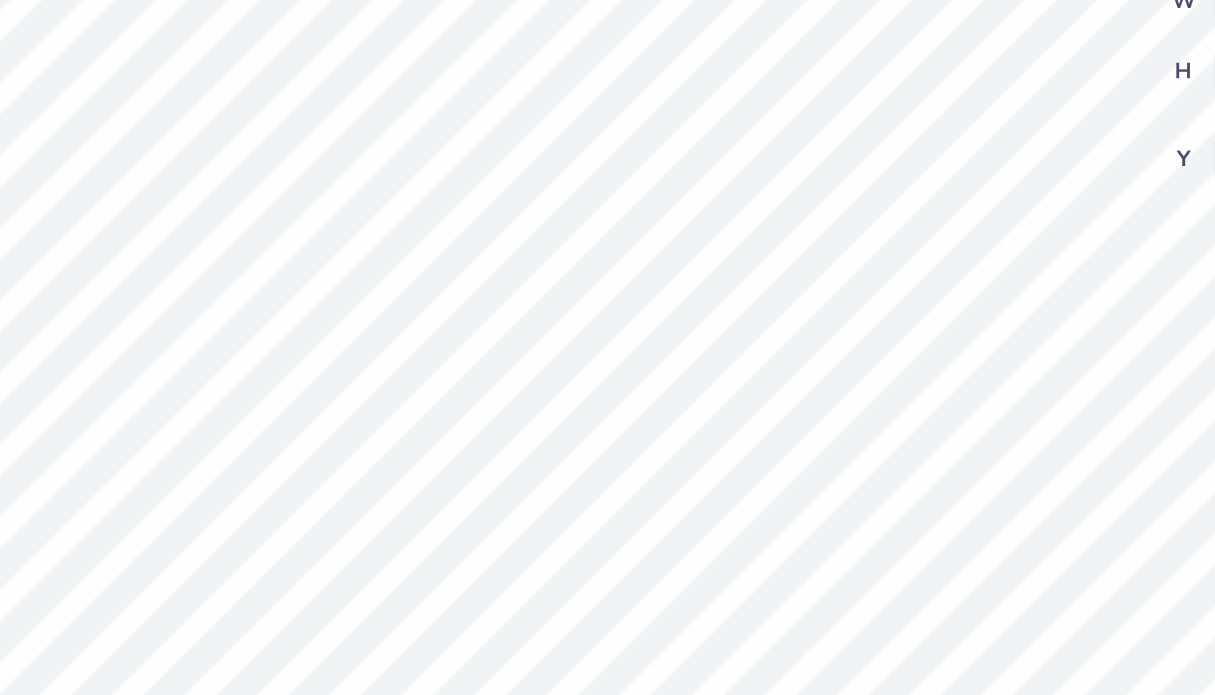
type textarea "x"
type input "3.25"
type textarea "x"
type input "7.29"
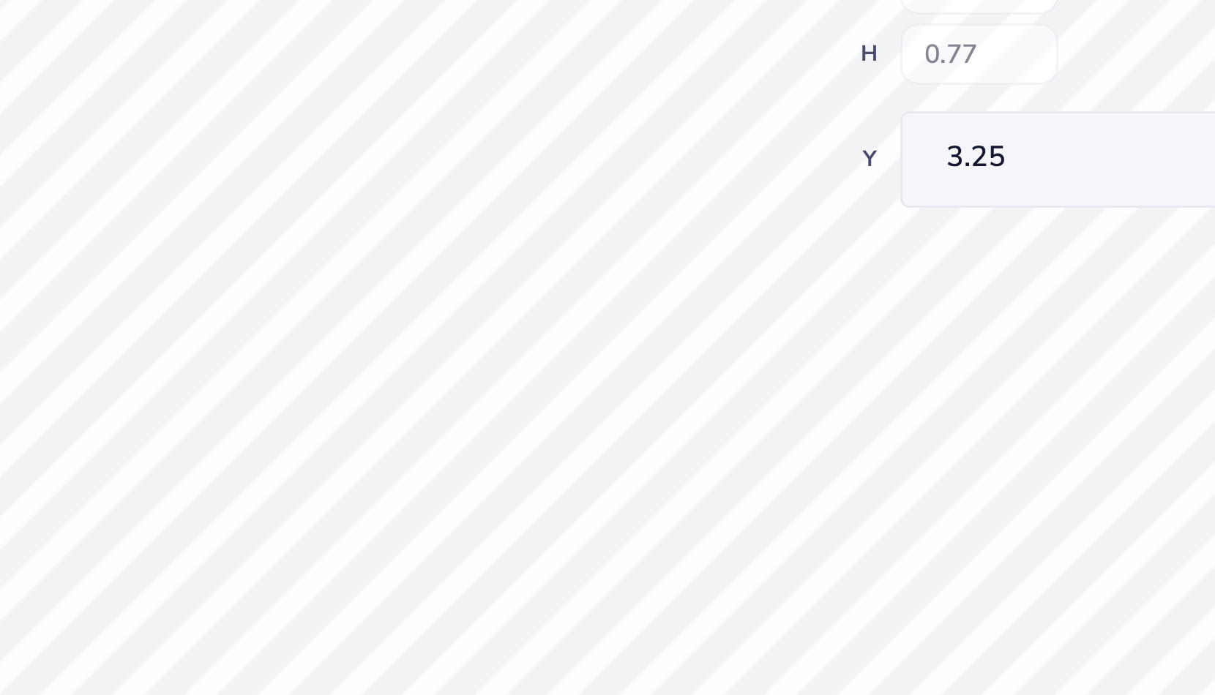
type input "7.73"
type input "2.61"
type textarea "x"
type input "1.47"
type textarea "x"
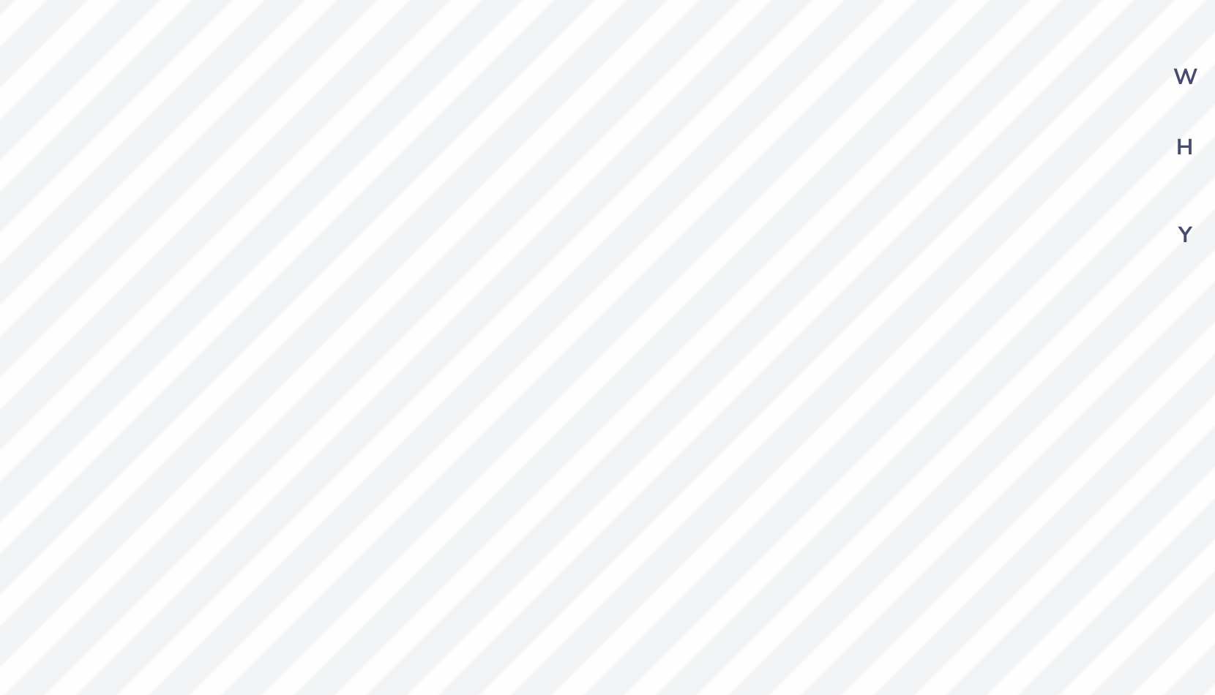
type textarea "F\SS"
type textarea "x"
type textarea "FSS"
type textarea "x"
type textarea "SS"
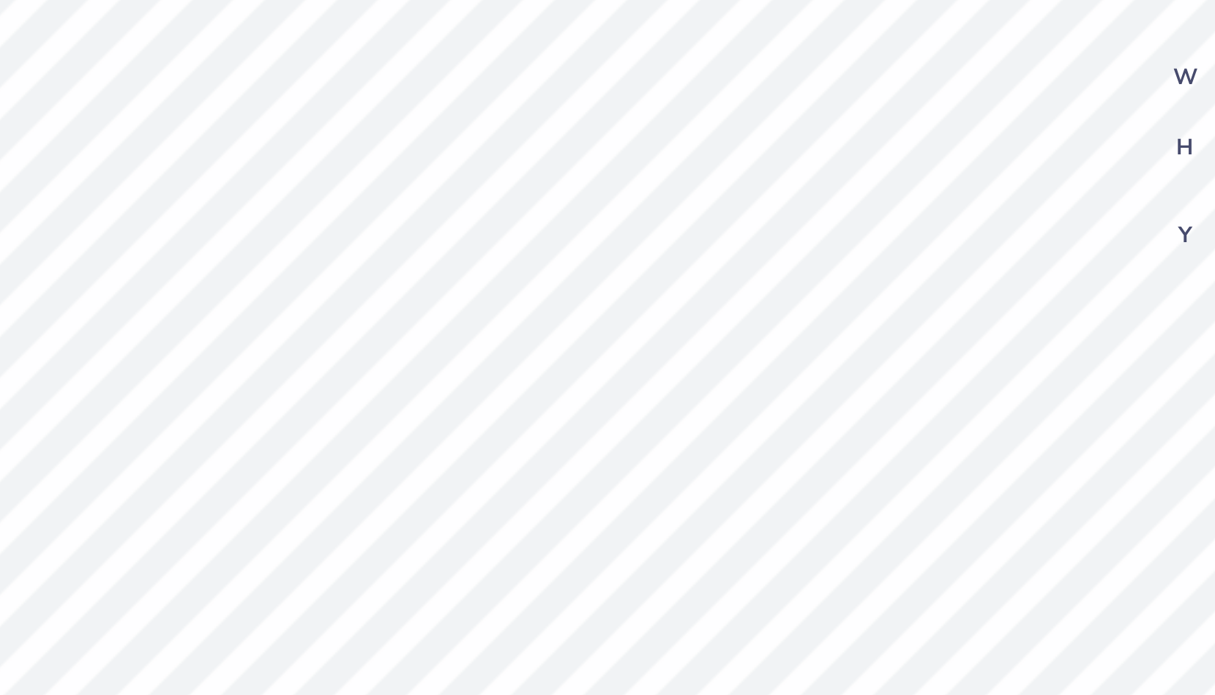
type textarea "x"
type textarea "S"
type textarea "x"
type textarea "Sd"
type textarea "x"
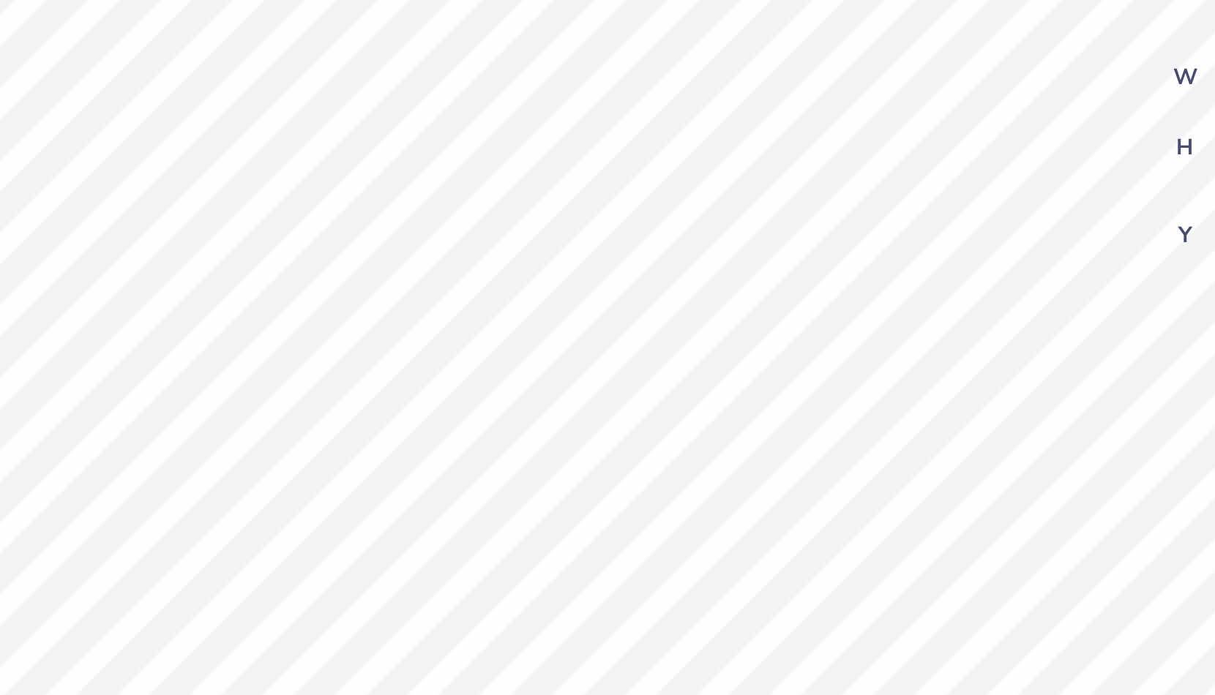
type textarea "S"
type textarea "x"
paste textarea "D"
type textarea "SD"
type textarea "x"
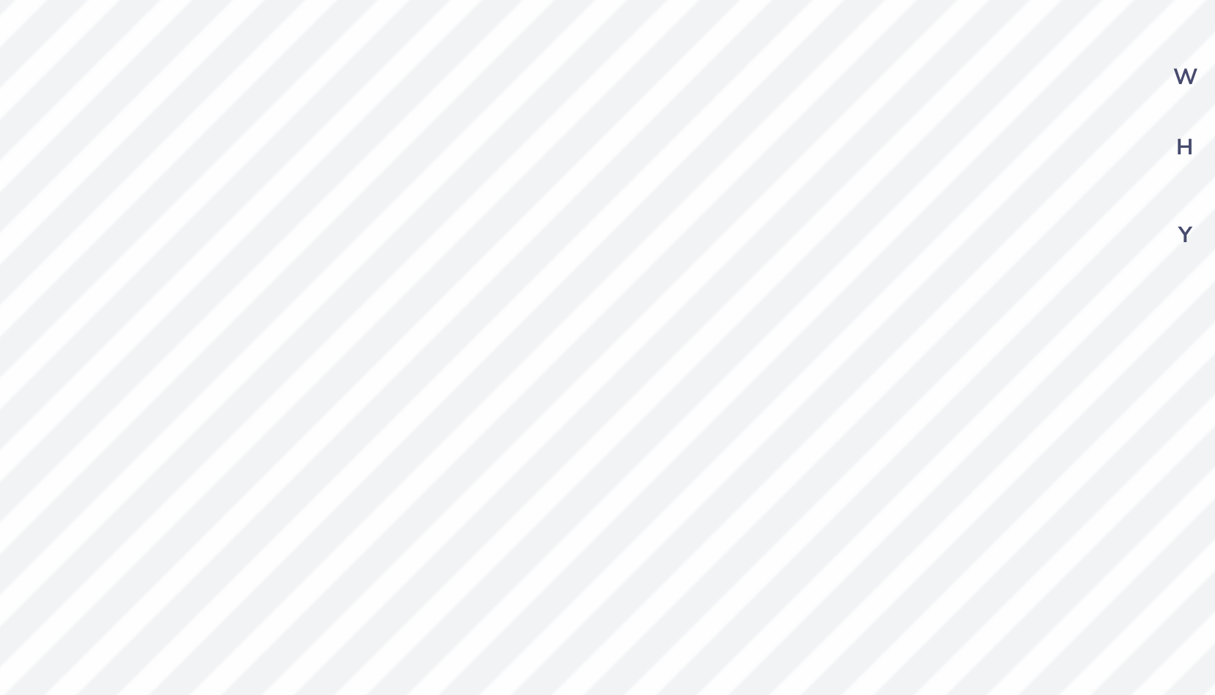
type textarea "SDt"
type textarea "x"
type textarea "SD"
type textarea "x"
type textarea "SDt"
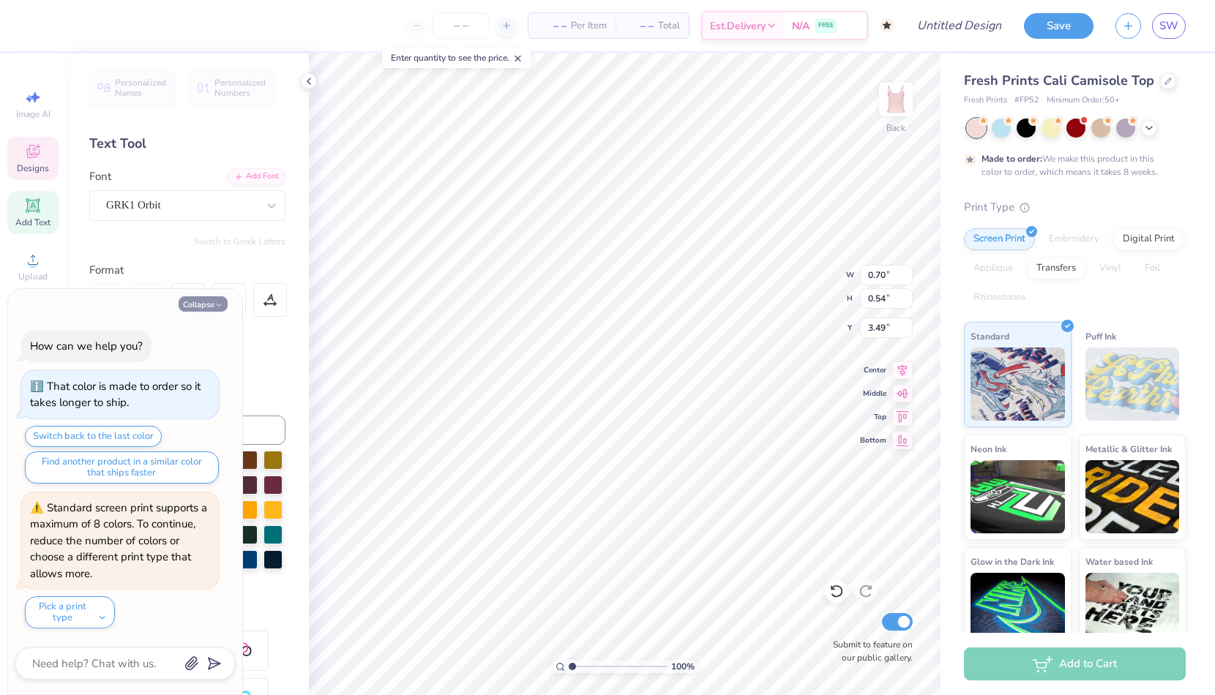
click at [208, 312] on button "Collapse" at bounding box center [203, 303] width 49 height 15
type textarea "x"
type input "0.67"
type input "0.58"
type input "3.48"
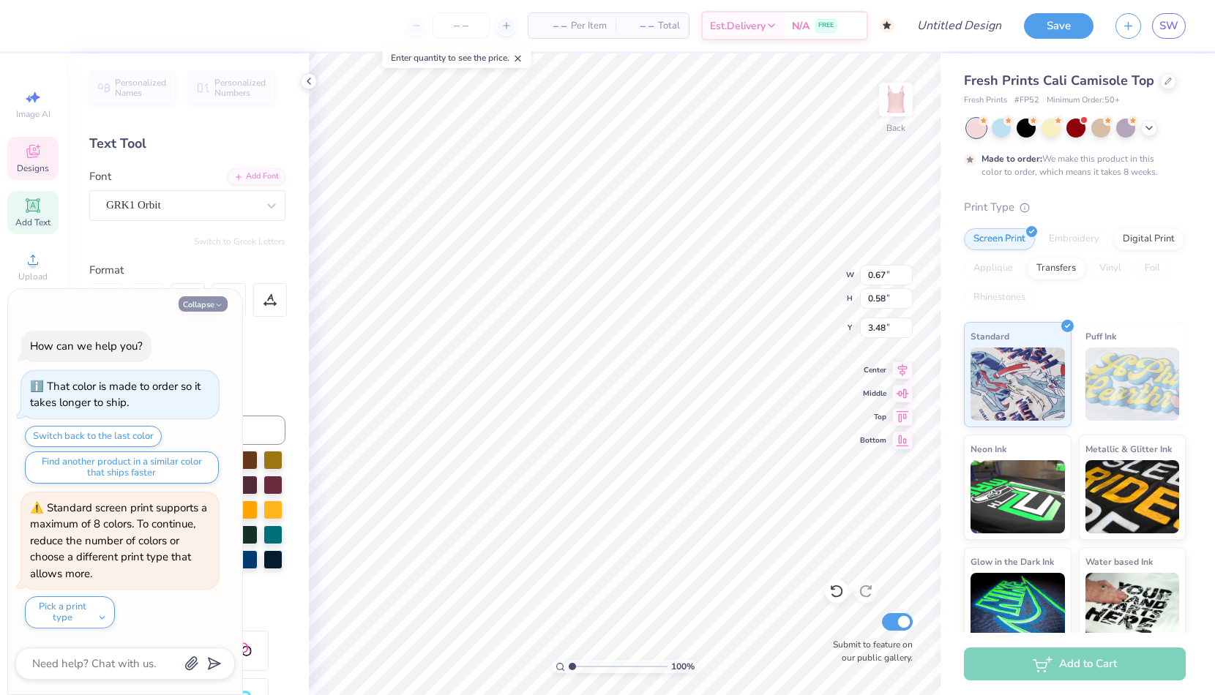
click at [206, 308] on button "Collapse" at bounding box center [203, 303] width 49 height 15
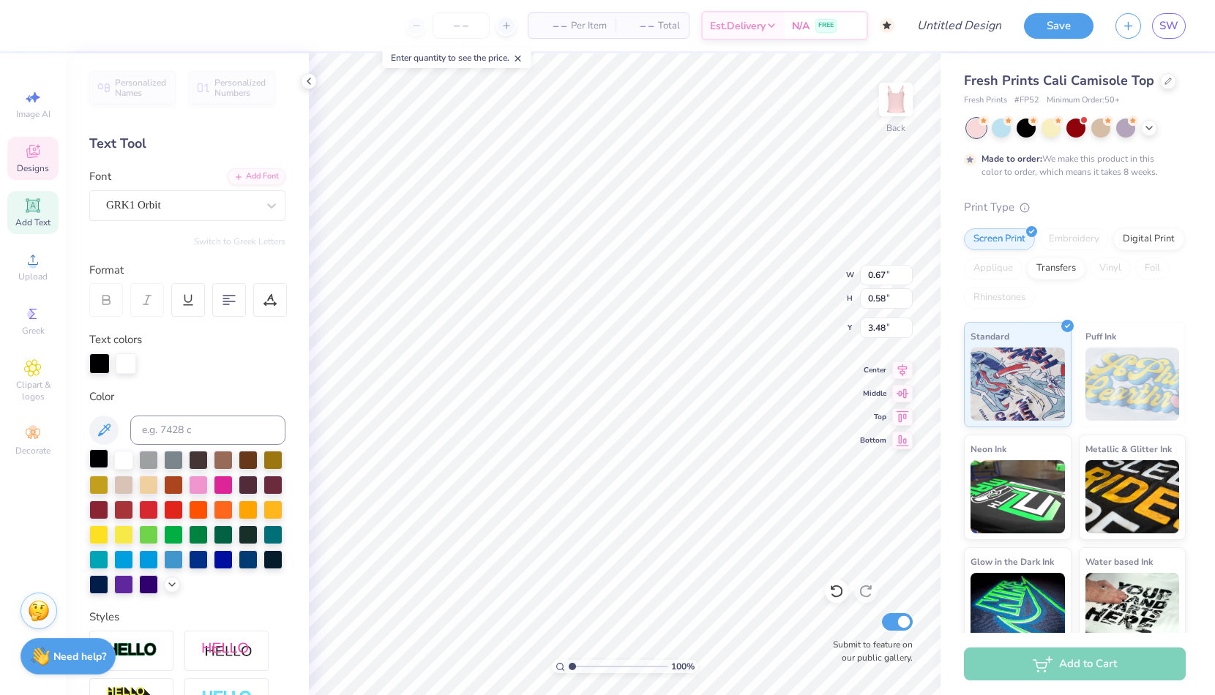
click at [102, 460] on div at bounding box center [98, 458] width 19 height 19
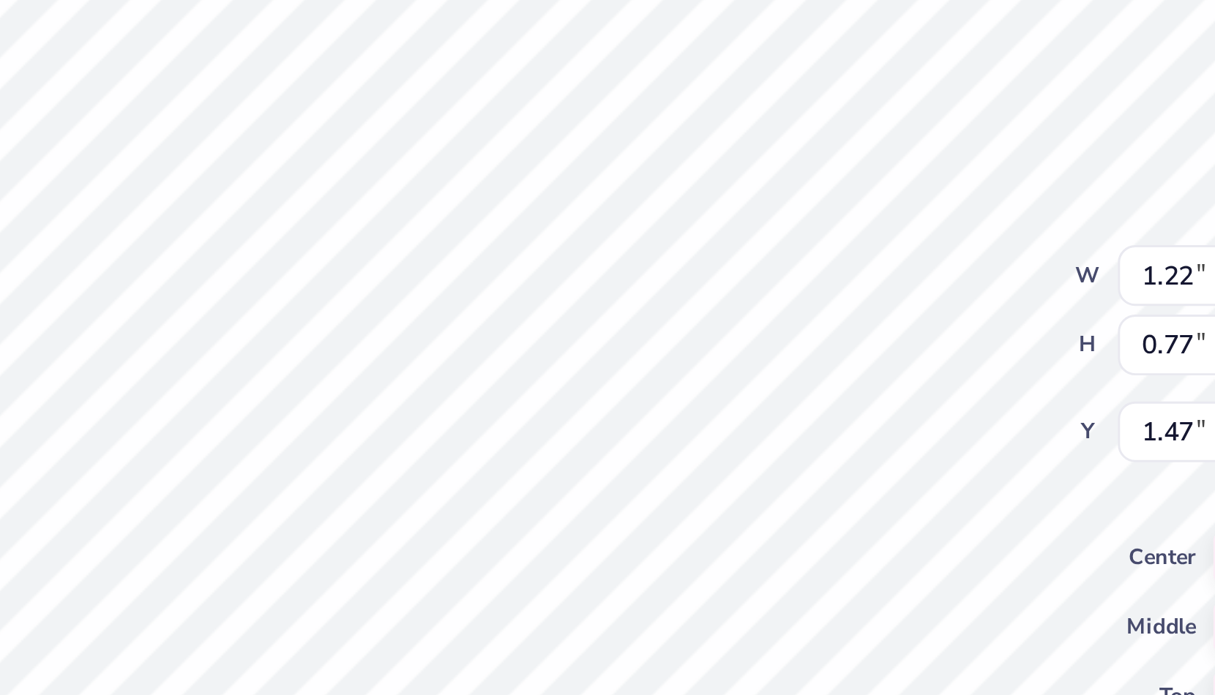
type input "3.28"
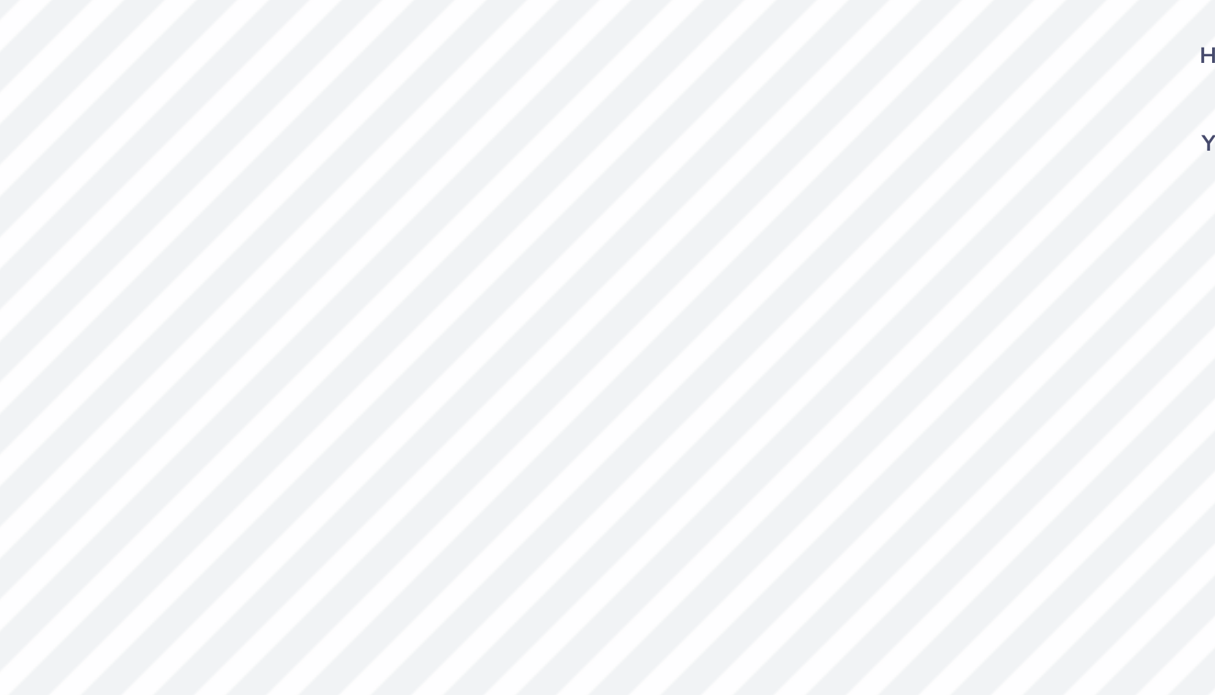
scroll to position [0, 0]
type textarea "DELTA"
type input "7.03"
type input "7.61"
type input "2.61"
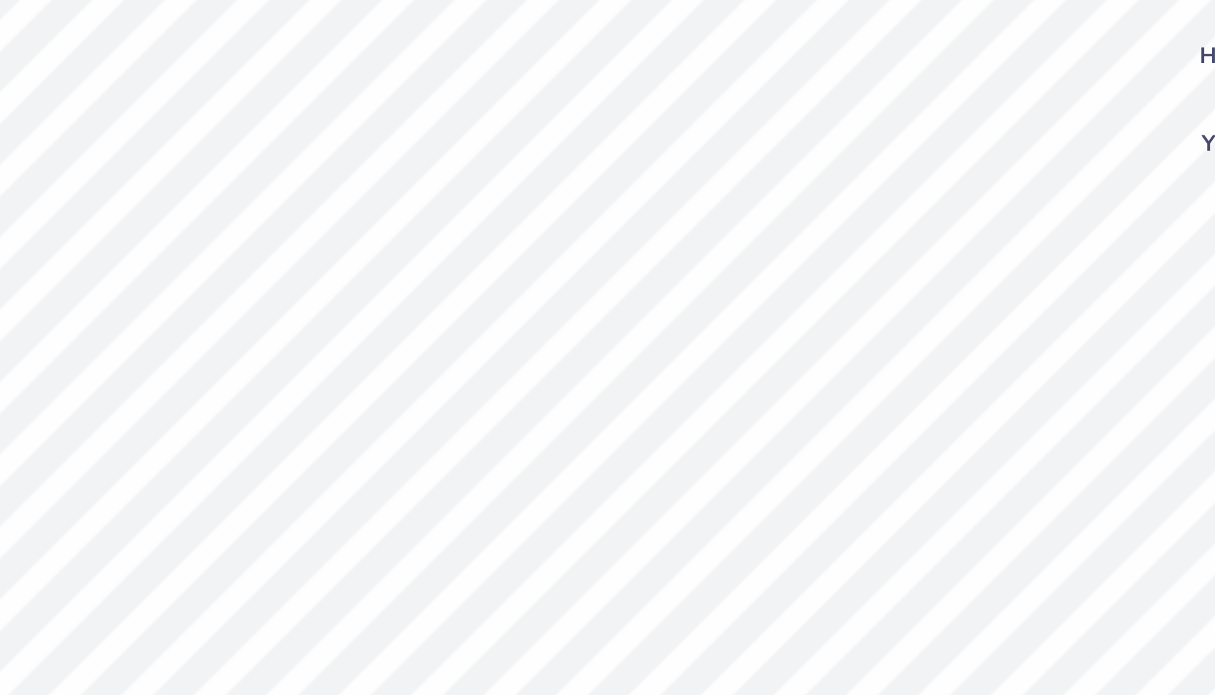
type input "0.48"
type input "0.28"
type input "5.88"
type input "0.41"
type input "0.30"
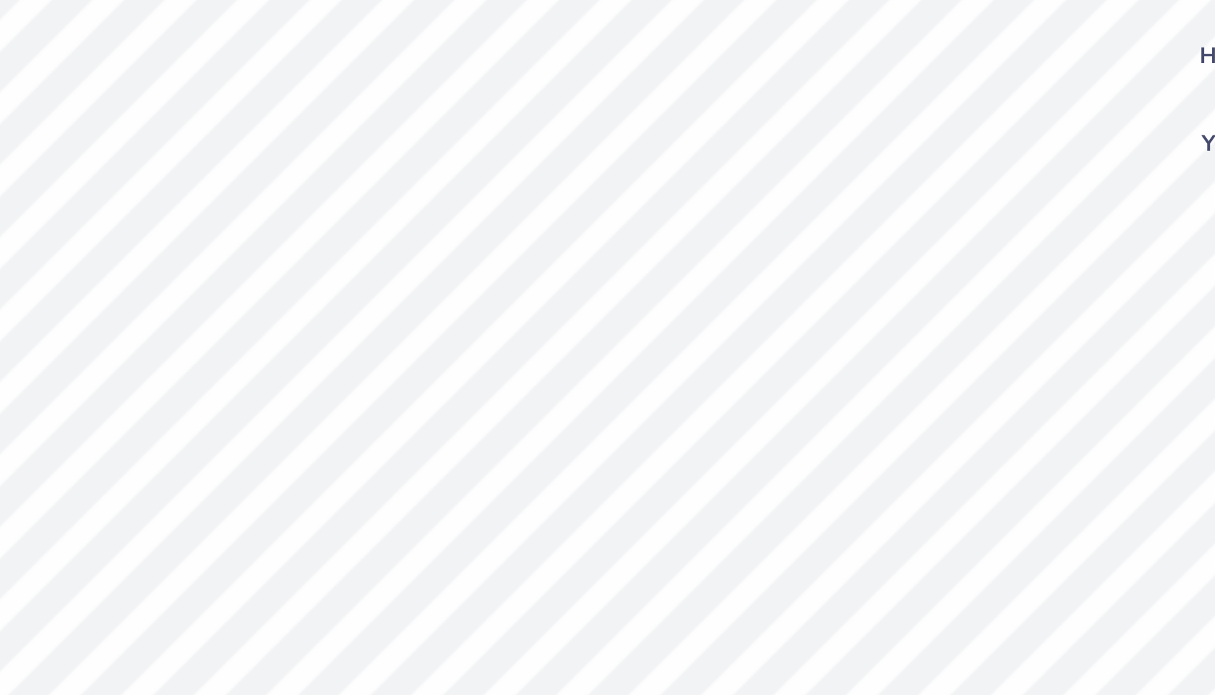
type input "6.43"
type textarea "GAMMA"
type input "0.48"
type input "0.28"
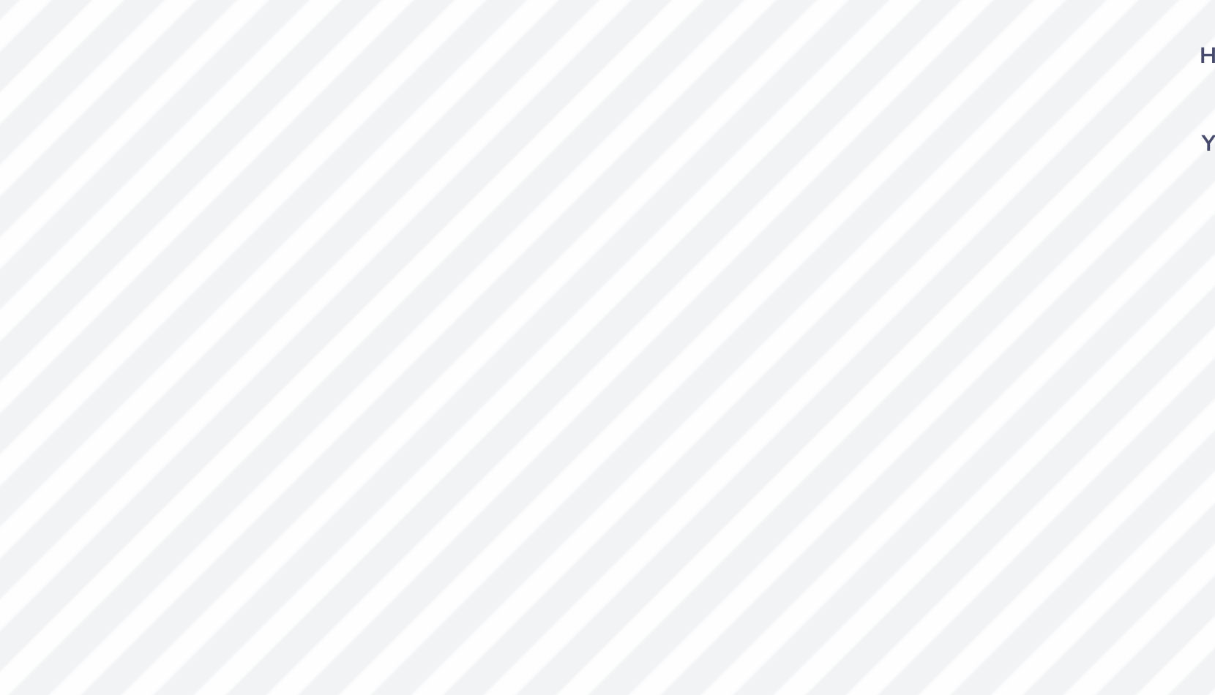
type input "5.88"
type input "0.38"
type input "0.22"
type input "5.87"
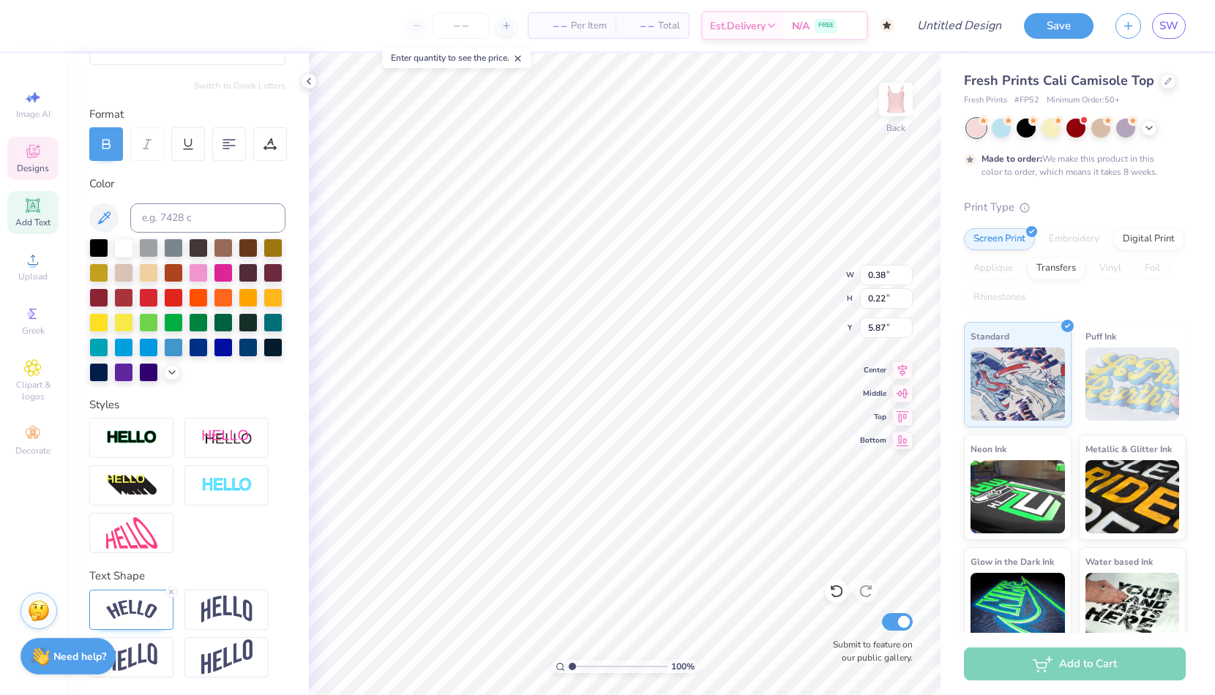
scroll to position [156, 0]
click at [170, 589] on icon at bounding box center [171, 592] width 9 height 9
type input "0.28"
type input "0.15"
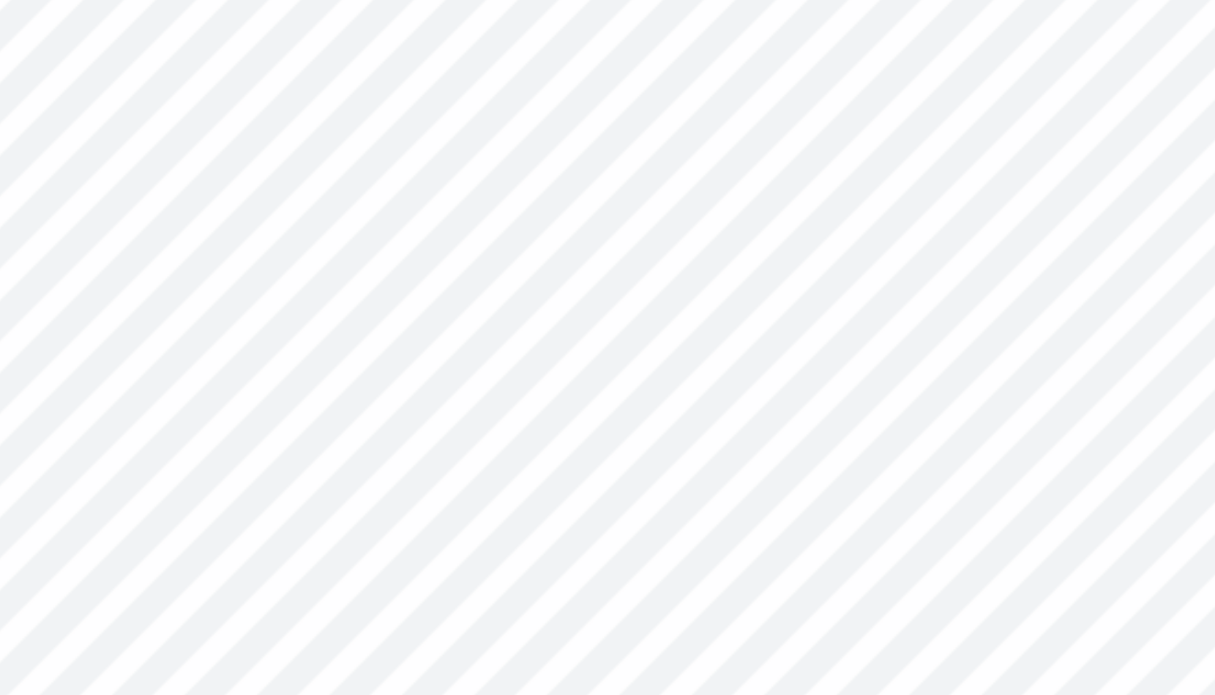
paste textarea "G"
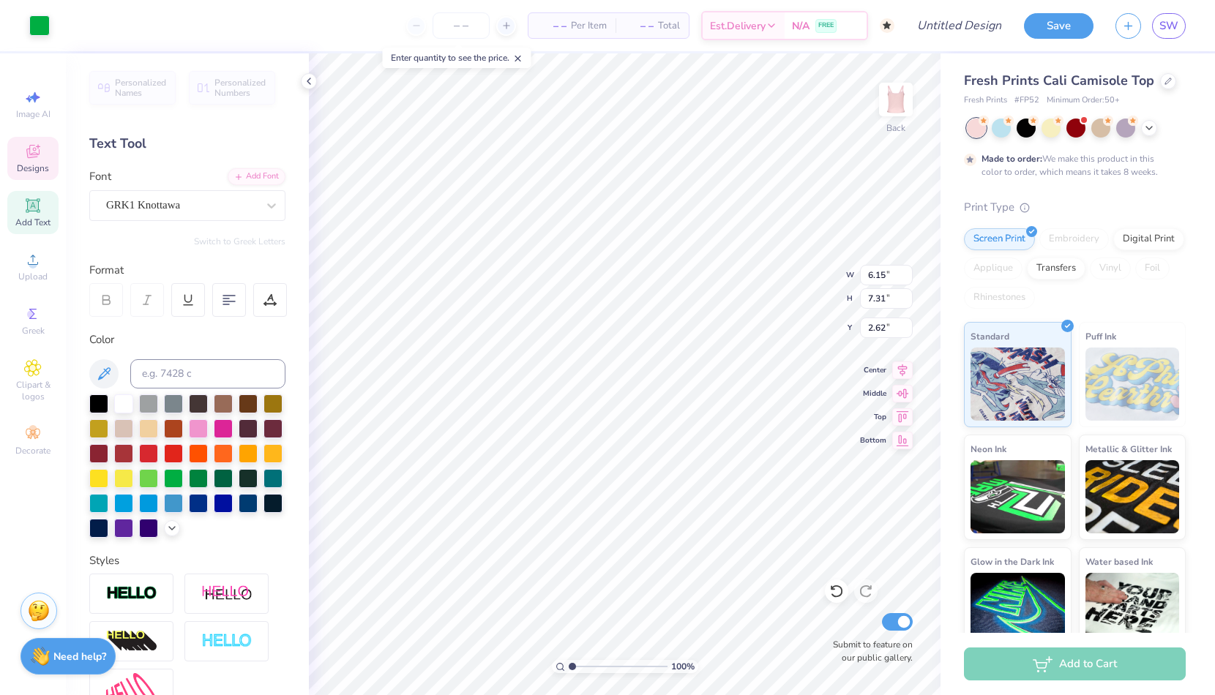
scroll to position [0, 0]
click at [305, 84] on icon at bounding box center [309, 81] width 12 height 12
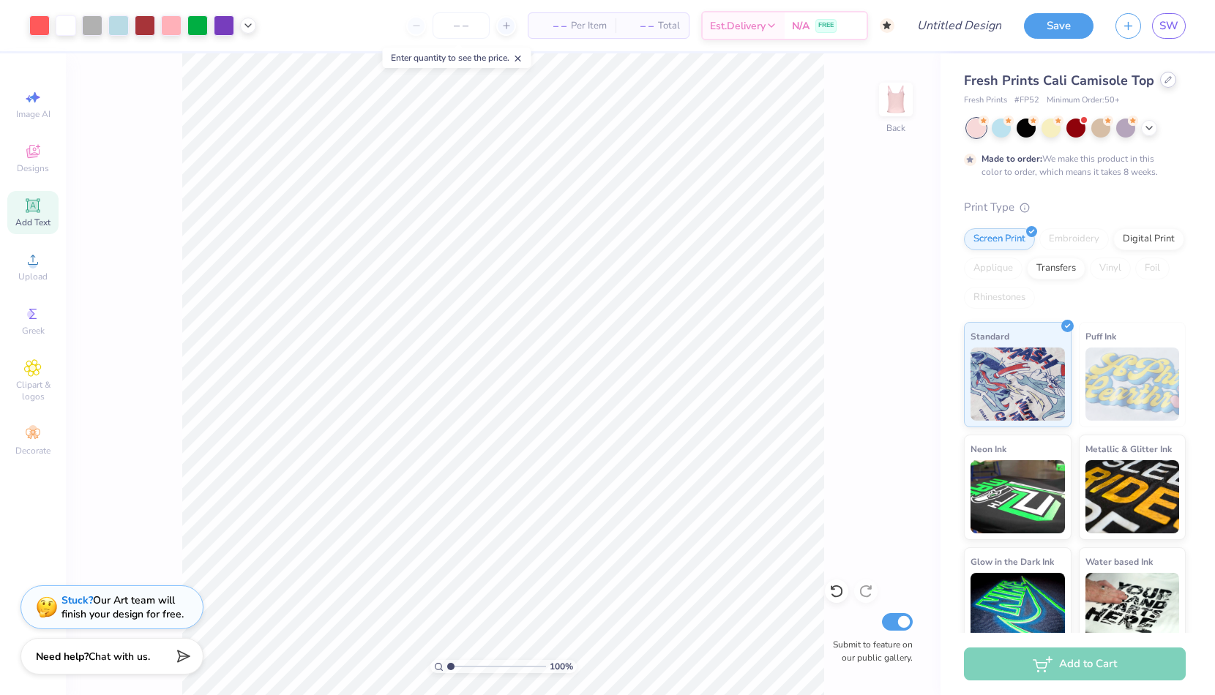
click at [1167, 78] on icon at bounding box center [1167, 79] width 7 height 7
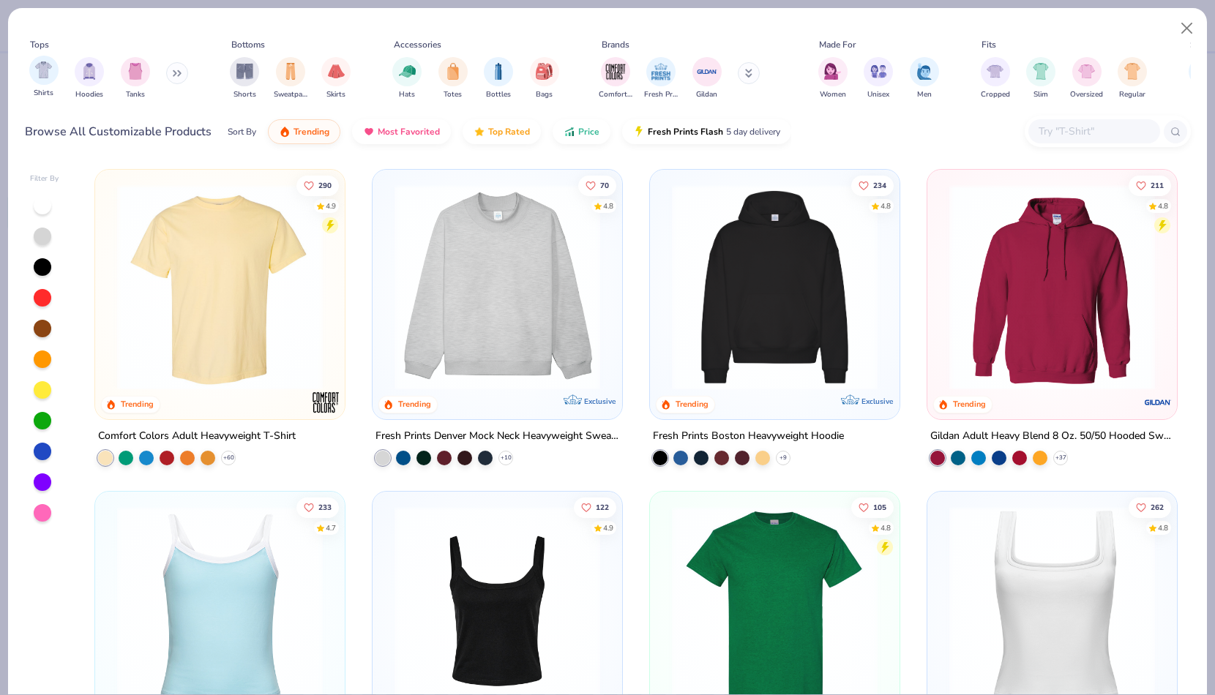
click at [57, 80] on div "Shirts" at bounding box center [43, 77] width 29 height 43
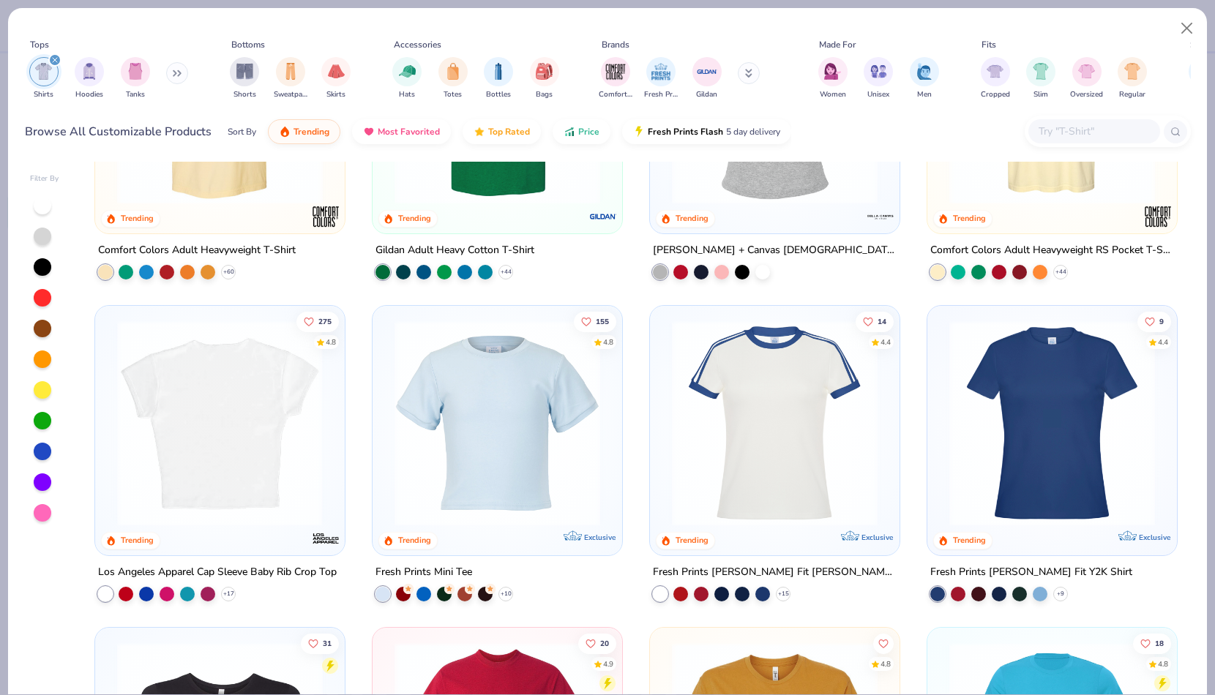
scroll to position [206, 0]
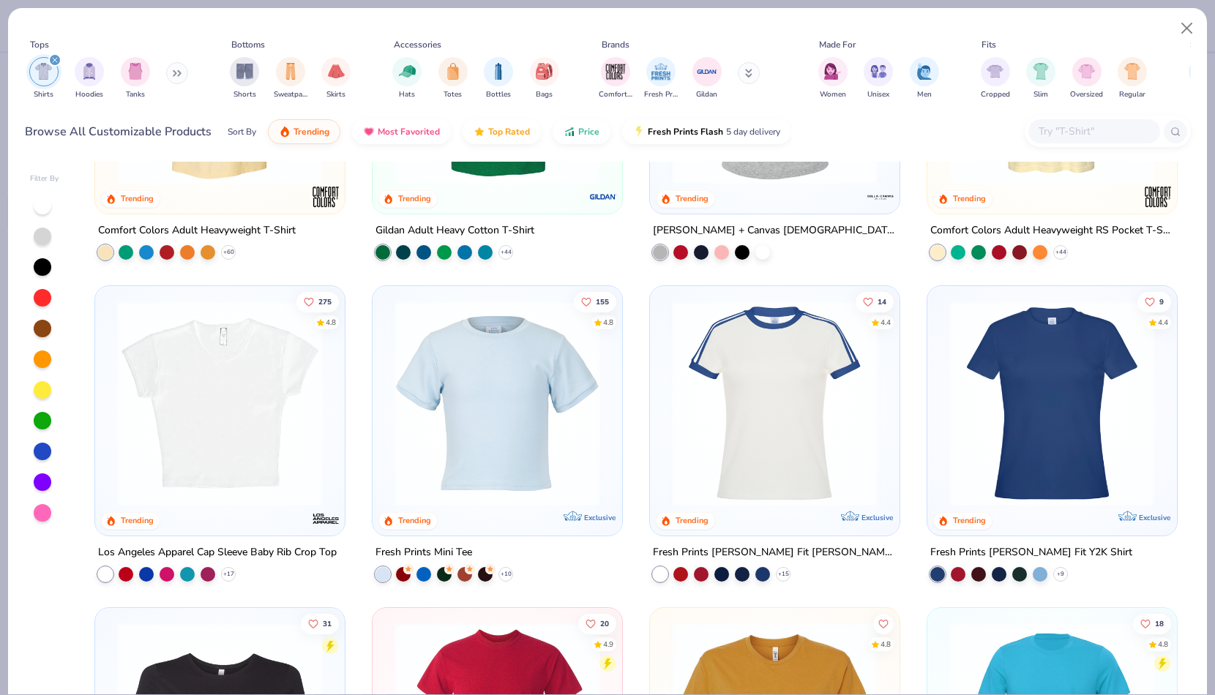
click at [461, 380] on img at bounding box center [497, 404] width 220 height 206
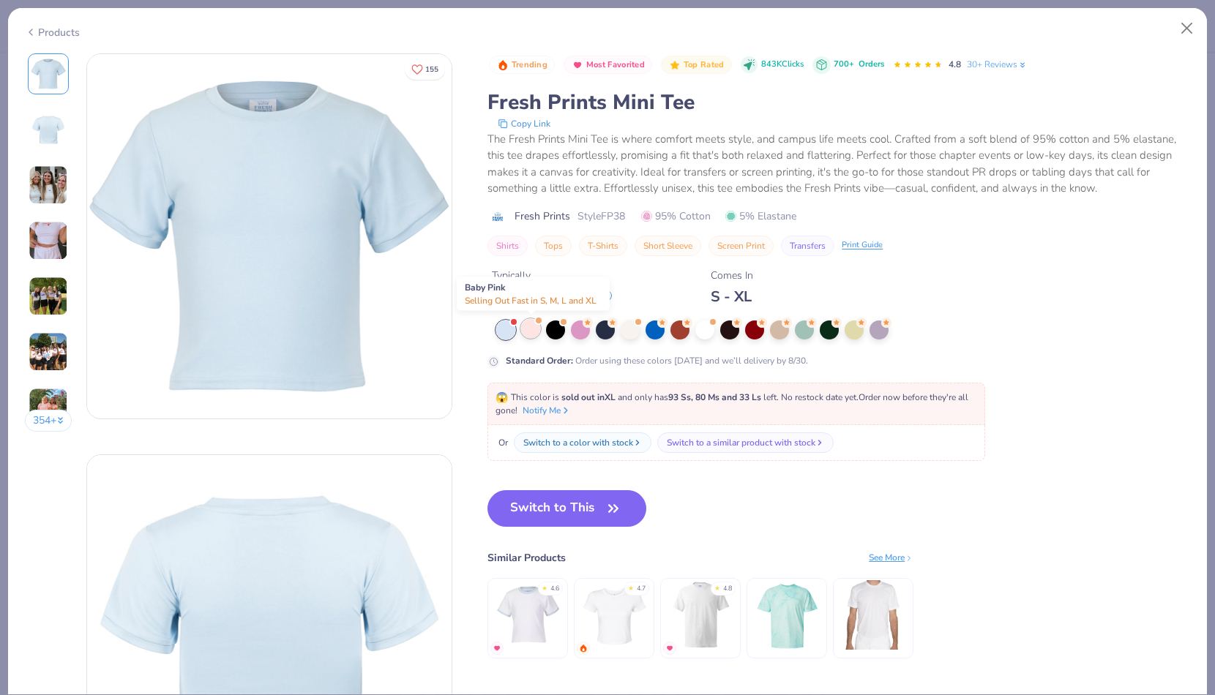
click at [533, 331] on div at bounding box center [530, 328] width 19 height 19
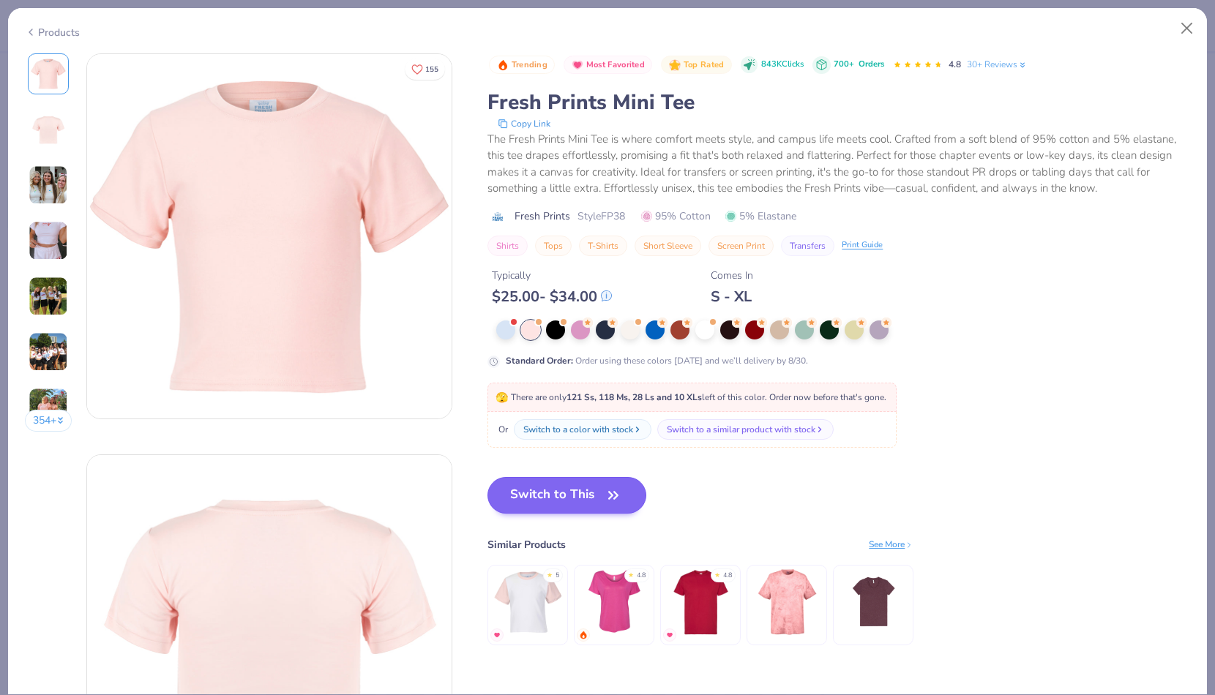
click at [551, 486] on button "Switch to This" at bounding box center [566, 495] width 159 height 37
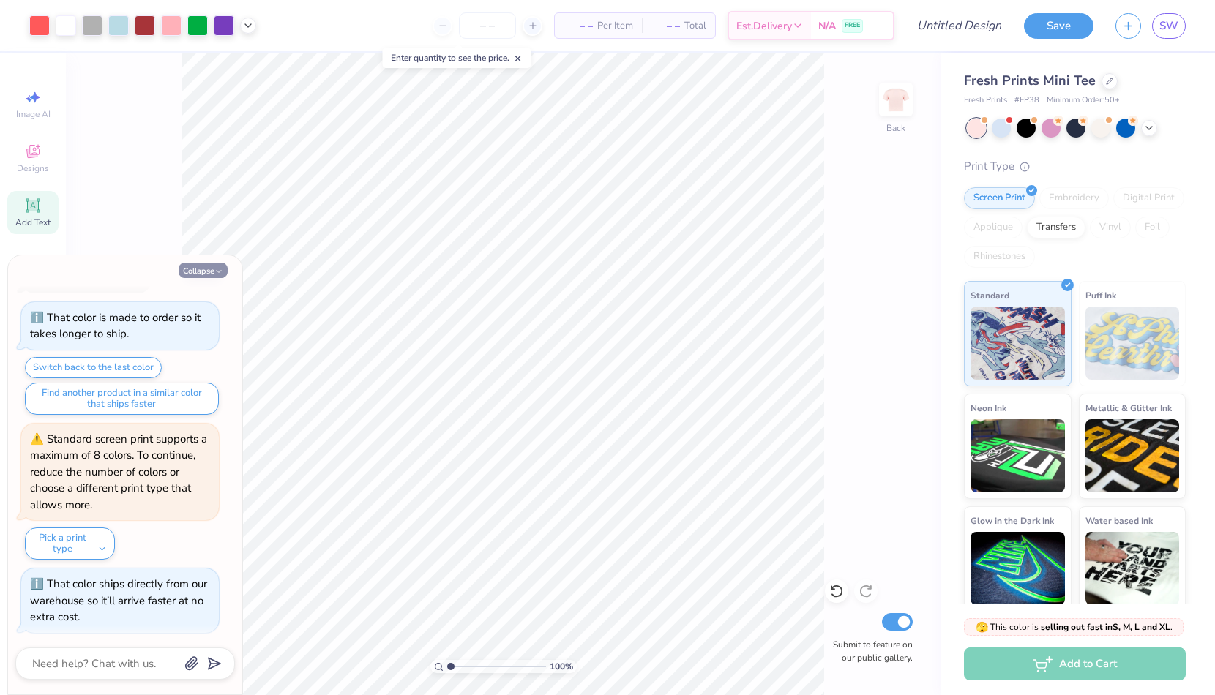
click at [220, 266] on button "Collapse" at bounding box center [203, 270] width 49 height 15
